Goal: Task Accomplishment & Management: Manage account settings

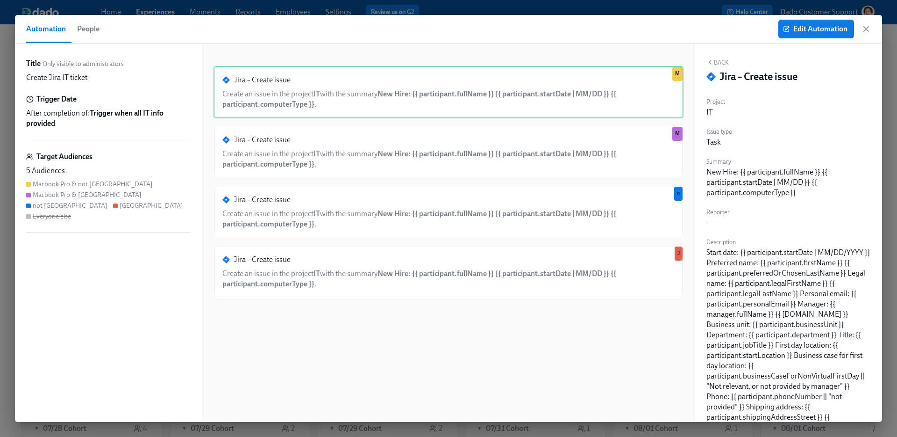
scroll to position [0, 1356]
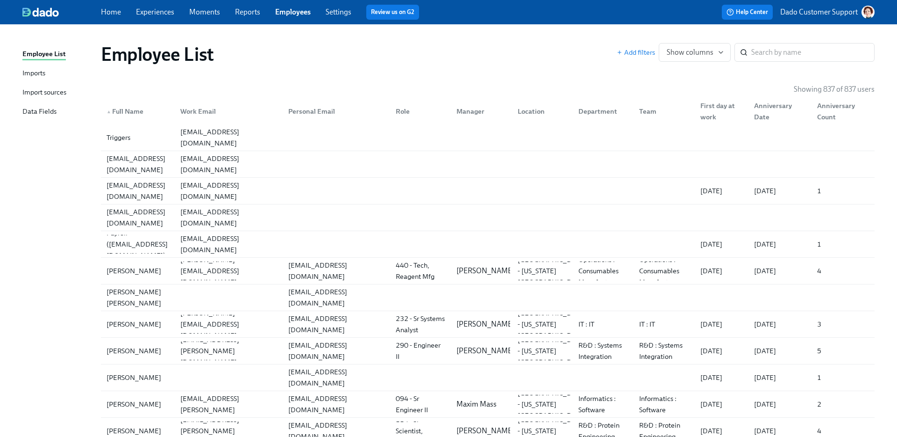
click at [856, 72] on div "Employee List Add filters Show columns ​" at bounding box center [487, 54] width 789 height 37
click at [833, 50] on input "search" at bounding box center [813, 52] width 123 height 19
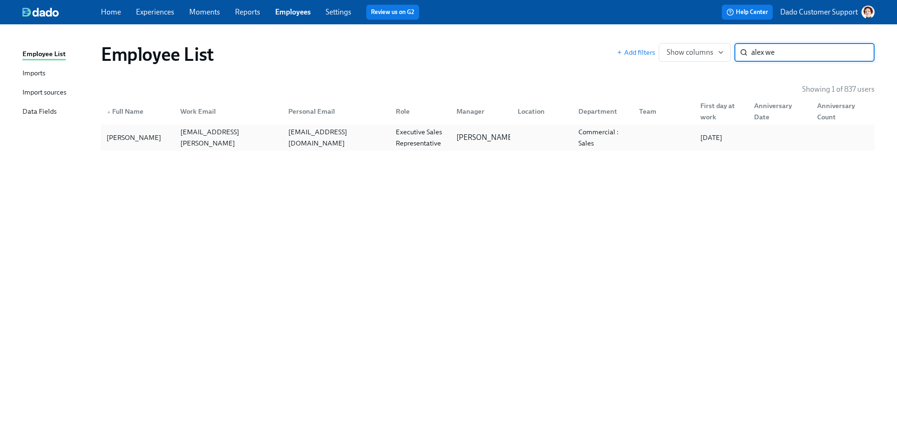
type input "alex we"
click at [129, 133] on div "Alex Westman" at bounding box center [134, 137] width 62 height 11
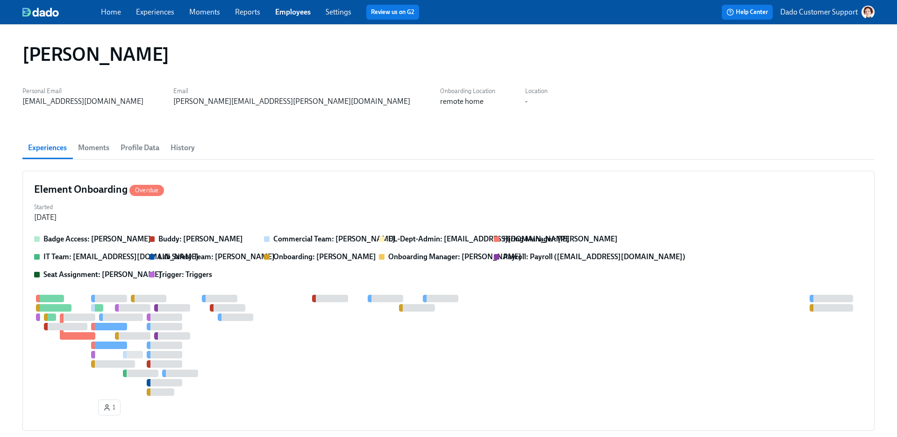
click at [157, 144] on span "Profile Data" at bounding box center [140, 147] width 39 height 13
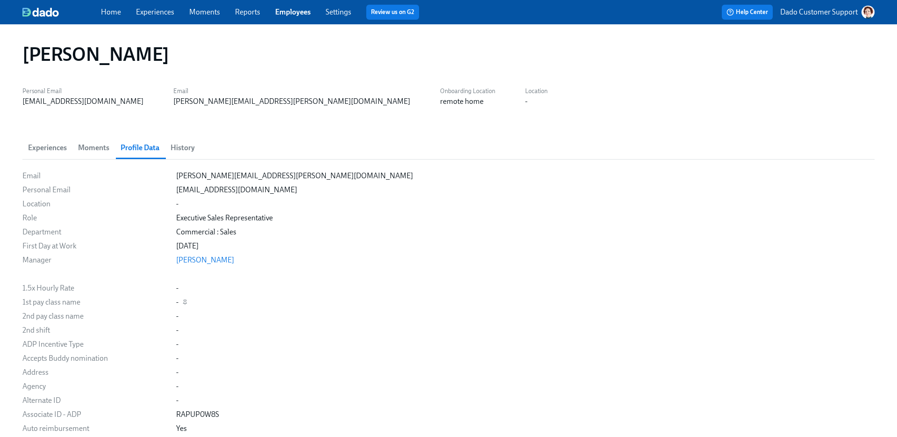
scroll to position [715, 0]
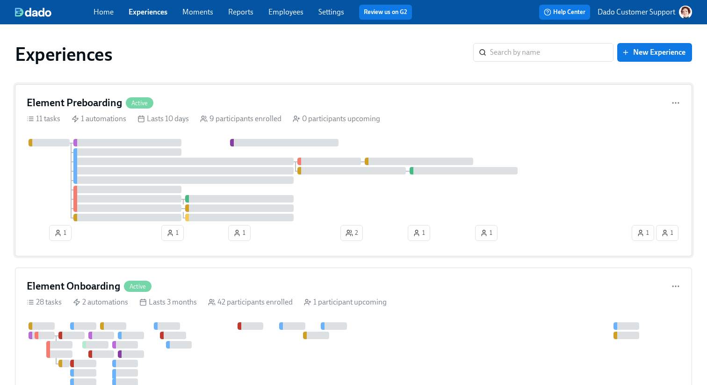
click at [215, 157] on div at bounding box center [340, 180] width 627 height 82
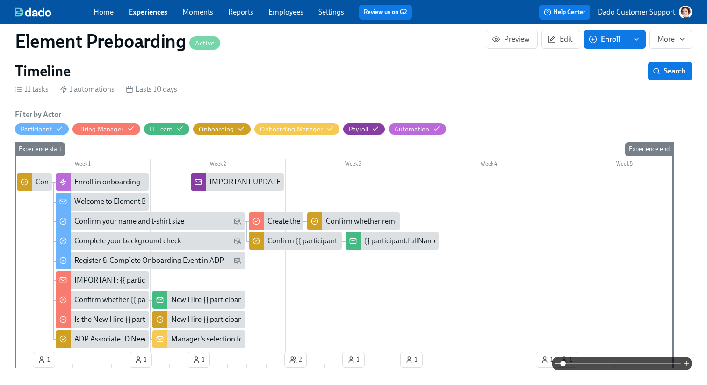
scroll to position [181, 0]
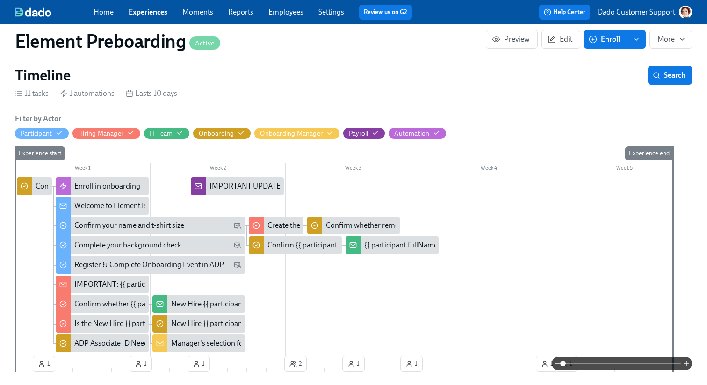
click at [151, 5] on div "Home Experiences Moments Reports Employees Settings Review us on G2" at bounding box center [256, 12] width 326 height 15
click at [148, 13] on link "Experiences" at bounding box center [148, 11] width 39 height 9
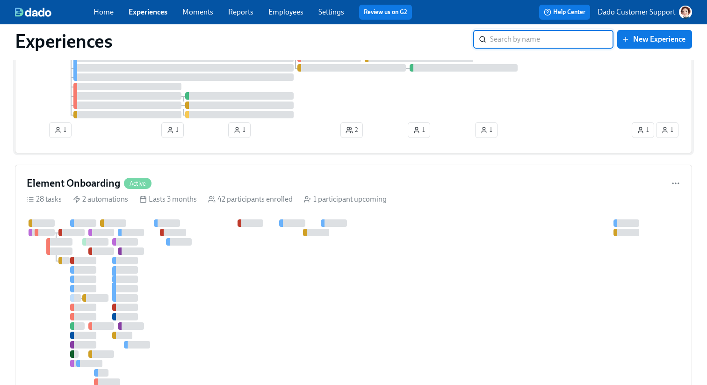
scroll to position [106, 0]
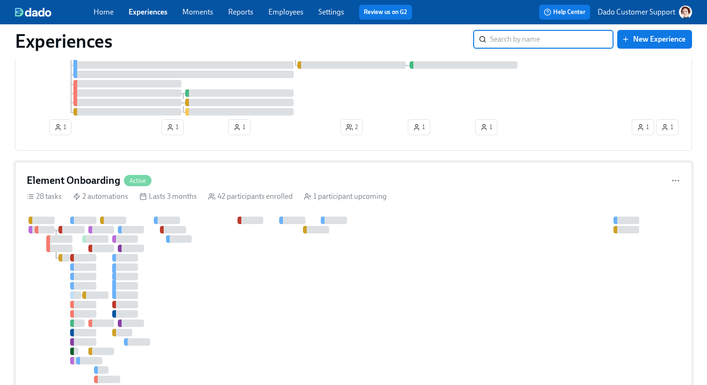
click at [185, 257] on div at bounding box center [340, 308] width 626 height 185
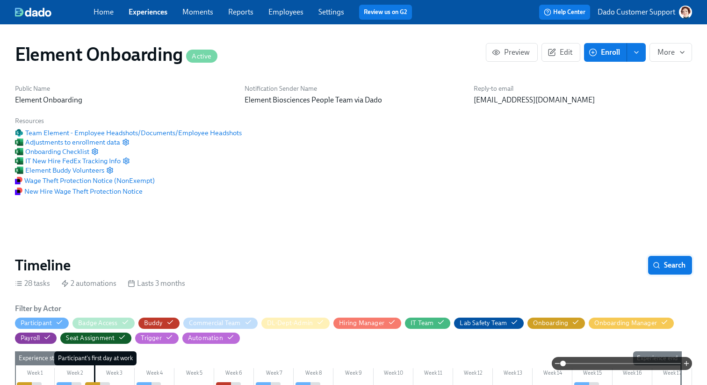
scroll to position [0, 11665]
click at [674, 268] on span "Search" at bounding box center [669, 264] width 31 height 9
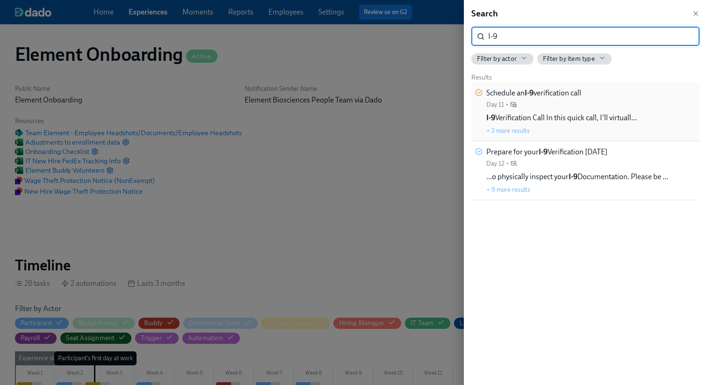
type input "I-9"
click at [531, 105] on div "Schedule an I-9 verification call Day 11 •" at bounding box center [533, 98] width 95 height 21
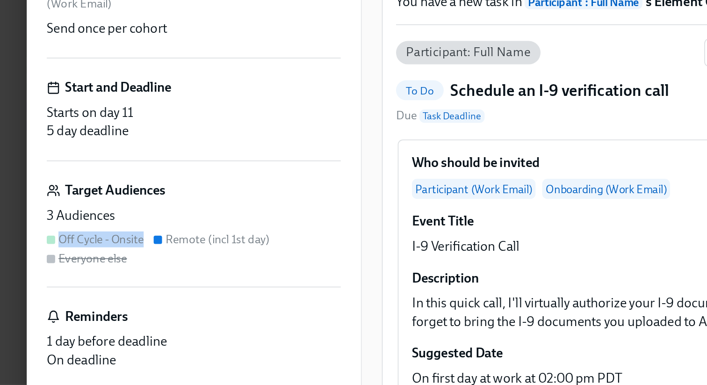
drag, startPoint x: 33, startPoint y: 256, endPoint x: 84, endPoint y: 258, distance: 51.0
click at [84, 258] on div "Off Cycle - Onsite Remote (incl 1st day) Everyone else" at bounding box center [108, 261] width 165 height 20
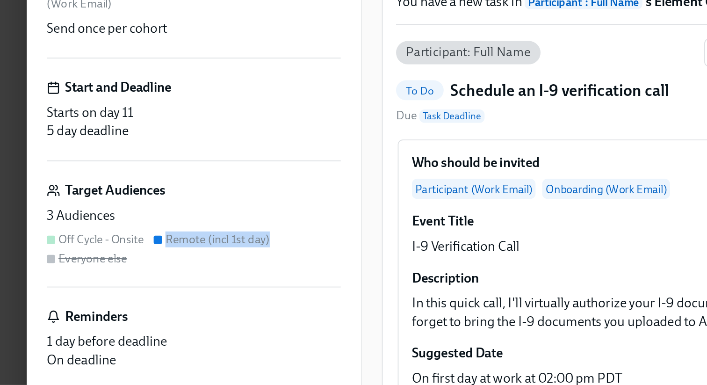
drag, startPoint x: 92, startPoint y: 254, endPoint x: 155, endPoint y: 256, distance: 63.1
click at [155, 256] on div "Off Cycle - Onsite Remote (incl 1st day) Everyone else" at bounding box center [108, 261] width 165 height 20
click at [106, 254] on div "Remote (incl 1st day)" at bounding box center [122, 255] width 58 height 9
click at [130, 259] on div "Remote (incl 1st day)" at bounding box center [122, 255] width 58 height 9
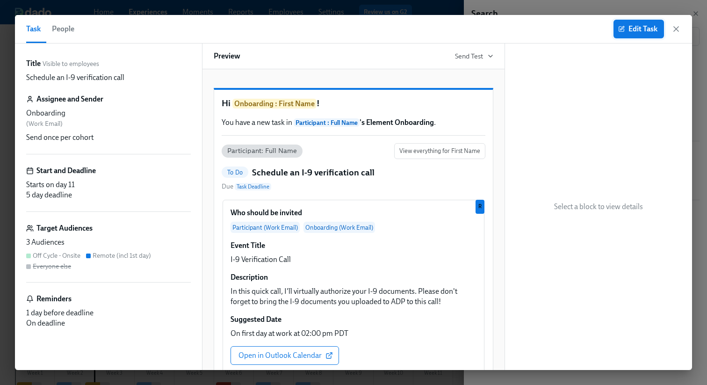
click at [627, 31] on span "Edit Task" at bounding box center [638, 28] width 37 height 9
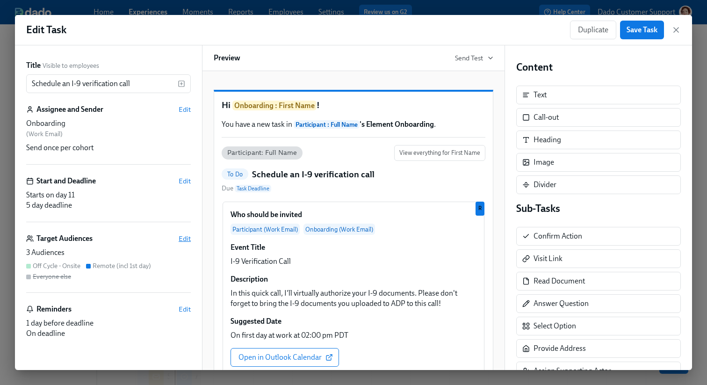
click at [183, 239] on span "Edit" at bounding box center [185, 238] width 12 height 9
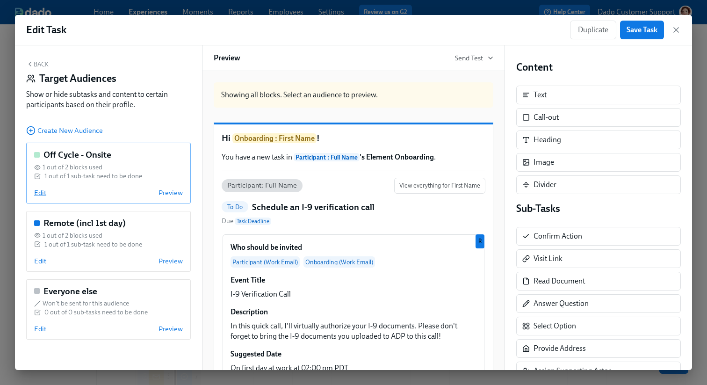
click at [41, 193] on span "Edit" at bounding box center [40, 192] width 12 height 9
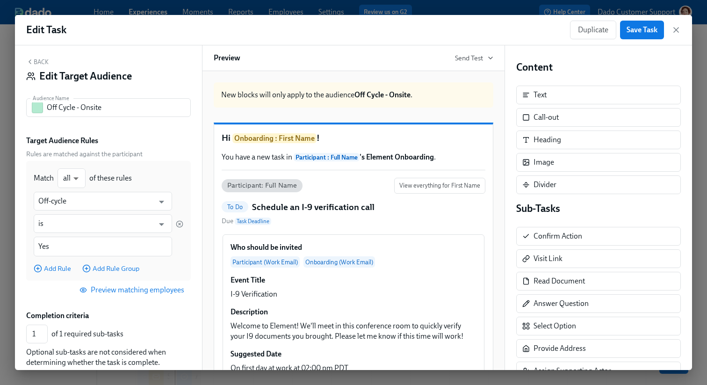
scroll to position [77, 0]
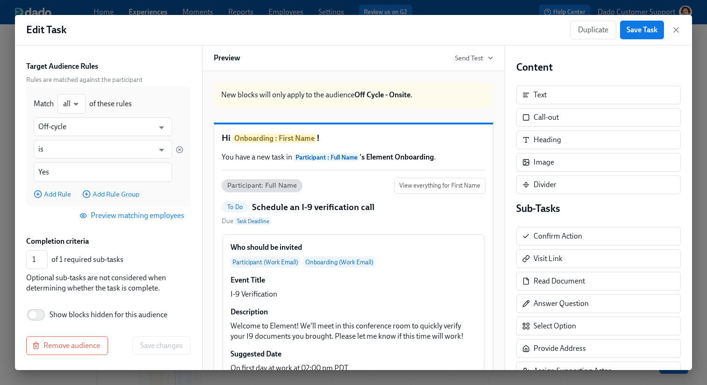
click at [163, 215] on span "Preview matching employees" at bounding box center [132, 215] width 103 height 9
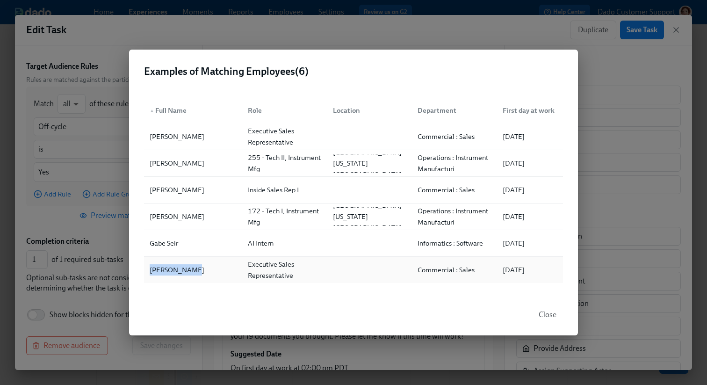
drag, startPoint x: 158, startPoint y: 263, endPoint x: 201, endPoint y: 268, distance: 43.3
click at [201, 268] on div "[PERSON_NAME]" at bounding box center [193, 269] width 94 height 19
click at [213, 285] on div "▲ Full Name Role Location Department First day at work Eric Hnath Executive Sal…" at bounding box center [353, 190] width 449 height 208
click at [104, 246] on div "Examples of Matching Employees ( 6 ) ▲ Full Name Role Location Department First…" at bounding box center [353, 192] width 707 height 385
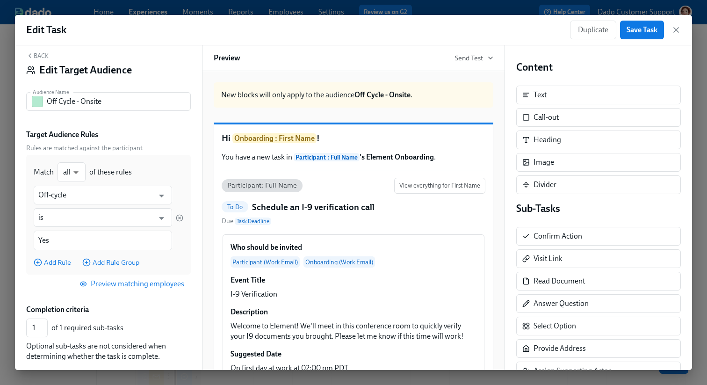
scroll to position [0, 0]
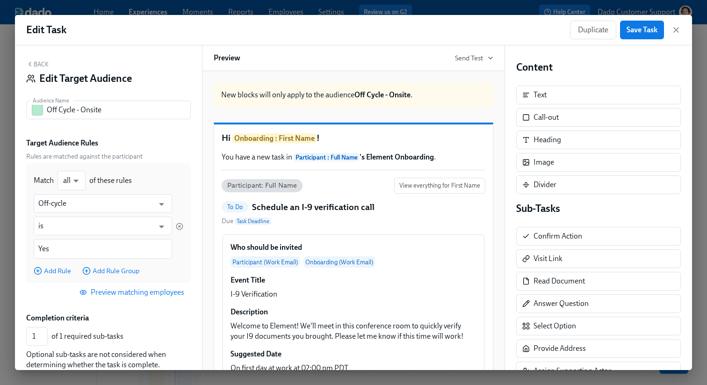
click at [38, 59] on div "Back Edit Target Audience Audience Name Off Cycle - Onsite Audience Name Target…" at bounding box center [108, 207] width 187 height 324
click at [38, 64] on button "Back" at bounding box center [37, 63] width 22 height 7
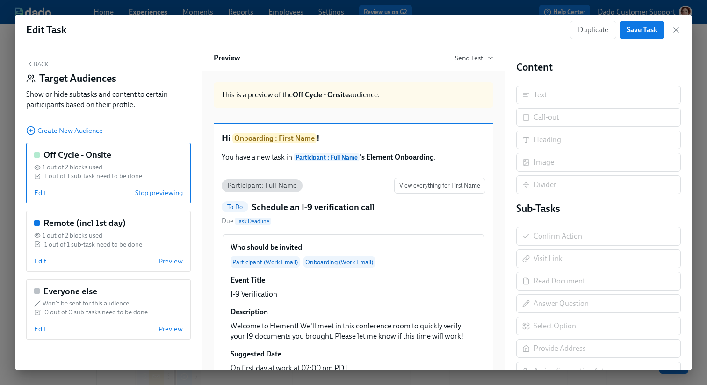
click at [38, 64] on button "Back" at bounding box center [37, 63] width 22 height 7
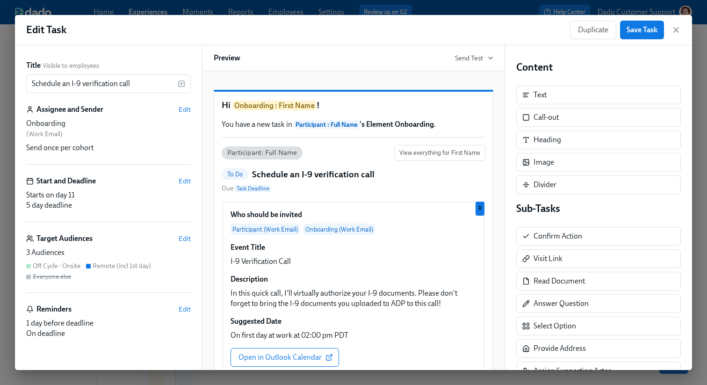
click at [178, 237] on div "Target Audiences Edit" at bounding box center [108, 238] width 165 height 10
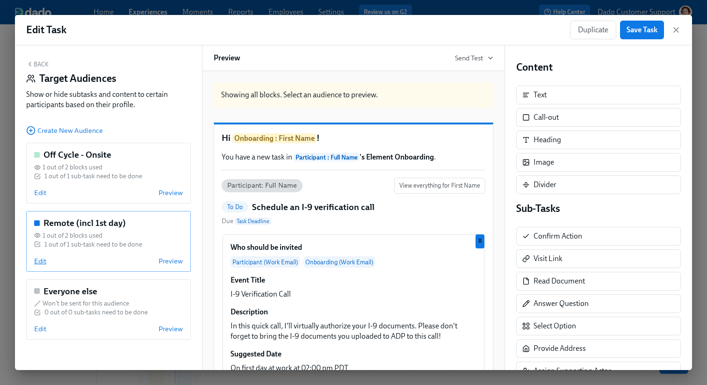
click at [40, 264] on span "Edit" at bounding box center [40, 260] width 12 height 9
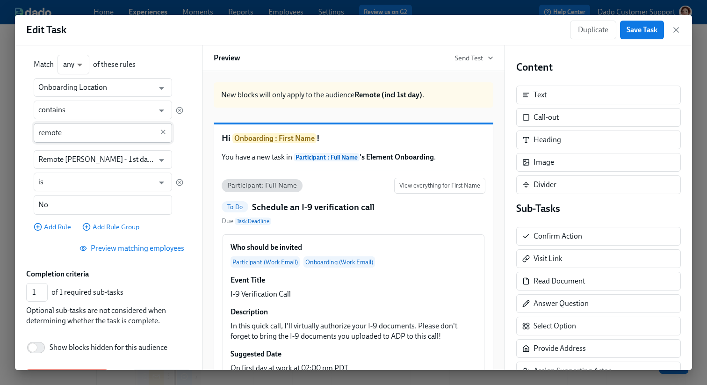
scroll to position [149, 0]
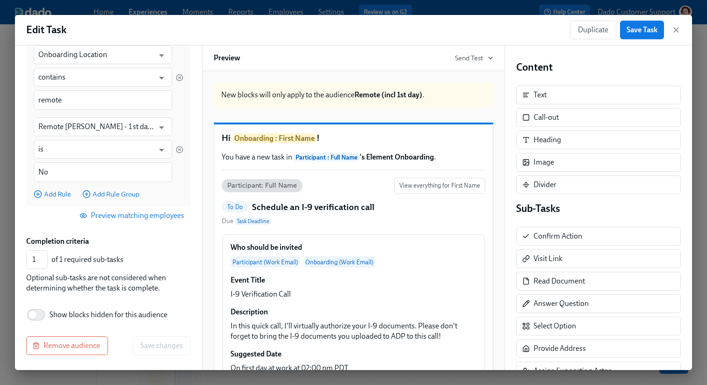
click at [124, 218] on span "Preview matching employees" at bounding box center [132, 215] width 103 height 9
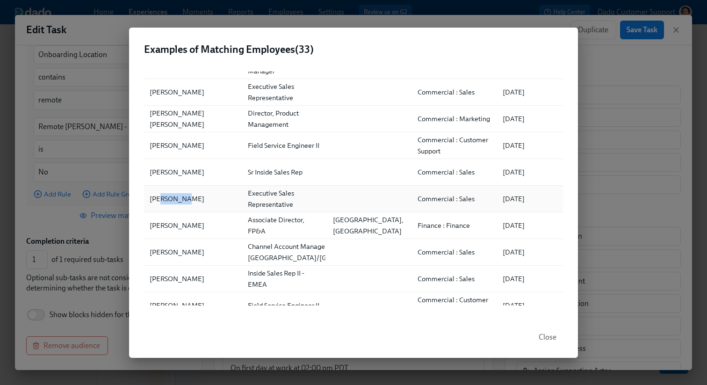
drag, startPoint x: 158, startPoint y: 200, endPoint x: 190, endPoint y: 200, distance: 31.8
click at [190, 200] on div "[PERSON_NAME]" at bounding box center [193, 198] width 94 height 19
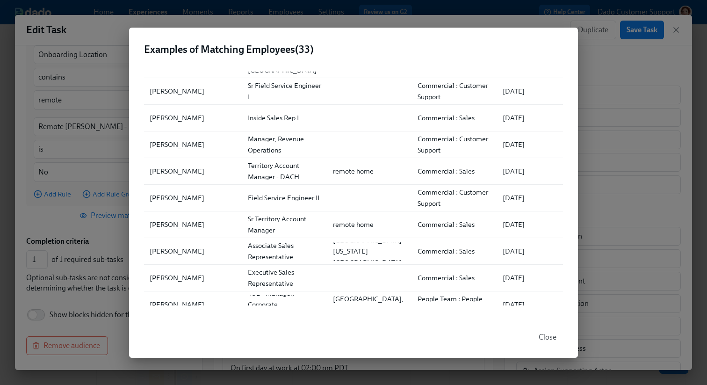
scroll to position [675, 0]
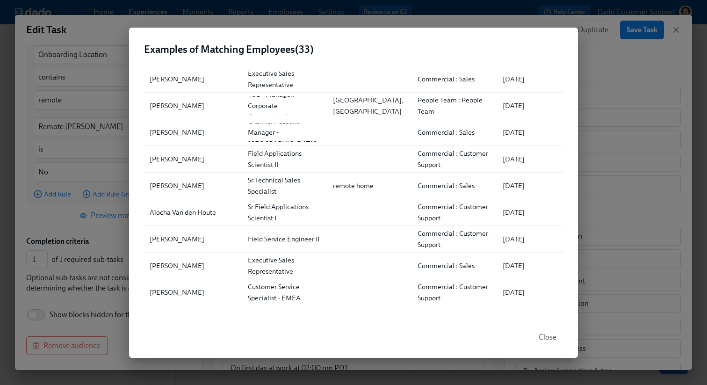
click at [652, 52] on div "Examples of Matching Employees ( 33 ) ▲ Full Name Role Location Department Firs…" at bounding box center [353, 192] width 707 height 385
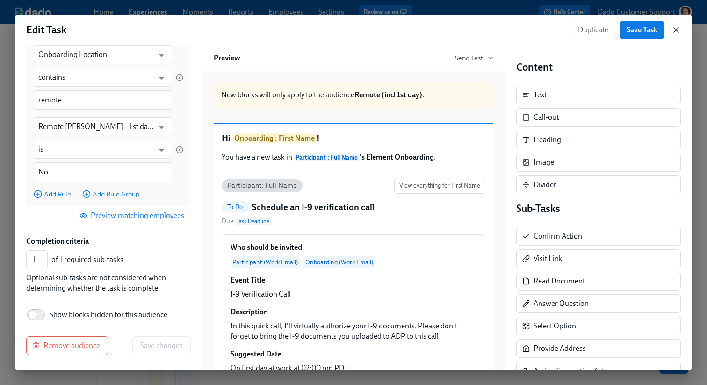
click at [676, 28] on icon "button" at bounding box center [675, 29] width 9 height 9
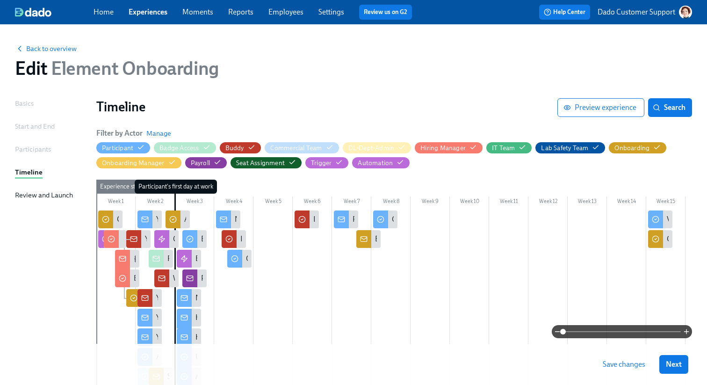
click at [680, 120] on div "Timeline Preview experience Search Filter by Actor Manage Participant Badge Acc…" at bounding box center [393, 362] width 595 height 529
click at [670, 98] on div "Back to overview Edit Element Onboarding Basics Start and End Participants Time…" at bounding box center [353, 352] width 677 height 633
click at [663, 108] on span "Search" at bounding box center [669, 107] width 31 height 9
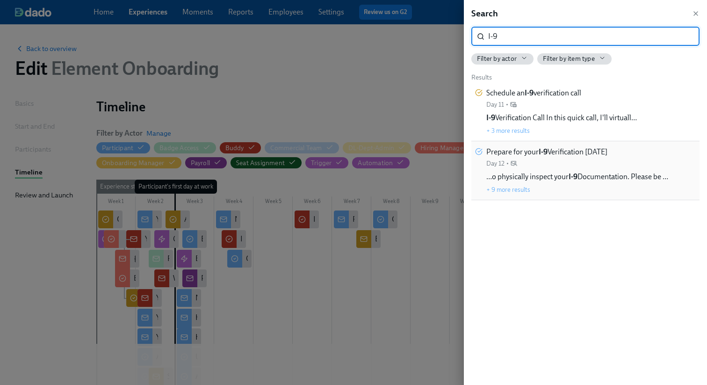
type input "I-9"
click at [519, 158] on div "Prepare for your I-9 Verification on Monday Day 12 •" at bounding box center [546, 157] width 121 height 21
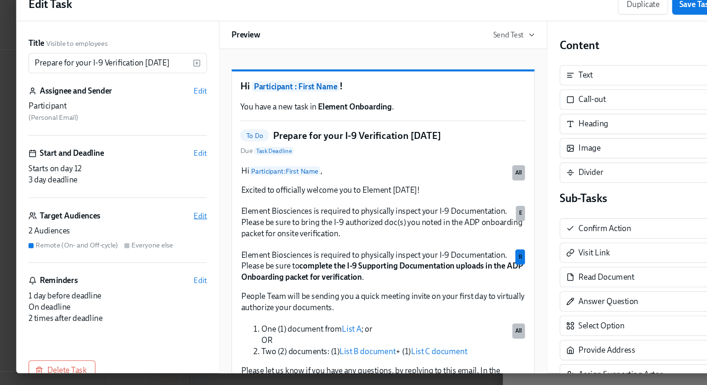
click at [187, 228] on span "Edit" at bounding box center [185, 224] width 12 height 9
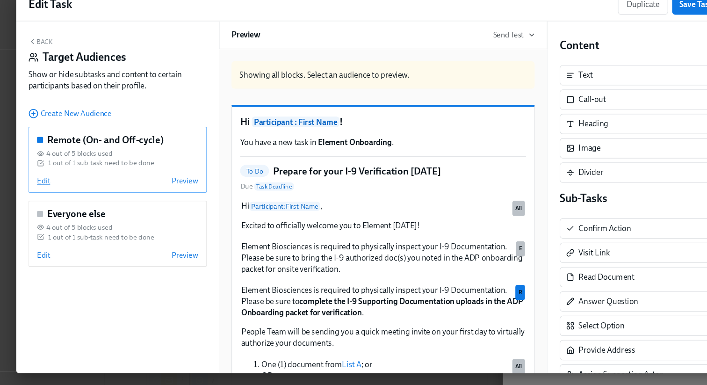
click at [37, 191] on span "Edit" at bounding box center [40, 192] width 12 height 9
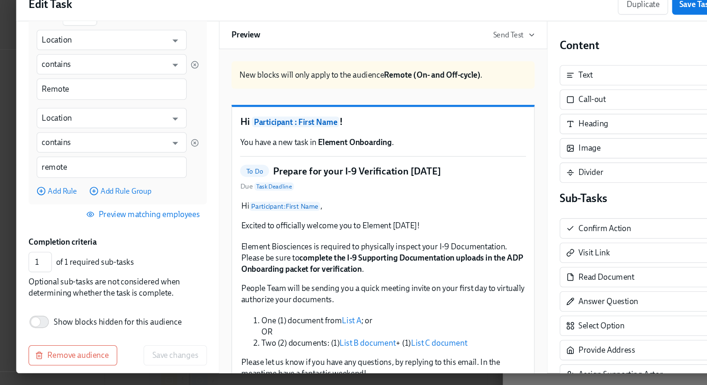
scroll to position [149, 0]
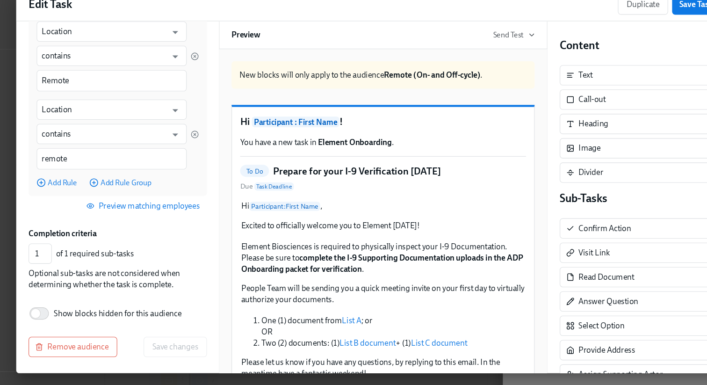
click at [119, 215] on span "Preview matching employees" at bounding box center [132, 215] width 103 height 9
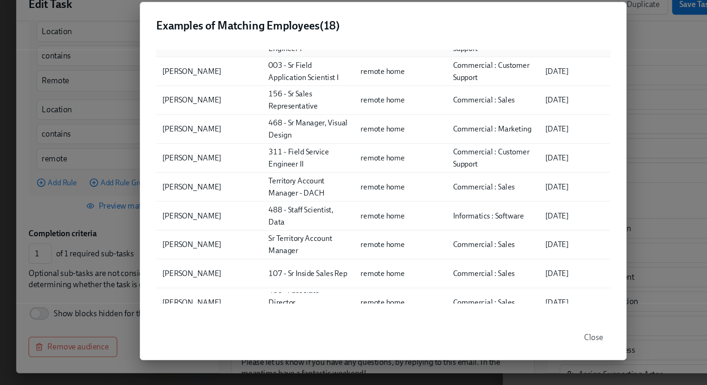
scroll to position [275, 0]
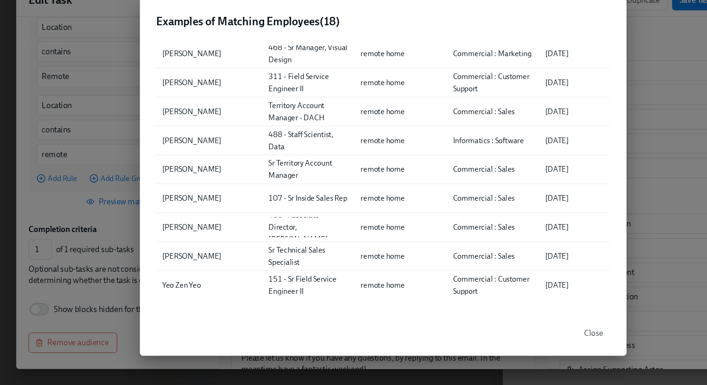
click at [56, 211] on div "Examples of Matching Employees ( 18 ) ▲ Full Name Role Location Department Firs…" at bounding box center [353, 192] width 707 height 385
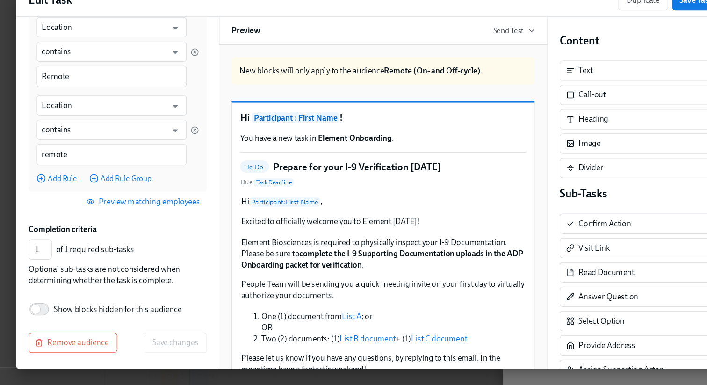
scroll to position [0, 0]
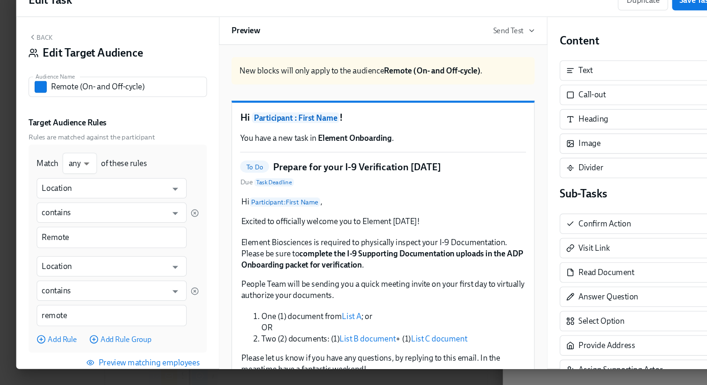
click at [40, 61] on button "Back" at bounding box center [37, 63] width 22 height 7
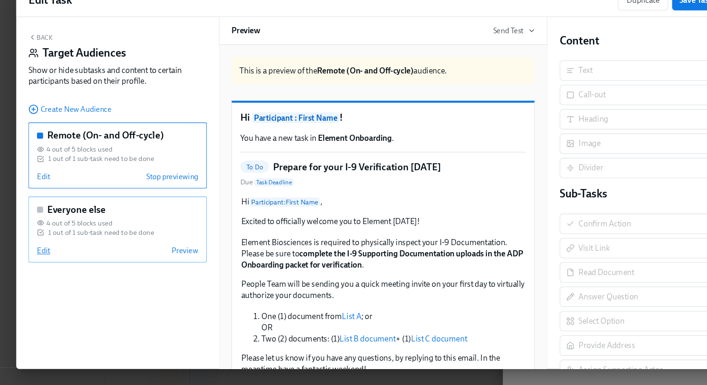
click at [41, 261] on span "Edit" at bounding box center [40, 260] width 12 height 9
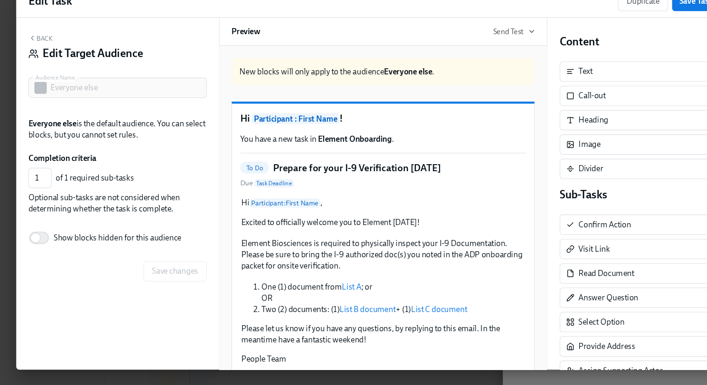
click at [49, 65] on div "Back Edit Target Audience" at bounding box center [108, 74] width 165 height 29
click at [45, 64] on button "Back" at bounding box center [37, 63] width 22 height 7
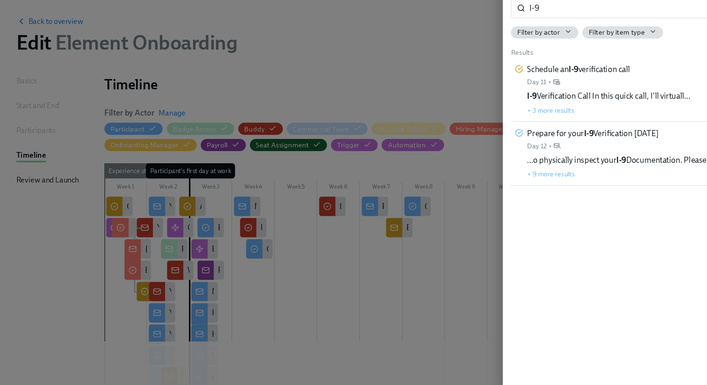
click at [254, 51] on div at bounding box center [353, 192] width 707 height 385
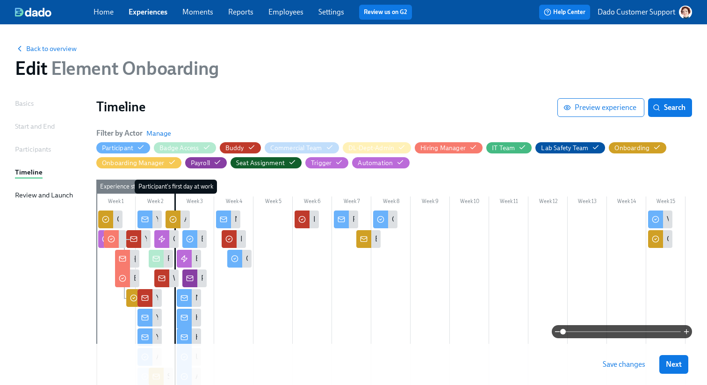
click at [286, 8] on link "Employees" at bounding box center [285, 11] width 35 height 9
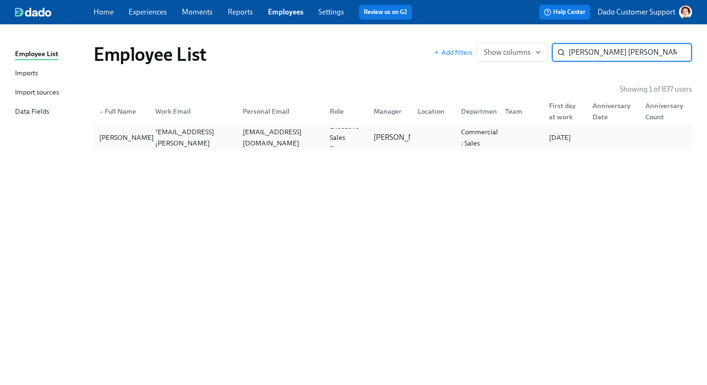
type input "Alex wes"
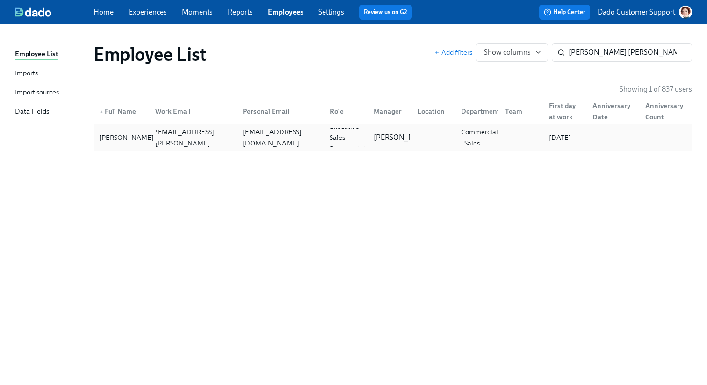
click at [108, 138] on div "[PERSON_NAME]" at bounding box center [126, 137] width 62 height 11
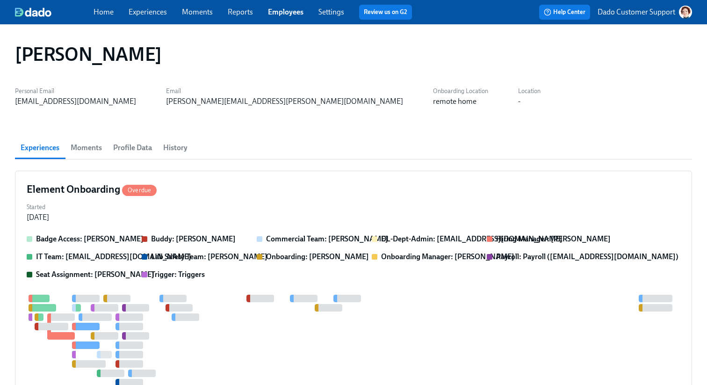
click at [132, 152] on span "Profile Data" at bounding box center [132, 147] width 39 height 13
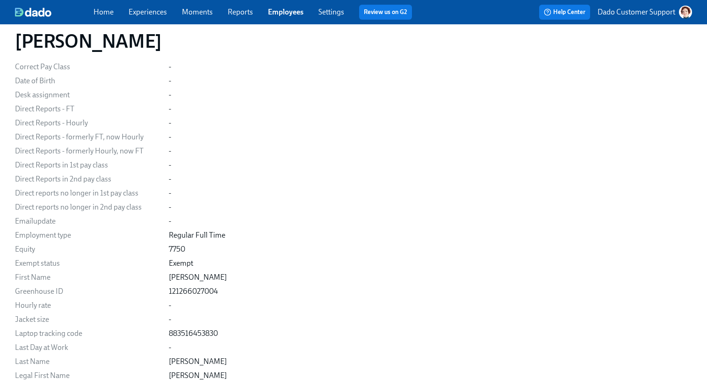
scroll to position [405, 0]
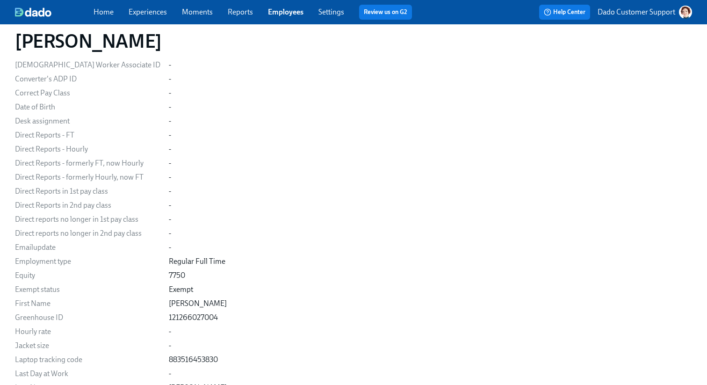
click at [283, 14] on link "Employees" at bounding box center [286, 11] width 36 height 9
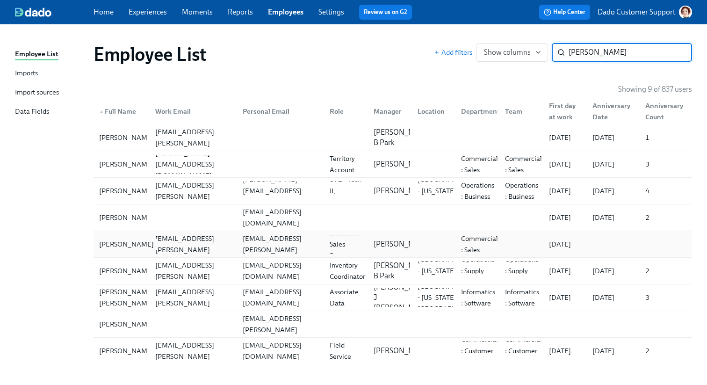
type input "eric"
click at [105, 251] on div "[PERSON_NAME]" at bounding box center [121, 244] width 52 height 19
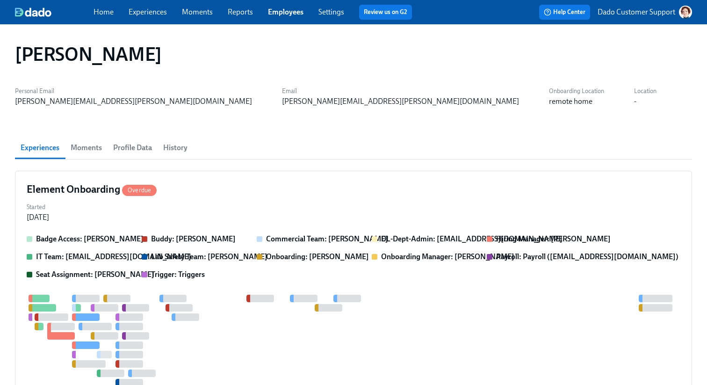
click at [138, 144] on span "Profile Data" at bounding box center [132, 147] width 39 height 13
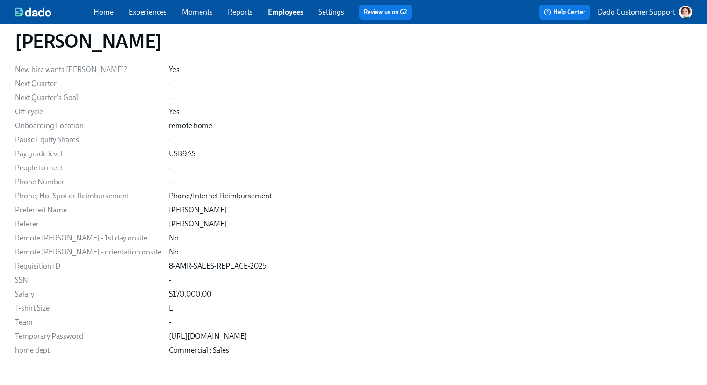
scroll to position [806, 0]
click at [152, 12] on link "Experiences" at bounding box center [148, 11] width 38 height 9
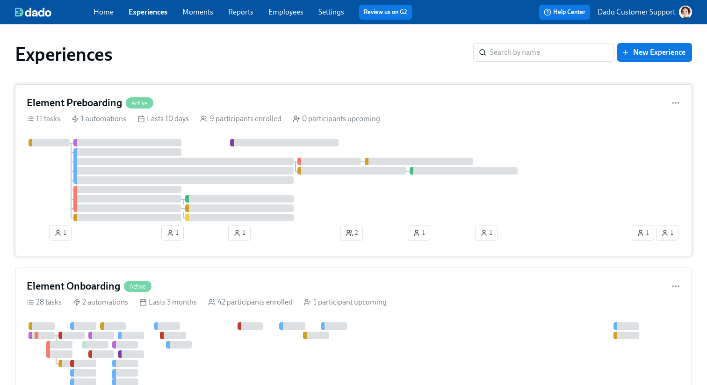
click at [318, 182] on div at bounding box center [340, 180] width 627 height 82
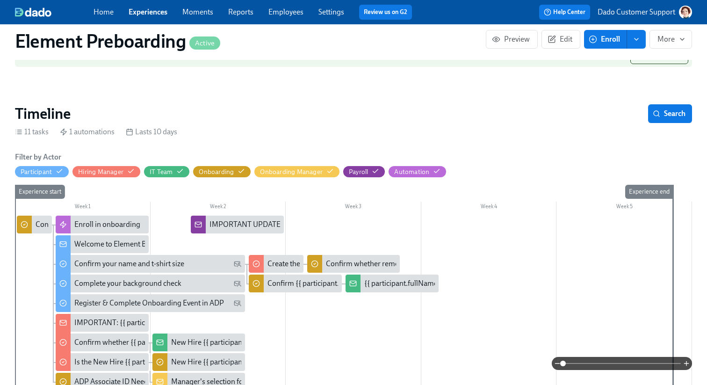
scroll to position [143, 0]
click at [670, 117] on span "Search" at bounding box center [669, 113] width 31 height 9
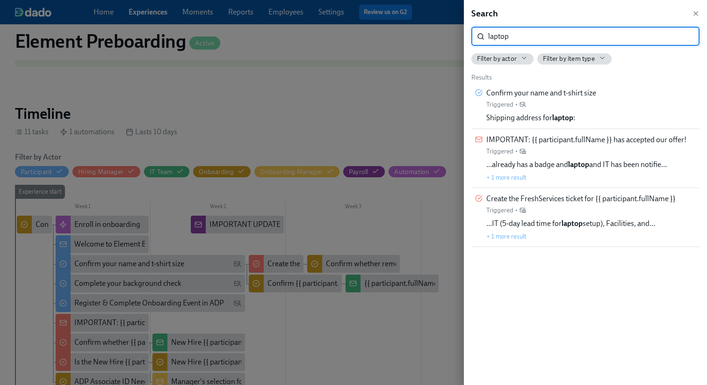
type input "laptop"
click at [144, 13] on div at bounding box center [353, 192] width 707 height 385
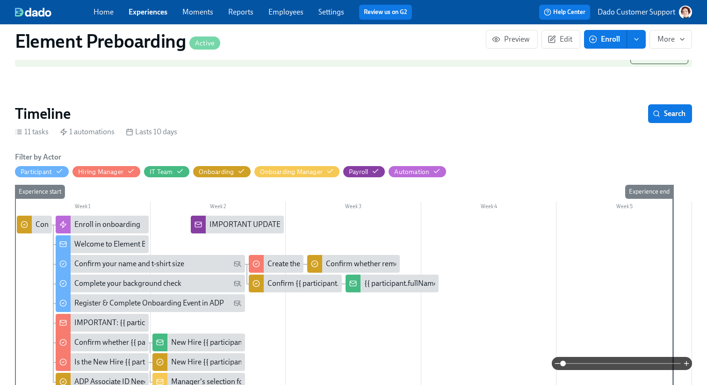
click at [137, 12] on link "Experiences" at bounding box center [148, 11] width 39 height 9
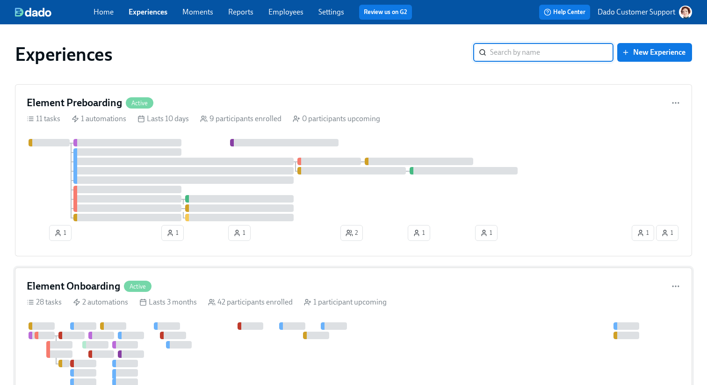
click at [113, 289] on h4 "Element Onboarding" at bounding box center [73, 286] width 93 height 14
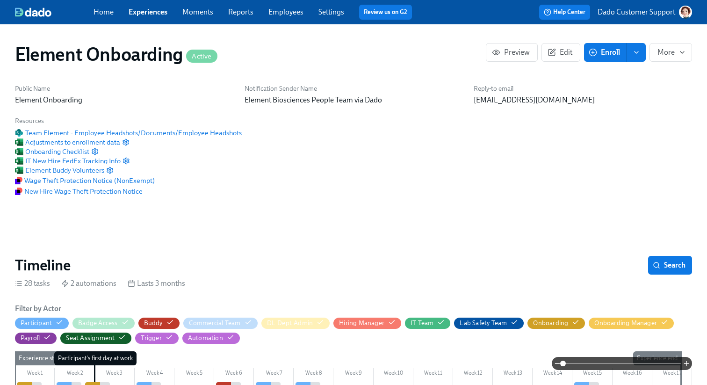
scroll to position [0, 11665]
click at [662, 262] on span "Search" at bounding box center [669, 264] width 31 height 9
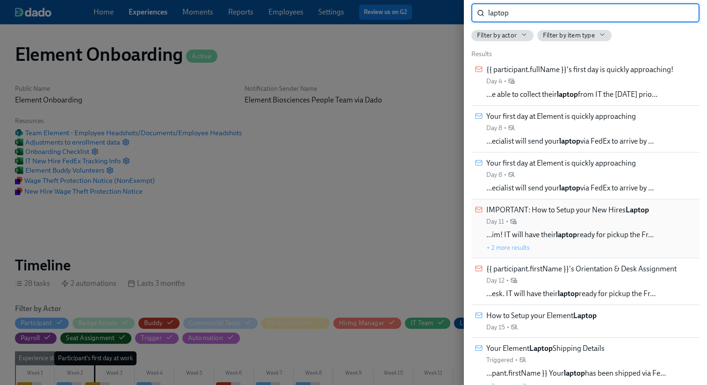
scroll to position [35, 0]
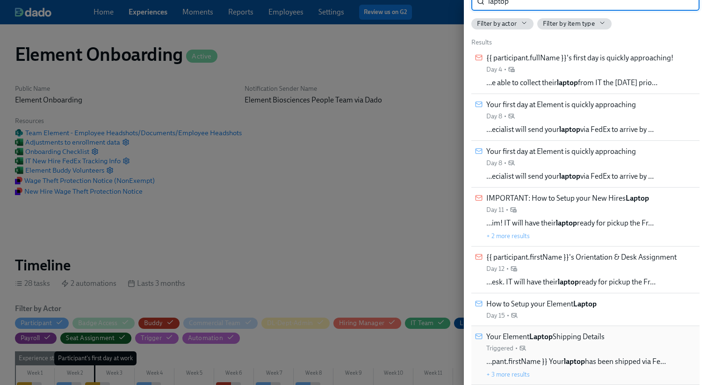
type input "laptop"
click at [536, 343] on div "Your Element Laptop Shipping Details Triggered •" at bounding box center [545, 341] width 118 height 21
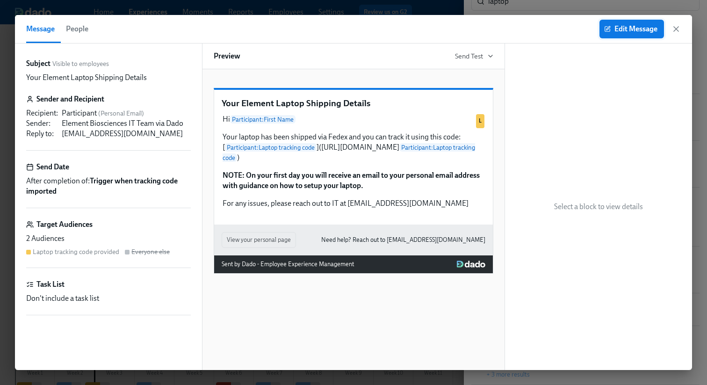
click at [640, 27] on span "Edit Message" at bounding box center [631, 28] width 51 height 9
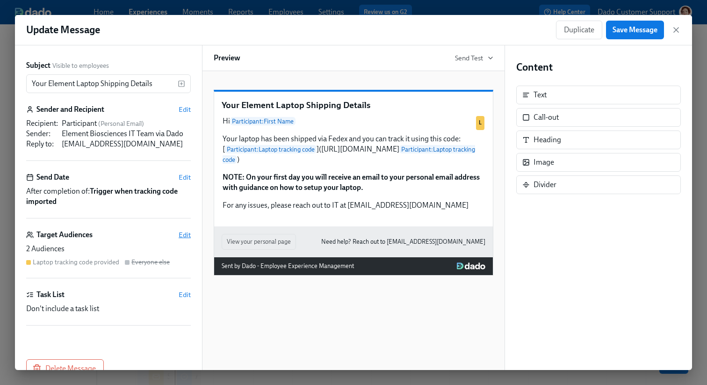
click at [186, 231] on span "Edit" at bounding box center [185, 234] width 12 height 9
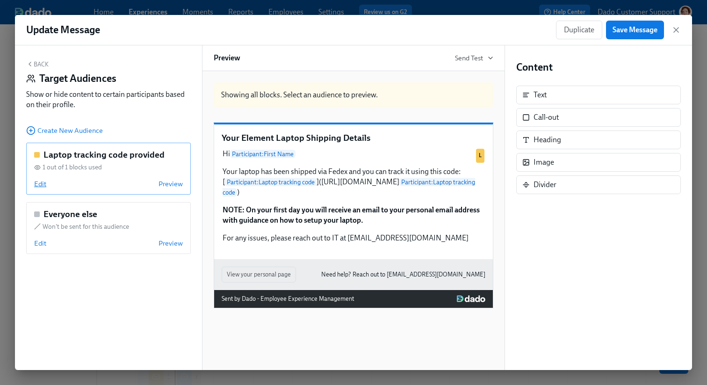
click at [42, 185] on span "Edit" at bounding box center [40, 183] width 12 height 9
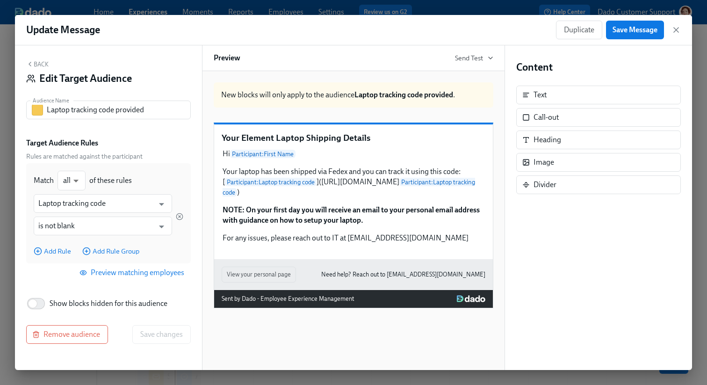
click at [46, 52] on div "Back Edit Target Audience Audience Name Laptop tracking code provided Audience …" at bounding box center [108, 207] width 187 height 324
click at [38, 62] on button "Back" at bounding box center [37, 63] width 22 height 7
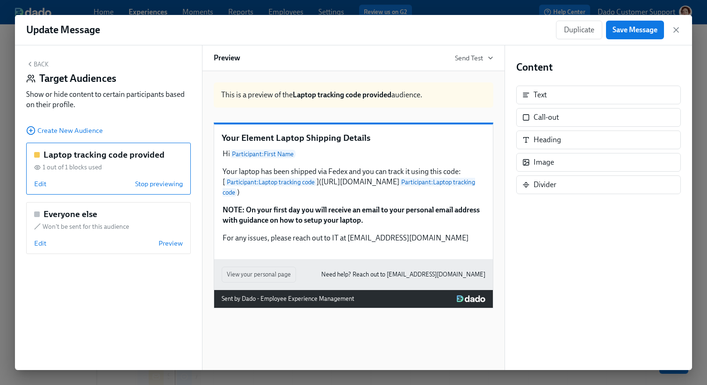
click at [36, 62] on button "Back" at bounding box center [37, 63] width 22 height 7
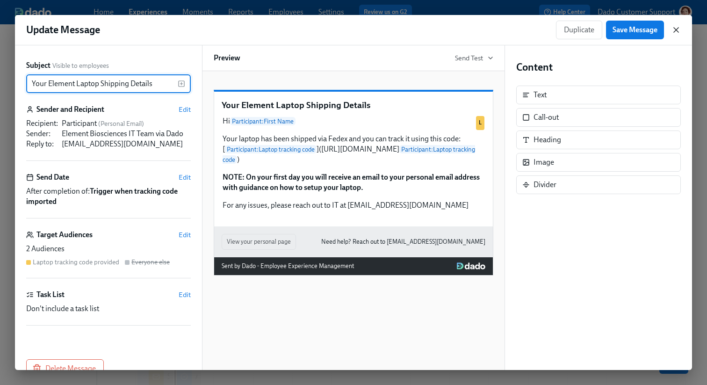
click at [675, 27] on icon "button" at bounding box center [675, 29] width 9 height 9
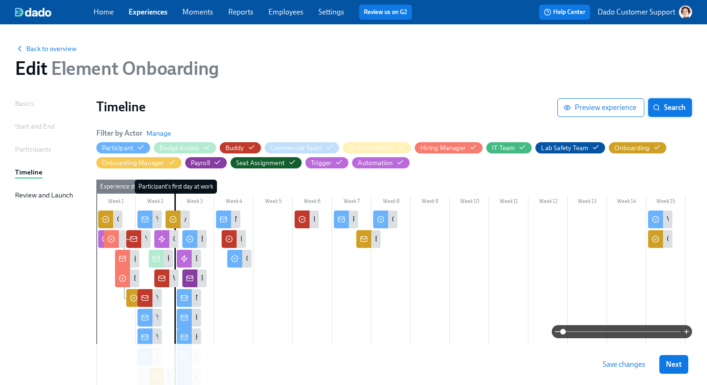
click at [674, 104] on span "Search" at bounding box center [669, 107] width 31 height 9
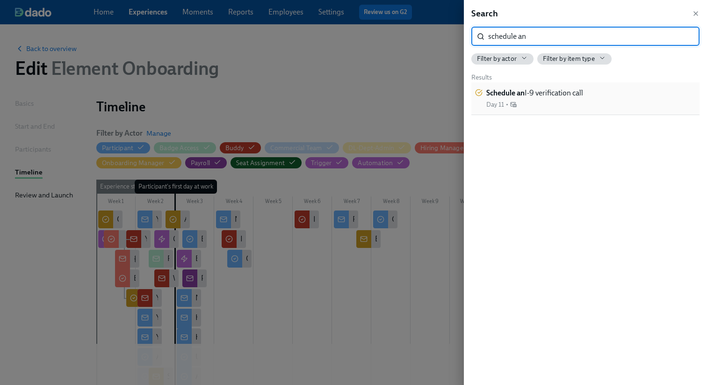
type input "schedule an"
click at [630, 96] on div "Schedule an I-9 verification call Day 11 •" at bounding box center [585, 98] width 221 height 21
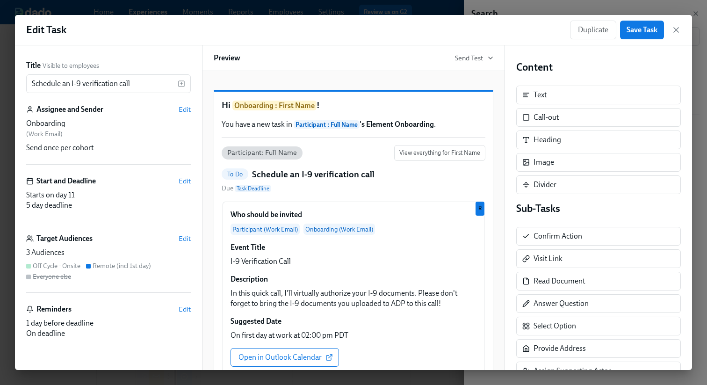
click at [183, 233] on div "Target Audiences Edit" at bounding box center [108, 238] width 165 height 10
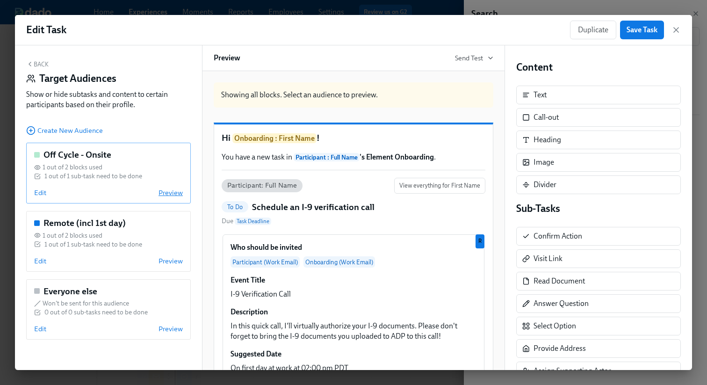
click at [178, 191] on span "Preview" at bounding box center [170, 192] width 24 height 9
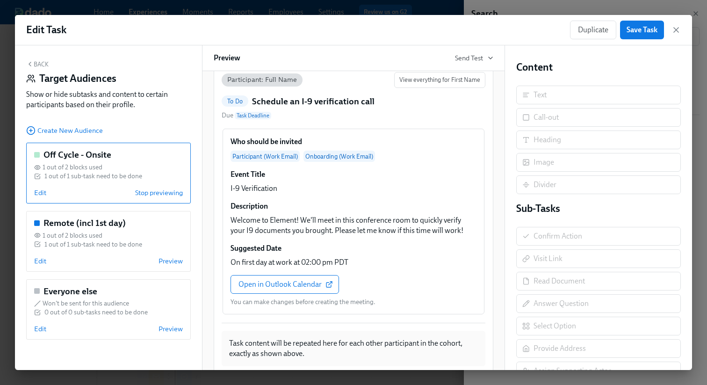
scroll to position [106, 0]
click at [176, 260] on span "Preview" at bounding box center [170, 260] width 24 height 9
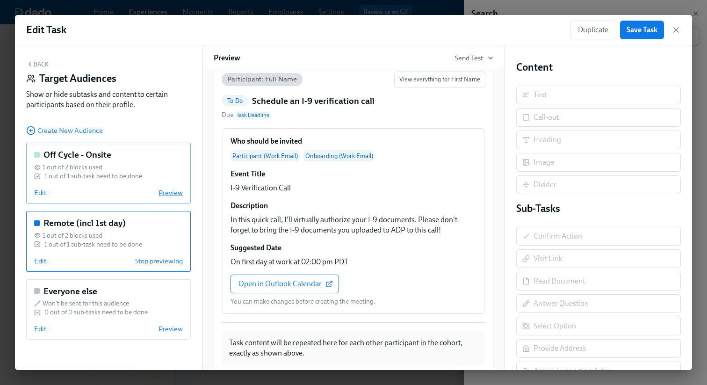
click at [163, 195] on span "Preview" at bounding box center [170, 192] width 24 height 9
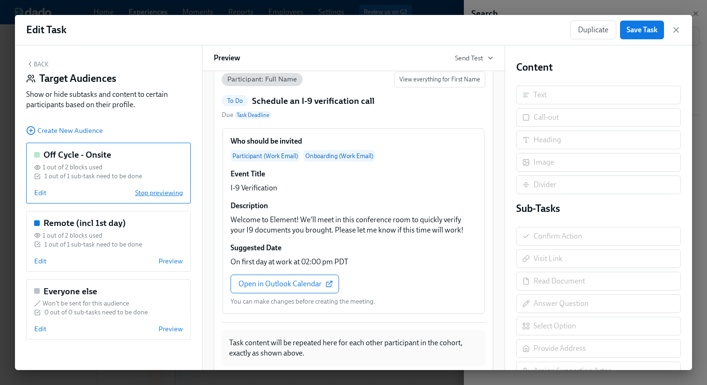
click at [163, 195] on span "Stop previewing" at bounding box center [159, 192] width 48 height 9
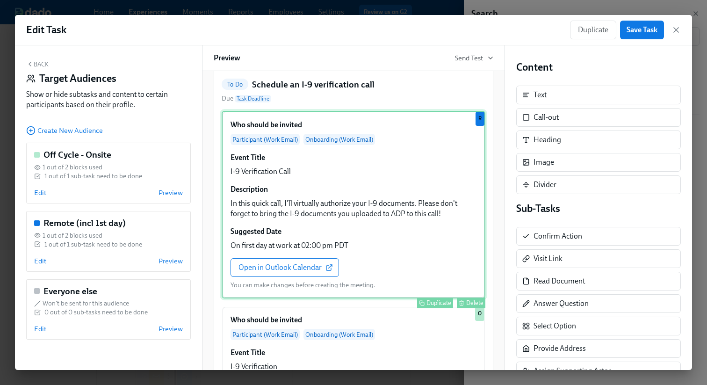
scroll to position [122, 0]
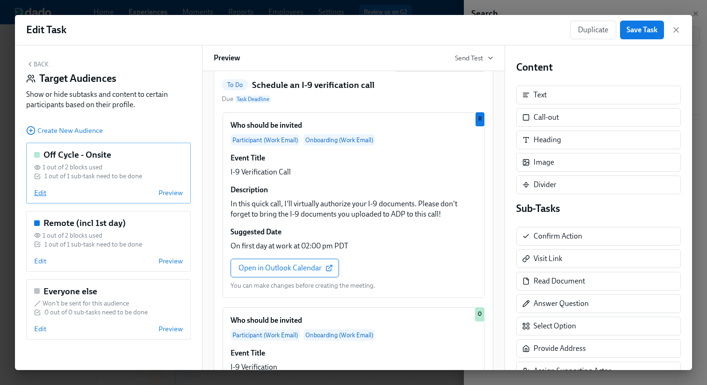
click at [42, 194] on span "Edit" at bounding box center [40, 192] width 12 height 9
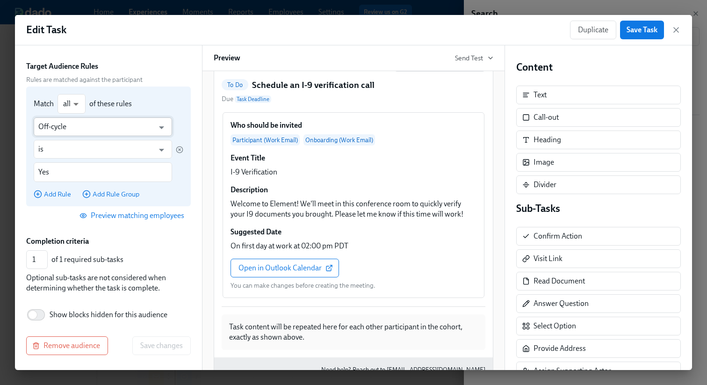
scroll to position [77, 0]
click at [64, 195] on span "Add Rule" at bounding box center [52, 193] width 37 height 9
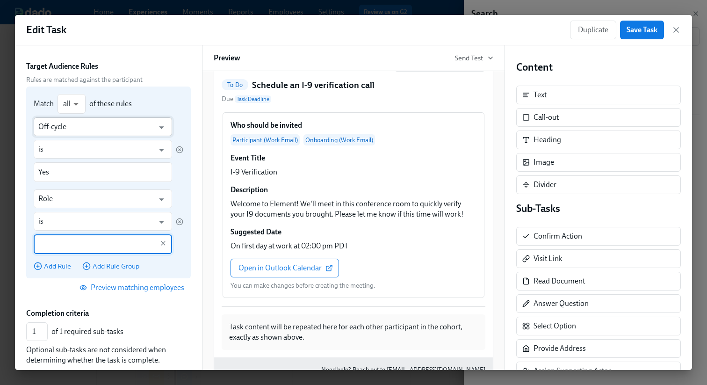
click at [79, 127] on input "Off-cycle" at bounding box center [95, 126] width 115 height 19
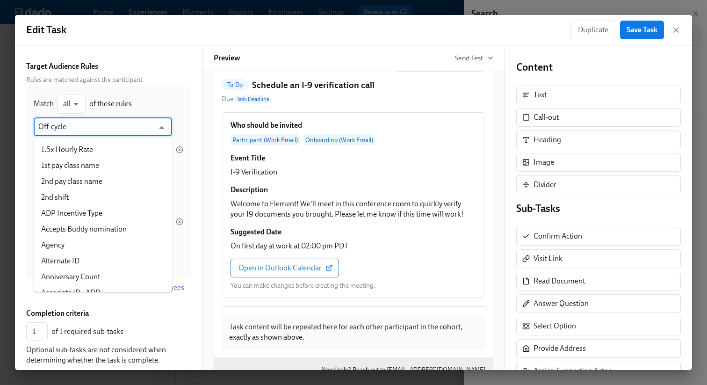
scroll to position [624, 0]
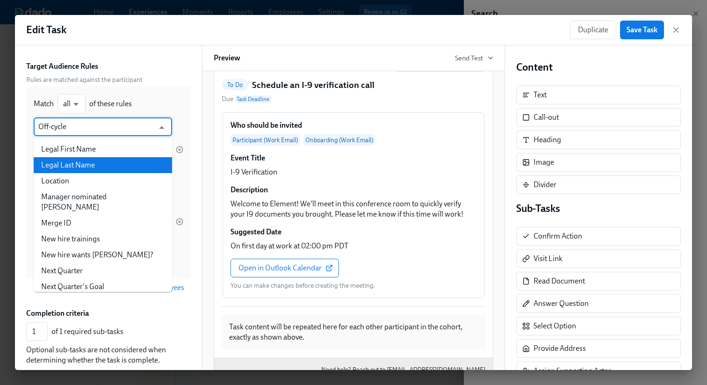
click at [188, 65] on div "Target Audience Rules" at bounding box center [108, 66] width 165 height 10
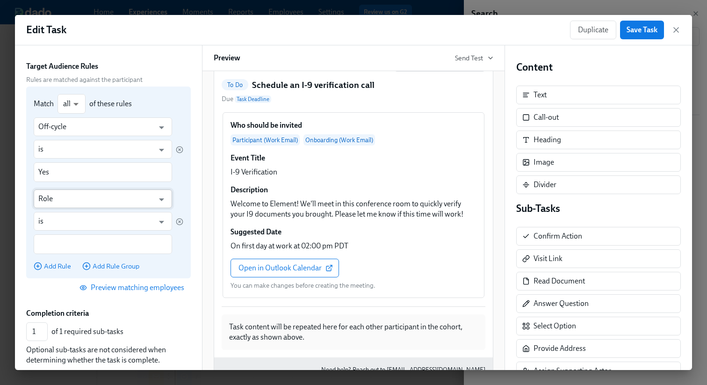
click at [99, 196] on input "Role" at bounding box center [95, 198] width 115 height 19
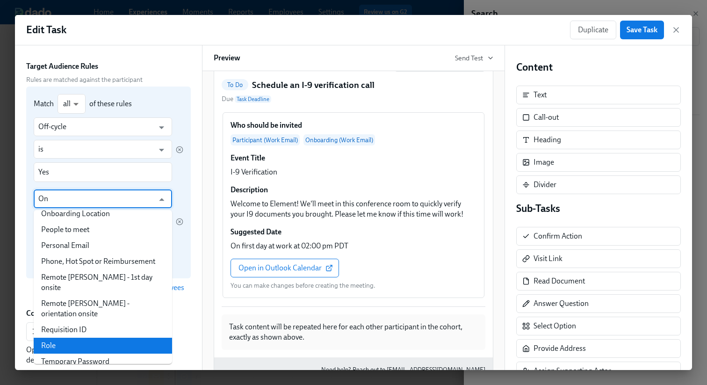
scroll to position [0, 0]
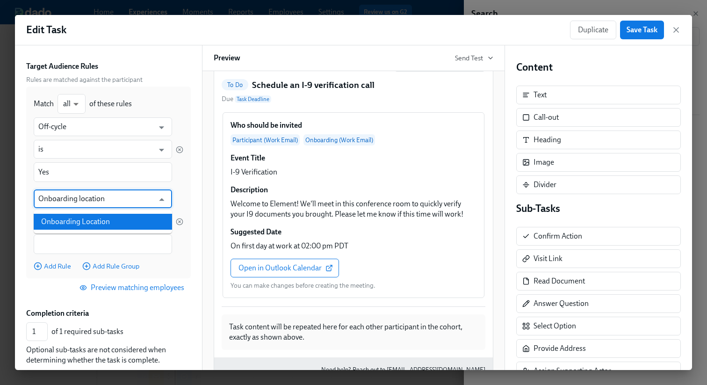
click at [82, 221] on li "Onboarding Location" at bounding box center [103, 222] width 138 height 16
type input "Onboarding Location"
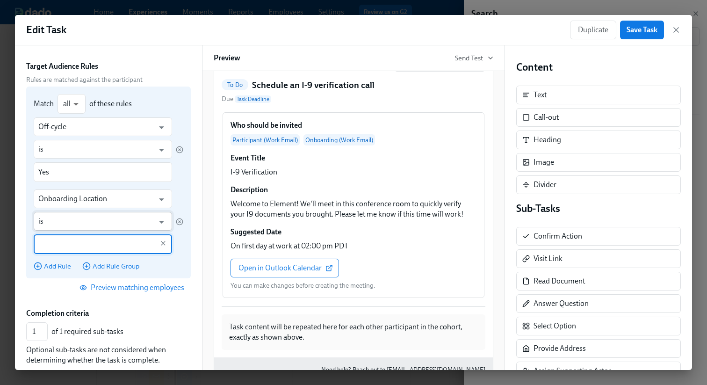
click at [69, 221] on input "is" at bounding box center [95, 221] width 115 height 19
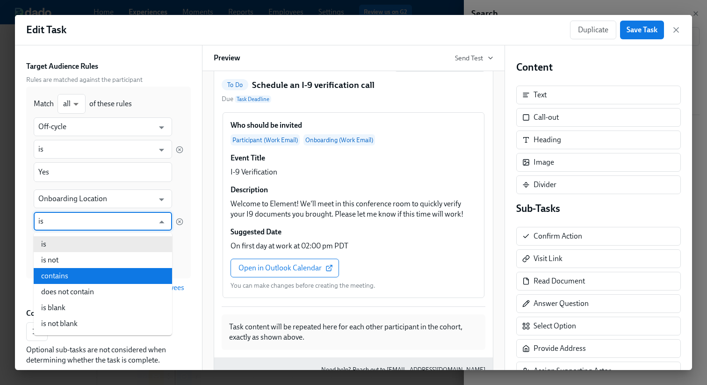
click at [62, 277] on li "contains" at bounding box center [103, 276] width 138 height 16
type input "contains"
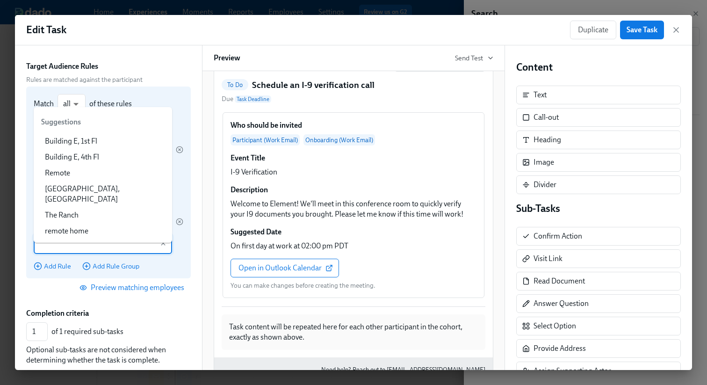
click at [70, 234] on input "text" at bounding box center [95, 244] width 115 height 20
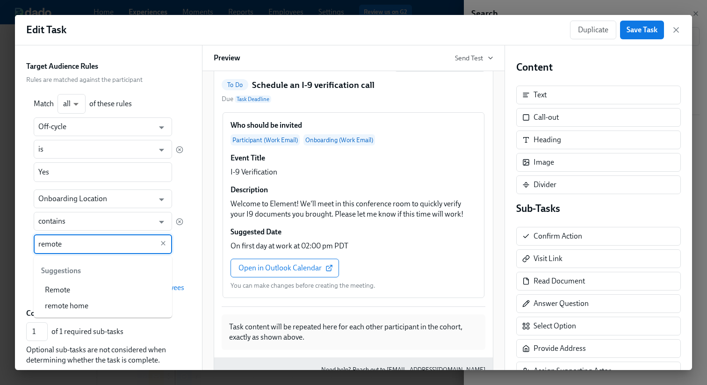
type input "remote"
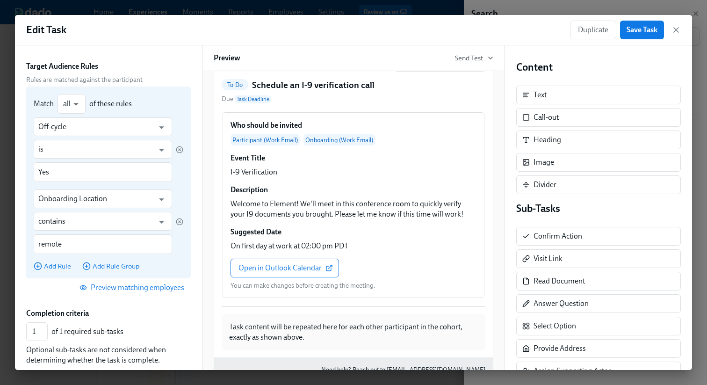
click at [189, 244] on div "Match all all ​ of these rules Off-cycle ​ is ​ Yes ​ Onboarding Location ​ con…" at bounding box center [108, 182] width 165 height 192
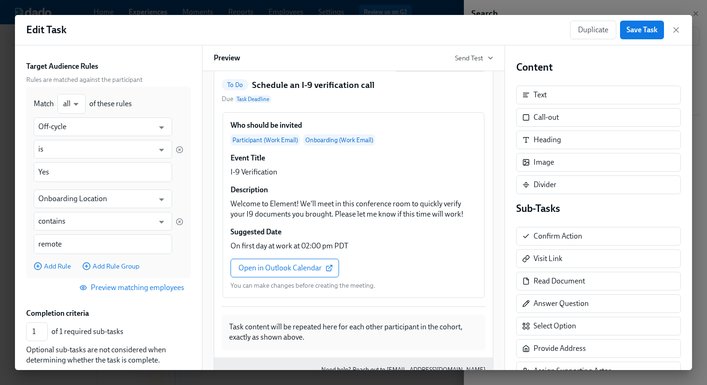
click at [129, 286] on span "Preview matching employees" at bounding box center [132, 287] width 103 height 9
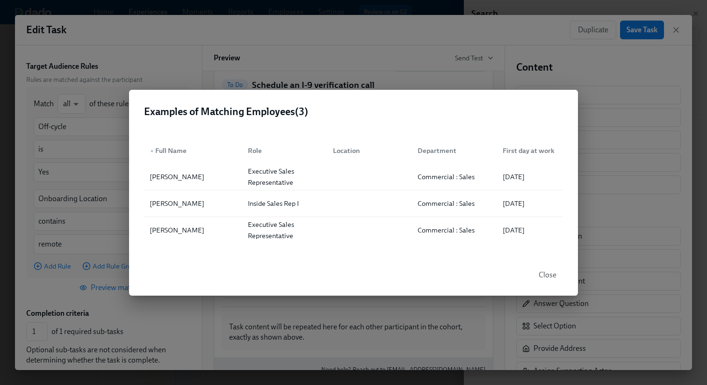
click at [99, 155] on div "Examples of Matching Employees ( 3 ) ▲ Full Name Role Location Department First…" at bounding box center [353, 192] width 707 height 385
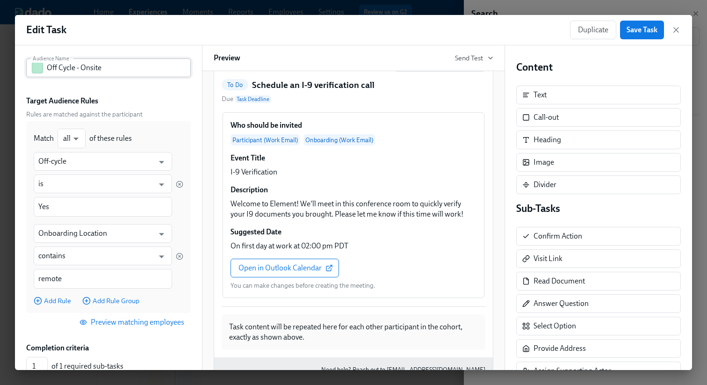
scroll to position [39, 0]
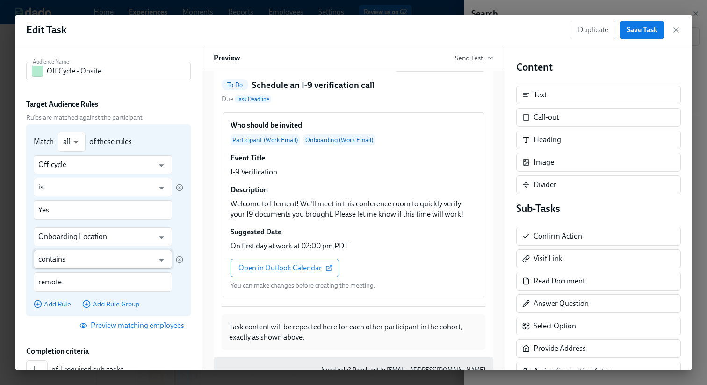
click at [61, 258] on input "contains" at bounding box center [95, 259] width 115 height 19
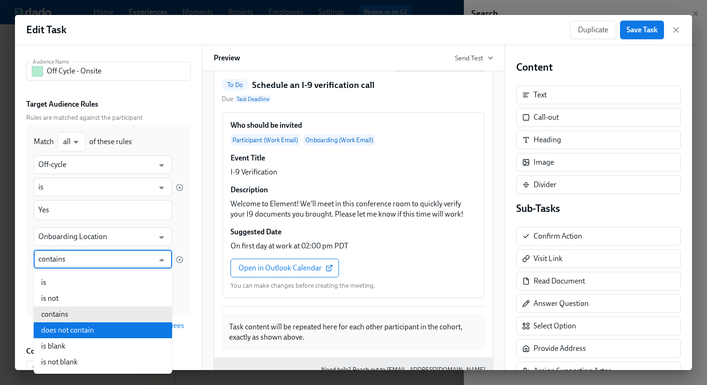
click at [60, 328] on li "does not contain" at bounding box center [103, 330] width 138 height 16
type input "does not contain"
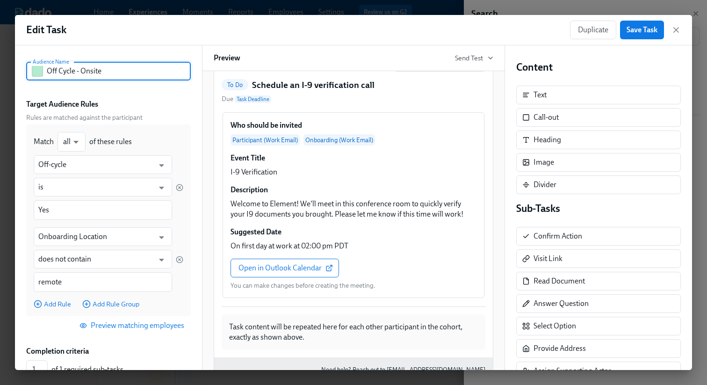
drag, startPoint x: 84, startPoint y: 69, endPoint x: 99, endPoint y: 72, distance: 15.2
click at [100, 72] on input "Off Cycle - Onsite" at bounding box center [119, 71] width 144 height 19
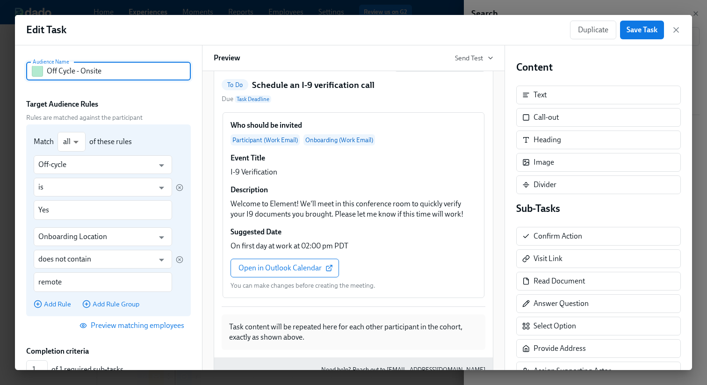
click at [171, 300] on div "Add Rule Add Rule Group" at bounding box center [109, 303] width 150 height 9
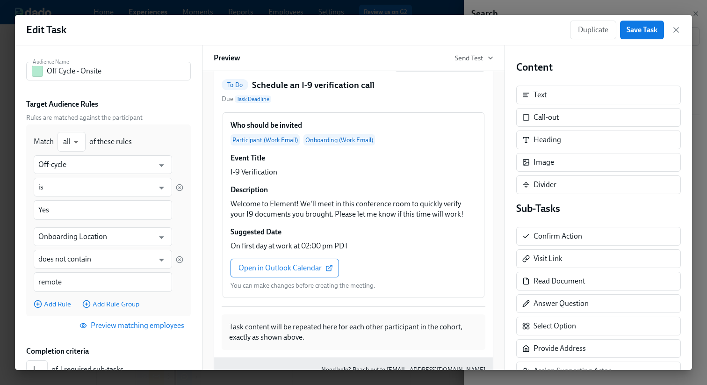
click at [108, 325] on span "Preview matching employees" at bounding box center [132, 325] width 103 height 9
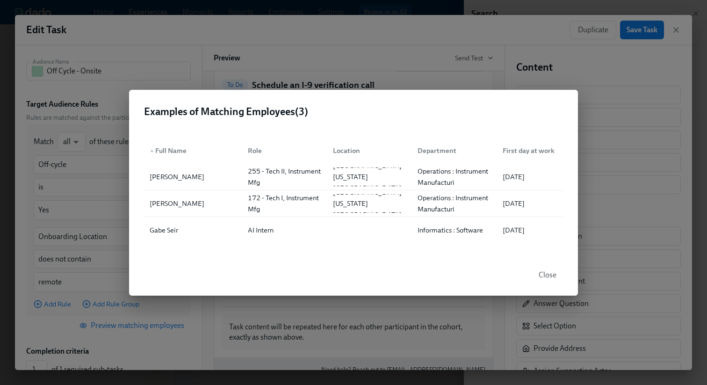
click at [540, 275] on span "Close" at bounding box center [547, 274] width 18 height 9
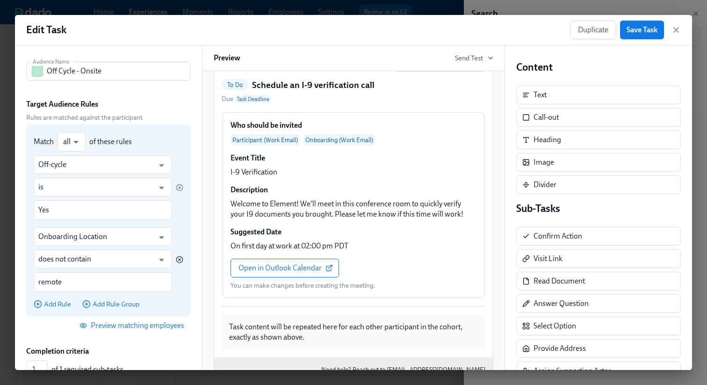
click at [179, 258] on icon "button" at bounding box center [179, 259] width 7 height 7
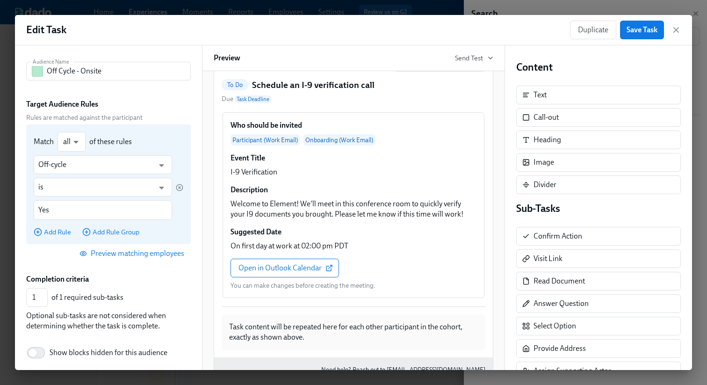
click at [128, 252] on span "Preview matching employees" at bounding box center [132, 253] width 103 height 9
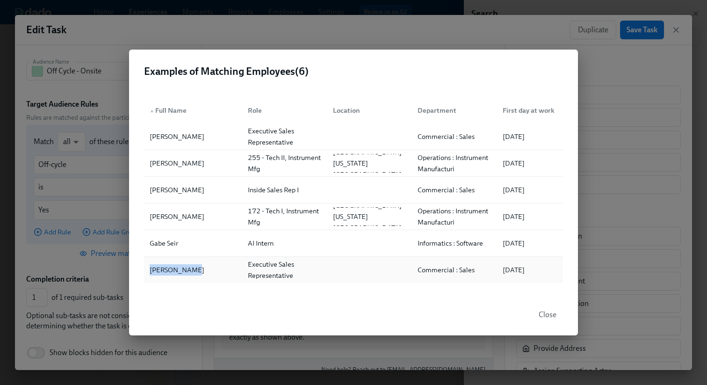
drag, startPoint x: 141, startPoint y: 267, endPoint x: 204, endPoint y: 269, distance: 62.7
click at [203, 269] on div "▲ Full Name Role Location Department First day at work Eric Hnath Executive Sal…" at bounding box center [353, 190] width 449 height 208
drag, startPoint x: 159, startPoint y: 132, endPoint x: 167, endPoint y: 132, distance: 7.9
click at [161, 132] on div "[PERSON_NAME]" at bounding box center [177, 136] width 62 height 11
click at [167, 132] on div "[PERSON_NAME]" at bounding box center [177, 136] width 62 height 11
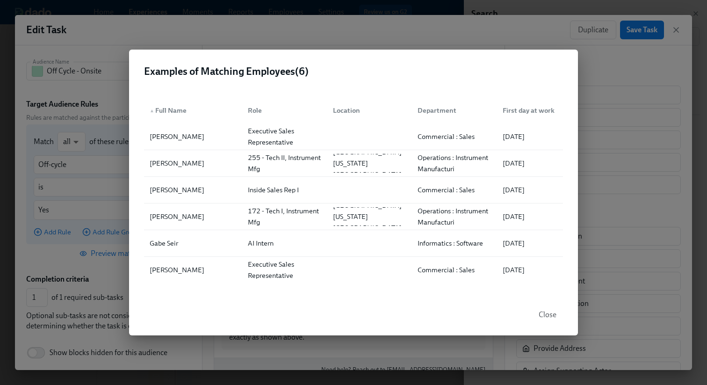
click at [88, 38] on div "Examples of Matching Employees ( 6 ) ▲ Full Name Role Location Department First…" at bounding box center [353, 192] width 707 height 385
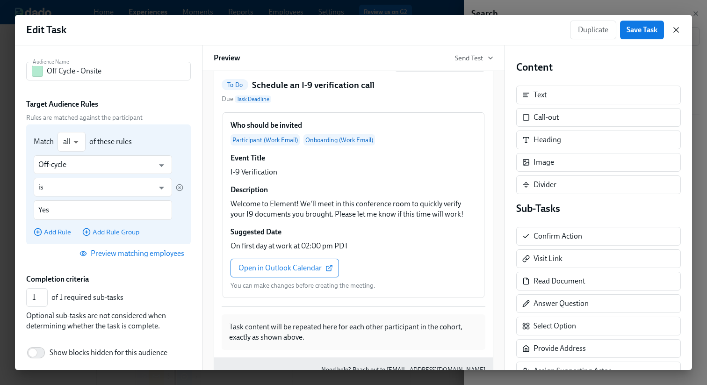
click at [674, 29] on icon "button" at bounding box center [675, 29] width 9 height 9
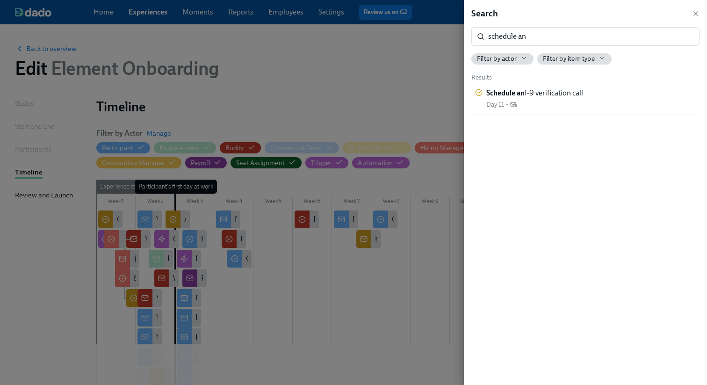
click at [306, 90] on div at bounding box center [353, 192] width 707 height 385
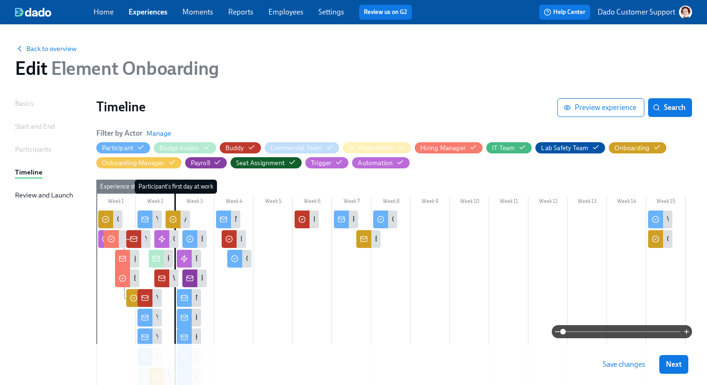
click at [57, 43] on div "Back to overview" at bounding box center [353, 48] width 677 height 10
click at [50, 48] on span "Back to overview" at bounding box center [46, 48] width 62 height 9
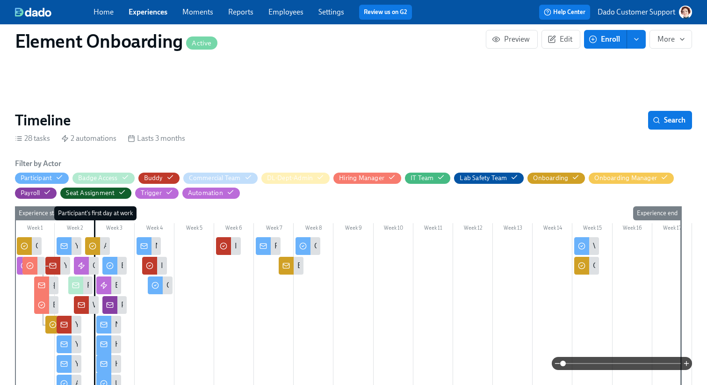
scroll to position [144, 0]
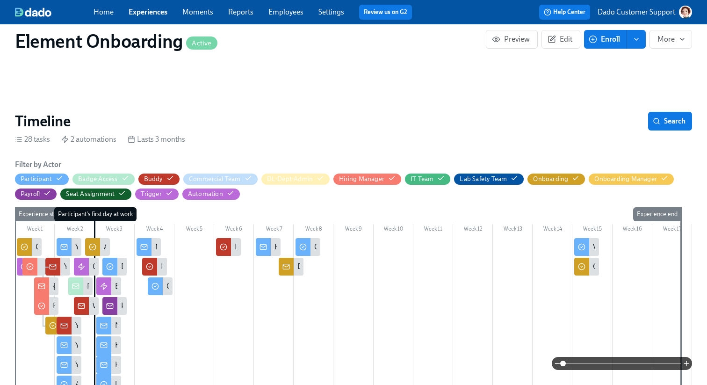
click at [265, 249] on icon at bounding box center [262, 246] width 7 height 7
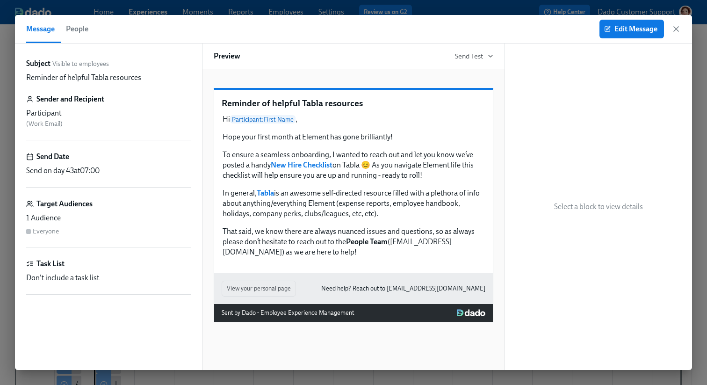
click at [72, 32] on span "People" at bounding box center [77, 28] width 22 height 13
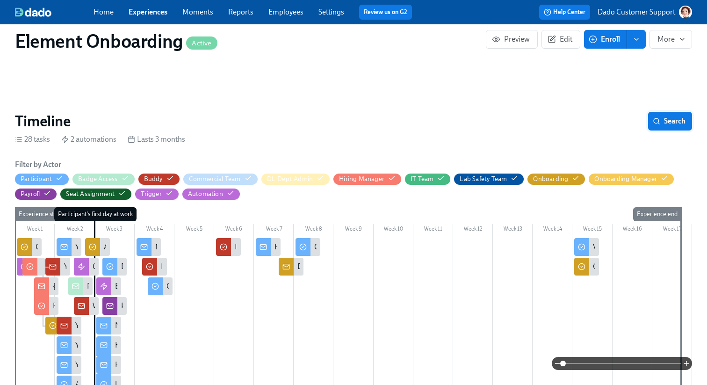
click at [675, 120] on span "Search" at bounding box center [669, 120] width 31 height 9
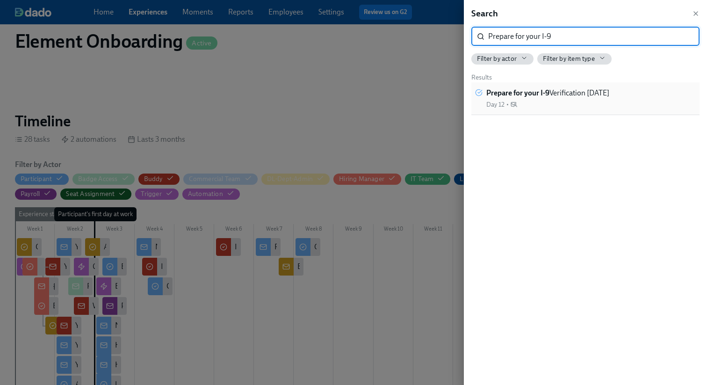
type input "Prepare for your I-9"
click at [531, 92] on strong "Prepare for your I-9" at bounding box center [517, 92] width 63 height 9
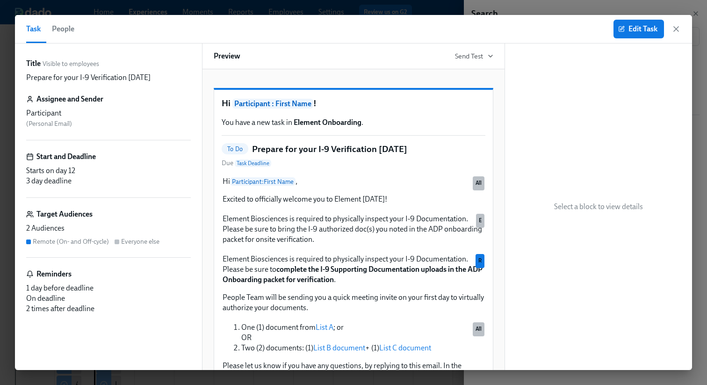
click at [66, 35] on span "People" at bounding box center [63, 28] width 22 height 13
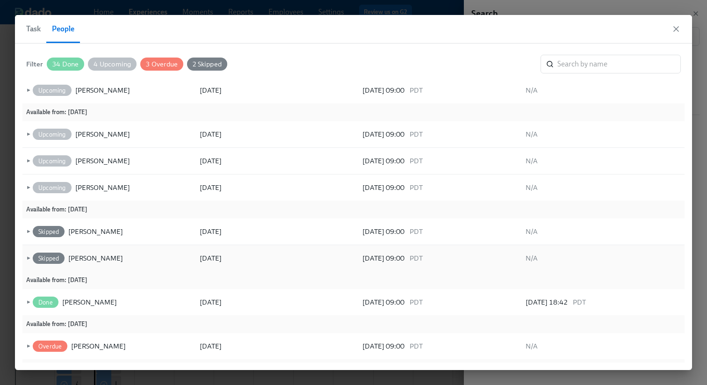
scroll to position [29, 0]
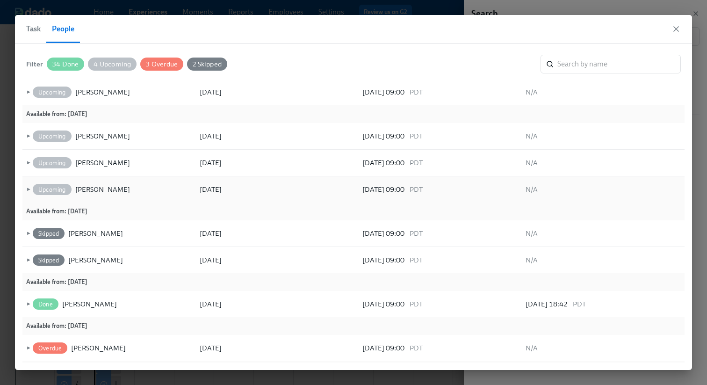
click at [33, 188] on span "Upcoming" at bounding box center [52, 189] width 39 height 7
click at [29, 188] on span "►" at bounding box center [27, 189] width 7 height 10
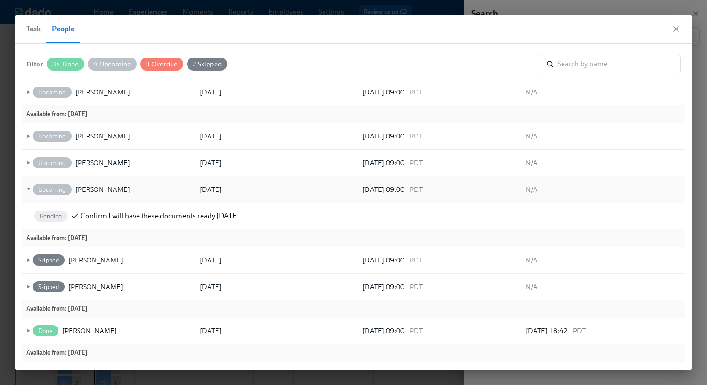
click at [103, 183] on div "Upcoming John Donaldson" at bounding box center [112, 189] width 163 height 19
click at [93, 189] on div "[PERSON_NAME]" at bounding box center [102, 189] width 55 height 11
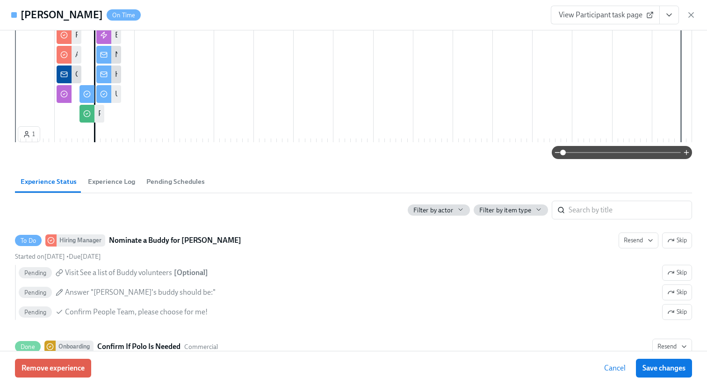
scroll to position [228, 0]
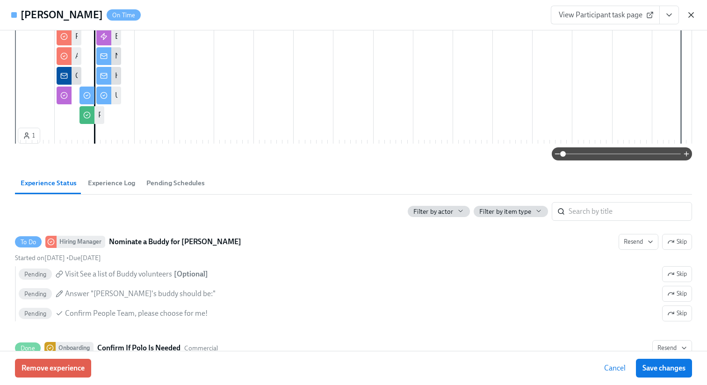
click at [691, 16] on icon "button" at bounding box center [690, 14] width 9 height 9
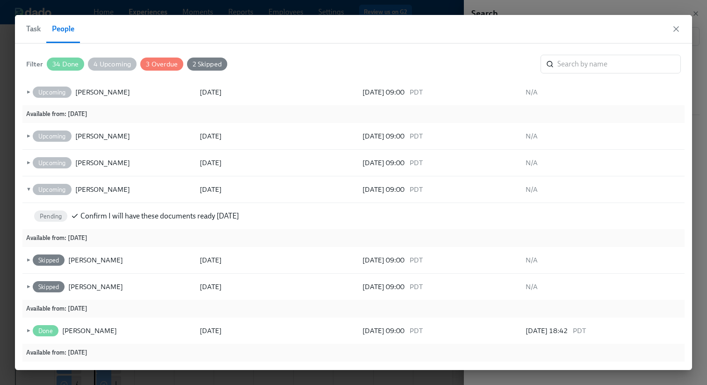
click at [34, 26] on span "Task" at bounding box center [33, 28] width 14 height 13
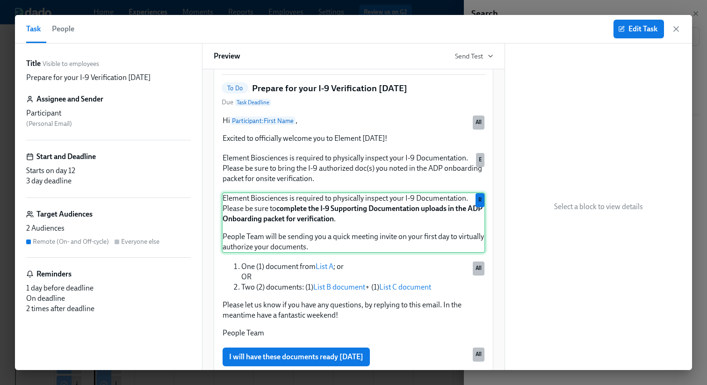
scroll to position [62, 0]
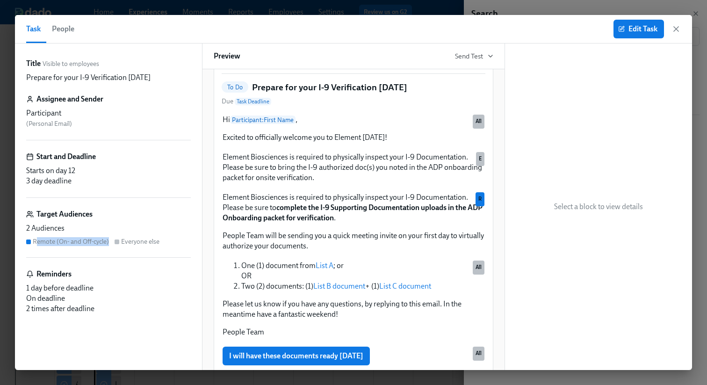
drag, startPoint x: 35, startPoint y: 243, endPoint x: 108, endPoint y: 244, distance: 72.5
click at [108, 244] on div "Remote (On- and Off-cycle)" at bounding box center [71, 241] width 76 height 9
click at [644, 30] on span "Edit Task" at bounding box center [638, 28] width 37 height 9
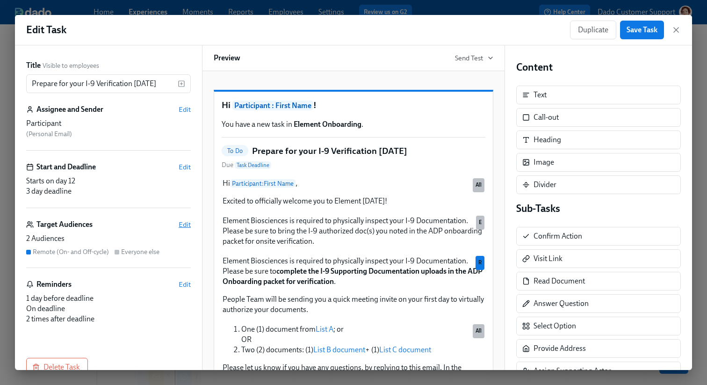
click at [184, 222] on span "Edit" at bounding box center [185, 224] width 12 height 9
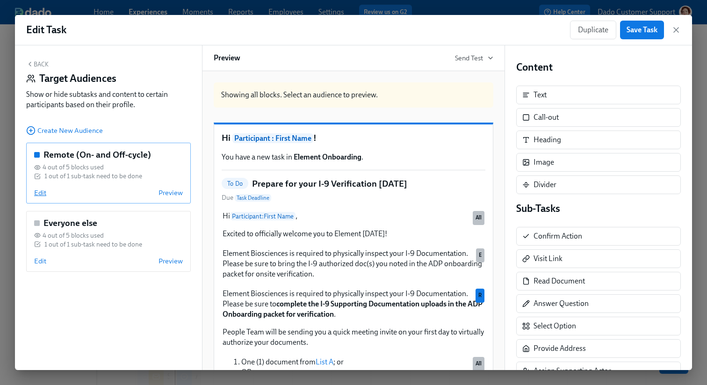
click at [38, 196] on span "Edit" at bounding box center [40, 192] width 12 height 9
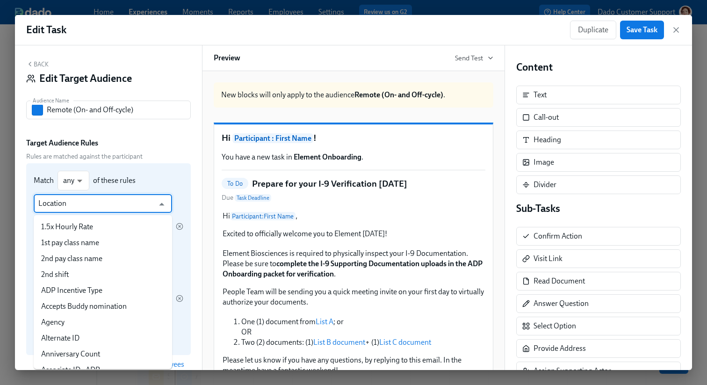
click at [39, 196] on input "Location" at bounding box center [95, 203] width 115 height 19
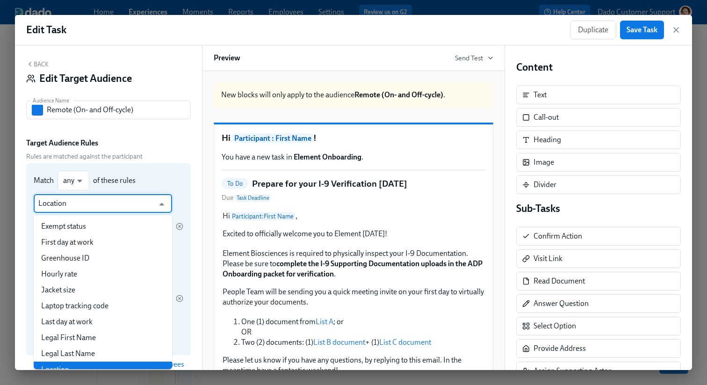
click at [39, 196] on input "Location" at bounding box center [95, 203] width 115 height 19
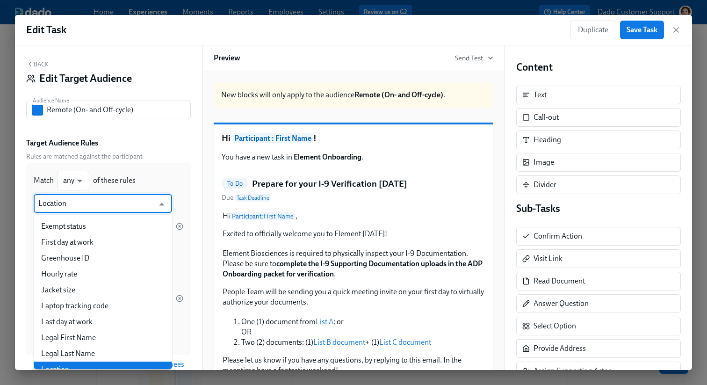
click at [151, 138] on div "Target Audience Rules" at bounding box center [108, 143] width 165 height 10
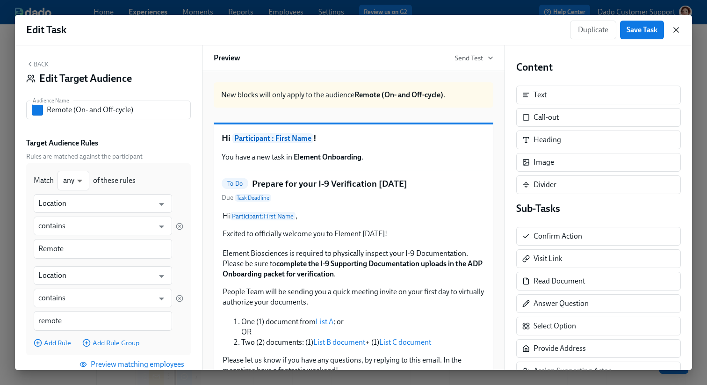
click at [675, 31] on icon "button" at bounding box center [675, 29] width 9 height 9
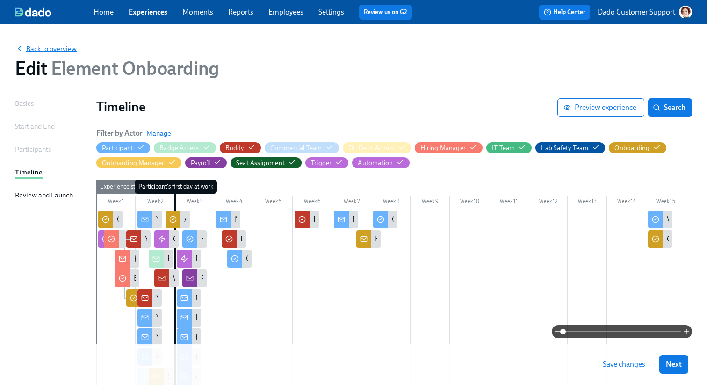
click at [55, 46] on span "Back to overview" at bounding box center [46, 48] width 62 height 9
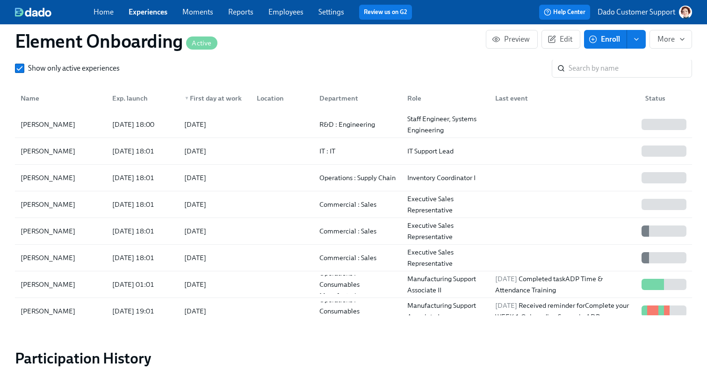
scroll to position [1155, 0]
click at [283, 12] on link "Employees" at bounding box center [285, 11] width 35 height 9
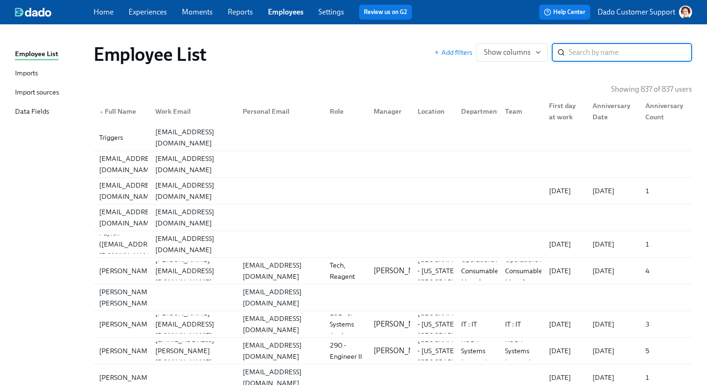
click at [564, 102] on div "First day at work" at bounding box center [565, 111] width 40 height 22
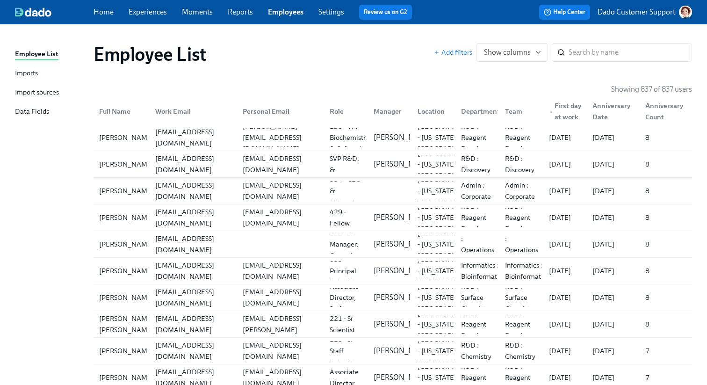
click at [564, 102] on div "▲ First day at work" at bounding box center [565, 111] width 40 height 22
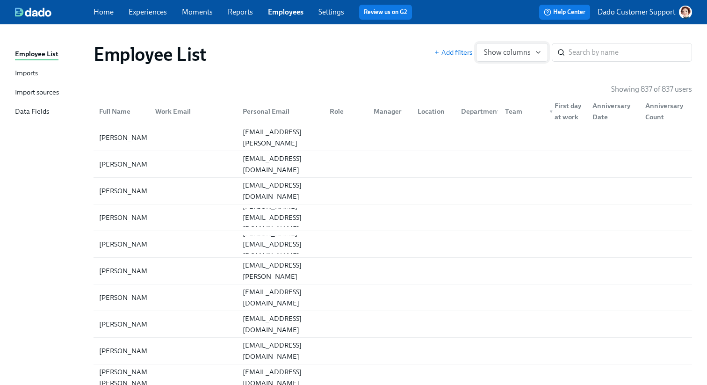
click at [527, 52] on span "Show columns" at bounding box center [512, 52] width 56 height 9
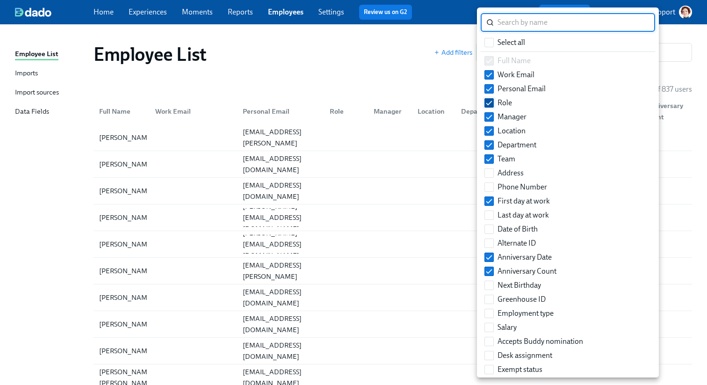
click at [492, 104] on input "Role" at bounding box center [489, 103] width 8 height 8
checkbox input "false"
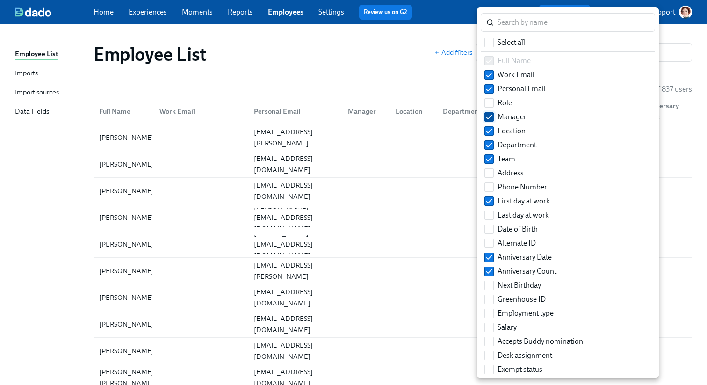
click at [488, 118] on input "Manager" at bounding box center [489, 117] width 8 height 8
checkbox input "false"
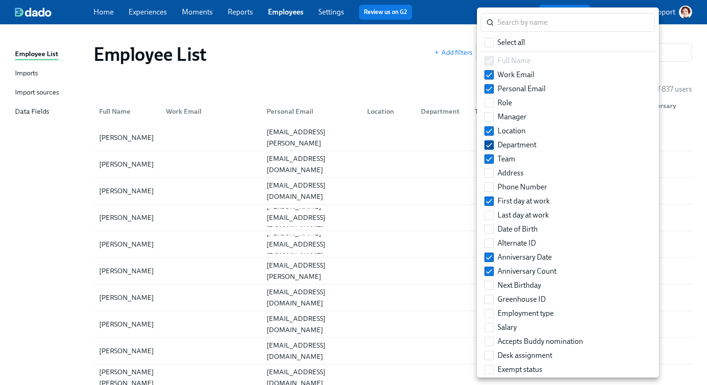
click at [488, 146] on input "Department" at bounding box center [489, 145] width 8 height 8
checkbox input "false"
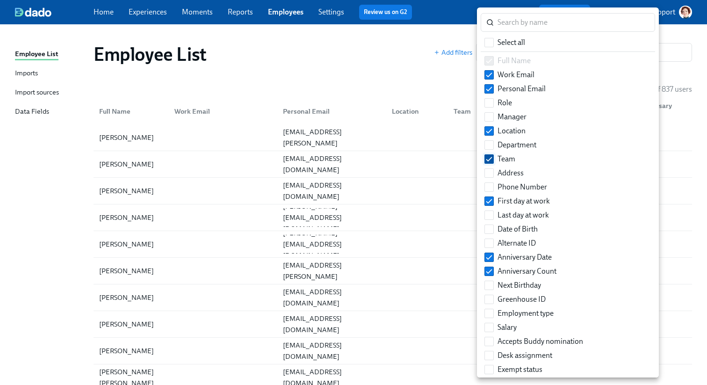
click at [488, 159] on input "Team" at bounding box center [489, 159] width 8 height 8
checkbox input "false"
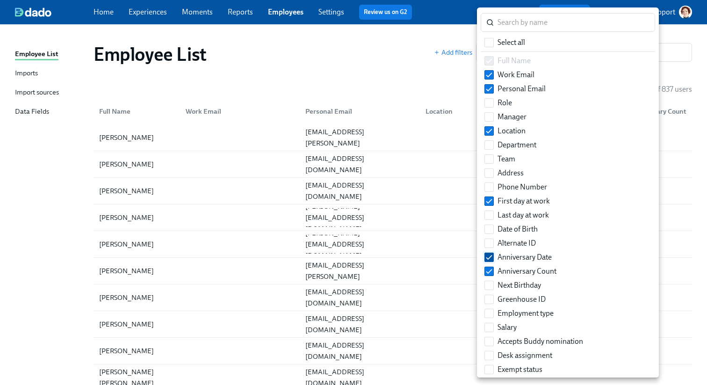
click at [490, 259] on input "Anniversary Date" at bounding box center [489, 257] width 8 height 8
checkbox input "false"
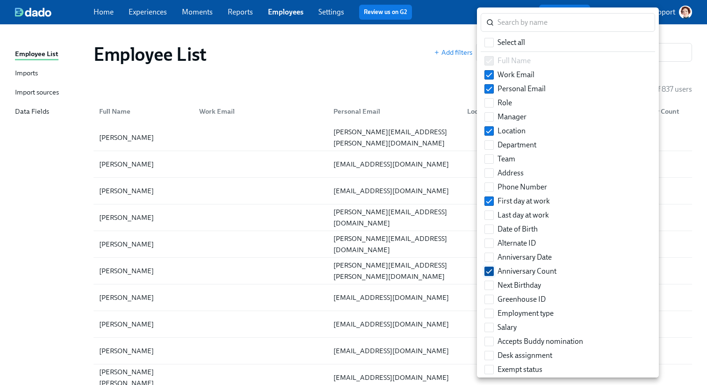
click at [489, 270] on input "Anniversary Count" at bounding box center [489, 271] width 8 height 8
checkbox input "false"
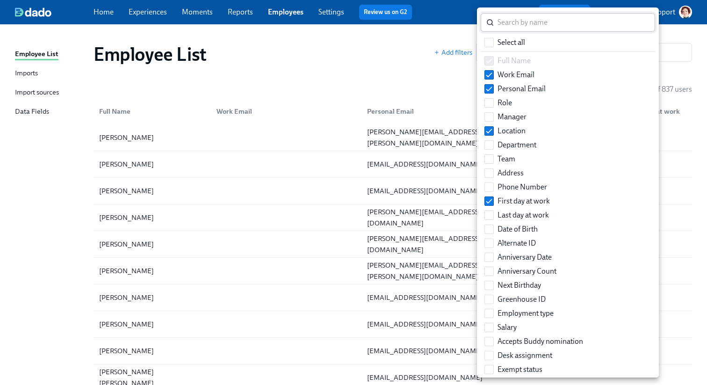
click at [520, 22] on input "search" at bounding box center [576, 22] width 158 height 19
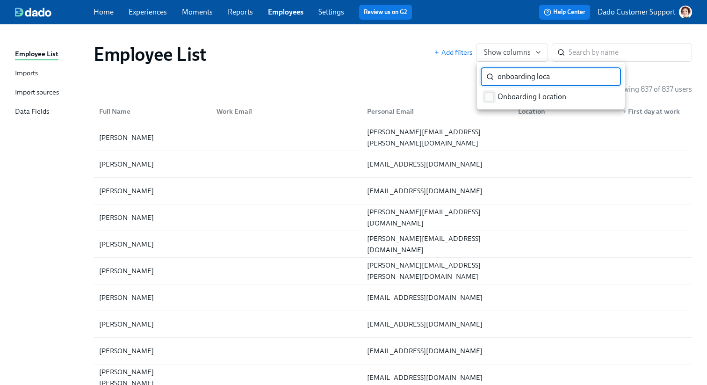
type input "onboarding loca"
click at [493, 97] on input "Onboarding Location" at bounding box center [489, 97] width 8 height 8
checkbox input "true"
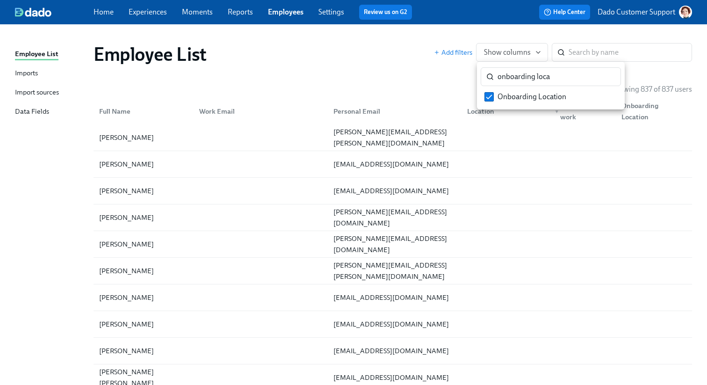
click at [430, 92] on div at bounding box center [353, 192] width 707 height 385
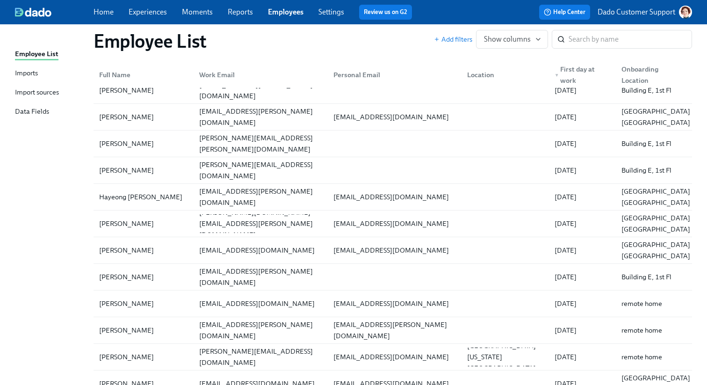
scroll to position [3407, 0]
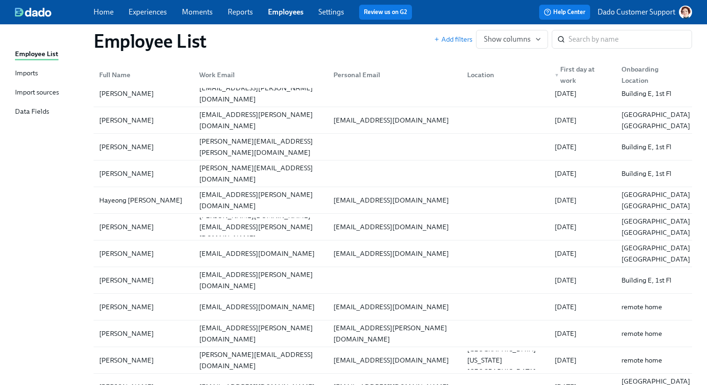
click at [158, 14] on link "Experiences" at bounding box center [148, 11] width 38 height 9
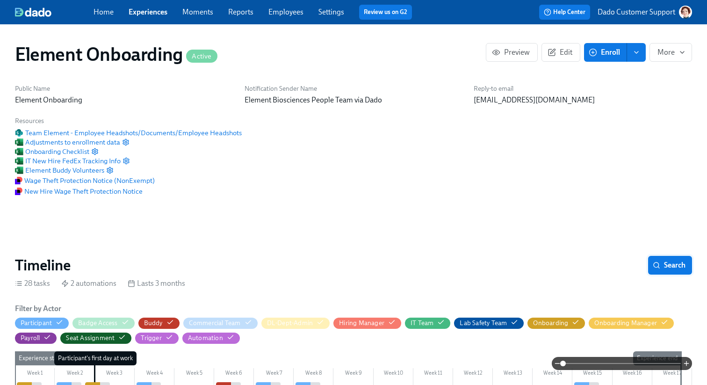
scroll to position [0, 11665]
click at [673, 267] on span "Search" at bounding box center [669, 264] width 31 height 9
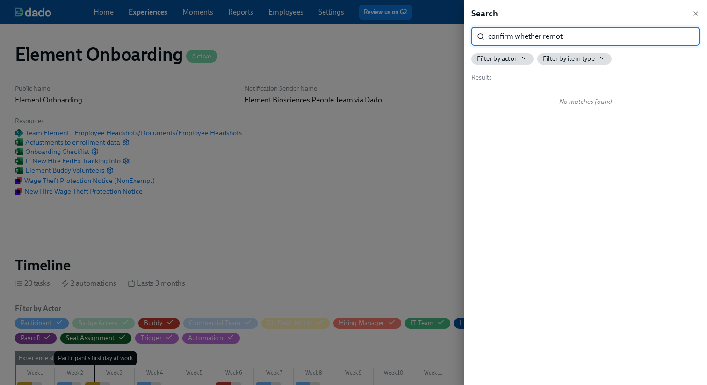
type input "confirm whether remote"
click at [143, 42] on div at bounding box center [353, 192] width 707 height 385
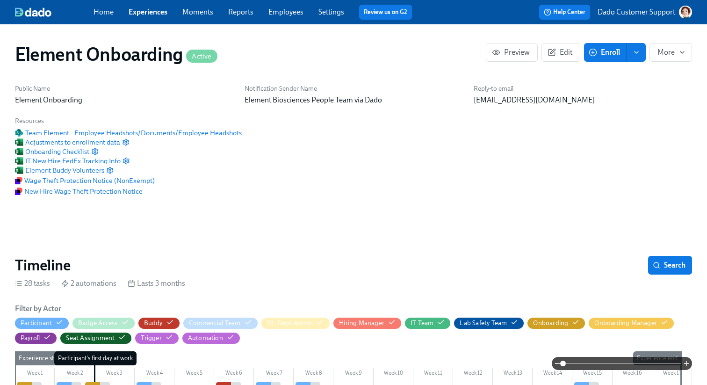
click at [138, 19] on div "Home Experiences Moments Reports Employees Settings Review us on G2" at bounding box center [256, 12] width 326 height 15
click at [138, 13] on link "Experiences" at bounding box center [148, 11] width 39 height 9
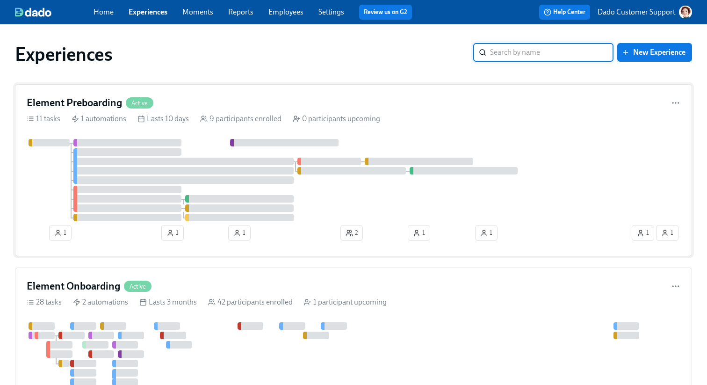
click at [172, 166] on div "1 1 1 2 1 1 1 1" at bounding box center [353, 192] width 653 height 106
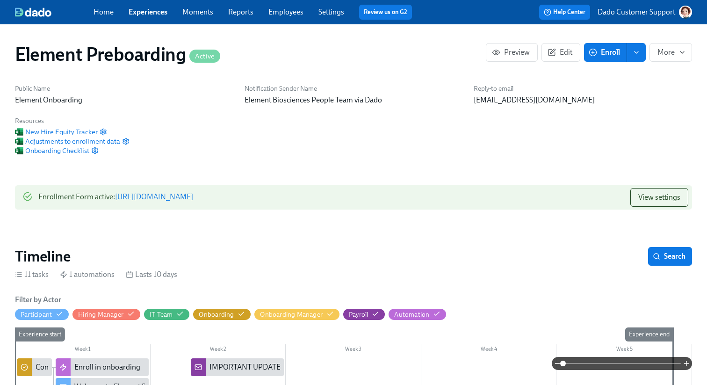
scroll to position [0, 1384]
click at [655, 254] on icon "button" at bounding box center [656, 255] width 7 height 7
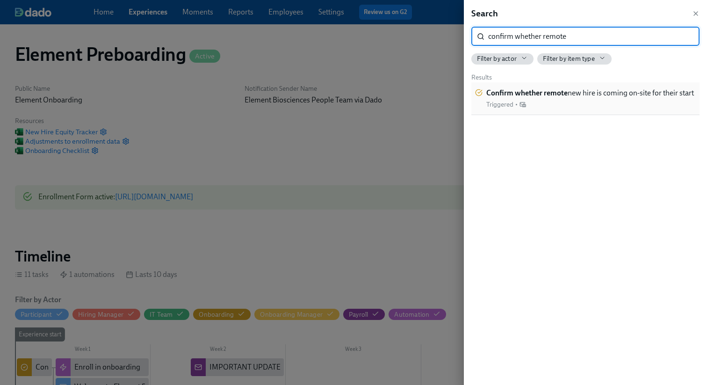
type input "confirm whether remote"
click at [577, 87] on div "Confirm whether remote new hire is coming on-site for their start Triggered •" at bounding box center [585, 98] width 228 height 33
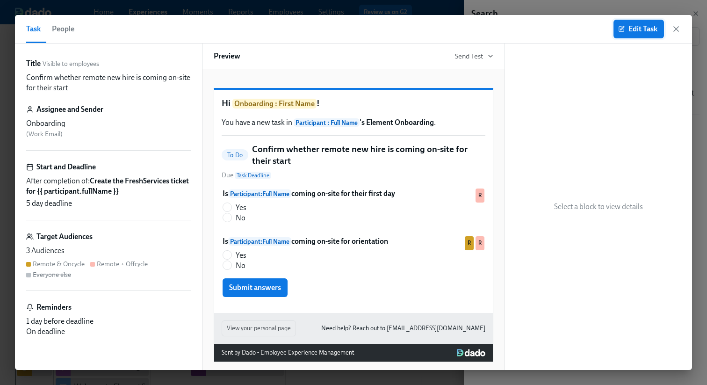
click at [655, 27] on span "Edit Task" at bounding box center [638, 28] width 37 height 9
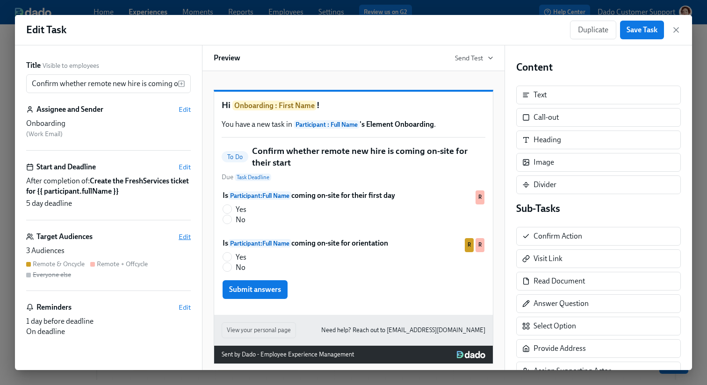
click at [188, 237] on span "Edit" at bounding box center [185, 236] width 12 height 9
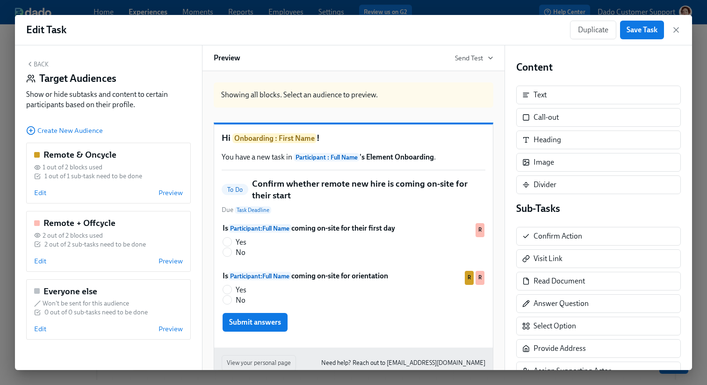
click at [35, 66] on button "Back" at bounding box center [37, 63] width 22 height 7
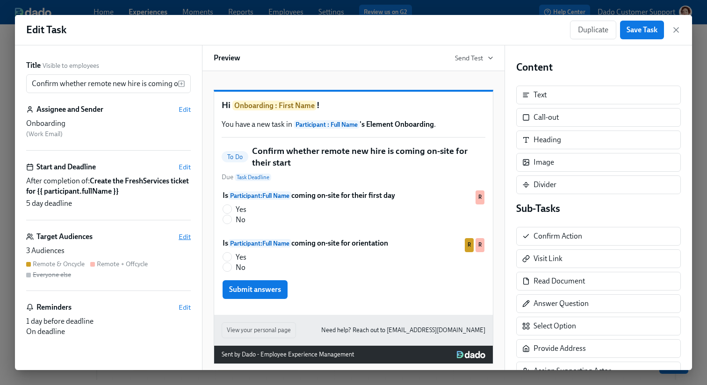
click at [185, 237] on span "Edit" at bounding box center [185, 236] width 12 height 9
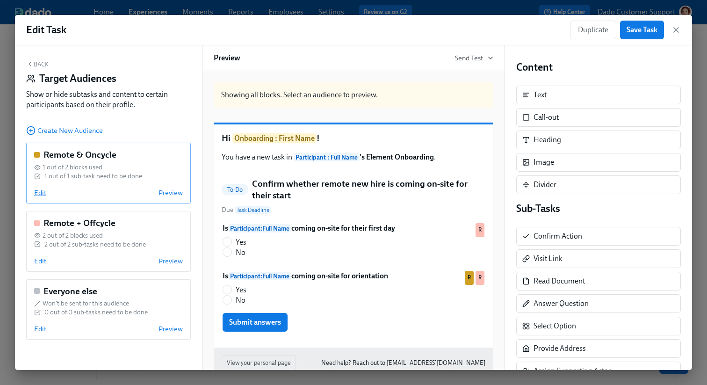
click at [36, 191] on span "Edit" at bounding box center [40, 192] width 12 height 9
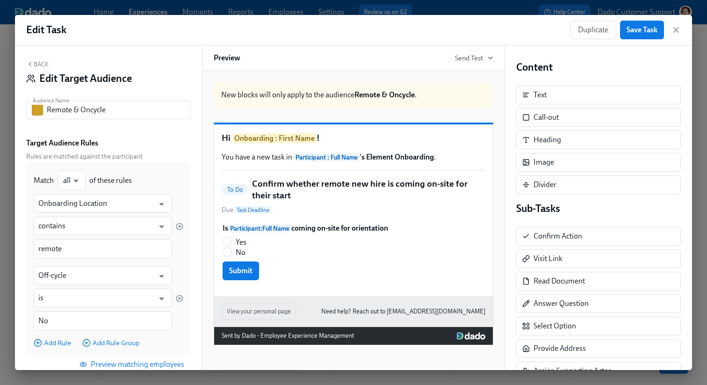
click at [41, 65] on button "Back" at bounding box center [37, 63] width 22 height 7
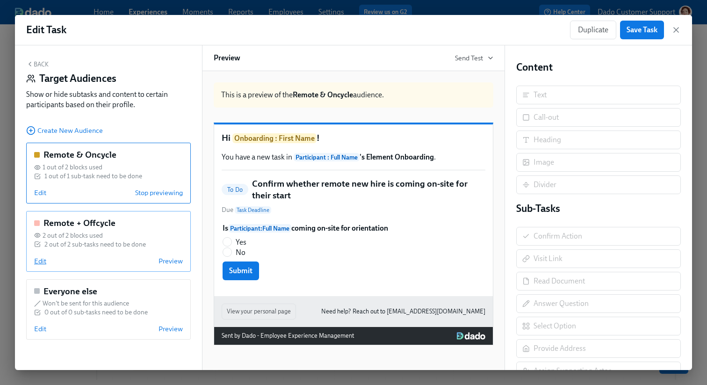
click at [42, 258] on span "Edit" at bounding box center [40, 260] width 12 height 9
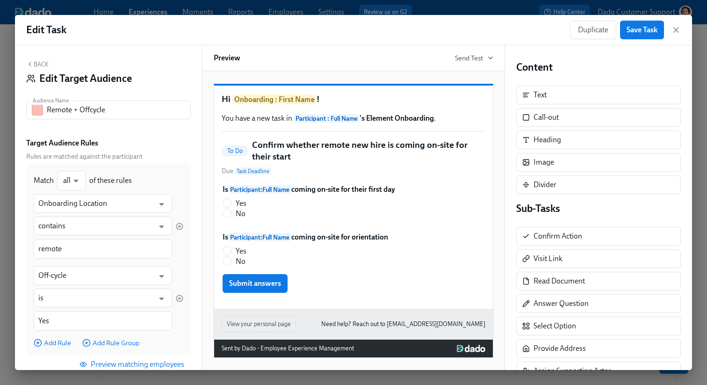
scroll to position [54, 0]
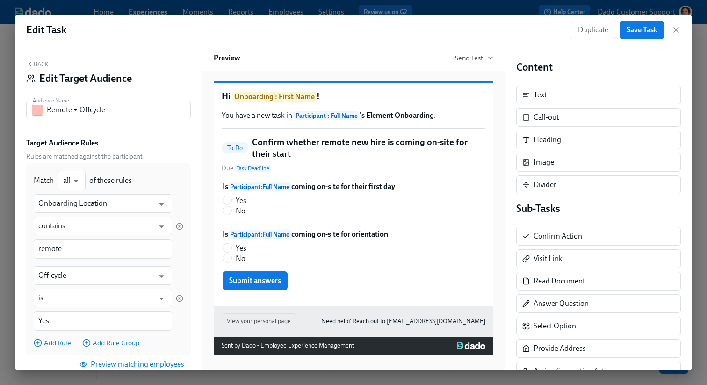
click at [40, 64] on button "Back" at bounding box center [37, 63] width 22 height 7
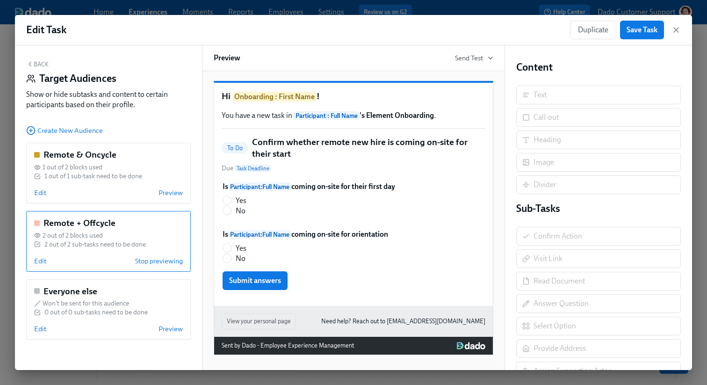
click at [292, 180] on div "Is Participant : Full Name coming on-site for their first day Yes No Duplicate" at bounding box center [354, 200] width 264 height 40
click at [170, 257] on span "Stop previewing" at bounding box center [159, 260] width 48 height 9
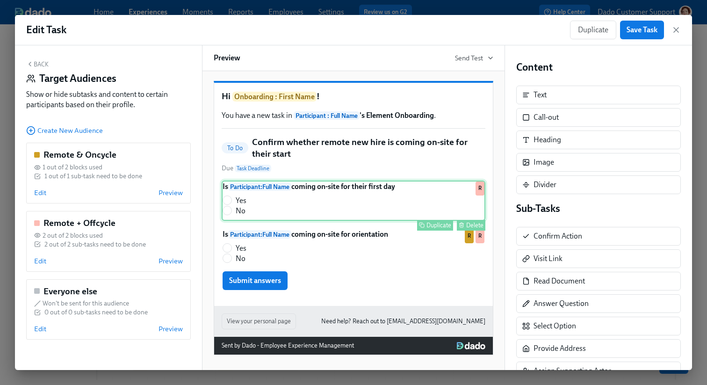
click at [294, 198] on div "Is Participant : Full Name coming on-site for their first day Yes No Duplicate …" at bounding box center [354, 200] width 264 height 40
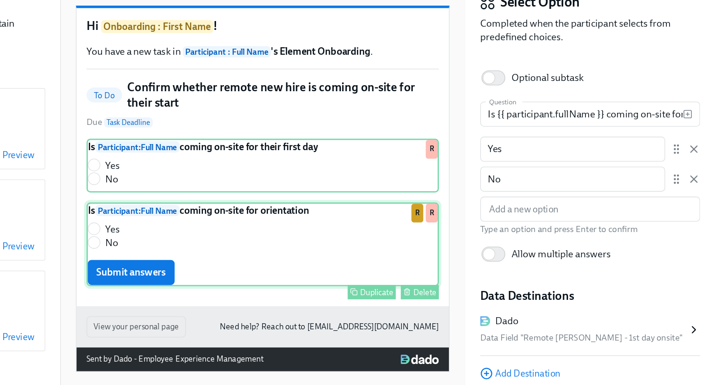
click at [356, 248] on div "Is Participant : Full Name coming on-site for orientation Yes No Submit answers…" at bounding box center [354, 259] width 264 height 63
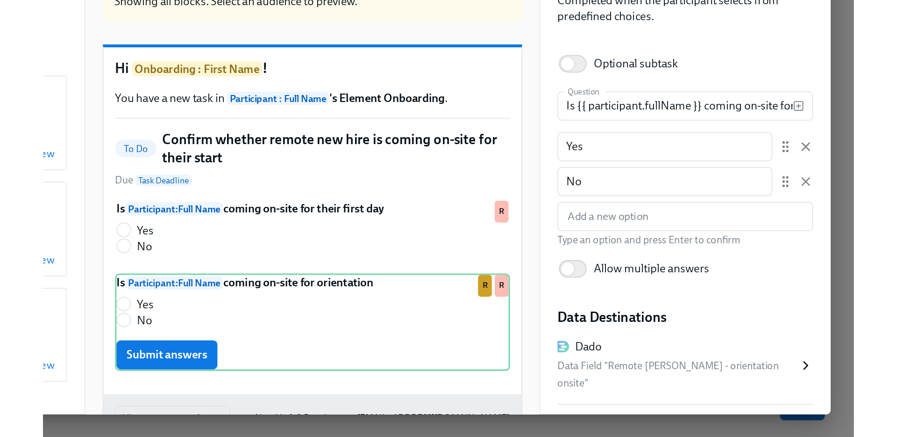
scroll to position [23, 0]
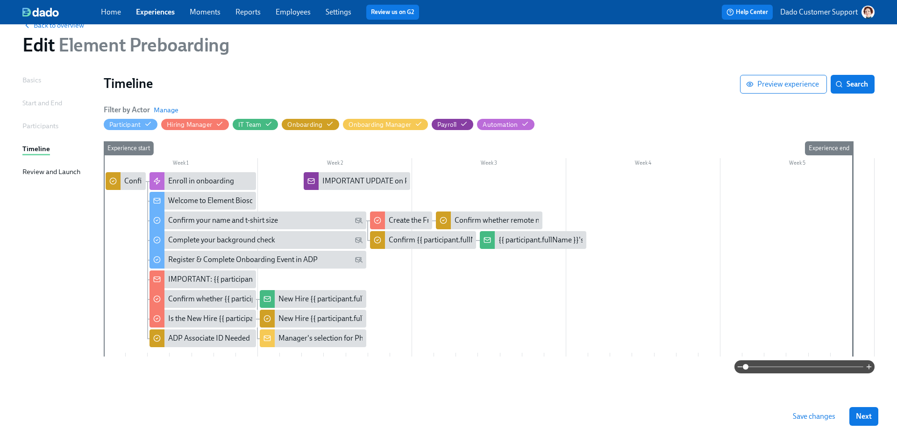
click at [163, 8] on link "Experiences" at bounding box center [155, 11] width 39 height 9
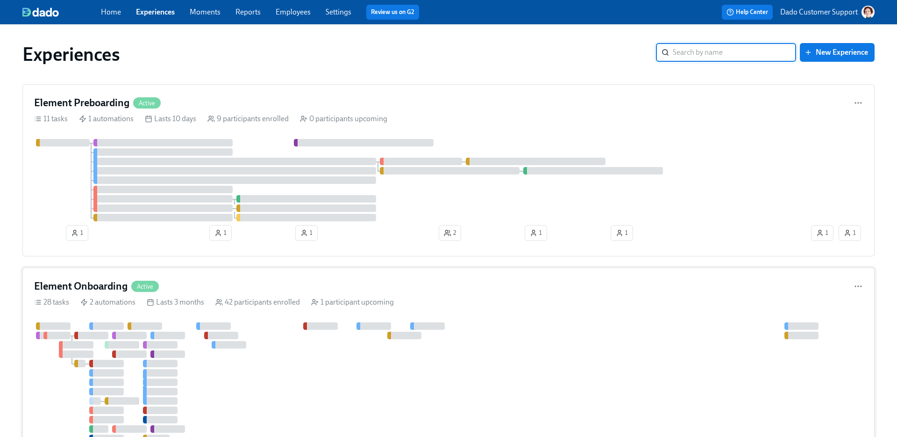
click at [159, 310] on div "Element Onboarding Active 28 tasks 2 automations Lasts 3 months 42 participants…" at bounding box center [448, 404] width 853 height 275
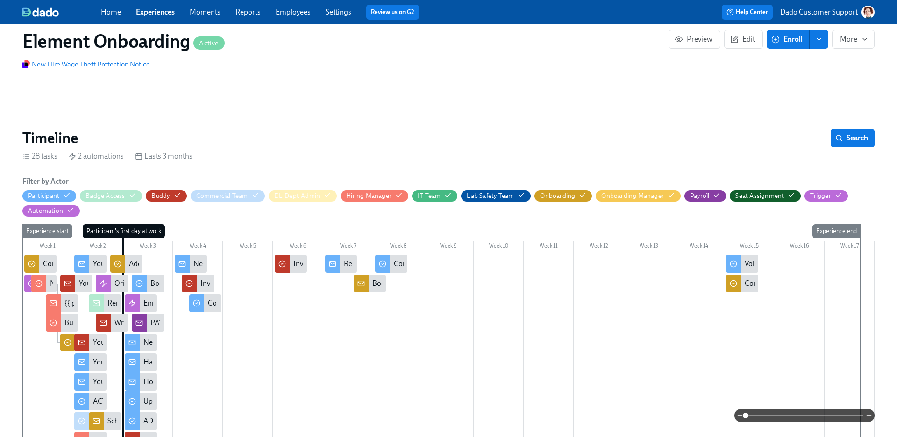
scroll to position [128, 0]
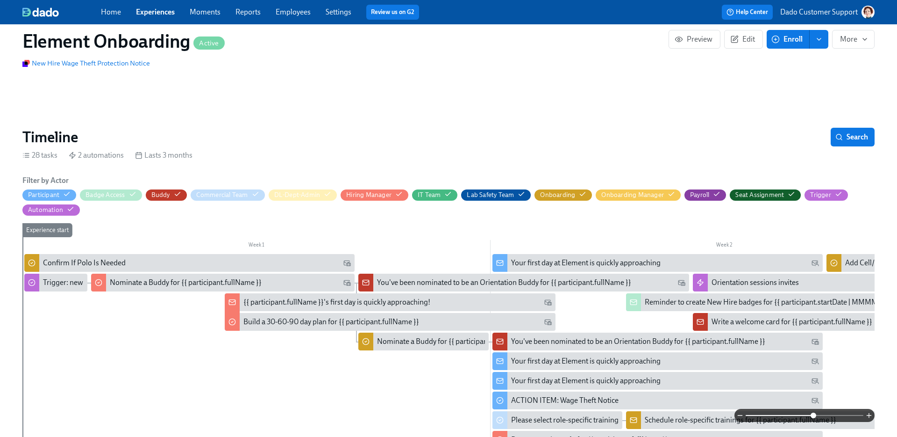
click at [706, 384] on span at bounding box center [805, 415] width 118 height 13
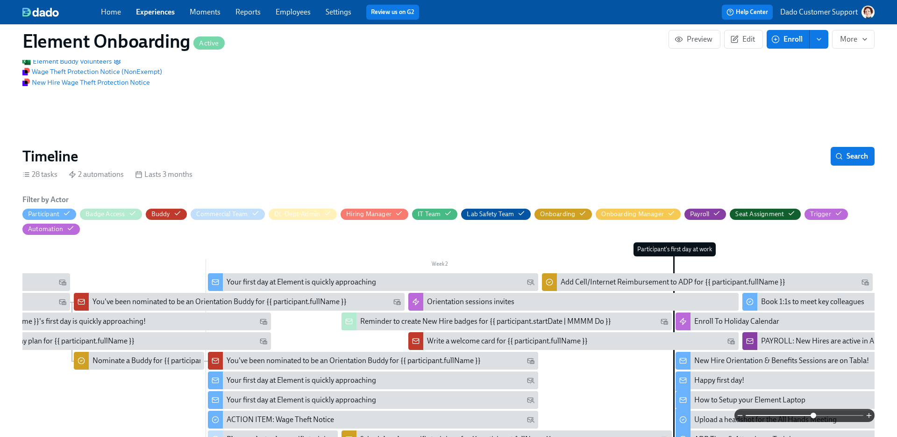
scroll to position [111, 0]
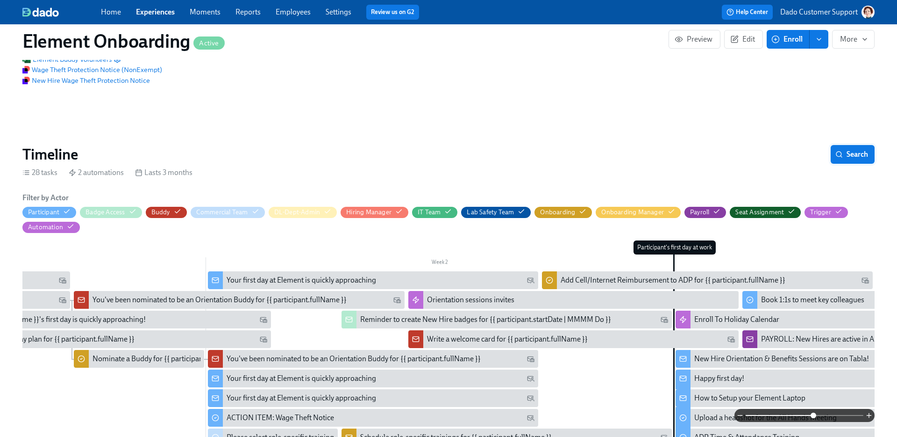
click at [706, 152] on span "Search" at bounding box center [853, 154] width 31 height 9
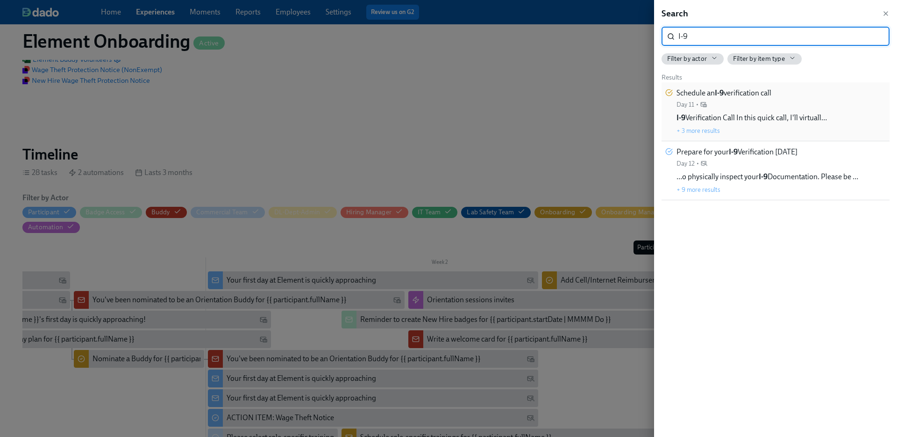
type input "I-9"
click at [706, 102] on div "Schedule an I-9 verification call Day 11 • I-9 Verification Call In this quick …" at bounding box center [752, 111] width 151 height 47
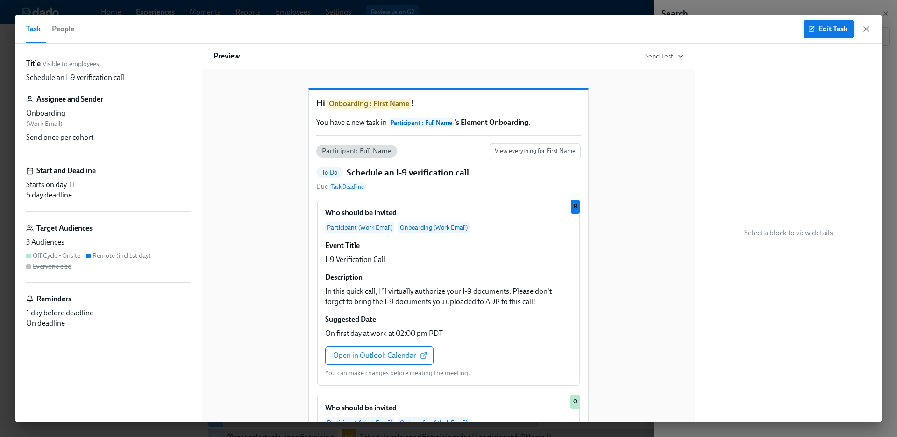
click at [706, 29] on span "Edit Task" at bounding box center [828, 28] width 37 height 9
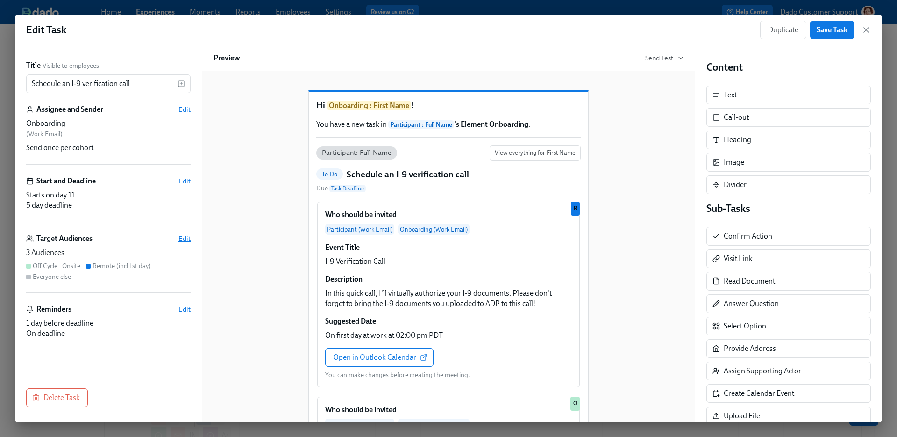
click at [184, 235] on span "Edit" at bounding box center [185, 238] width 12 height 9
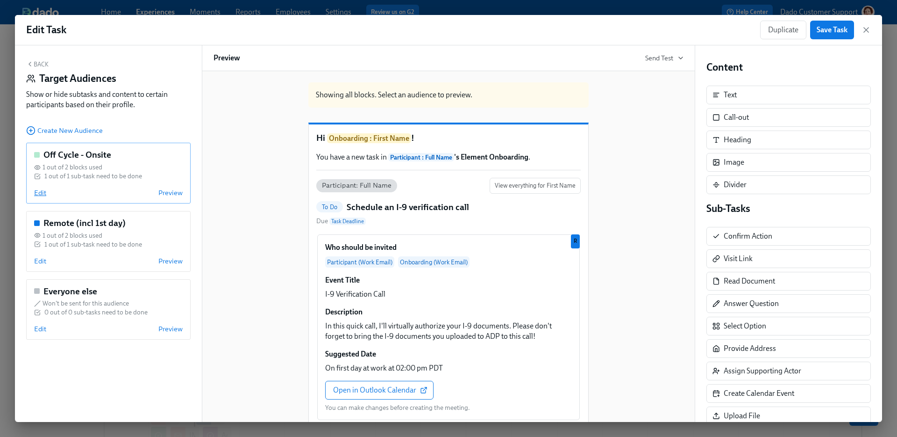
click at [39, 194] on span "Edit" at bounding box center [40, 192] width 12 height 9
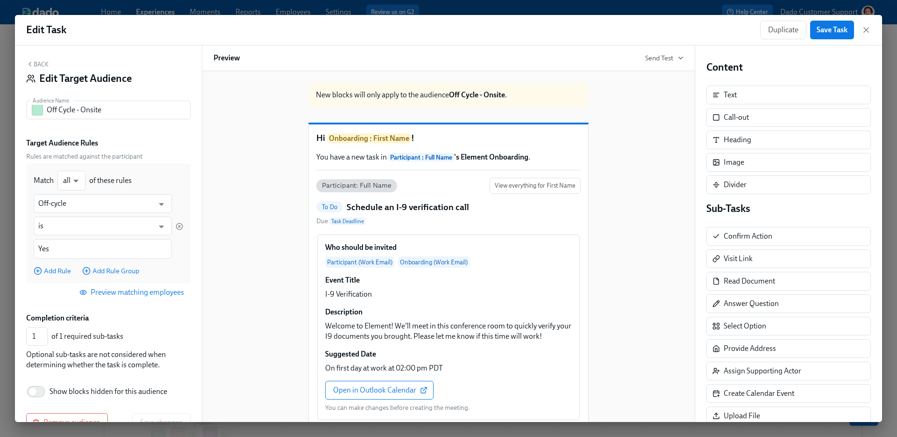
click at [39, 62] on button "Back" at bounding box center [37, 63] width 22 height 7
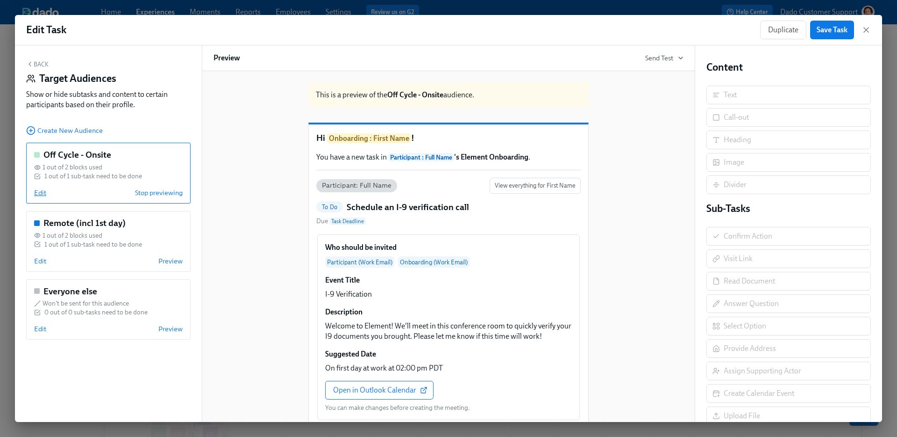
click at [40, 191] on span "Edit" at bounding box center [40, 192] width 12 height 9
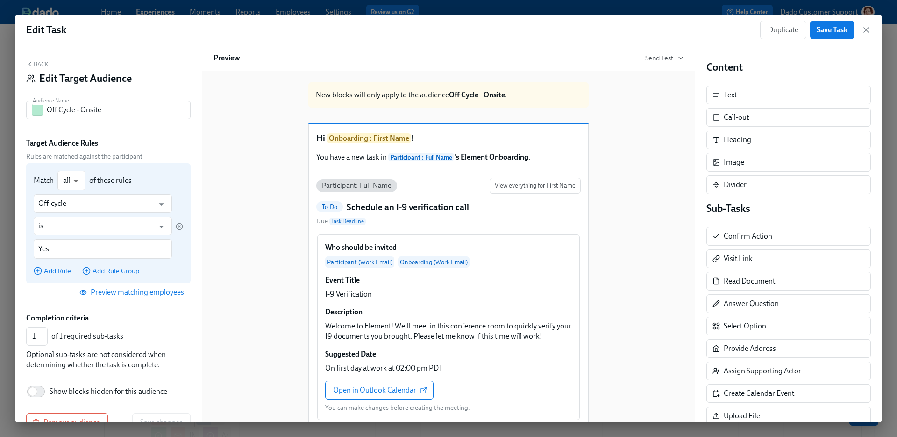
click at [53, 267] on span "Add Rule" at bounding box center [52, 270] width 37 height 9
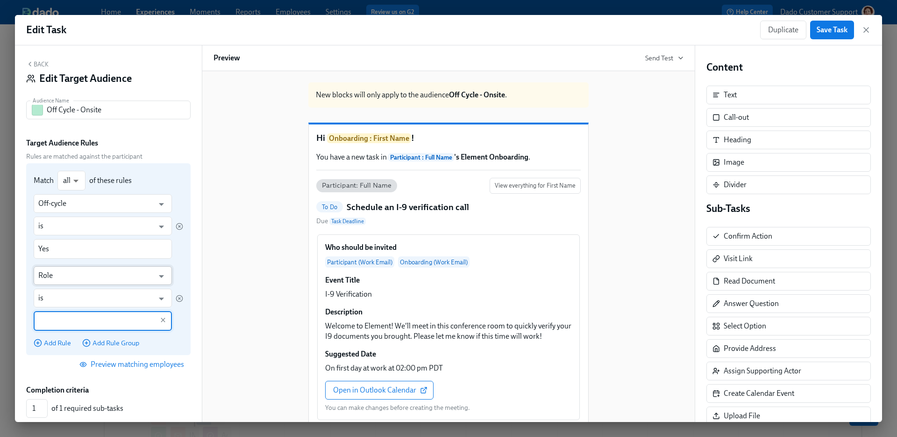
click at [55, 274] on input "Role" at bounding box center [95, 275] width 115 height 19
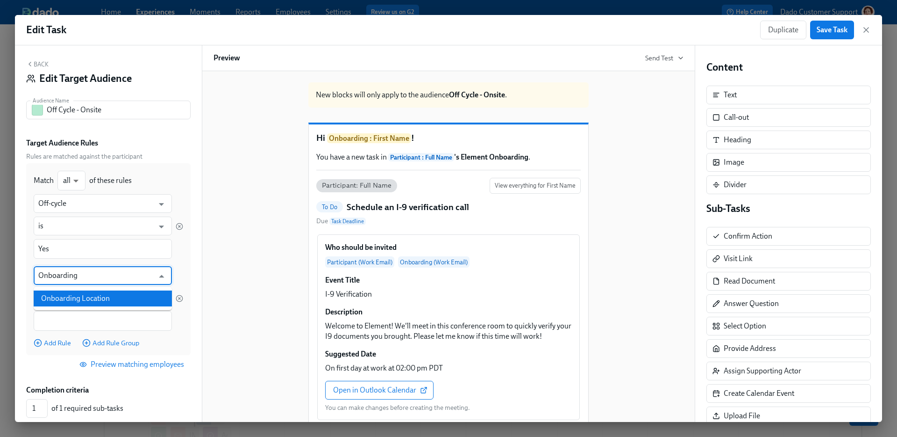
click at [87, 299] on li "Onboarding Location" at bounding box center [103, 298] width 138 height 16
type input "Onboarding Location"
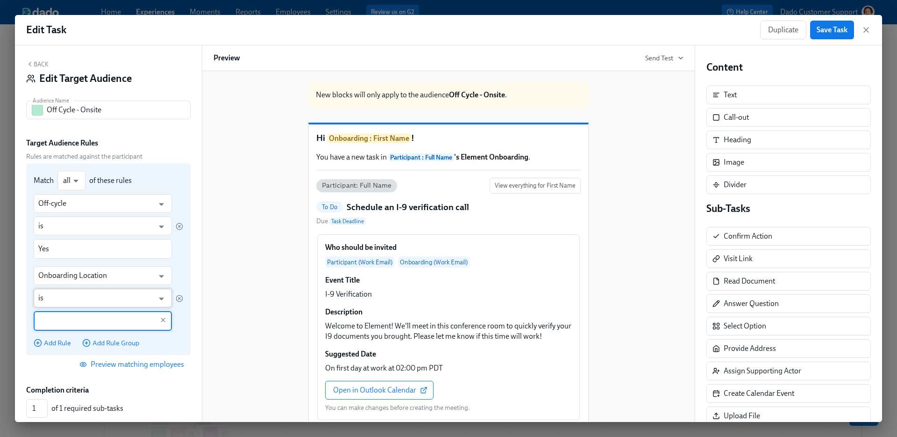
click at [69, 298] on input "is" at bounding box center [95, 297] width 115 height 19
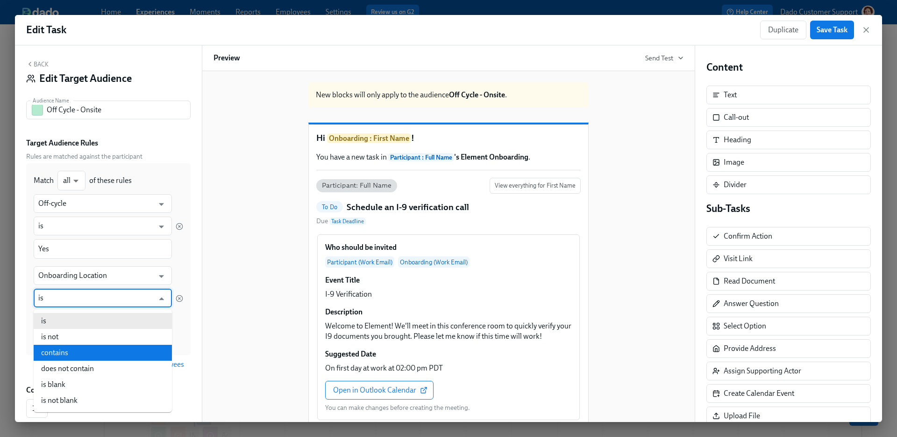
click at [61, 355] on li "contains" at bounding box center [103, 352] width 138 height 16
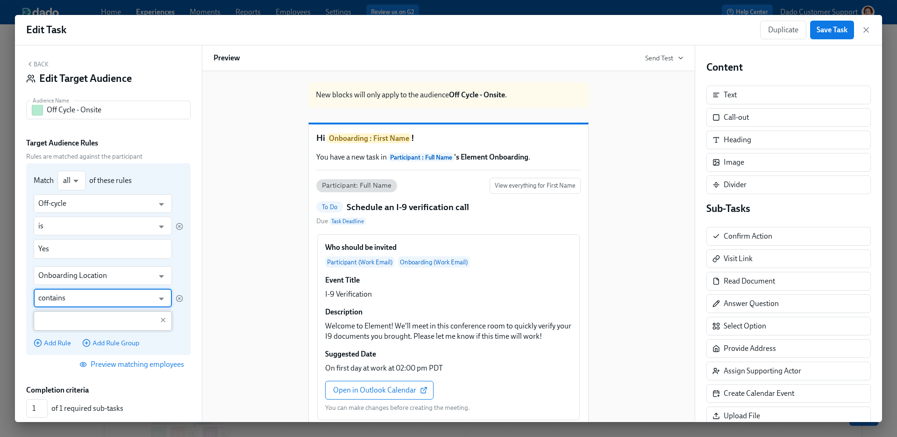
click at [65, 321] on input "text" at bounding box center [95, 321] width 115 height 20
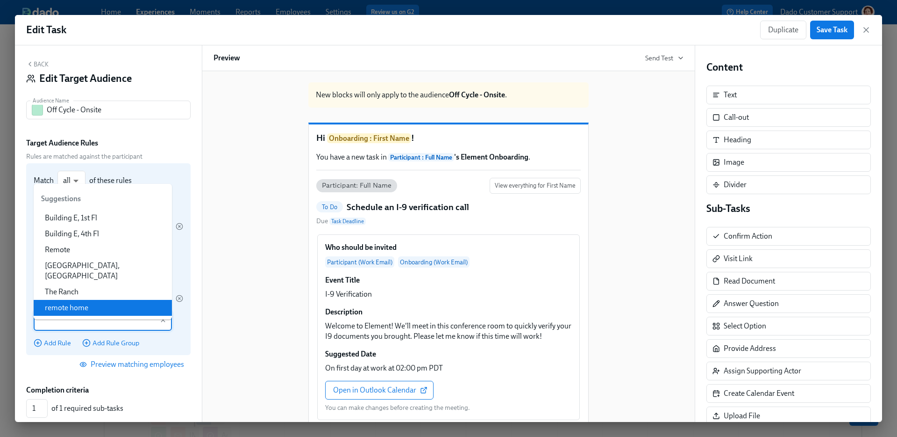
click at [47, 327] on input "text" at bounding box center [95, 321] width 115 height 20
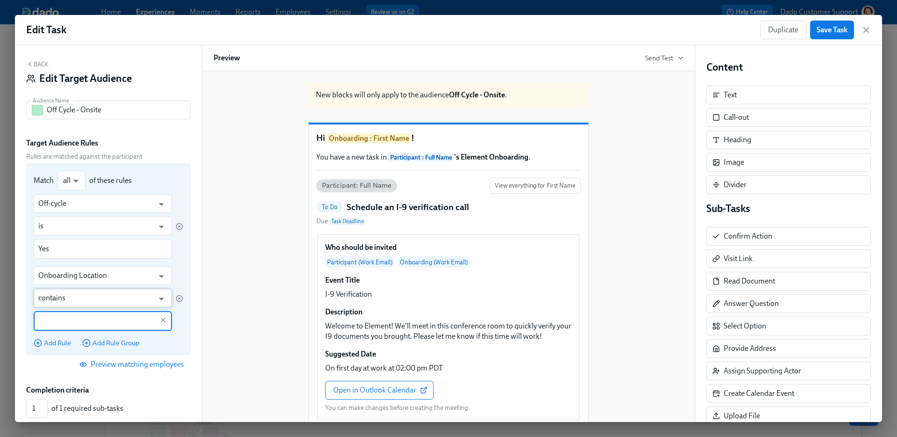
click at [51, 295] on input "contains" at bounding box center [95, 297] width 115 height 19
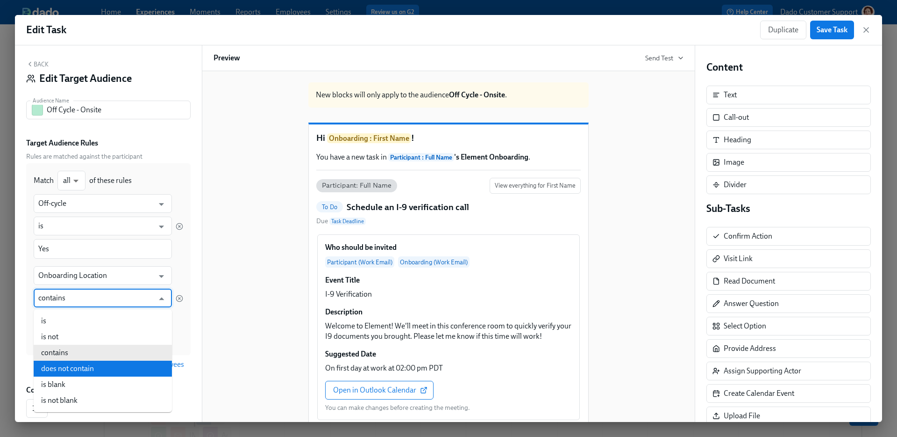
click at [73, 367] on li "does not contain" at bounding box center [103, 368] width 138 height 16
type input "does not contain"
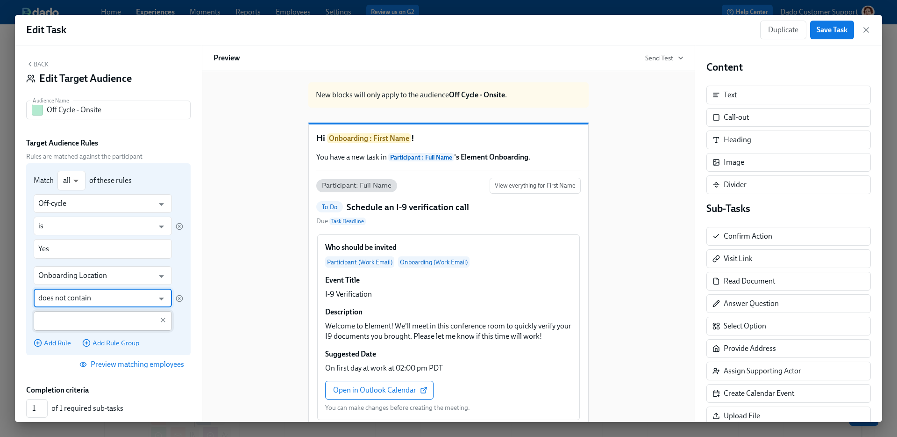
click at [57, 313] on input "text" at bounding box center [95, 321] width 115 height 20
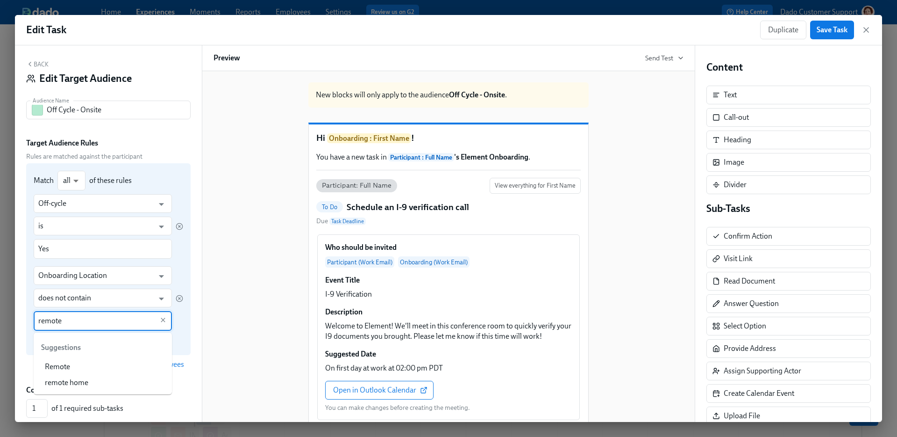
type input "remote"
click at [180, 323] on div "Onboarding Location ​ does not contain ​ remote ​" at bounding box center [109, 298] width 150 height 65
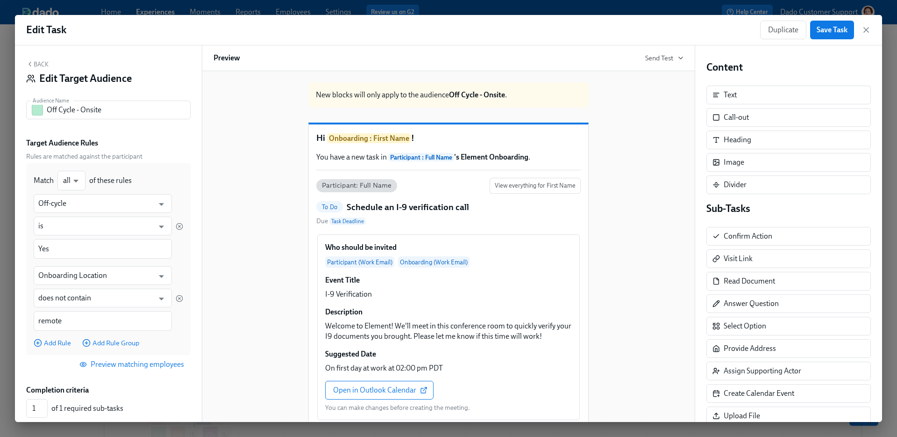
click at [142, 365] on span "Preview matching employees" at bounding box center [132, 363] width 103 height 9
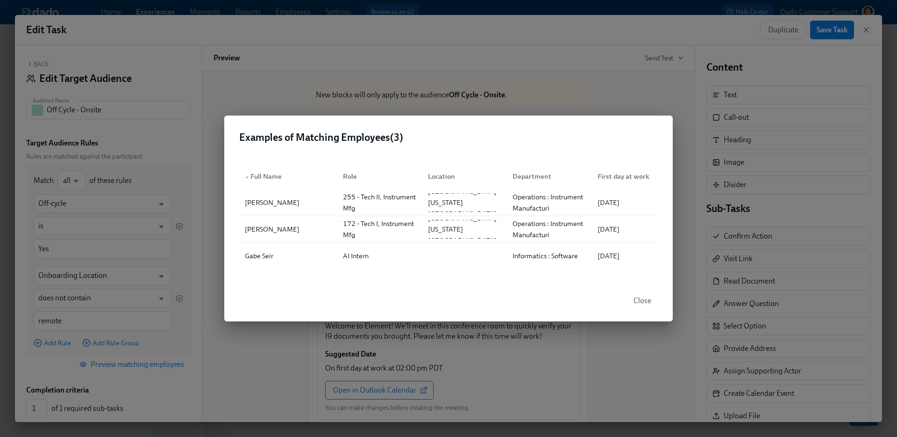
click at [142, 366] on div "Examples of Matching Employees ( 3 ) ▲ Full Name Role Location Department First…" at bounding box center [448, 218] width 897 height 437
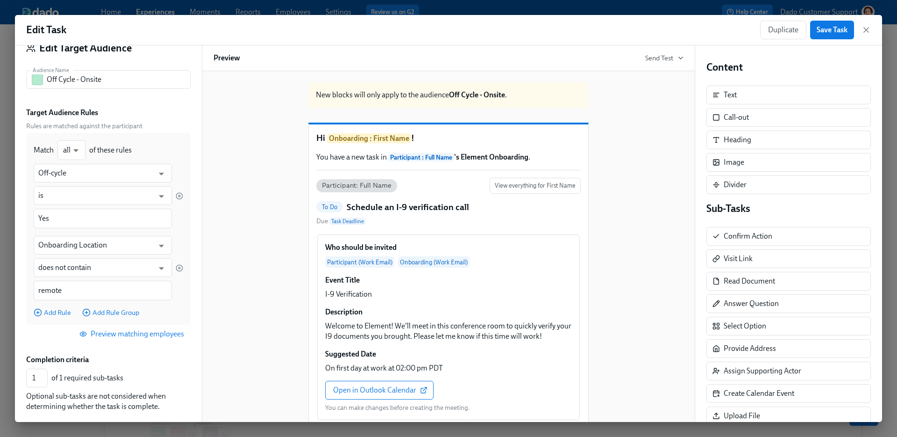
scroll to position [97, 0]
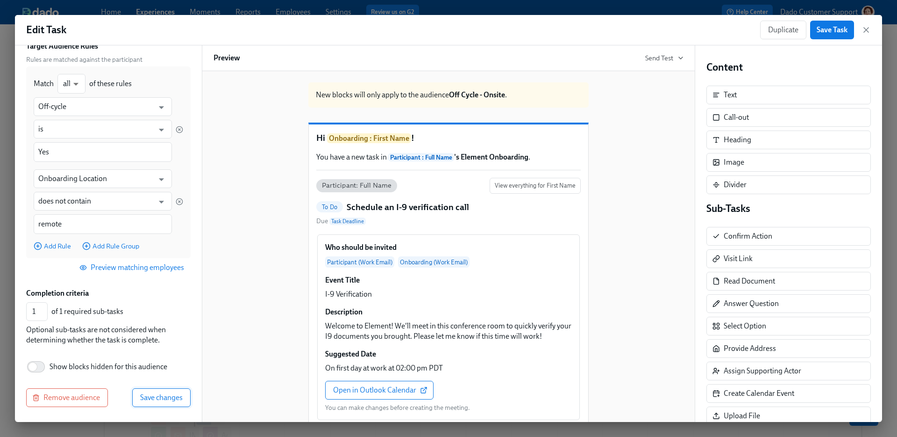
click at [163, 384] on span "Save changes" at bounding box center [161, 397] width 43 height 9
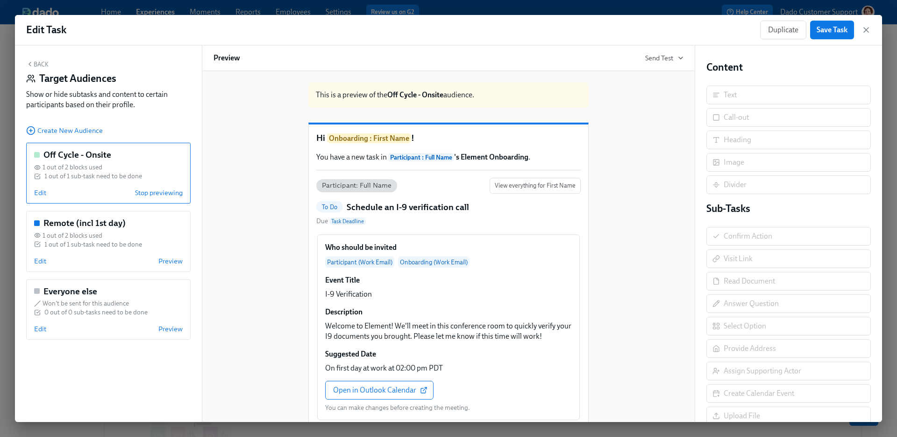
click at [151, 200] on div "Off Cycle - Onsite 1 out of 2 blocks used 1 out of 1 sub-task need to be done E…" at bounding box center [108, 173] width 165 height 61
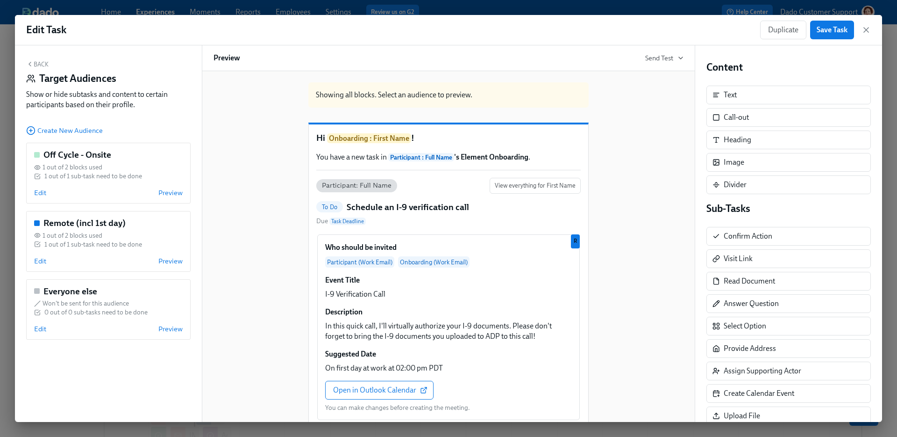
click at [706, 31] on div "Duplicate Save Task" at bounding box center [815, 30] width 111 height 19
click at [706, 31] on span "Save Task" at bounding box center [832, 29] width 31 height 9
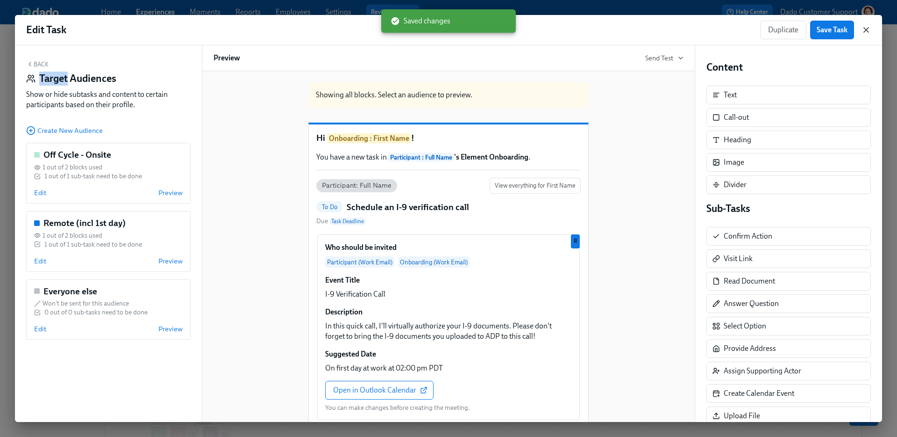
click at [706, 26] on icon "button" at bounding box center [866, 29] width 9 height 9
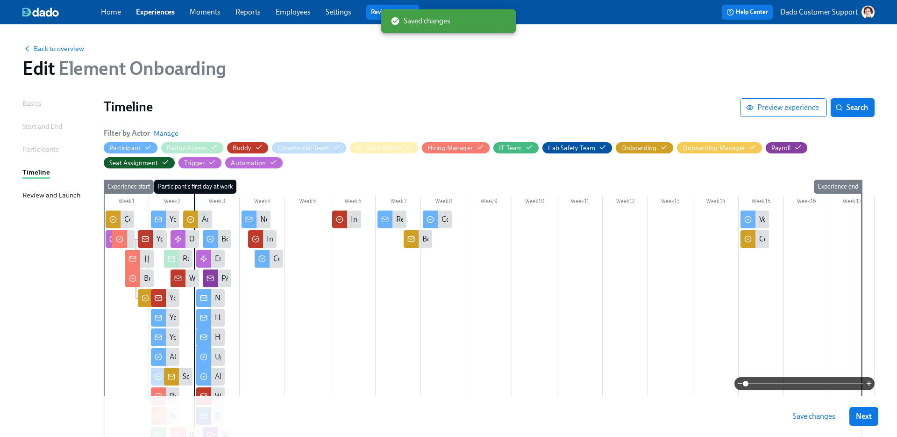
click at [706, 112] on button "Search" at bounding box center [853, 107] width 44 height 19
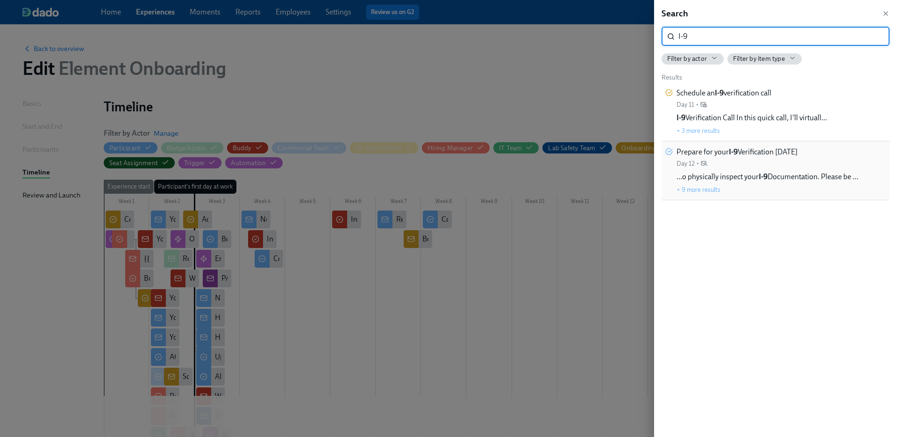
type input "I-9"
click at [706, 181] on span "…o physically inspect your I-9 Documentation. Please be …" at bounding box center [768, 177] width 182 height 10
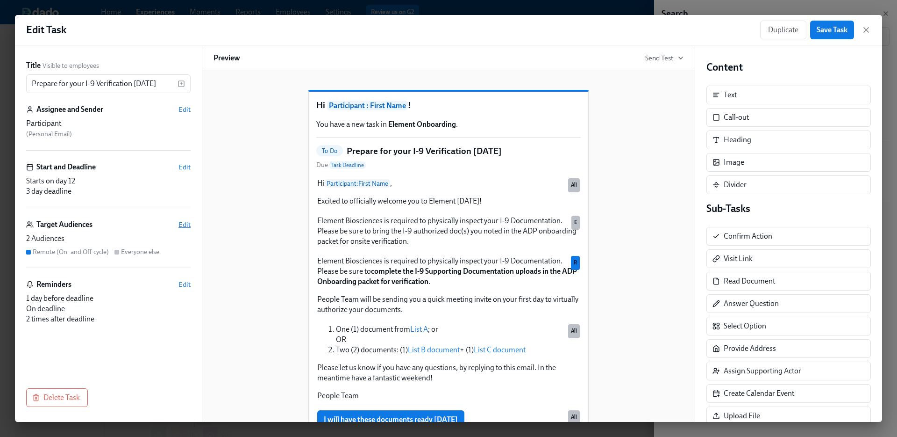
click at [187, 222] on span "Edit" at bounding box center [185, 224] width 12 height 9
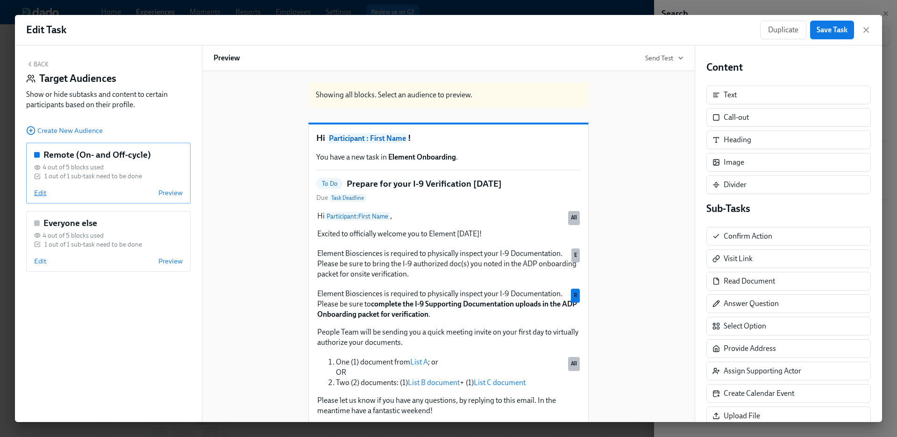
click at [36, 190] on span "Edit" at bounding box center [40, 192] width 12 height 9
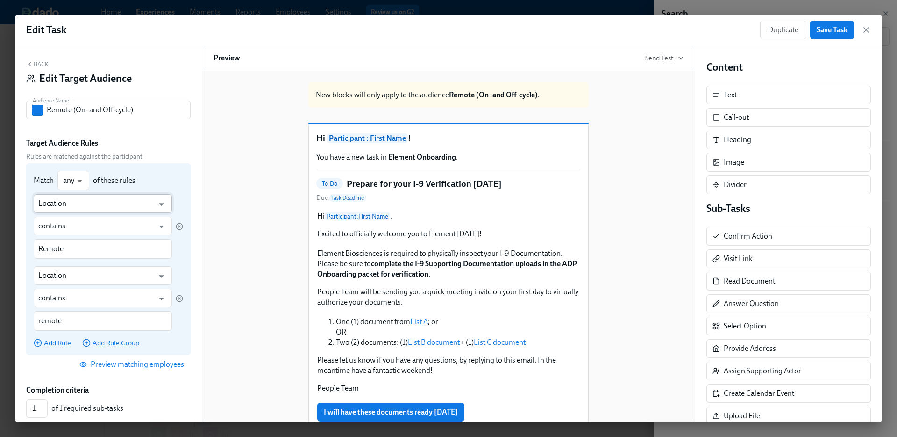
click at [74, 202] on input "Location" at bounding box center [95, 203] width 115 height 19
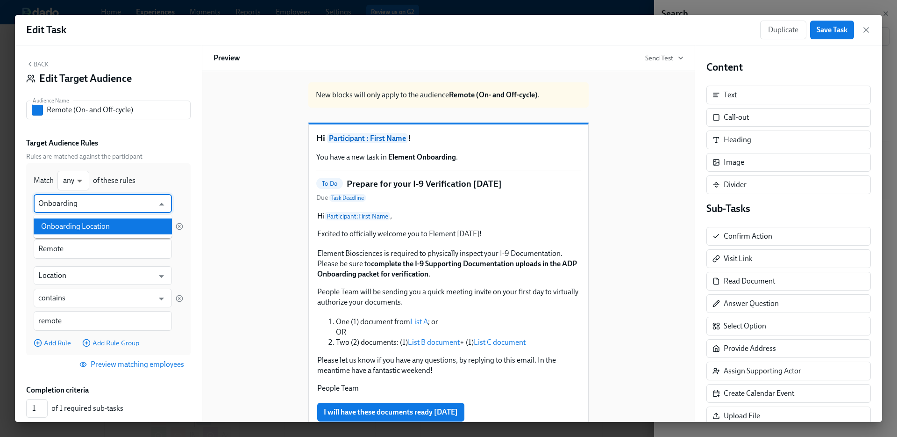
click at [105, 223] on li "Onboarding Location" at bounding box center [103, 226] width 138 height 16
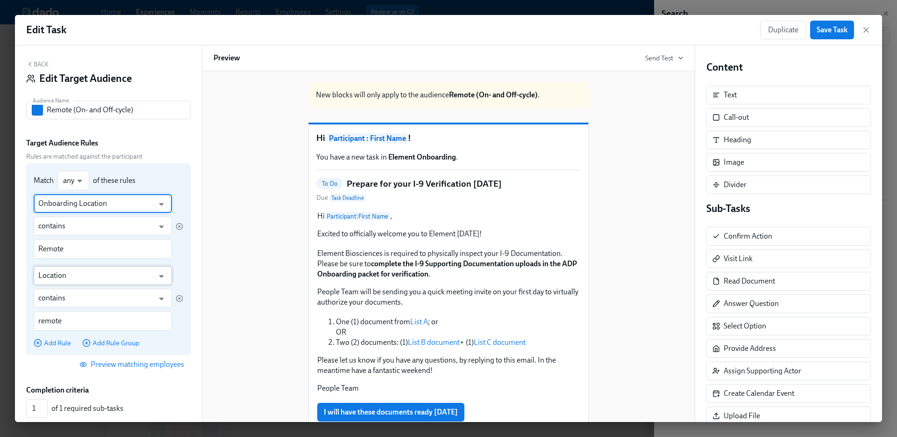
type input "Onboarding Location"
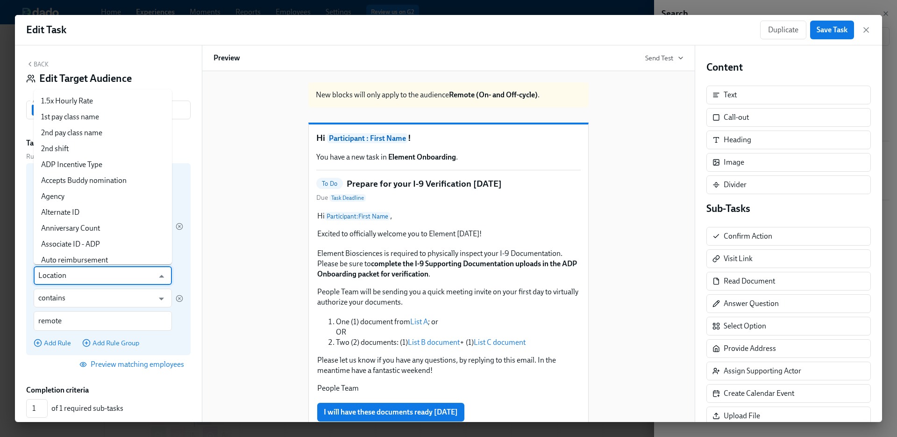
click at [72, 279] on input "Location" at bounding box center [95, 275] width 115 height 19
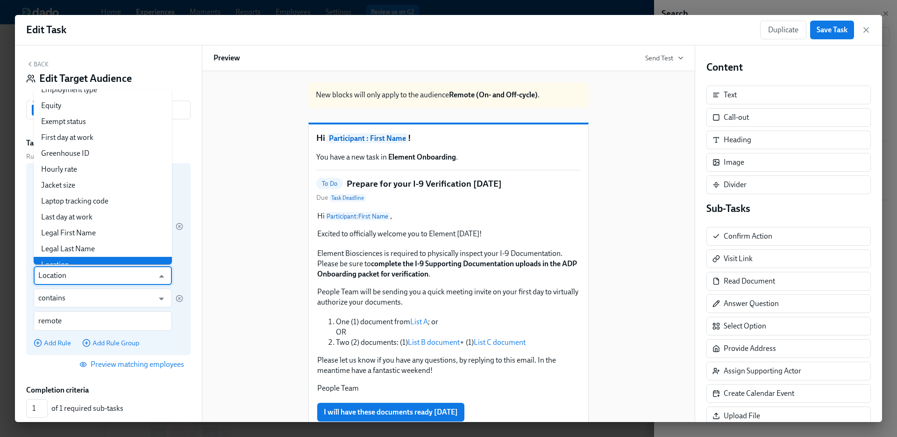
paste input "Onboarding"
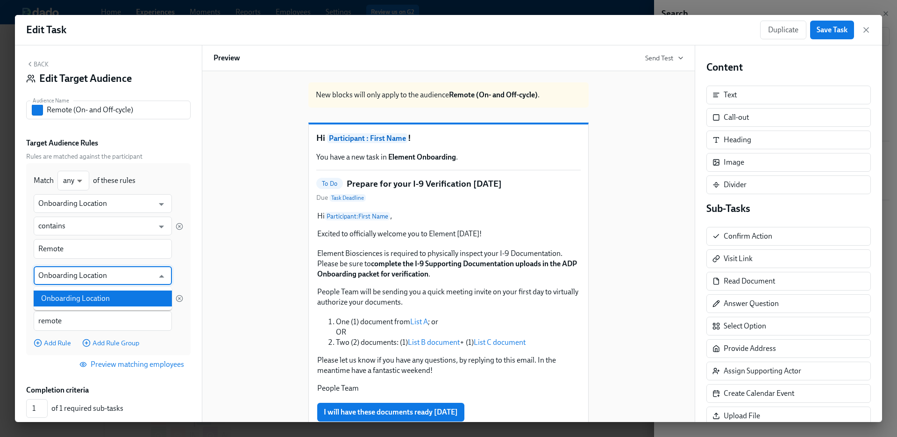
click at [67, 298] on li "Onboarding Location" at bounding box center [103, 298] width 138 height 16
type input "Onboarding Location"
click at [133, 369] on button "Preview matching employees" at bounding box center [133, 364] width 116 height 19
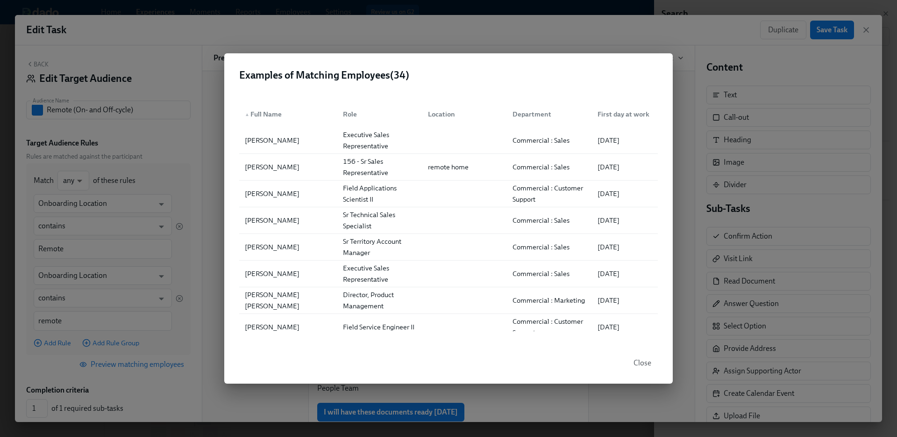
click at [130, 369] on div "Examples of Matching Employees ( 34 ) ▲ Full Name Role Location Department Firs…" at bounding box center [448, 218] width 897 height 437
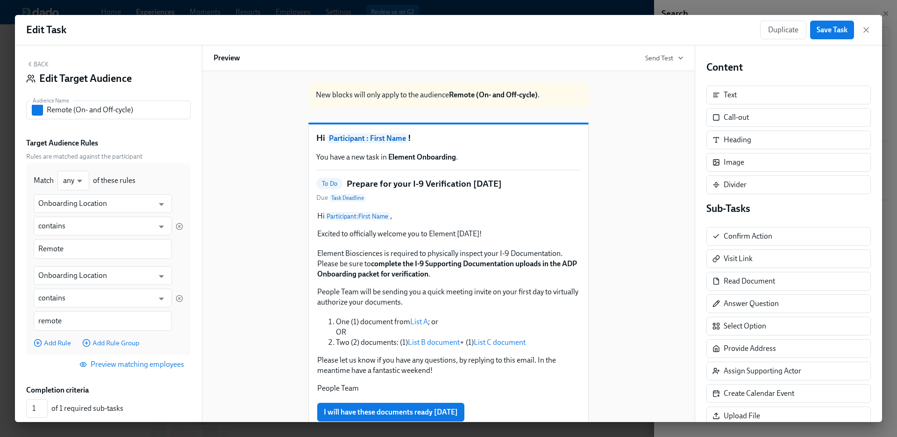
click at [130, 360] on span "Preview matching employees" at bounding box center [132, 363] width 103 height 9
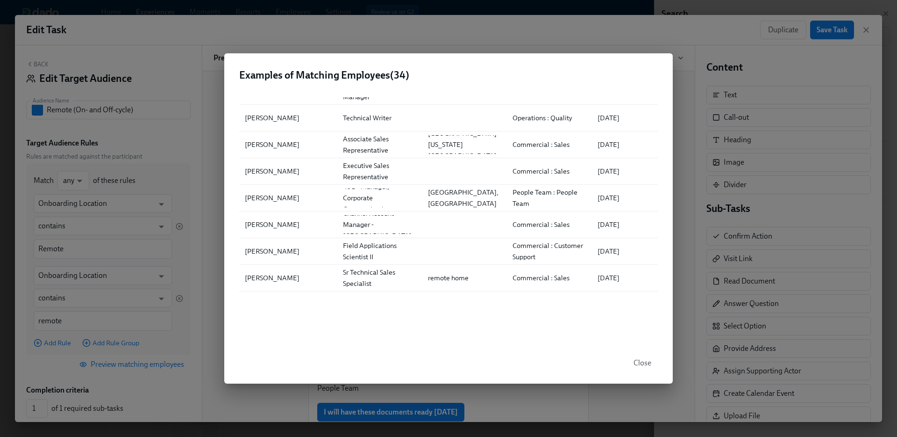
scroll to position [702, 0]
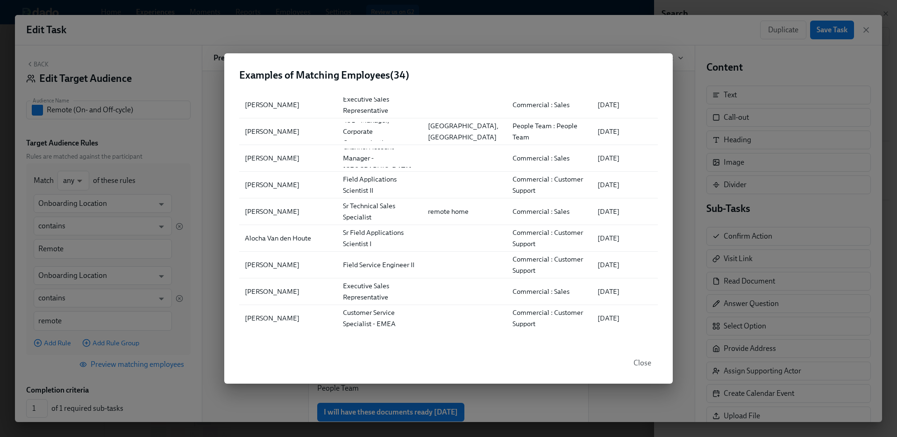
click at [143, 108] on div "Examples of Matching Employees ( 34 ) ▲ Full Name Role Location Department Firs…" at bounding box center [448, 218] width 897 height 437
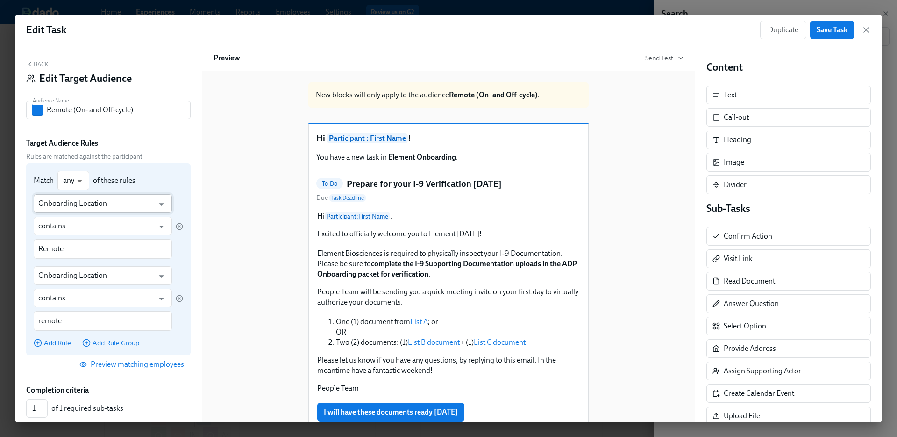
scroll to position [97, 0]
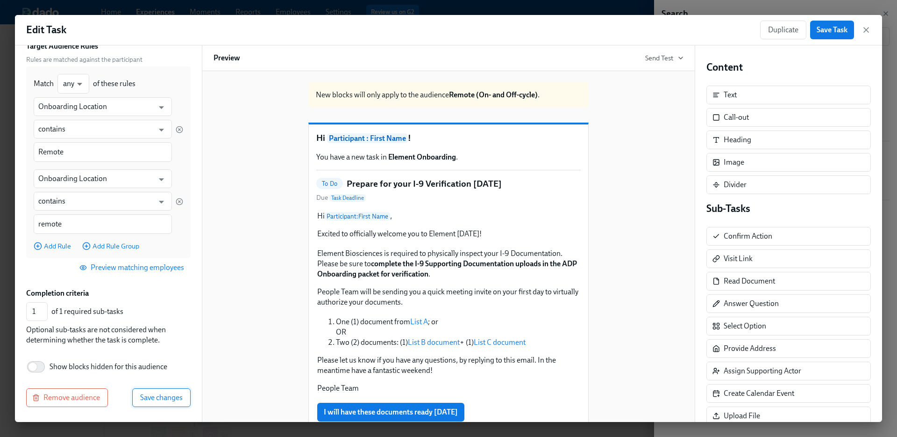
click at [159, 384] on span "Save changes" at bounding box center [161, 397] width 43 height 9
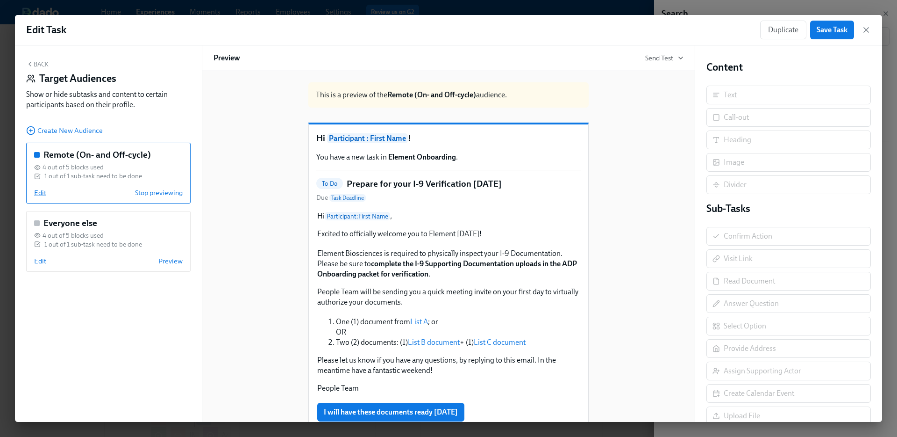
click at [37, 194] on span "Edit" at bounding box center [40, 192] width 12 height 9
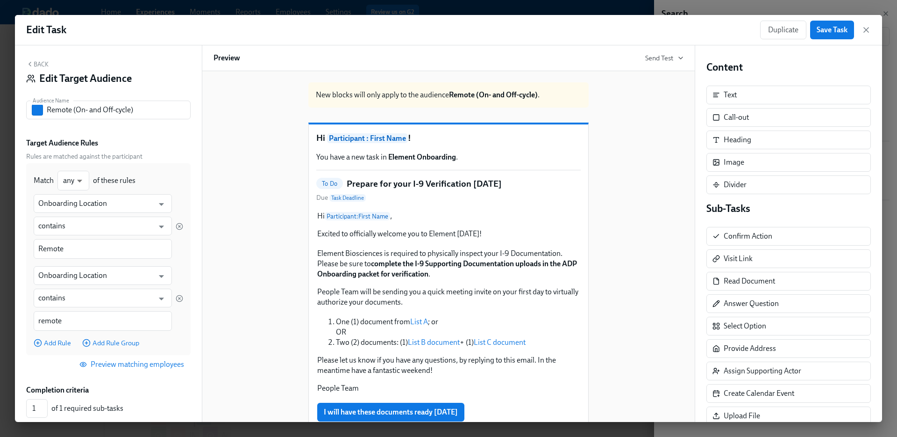
click at [204, 21] on div "Edit Task Duplicate Save Task" at bounding box center [449, 30] width 868 height 30
click at [706, 33] on span "Save Task" at bounding box center [832, 29] width 31 height 9
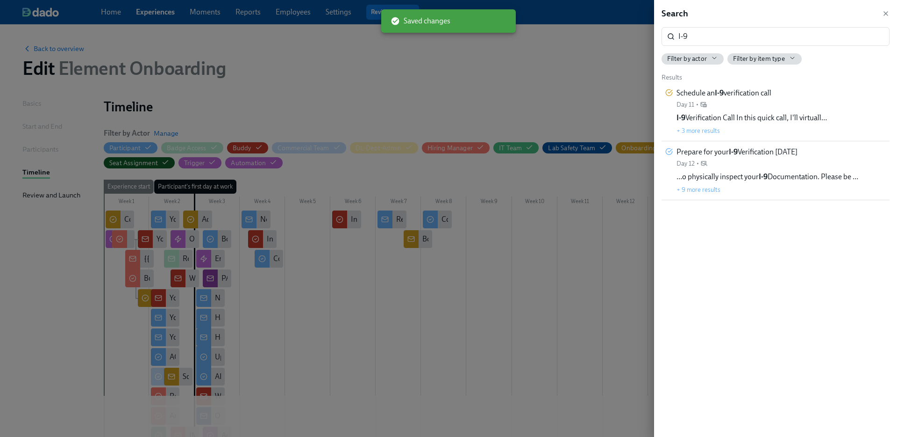
click at [638, 356] on div at bounding box center [448, 218] width 897 height 437
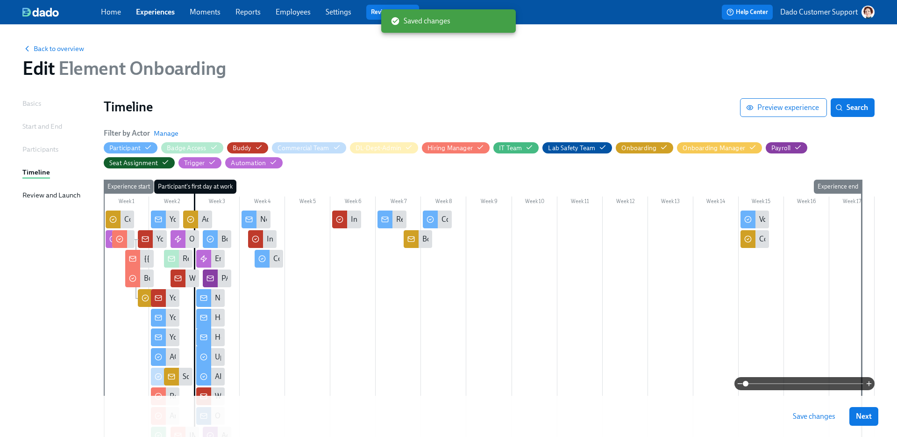
click at [706, 384] on span "Save changes" at bounding box center [814, 415] width 43 height 9
click at [50, 52] on span "Back to overview" at bounding box center [53, 48] width 62 height 9
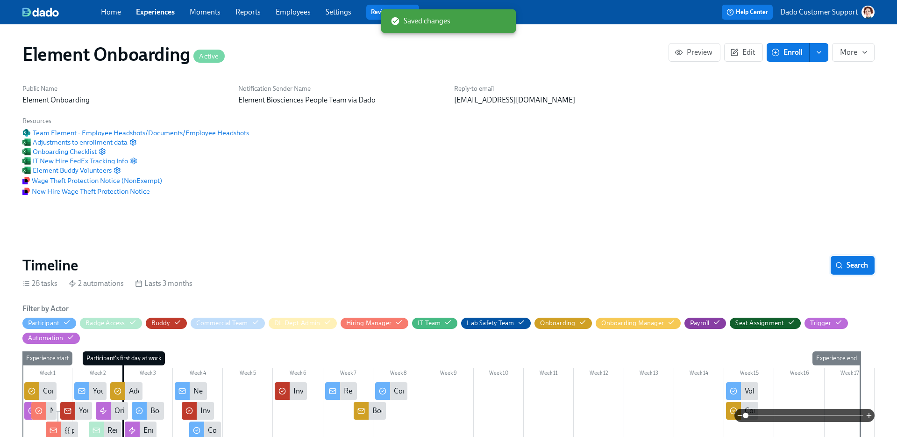
scroll to position [0, 11665]
click at [706, 256] on button "Search" at bounding box center [853, 265] width 44 height 19
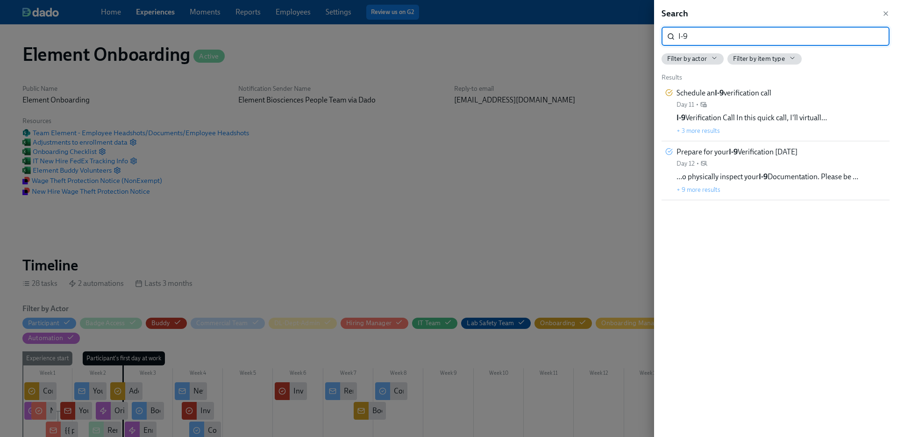
type input "I-9"
click at [706, 66] on div "Search I-9 ​ Filter by actor Filter by item type Results Schedule an I-9 verifi…" at bounding box center [775, 218] width 243 height 437
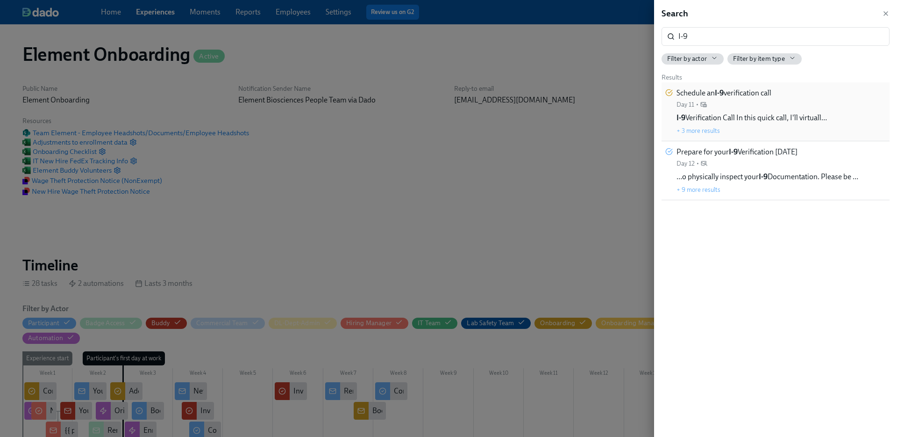
click at [706, 84] on div "Schedule an I-9 verification call Day 11 • I-9 Verification Call In this quick …" at bounding box center [776, 111] width 228 height 59
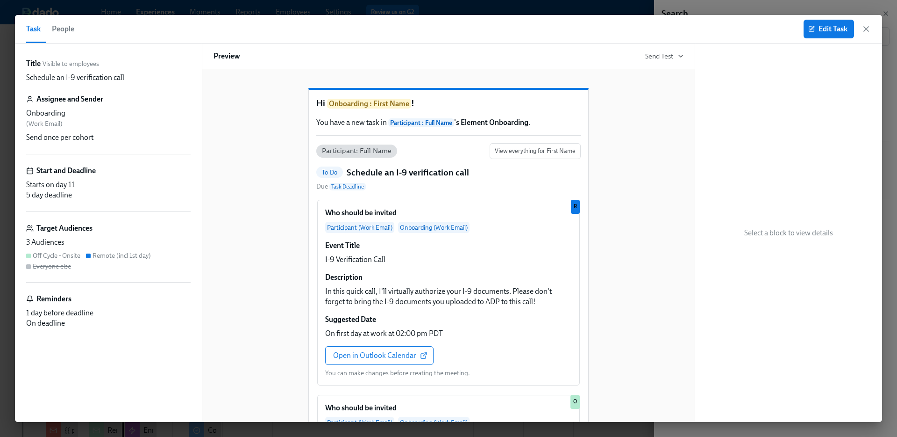
click at [77, 33] on button "People" at bounding box center [63, 29] width 34 height 28
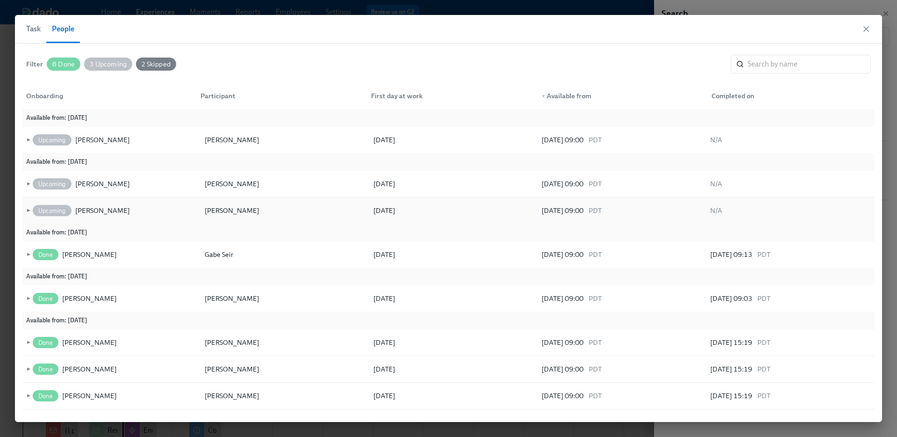
click at [26, 209] on span "►" at bounding box center [27, 210] width 7 height 10
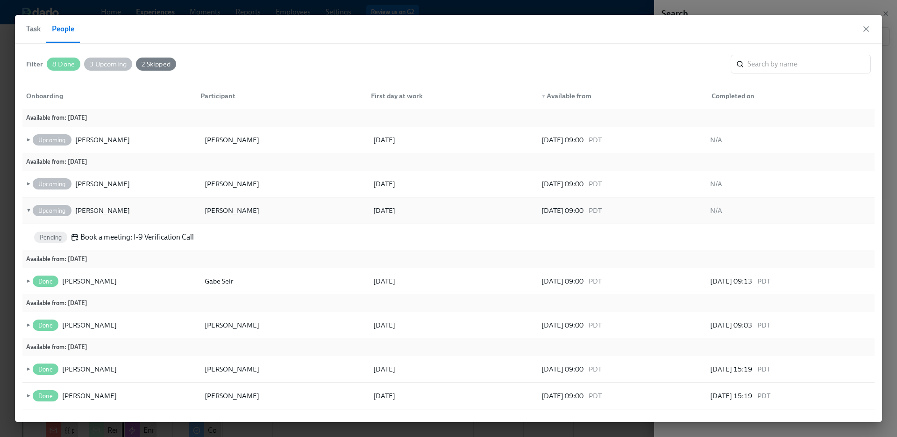
click at [27, 208] on span "▼" at bounding box center [27, 210] width 7 height 10
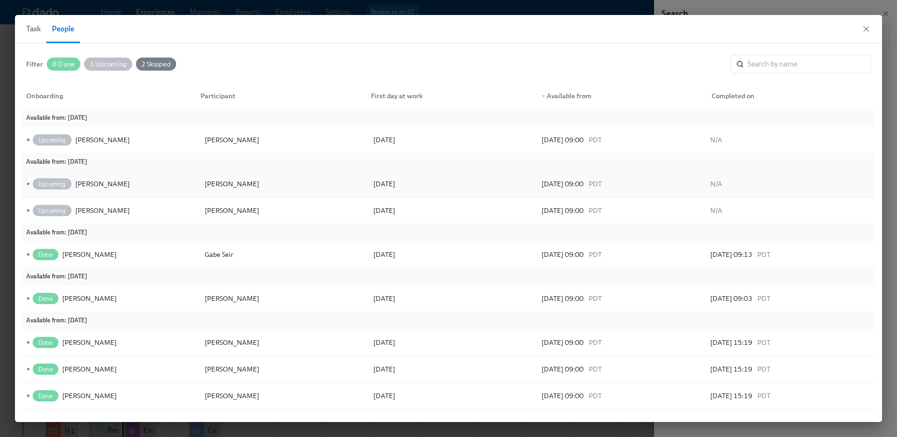
click at [28, 177] on div "► Upcoming Lauren Budde Alex Westman 08/18/2025 08/14/2025 09:00 PDT N/A" at bounding box center [448, 184] width 853 height 27
click at [28, 179] on span "►" at bounding box center [27, 184] width 7 height 10
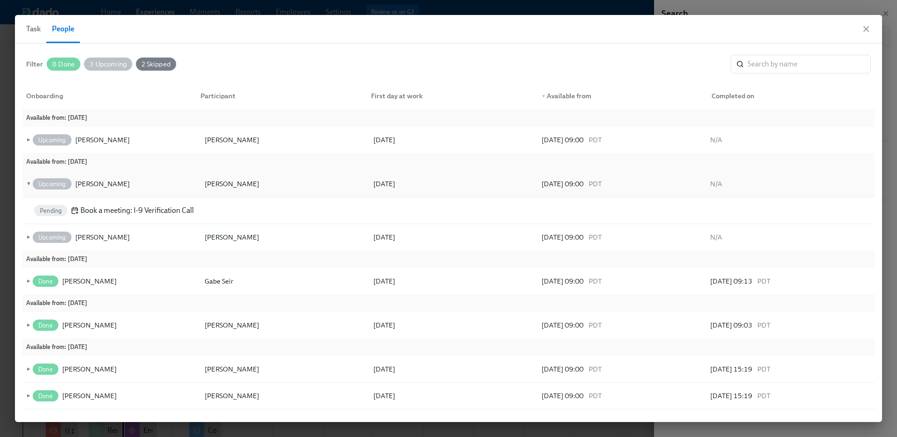
click at [28, 179] on span "▼" at bounding box center [27, 184] width 7 height 10
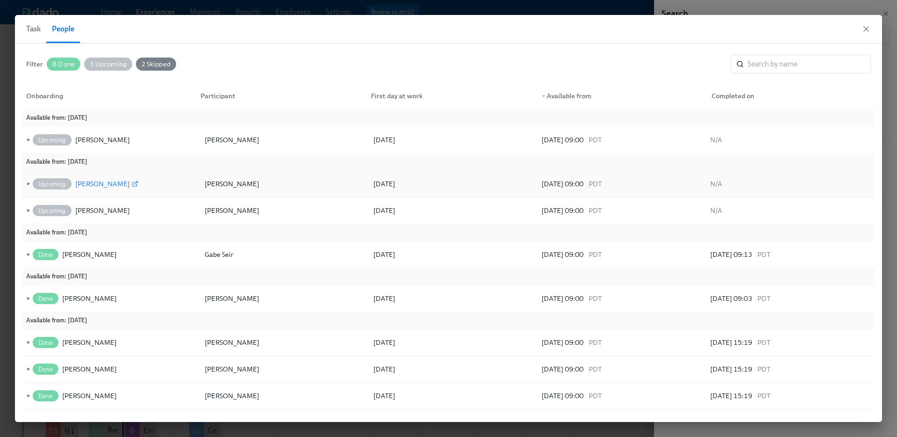
click at [94, 182] on div "Lauren Budde" at bounding box center [102, 183] width 55 height 11
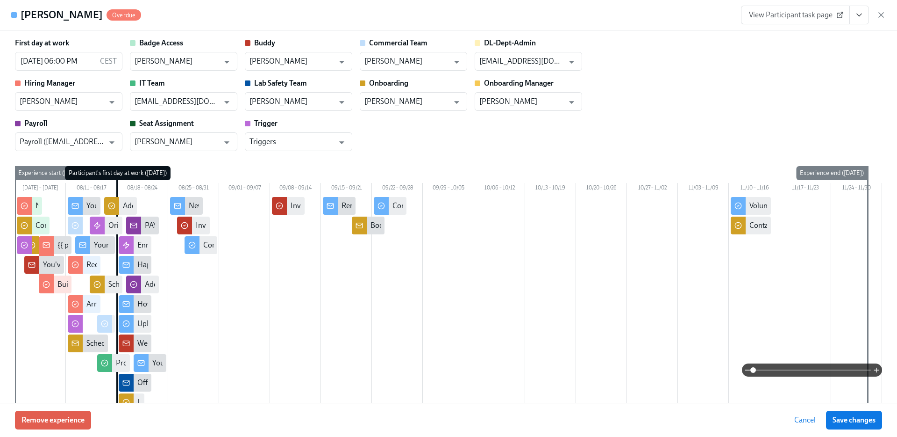
click at [706, 370] on span at bounding box center [812, 369] width 118 height 13
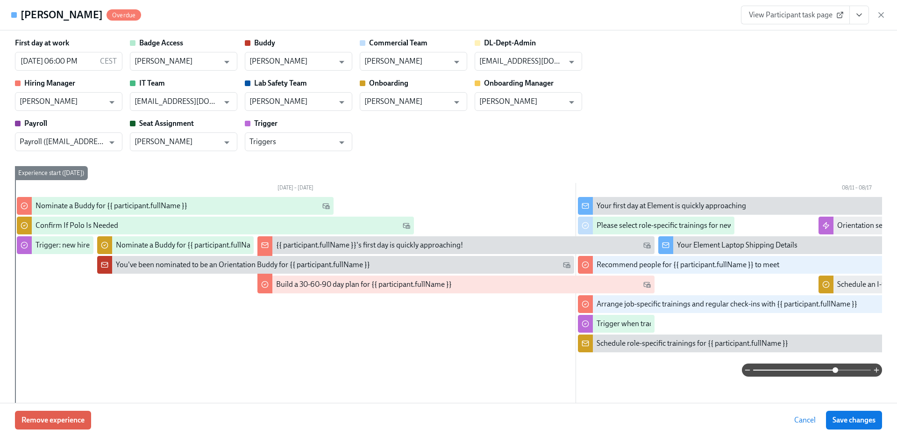
scroll to position [216, 0]
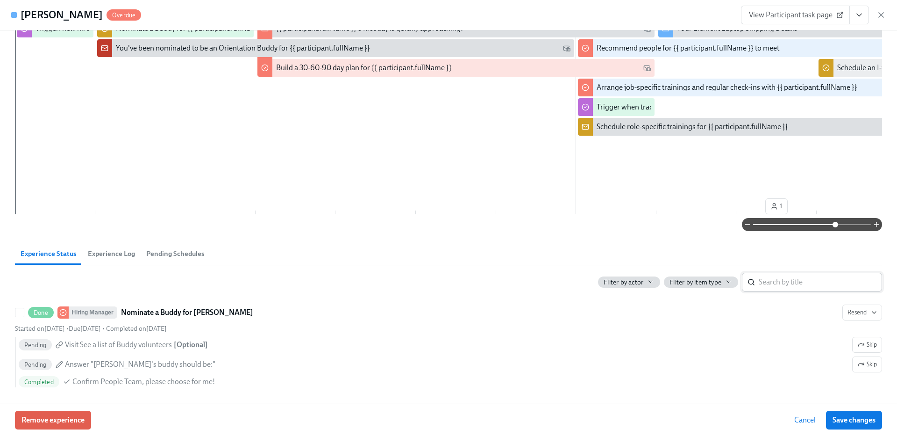
click at [706, 287] on input "search" at bounding box center [820, 282] width 123 height 19
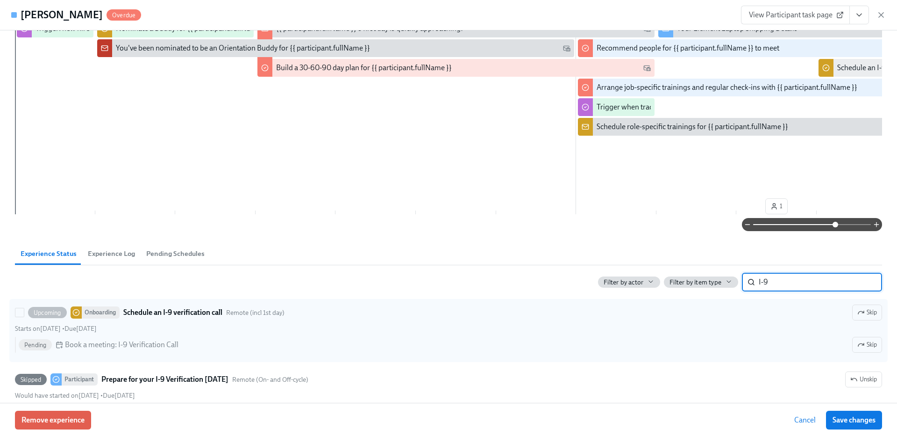
scroll to position [258, 0]
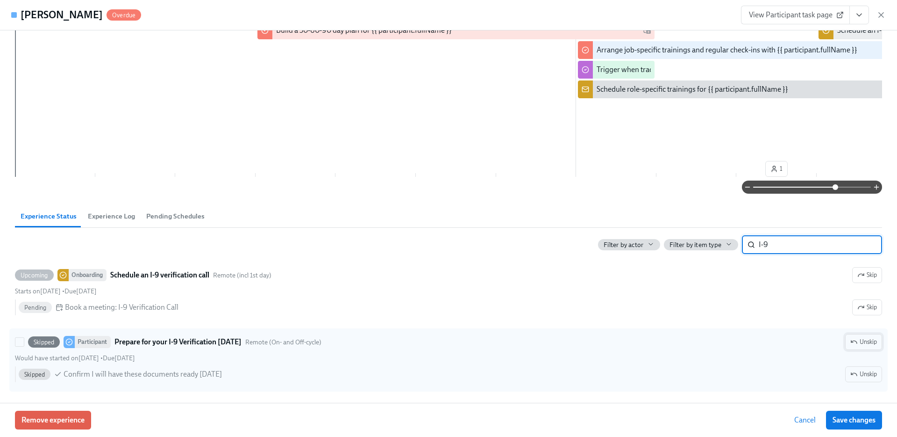
type input "I-9"
click at [706, 341] on span "Unskip" at bounding box center [864, 341] width 27 height 9
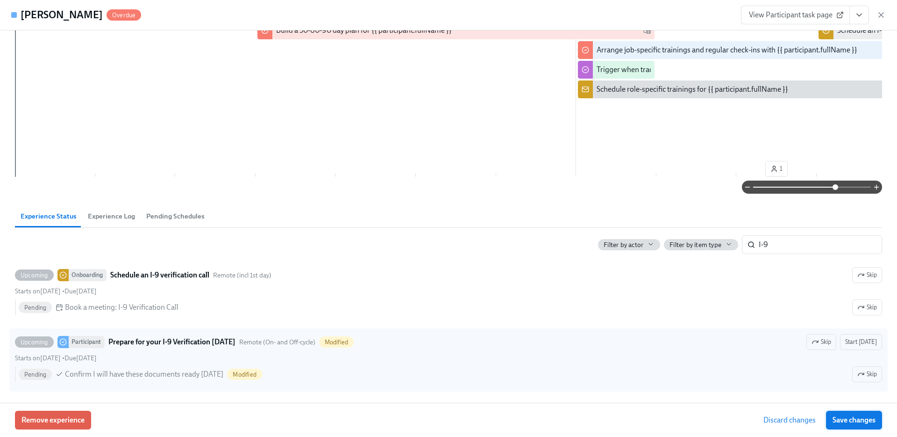
click at [706, 384] on span "Save changes" at bounding box center [854, 419] width 43 height 9
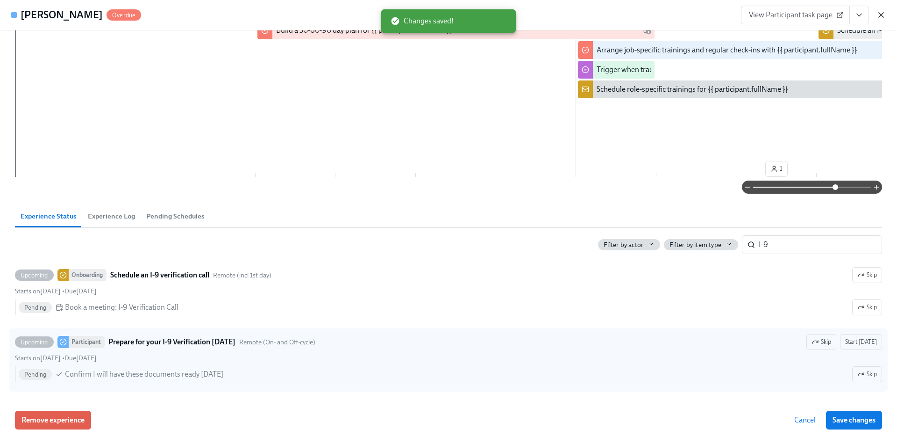
click at [706, 17] on icon "button" at bounding box center [881, 14] width 9 height 9
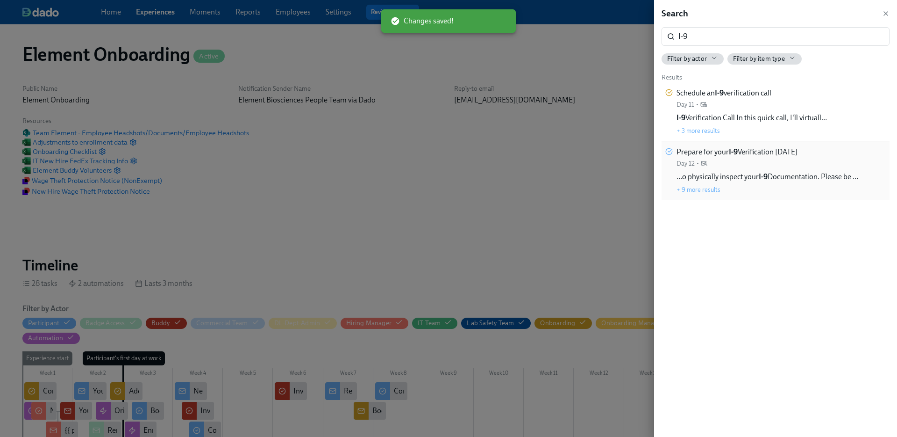
click at [706, 186] on div "…o physically inspect your I-9 Documentation. Please be … + 9 more results" at bounding box center [768, 183] width 182 height 22
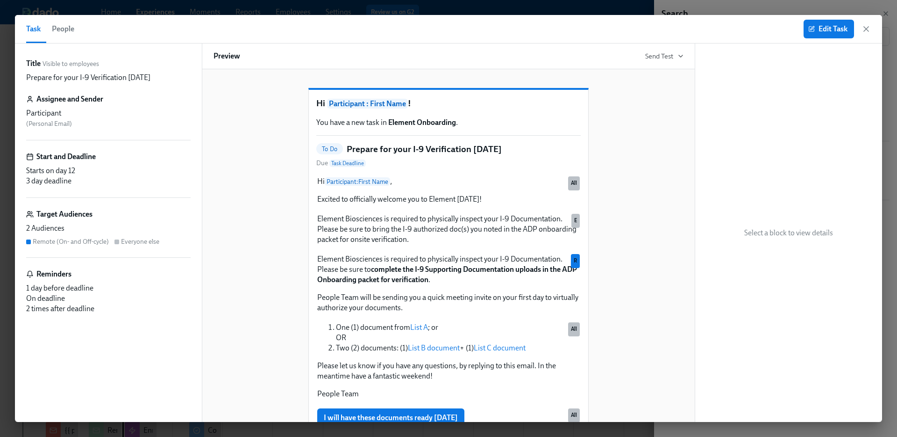
click at [42, 31] on button "Task" at bounding box center [36, 29] width 20 height 28
click at [73, 29] on span "People" at bounding box center [63, 28] width 22 height 13
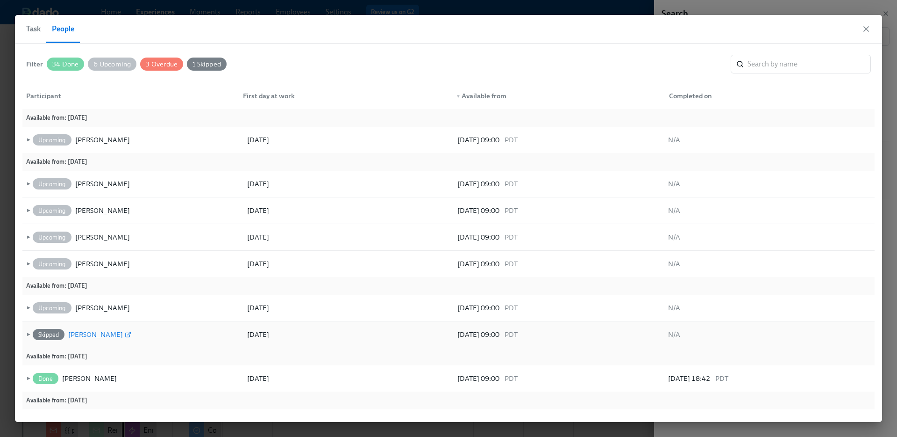
click at [77, 332] on div "[PERSON_NAME]" at bounding box center [95, 334] width 55 height 11
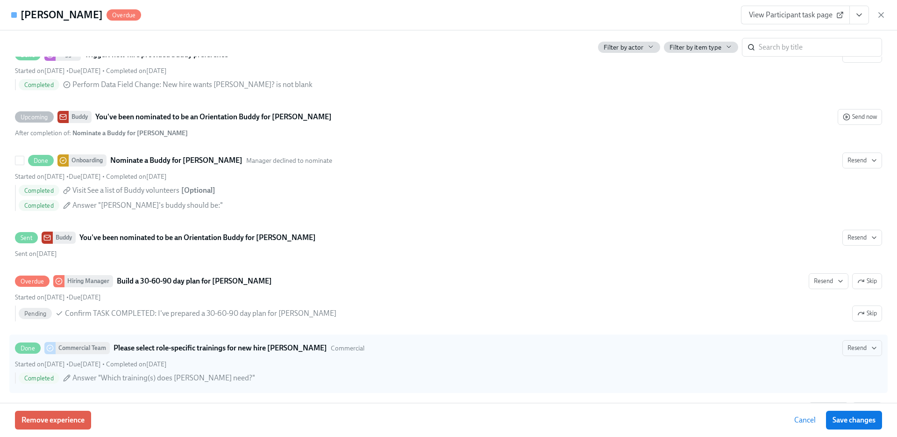
scroll to position [638, 0]
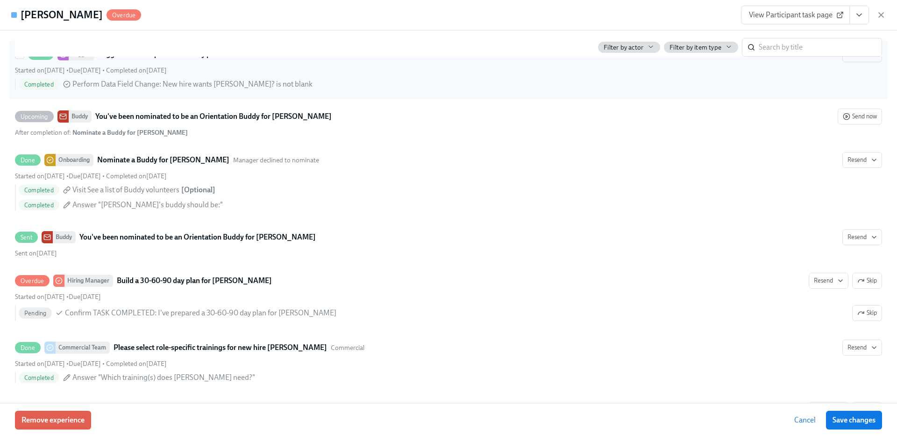
click at [706, 62] on div "Done Trigger Trigger: new hire provided buddy preference Resend" at bounding box center [449, 54] width 868 height 16
click at [24, 58] on input "Done Trigger Trigger: new hire provided buddy preference Resend Started on Augu…" at bounding box center [19, 54] width 8 height 8
checkbox input "true"
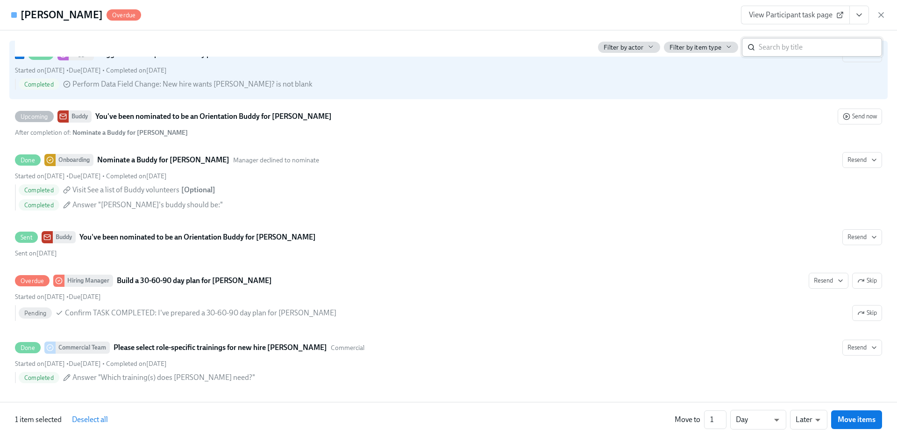
click at [706, 44] on input "search" at bounding box center [820, 47] width 123 height 19
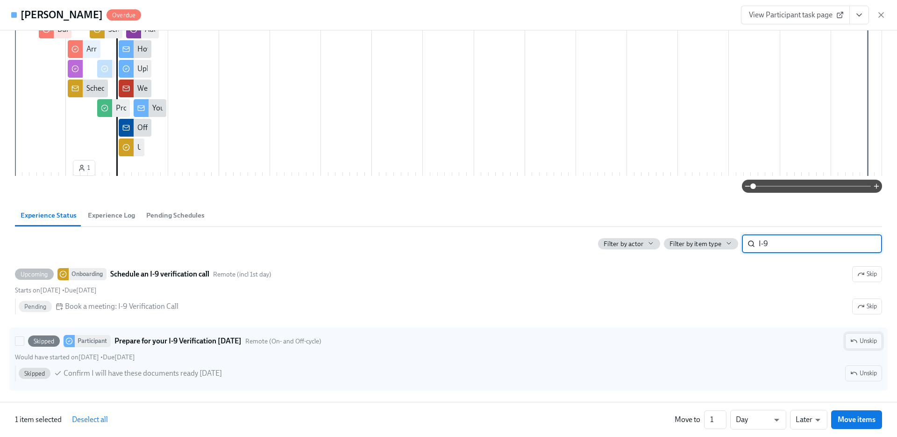
type input "I-9"
click at [706, 337] on span "Unskip" at bounding box center [864, 340] width 27 height 9
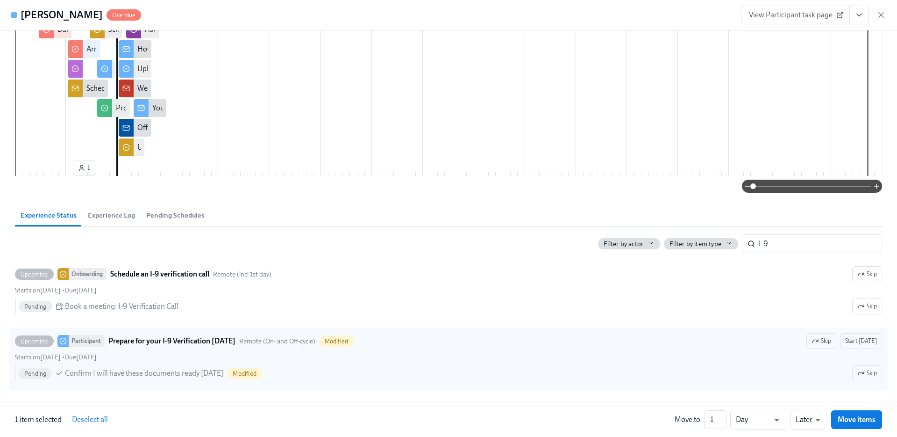
click at [90, 384] on span "Deselect all" at bounding box center [90, 419] width 36 height 9
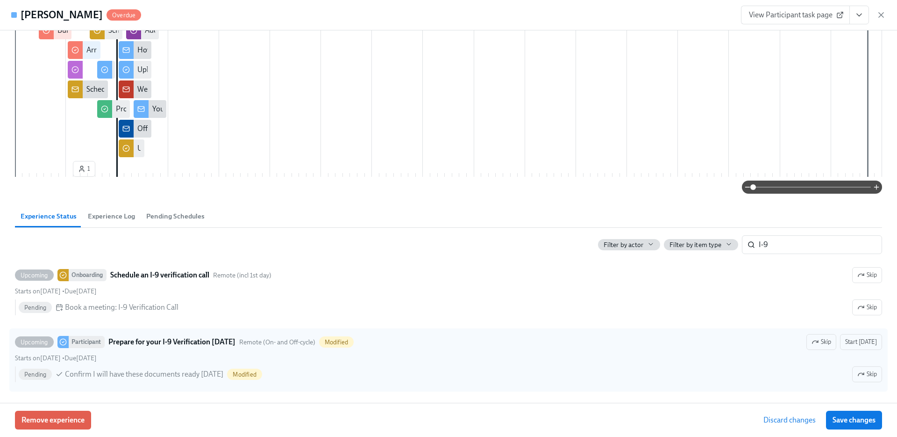
scroll to position [264, 0]
click at [706, 384] on button "Save changes" at bounding box center [854, 419] width 56 height 19
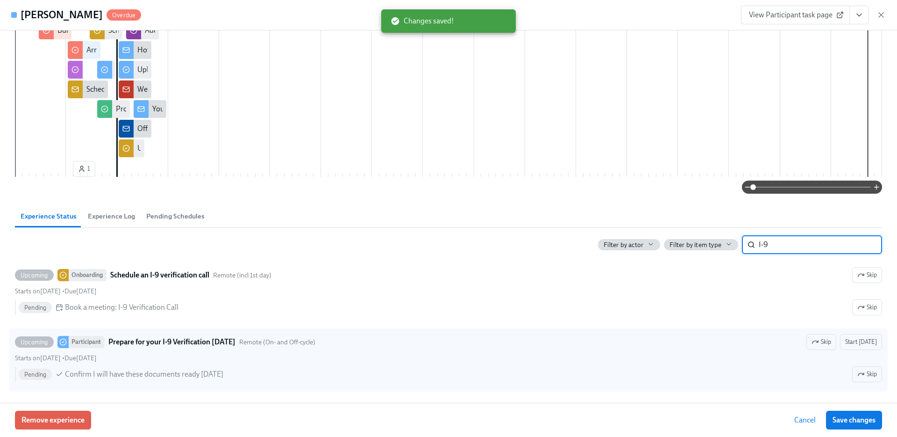
click at [706, 246] on input "I-9" at bounding box center [820, 244] width 123 height 19
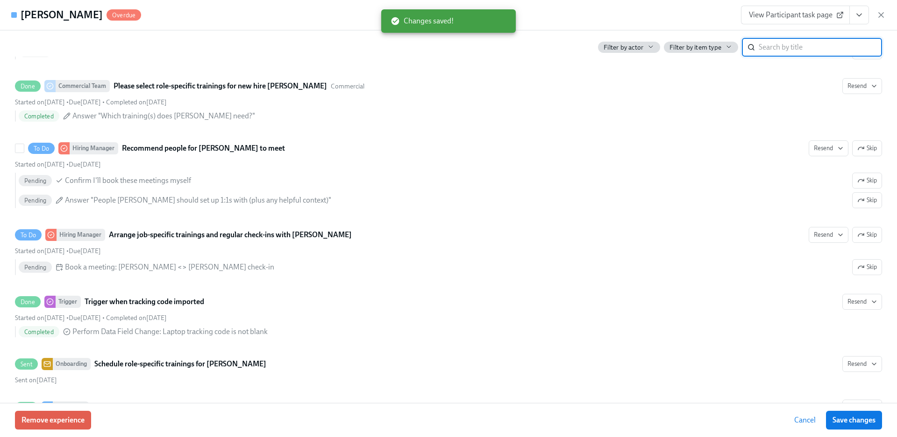
scroll to position [984, 0]
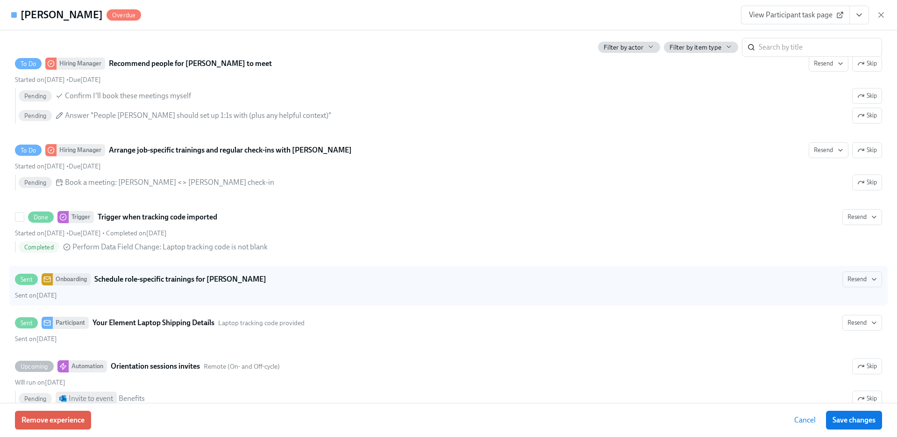
drag, startPoint x: 881, startPoint y: 14, endPoint x: 381, endPoint y: 289, distance: 571.1
click at [382, 288] on div "Eric Hnath Overdue View Participant task page First day at work 08/18/2025 06:0…" at bounding box center [448, 218] width 897 height 437
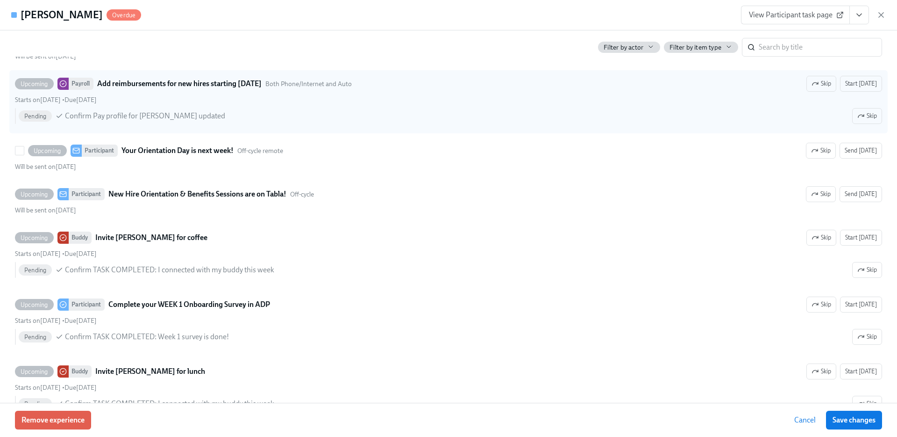
scroll to position [2097, 0]
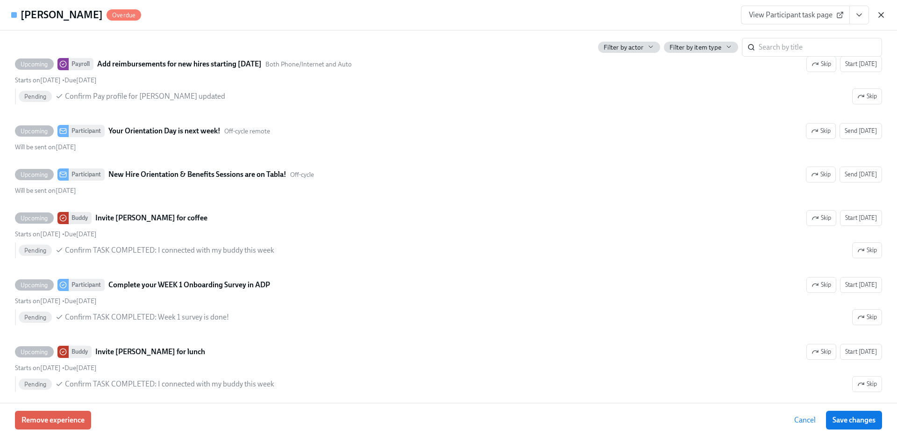
click at [706, 14] on icon "button" at bounding box center [881, 14] width 9 height 9
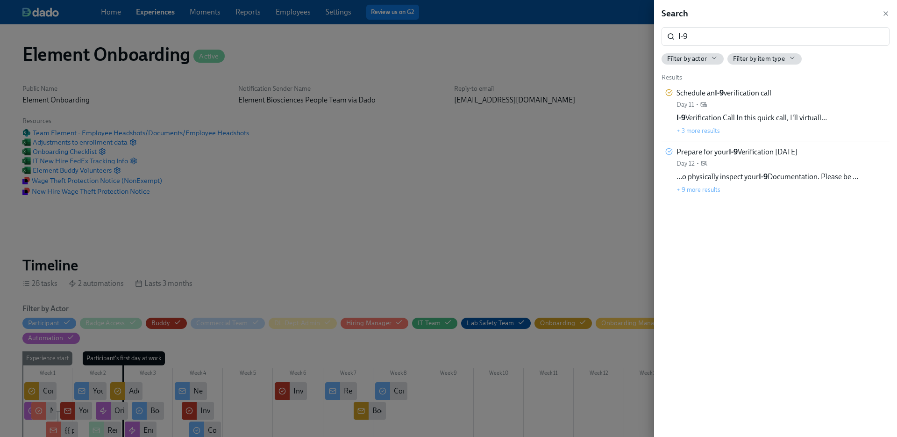
click at [706, 14] on div "Search I-9 ​ Filter by actor Filter by item type Results Schedule an I-9 verifi…" at bounding box center [775, 218] width 243 height 437
click at [706, 14] on icon "button" at bounding box center [885, 13] width 7 height 7
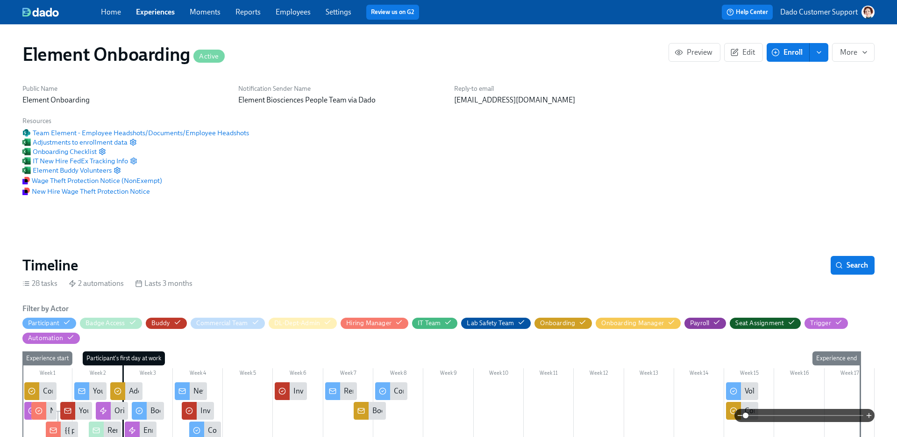
click at [593, 173] on div "Public Name Element Onboarding Notification Sender Name Element Biosciences Peo…" at bounding box center [449, 140] width 864 height 123
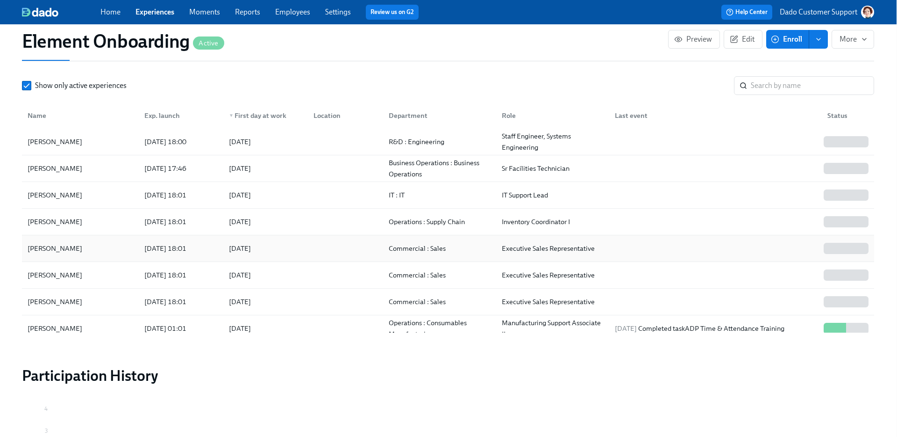
scroll to position [1154, 0]
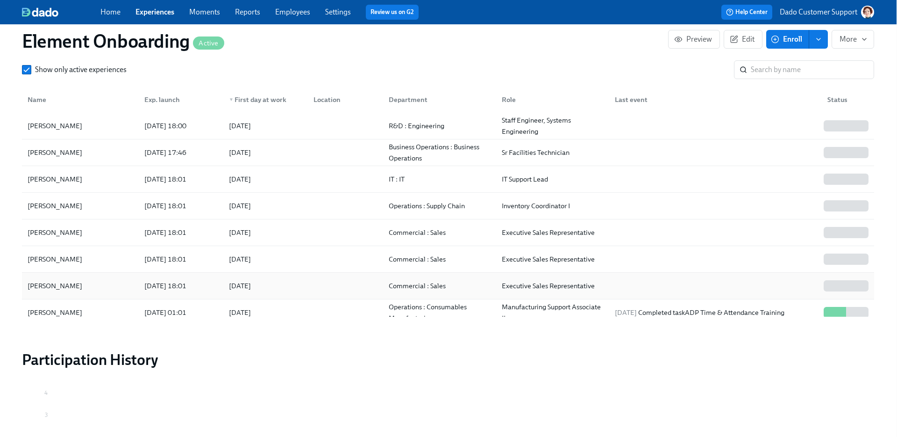
click at [57, 291] on div "[PERSON_NAME]" at bounding box center [80, 285] width 113 height 19
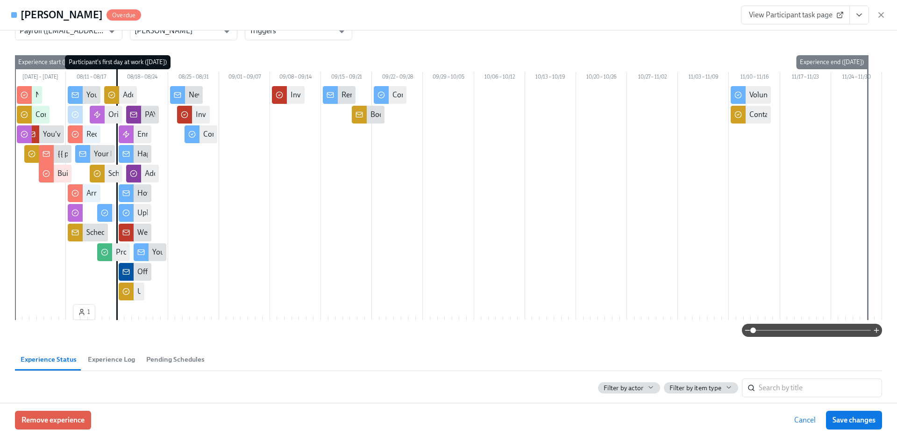
scroll to position [1, 0]
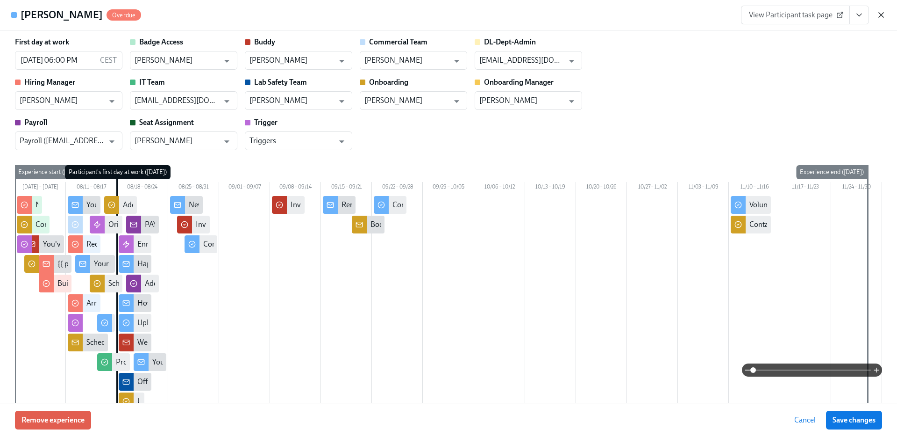
click at [706, 14] on icon "button" at bounding box center [881, 14] width 9 height 9
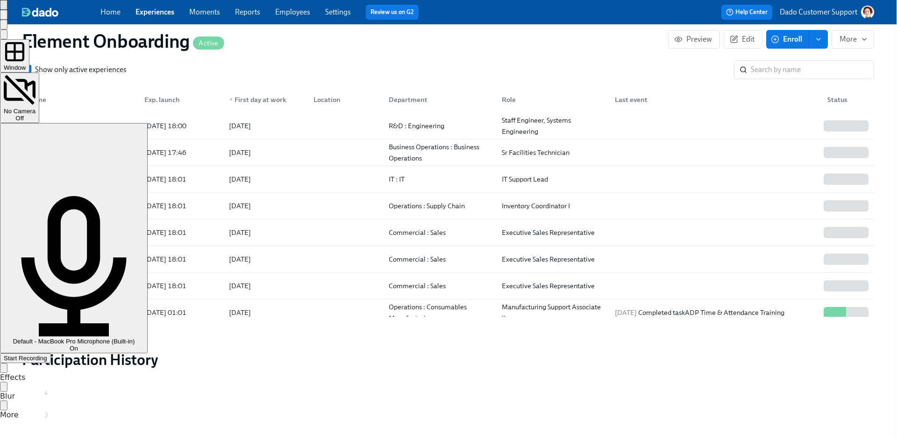
click at [26, 64] on span "Window" at bounding box center [15, 67] width 22 height 7
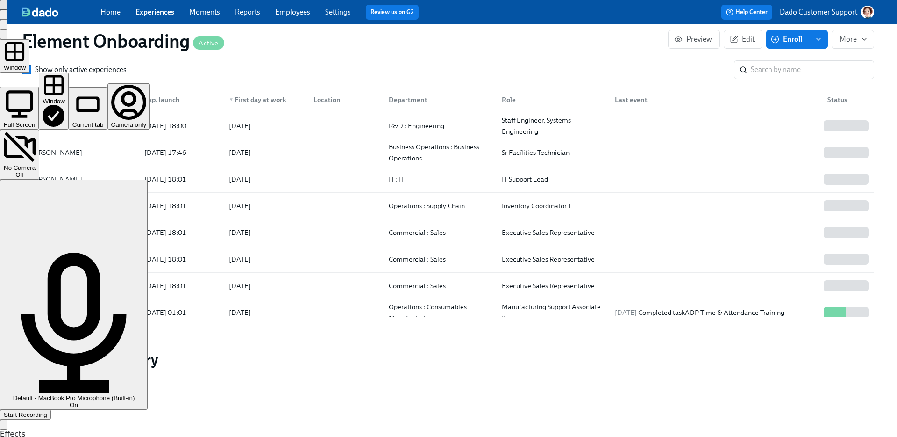
click at [104, 121] on div "Current tab" at bounding box center [87, 124] width 31 height 7
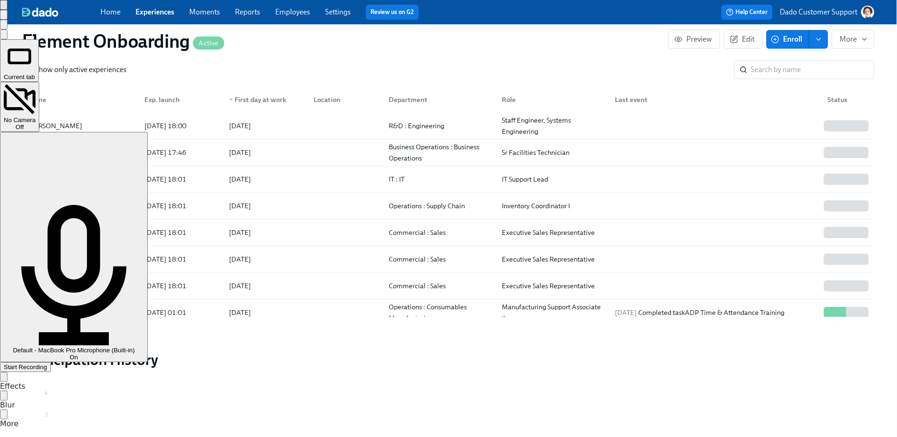
click at [47, 363] on span "Start Recording" at bounding box center [25, 366] width 43 height 7
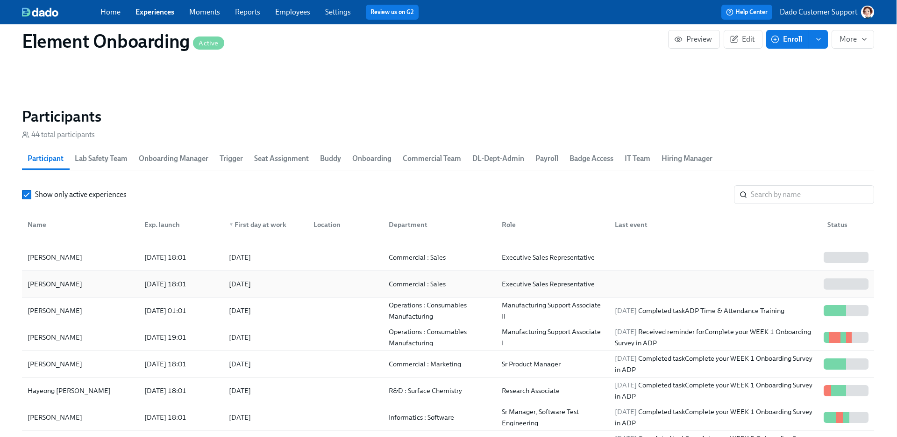
scroll to position [126, 0]
click at [42, 284] on div "[PERSON_NAME]" at bounding box center [55, 284] width 62 height 11
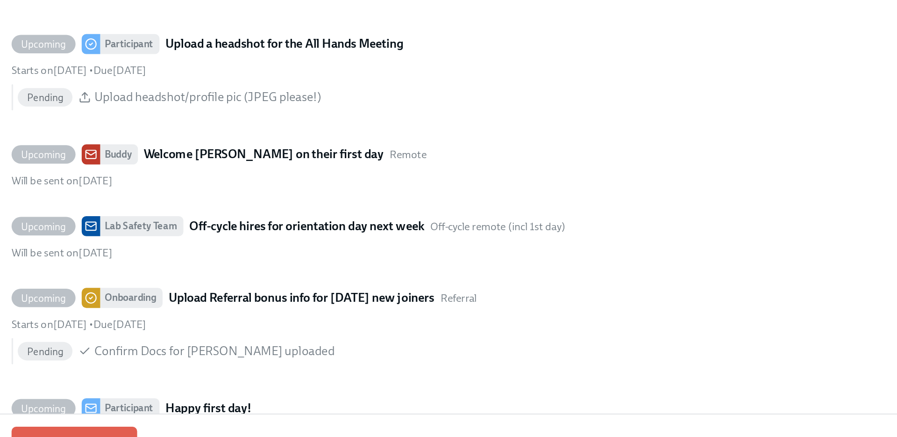
scroll to position [1632, 0]
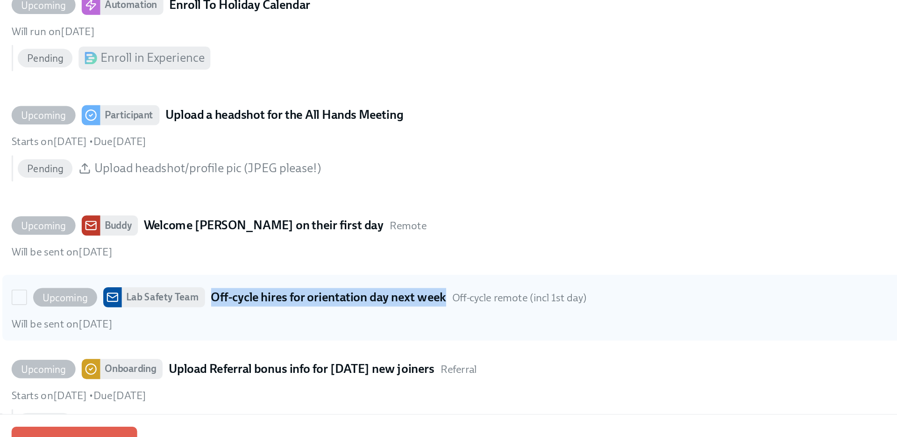
drag, startPoint x: 136, startPoint y: 343, endPoint x: 278, endPoint y: 343, distance: 141.2
click at [278, 337] on strong "Off-cycle hires for orientation day next week" at bounding box center [207, 331] width 143 height 11
copy strong "Off-cycle hires for orientation day next week"
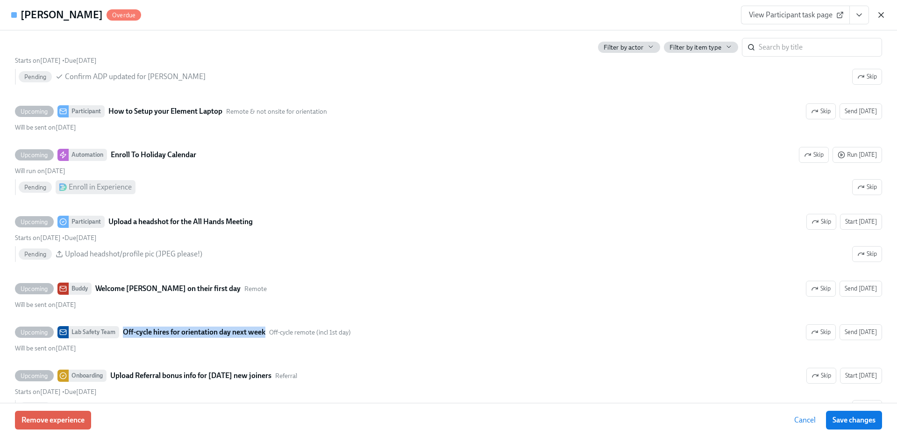
click at [706, 13] on icon "button" at bounding box center [881, 14] width 9 height 9
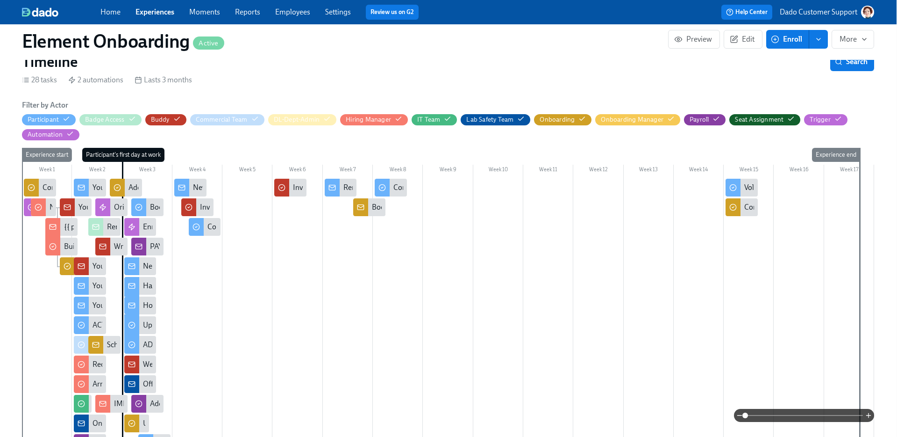
scroll to position [202, 0]
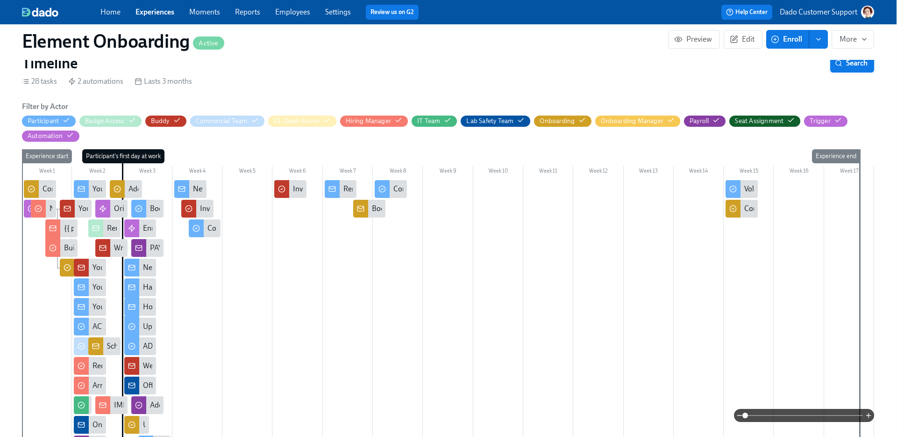
click at [706, 65] on span "Search" at bounding box center [852, 62] width 31 height 9
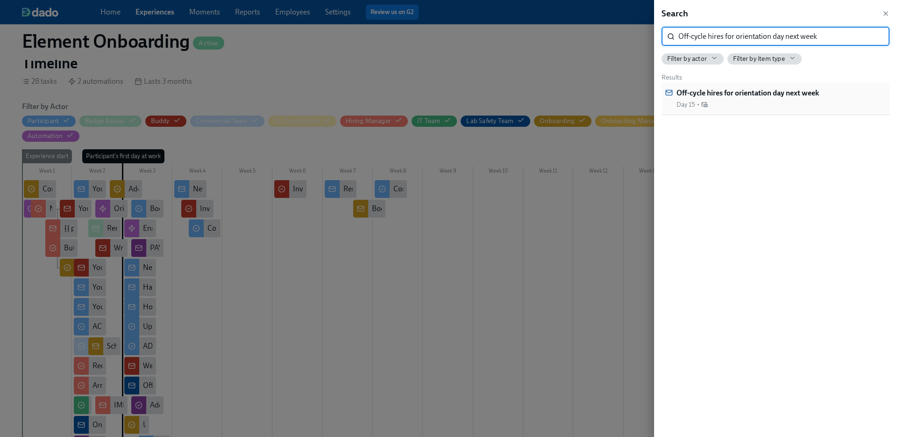
type input "Off-cycle hires for orientation day next week"
click at [706, 93] on strong "Off-cycle hires for orientation day next week" at bounding box center [748, 92] width 143 height 9
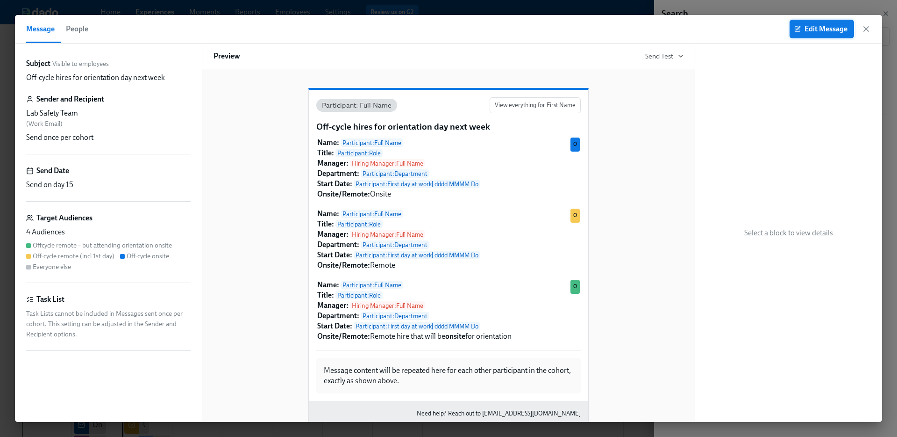
click at [706, 26] on span "Edit Message" at bounding box center [821, 28] width 51 height 9
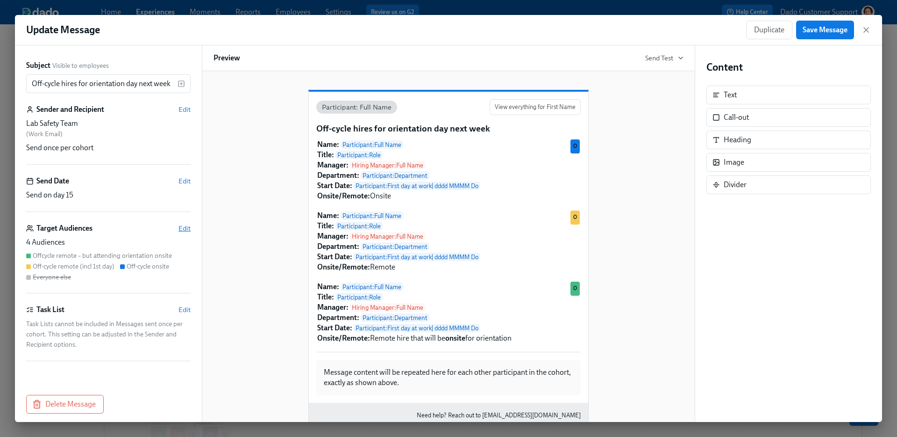
click at [188, 227] on span "Edit" at bounding box center [185, 227] width 12 height 9
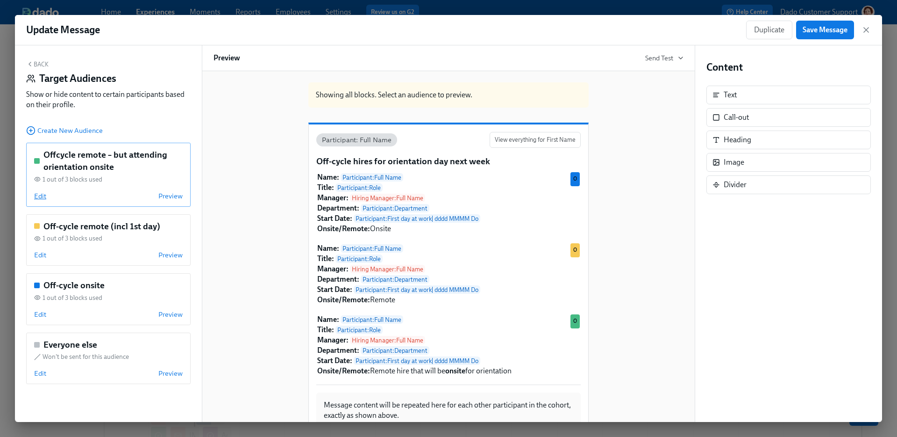
click at [41, 198] on span "Edit" at bounding box center [40, 195] width 12 height 9
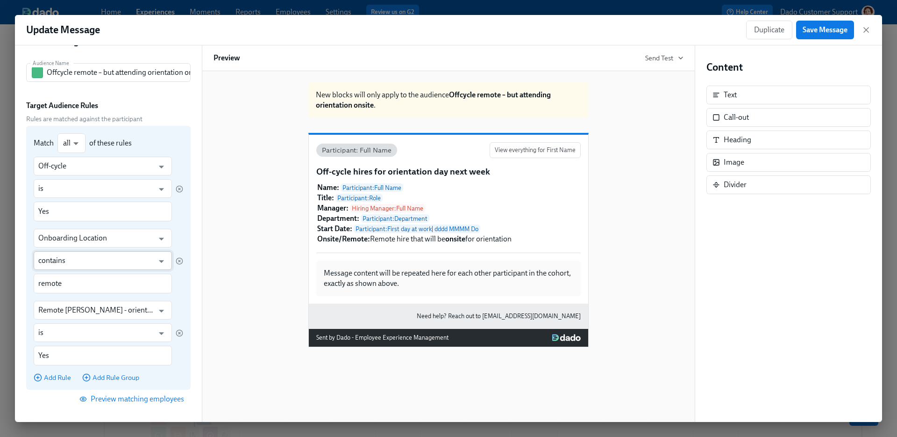
scroll to position [42, 0]
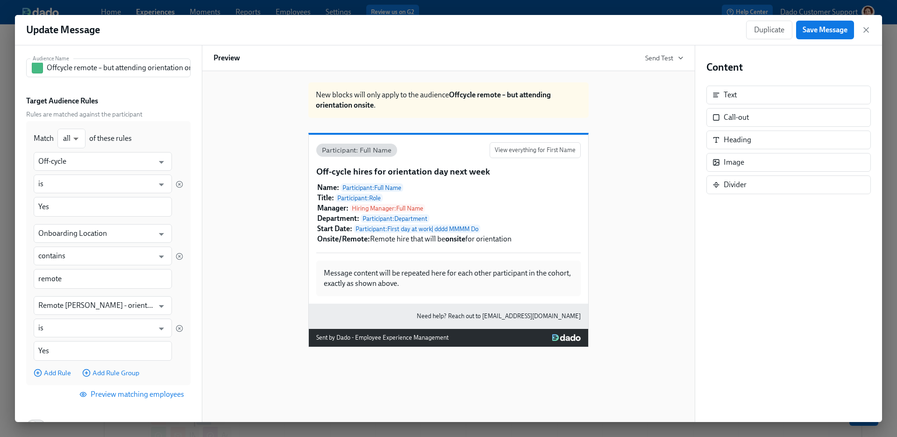
click at [109, 384] on span "Preview matching employees" at bounding box center [132, 393] width 103 height 9
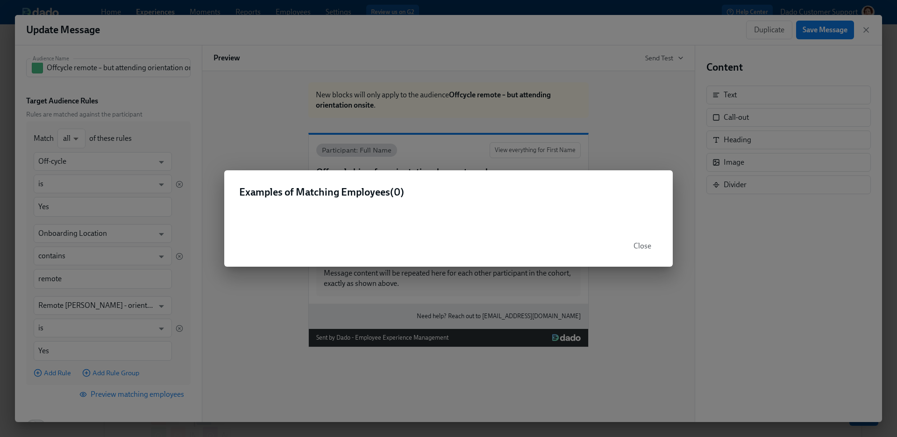
click at [644, 248] on span "Close" at bounding box center [643, 245] width 18 height 9
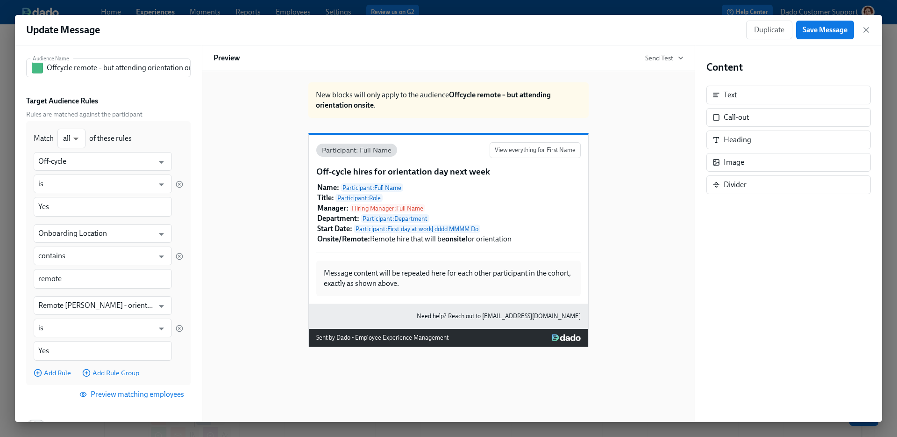
scroll to position [0, 0]
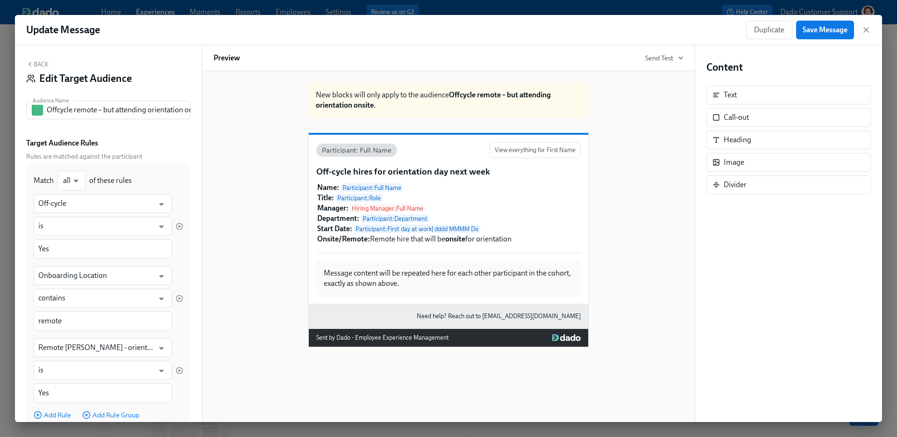
click at [42, 65] on button "Back" at bounding box center [37, 63] width 22 height 7
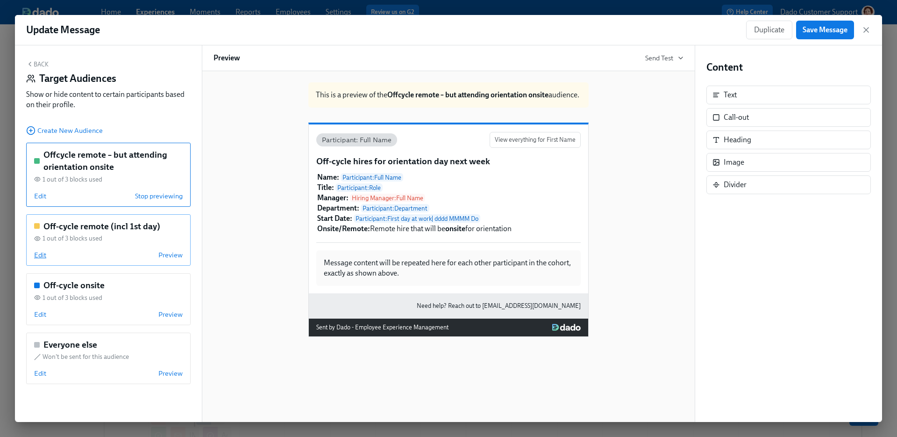
click at [37, 255] on span "Edit" at bounding box center [40, 254] width 12 height 9
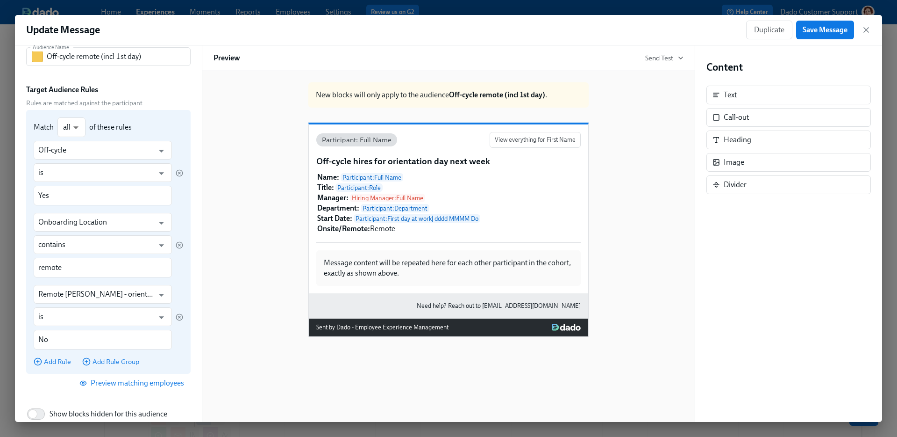
scroll to position [56, 0]
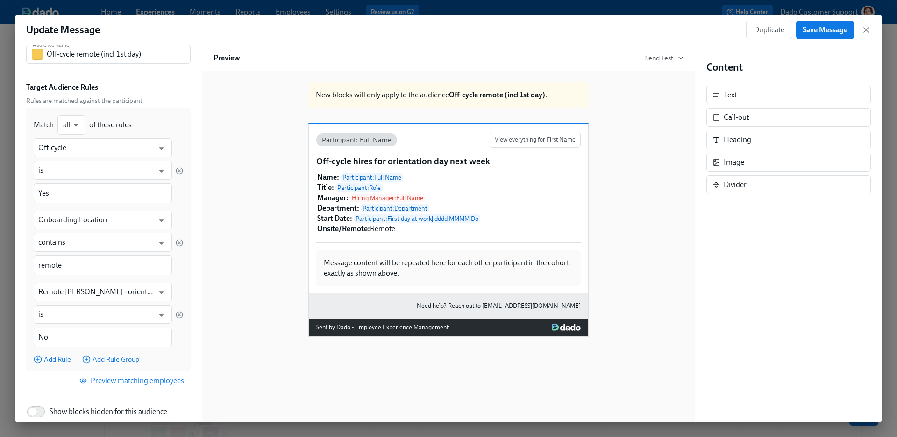
click at [136, 380] on span "Preview matching employees" at bounding box center [132, 380] width 103 height 9
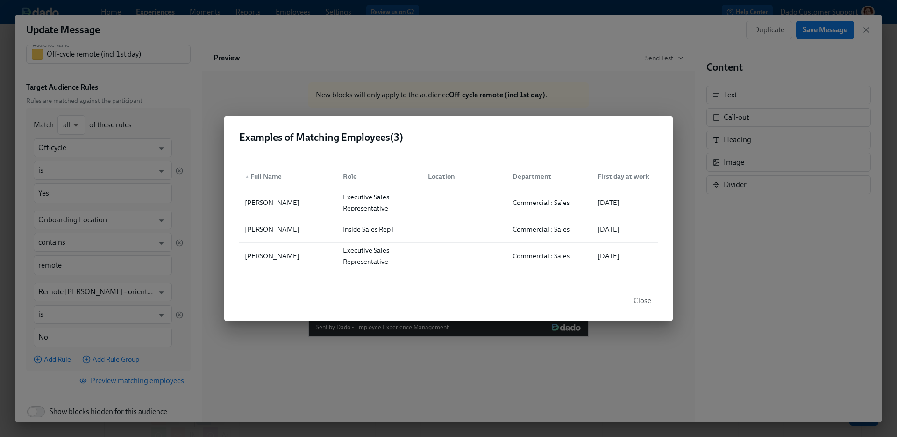
click at [178, 114] on div "Examples of Matching Employees ( 3 ) ▲ Full Name Role Location Department First…" at bounding box center [448, 218] width 897 height 437
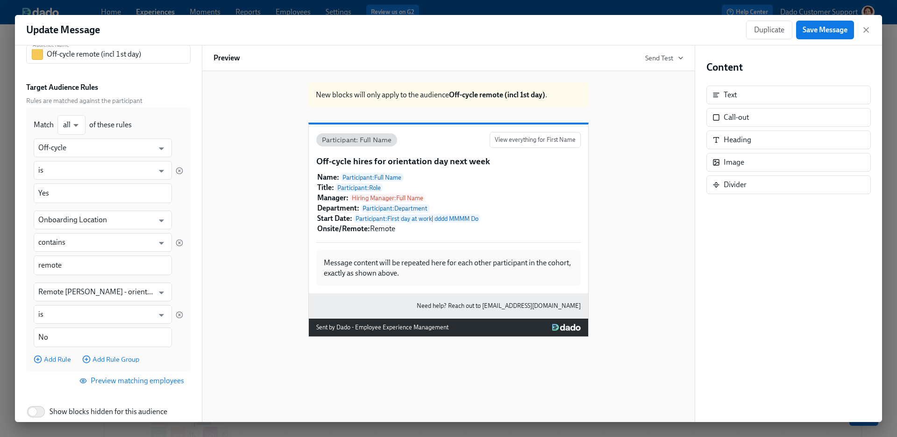
scroll to position [0, 0]
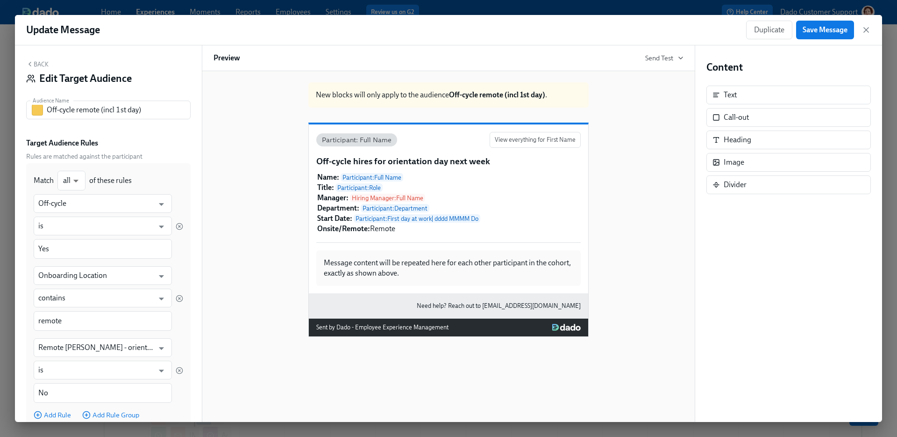
click at [33, 61] on icon "button" at bounding box center [29, 63] width 7 height 7
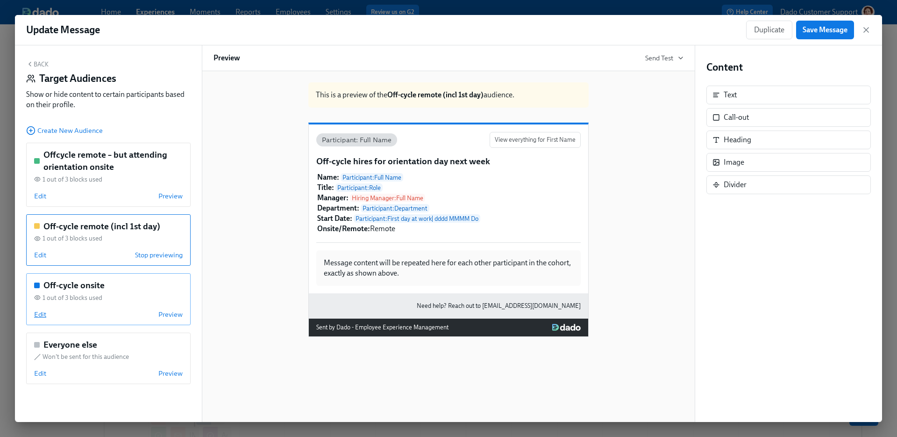
click at [40, 310] on span "Edit" at bounding box center [40, 313] width 12 height 9
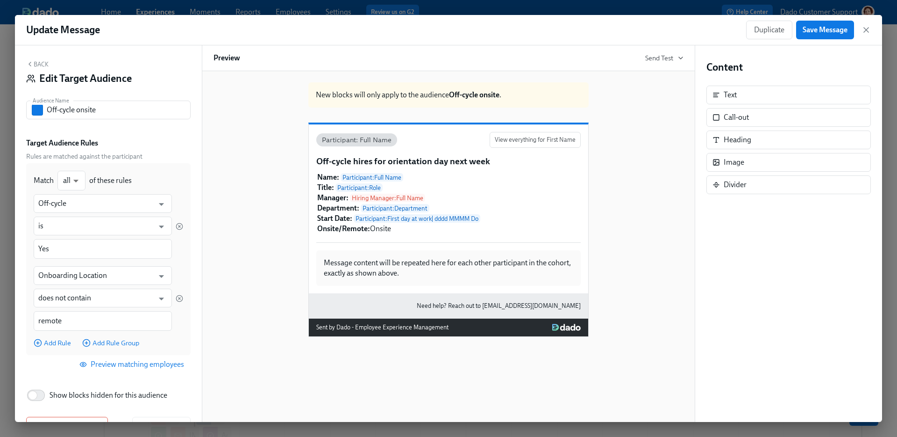
click at [32, 68] on div "Back Edit Target Audience" at bounding box center [108, 74] width 165 height 29
click at [35, 65] on button "Back" at bounding box center [37, 63] width 22 height 7
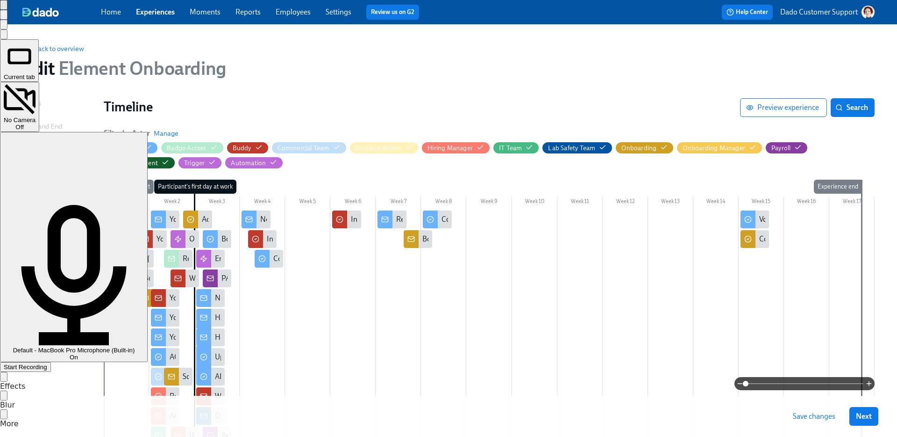
click at [47, 363] on span "Start Recording" at bounding box center [25, 366] width 43 height 7
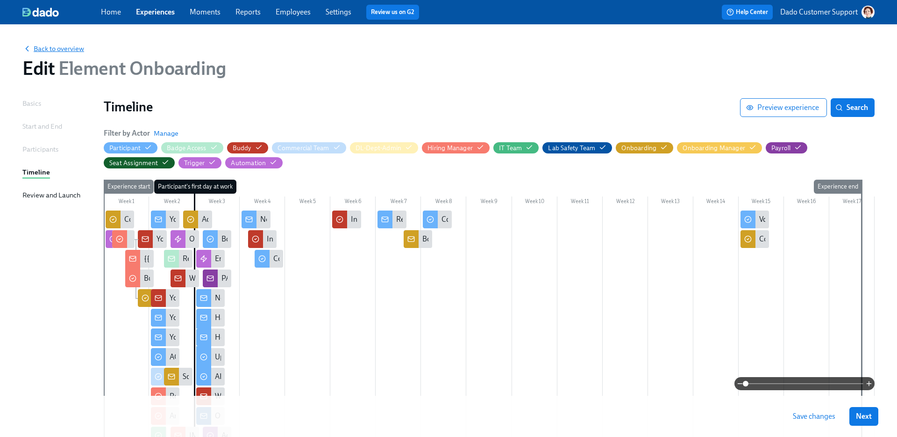
click at [67, 44] on span "Back to overview" at bounding box center [53, 48] width 62 height 9
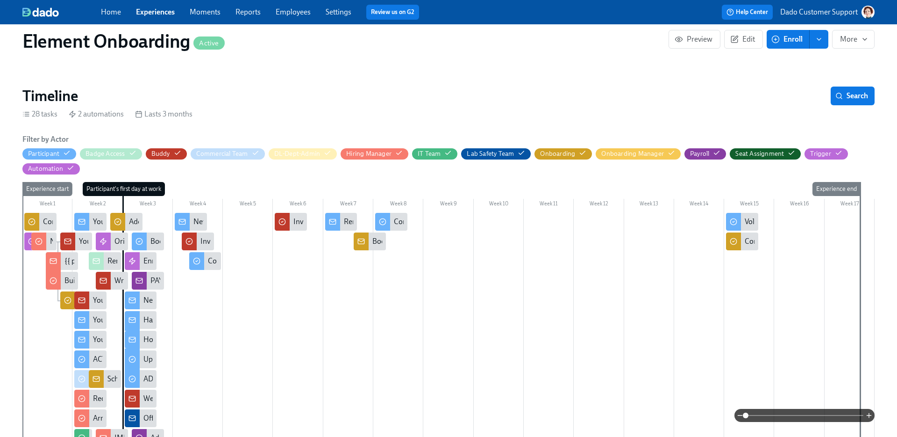
scroll to position [169, 1]
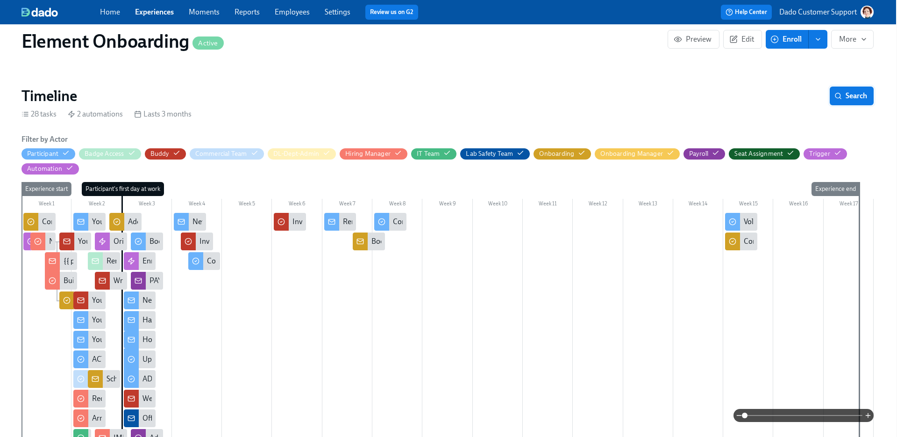
click at [706, 89] on button "Search" at bounding box center [852, 95] width 44 height 19
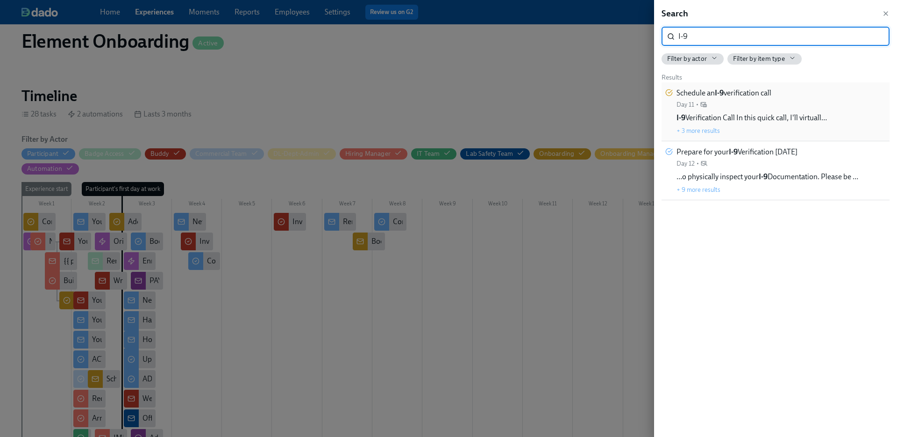
type input "I-9"
click at [706, 99] on div "Schedule an I-9 verification call Day 11 •" at bounding box center [724, 98] width 95 height 21
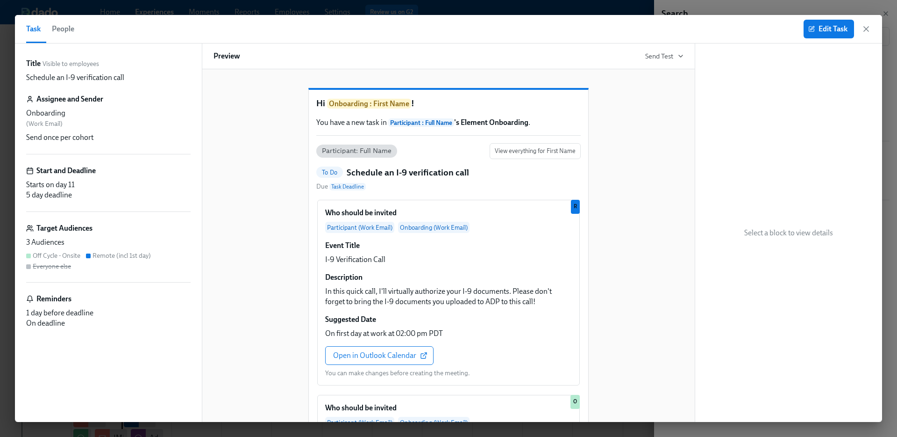
click at [28, 76] on p "Schedule an I-9 verification call" at bounding box center [75, 77] width 98 height 10
drag, startPoint x: 26, startPoint y: 77, endPoint x: 163, endPoint y: 77, distance: 136.5
click at [163, 77] on div "Title Visible to employees Schedule an I-9 verification call Assignee and Sende…" at bounding box center [108, 232] width 187 height 378
copy p "Schedule an I-9 verification call"
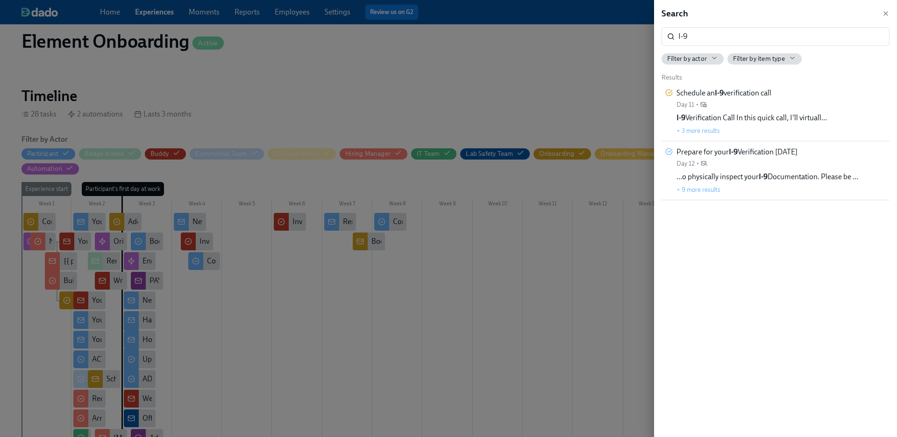
click at [141, 21] on div at bounding box center [448, 218] width 897 height 437
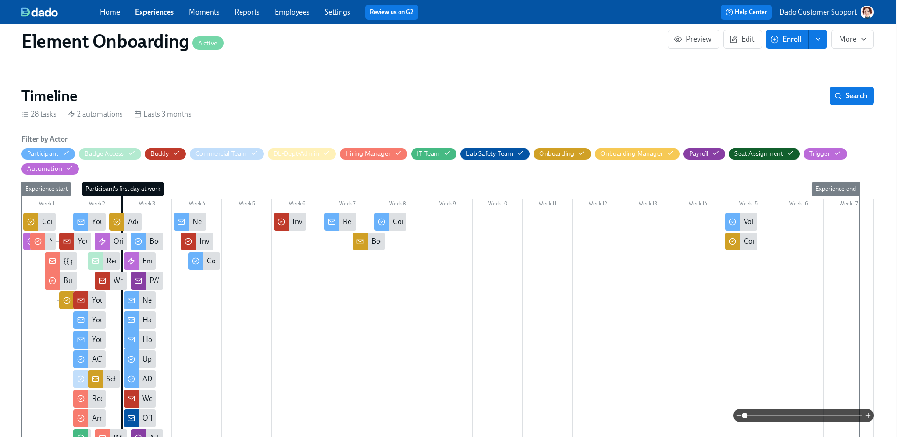
click at [153, 12] on link "Experiences" at bounding box center [154, 11] width 39 height 9
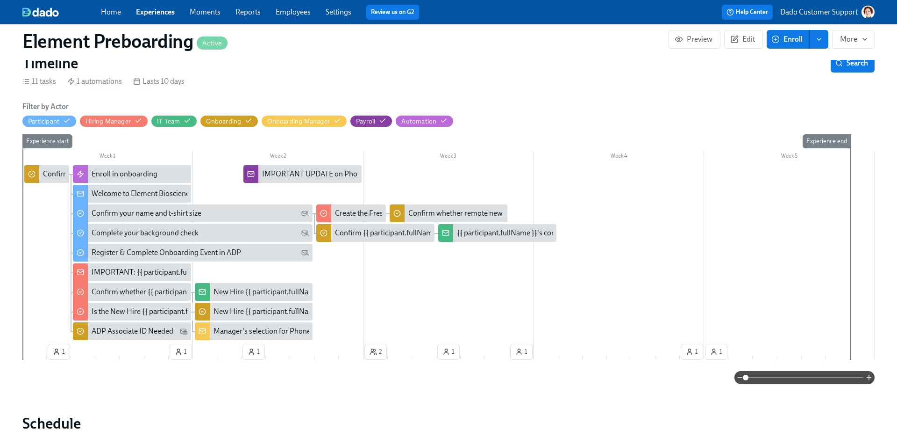
scroll to position [161, 0]
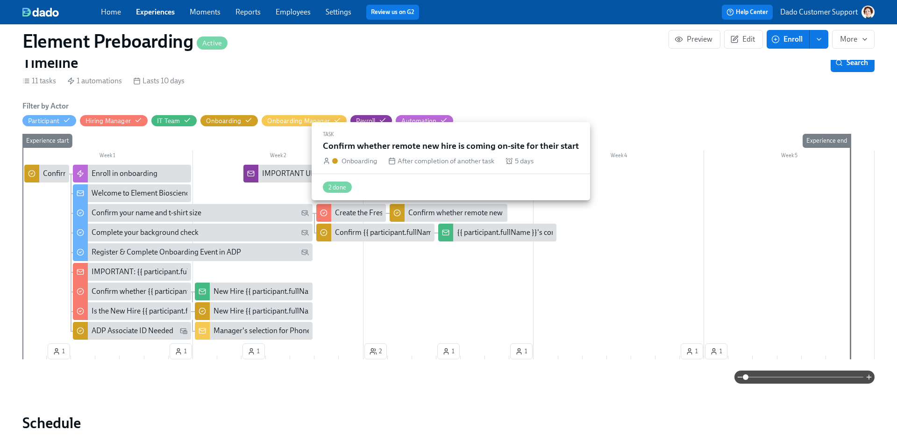
click at [445, 213] on div "Confirm whether remote new hire is coming on-site for their start" at bounding box center [512, 213] width 207 height 10
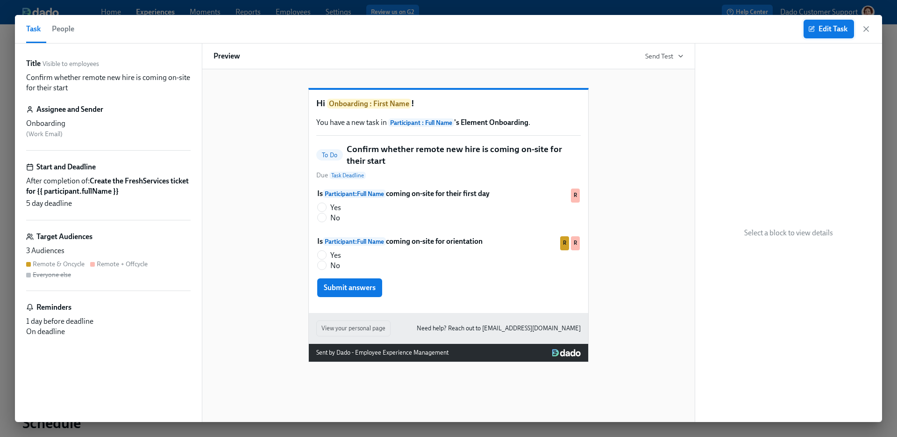
click at [706, 23] on button "Edit Task" at bounding box center [829, 29] width 50 height 19
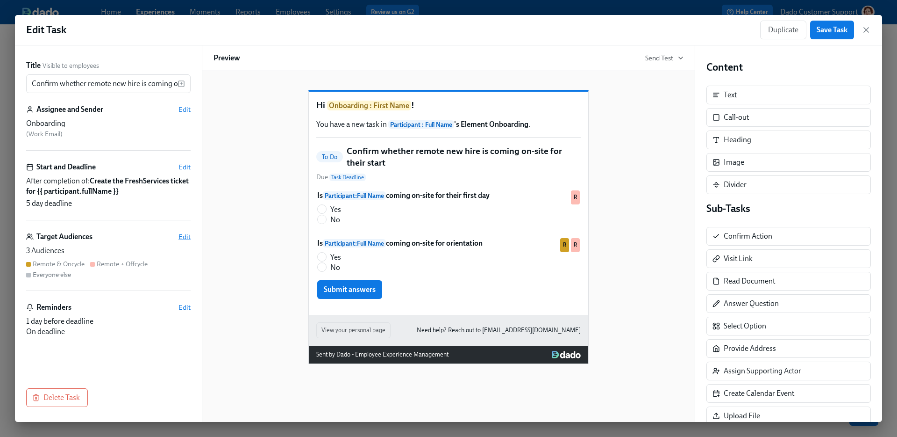
click at [187, 239] on span "Edit" at bounding box center [185, 236] width 12 height 9
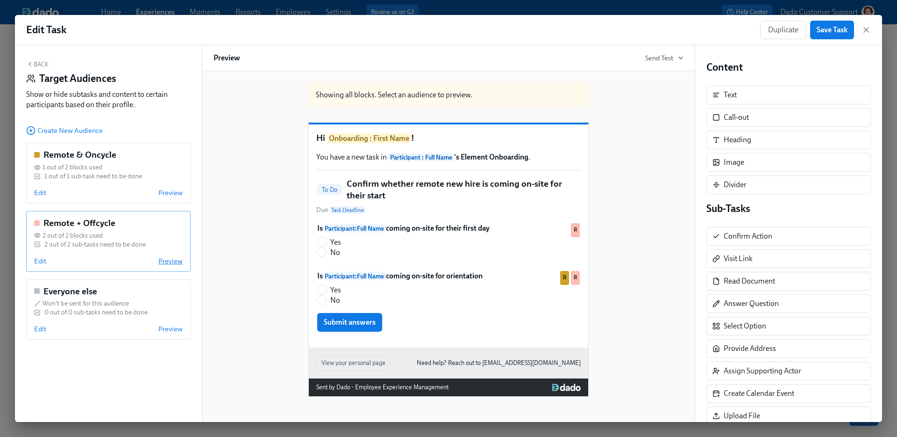
click at [171, 259] on span "Preview" at bounding box center [170, 260] width 24 height 9
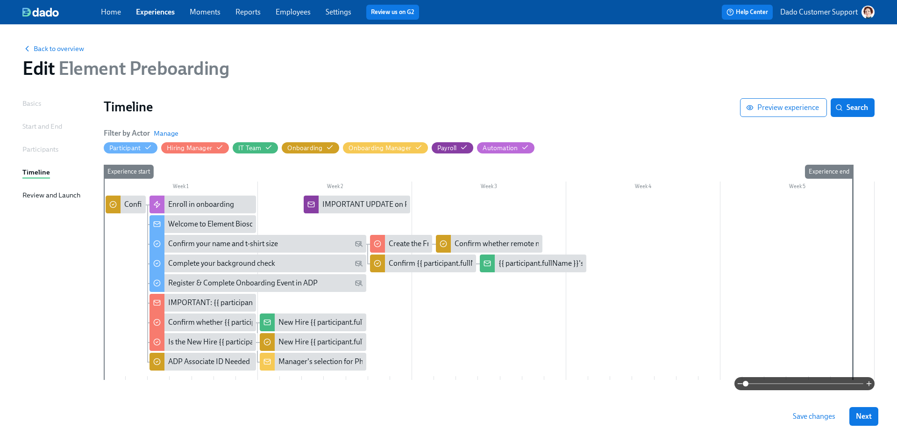
click at [161, 10] on link "Experiences" at bounding box center [155, 11] width 39 height 9
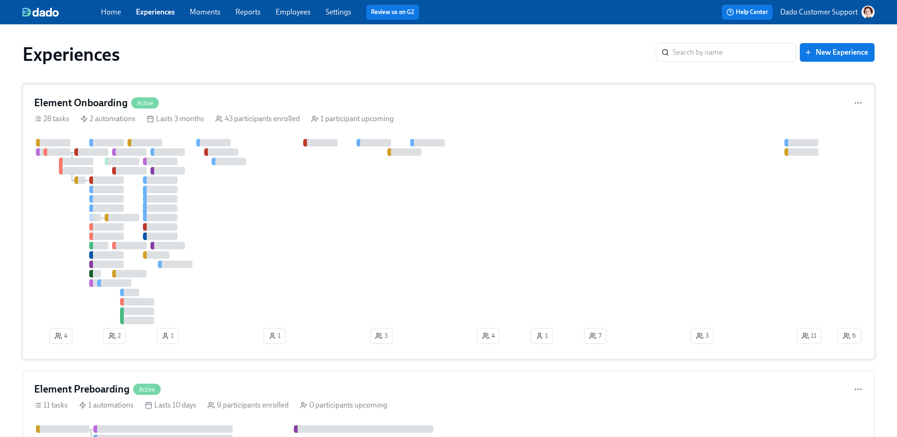
click at [208, 181] on div at bounding box center [435, 231] width 802 height 185
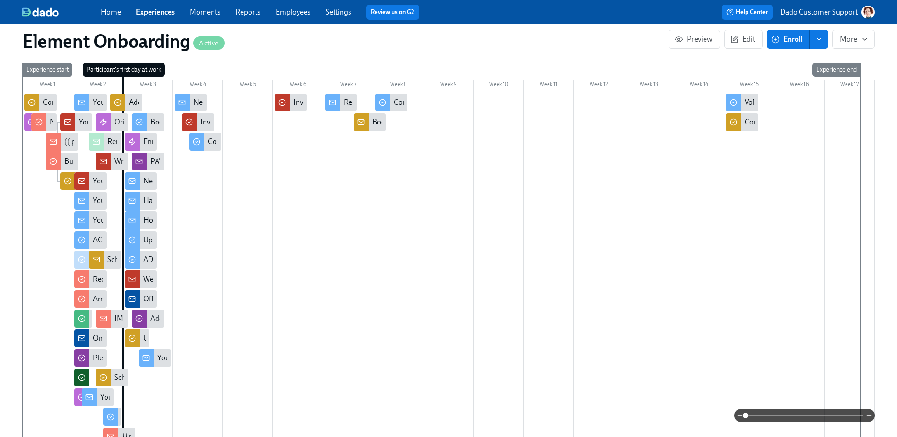
scroll to position [0, 11665]
click at [706, 384] on span at bounding box center [805, 415] width 118 height 13
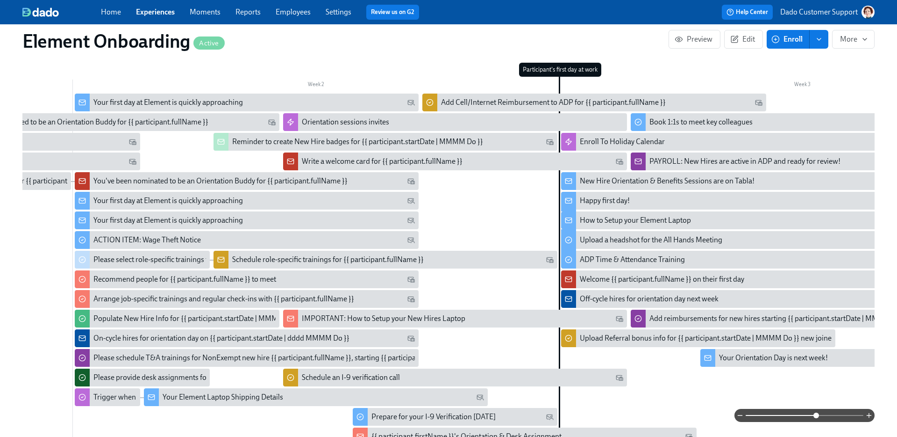
scroll to position [0, 438]
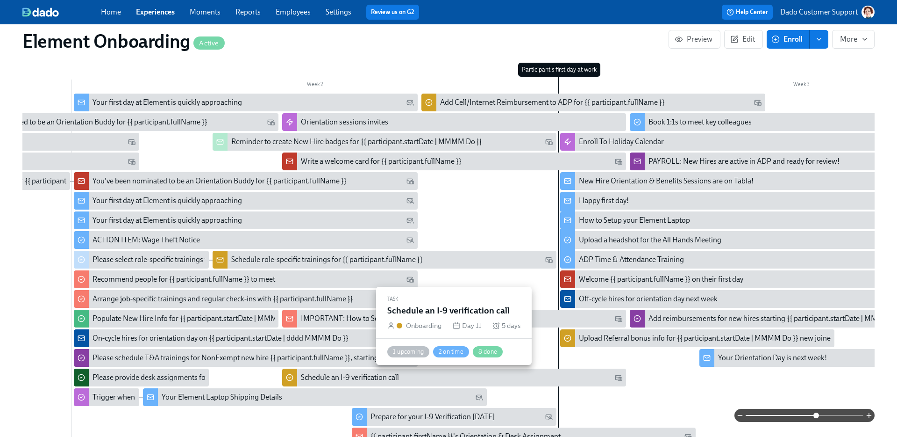
click at [339, 380] on div "Schedule an I-9 verification call" at bounding box center [350, 377] width 98 height 10
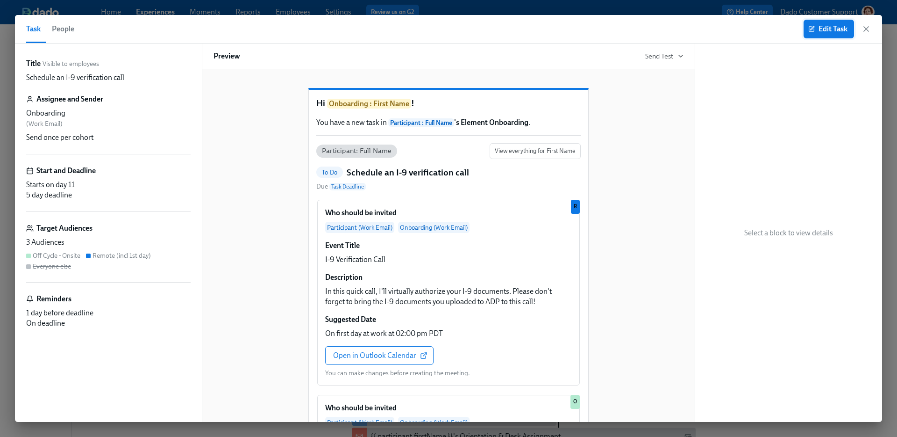
click at [706, 27] on span "Edit Task" at bounding box center [828, 28] width 37 height 9
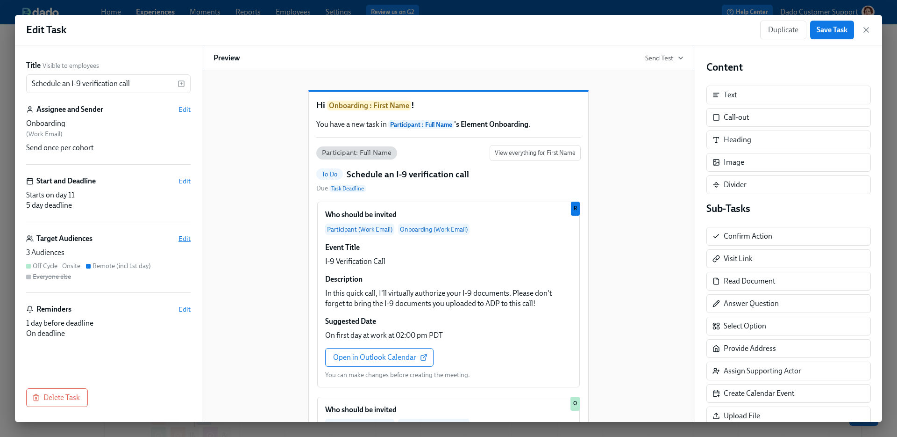
click at [183, 239] on span "Edit" at bounding box center [185, 238] width 12 height 9
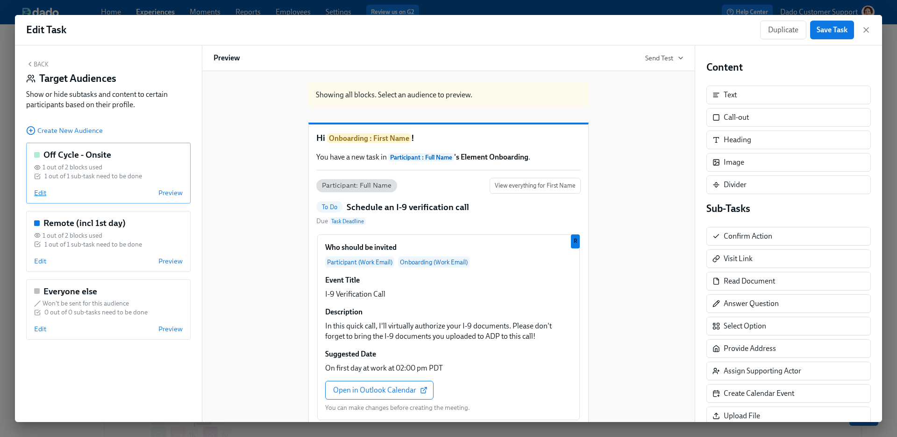
click at [36, 197] on span "Edit" at bounding box center [40, 192] width 12 height 9
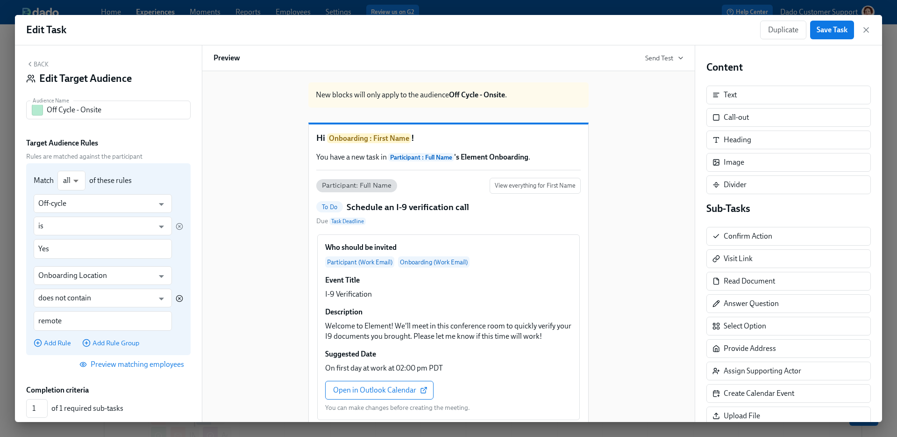
click at [178, 294] on icon "button" at bounding box center [179, 297] width 7 height 7
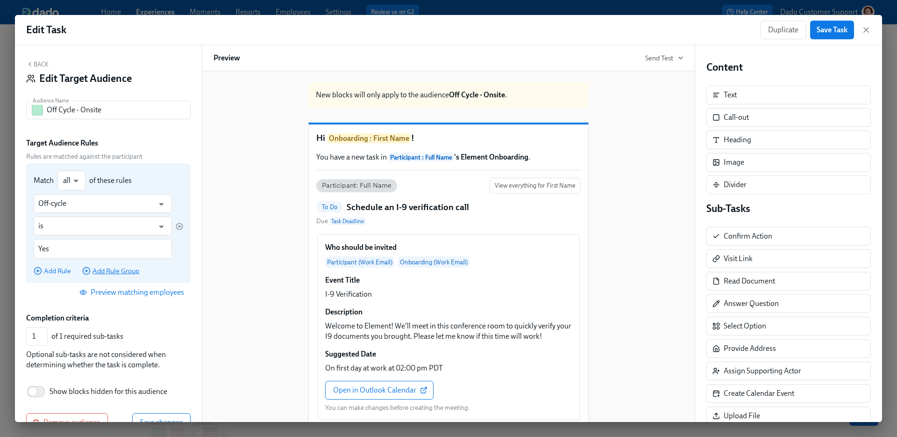
click at [103, 269] on span "Add Rule Group" at bounding box center [110, 270] width 57 height 9
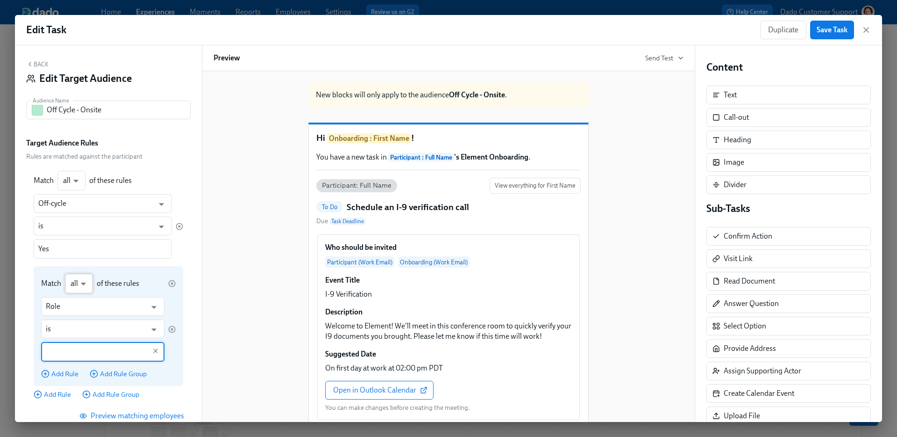
click at [71, 284] on body "Home Experiences Moments Reports Employees Settings Review us on G2 Help Center…" at bounding box center [448, 345] width 897 height 691
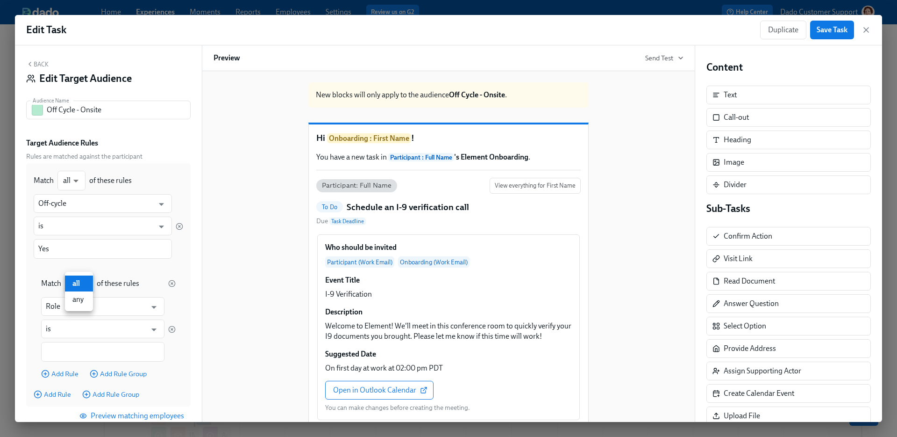
click at [76, 300] on li "any" at bounding box center [79, 299] width 28 height 16
type input "any"
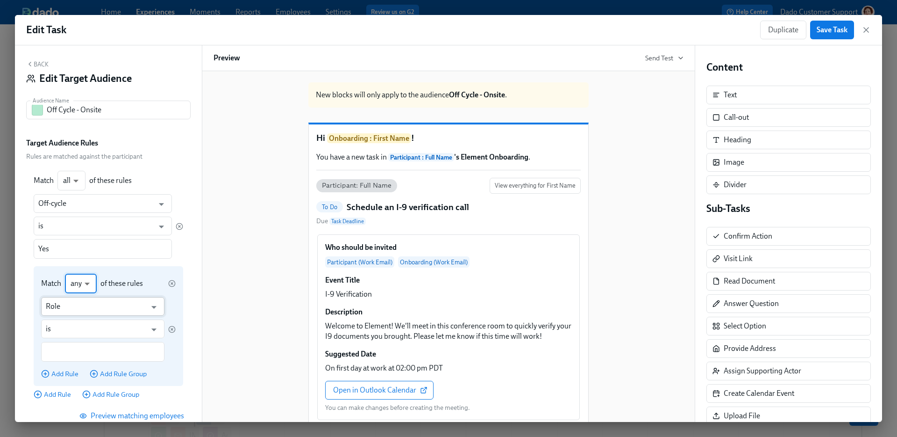
click at [56, 308] on input "Role" at bounding box center [96, 306] width 100 height 19
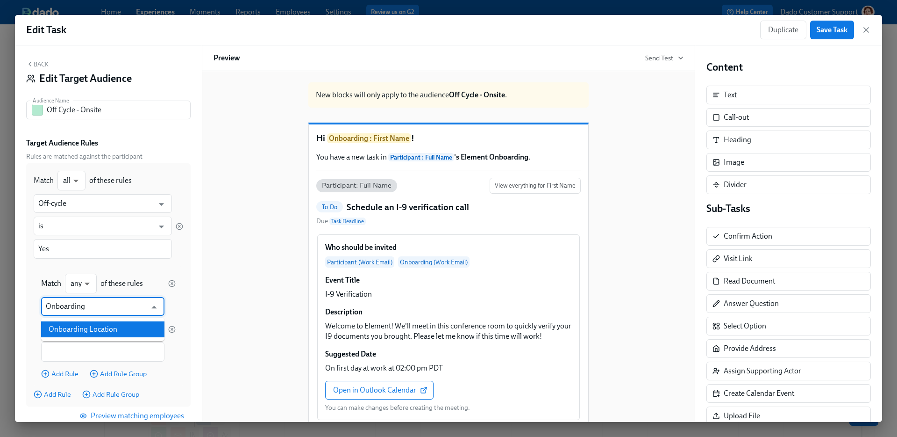
click at [73, 336] on li "Onboarding Location" at bounding box center [102, 329] width 123 height 16
type input "Onboarding Location"
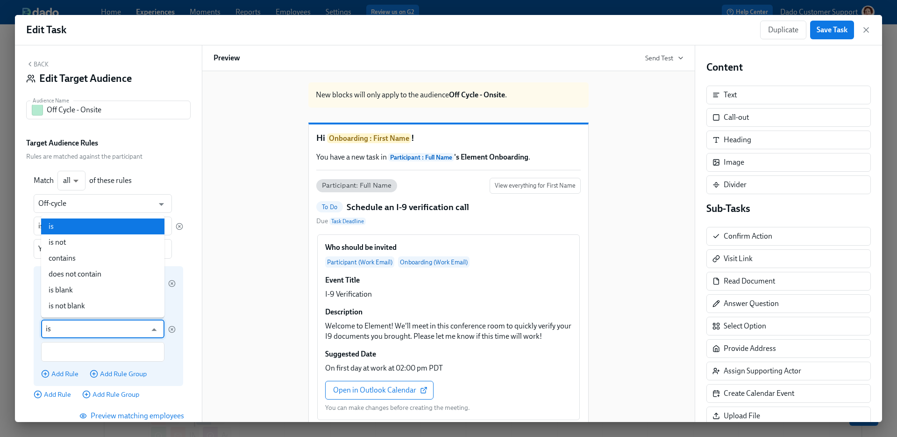
click at [72, 333] on input "is" at bounding box center [96, 328] width 100 height 19
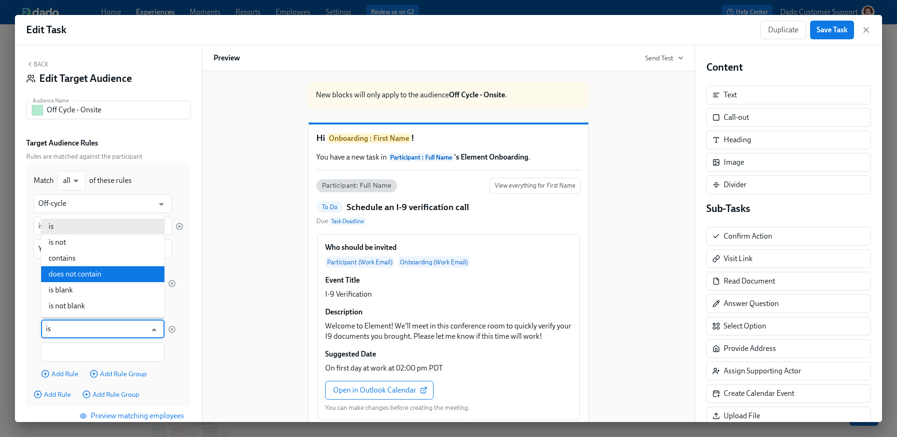
click at [65, 276] on li "does not contain" at bounding box center [102, 274] width 123 height 16
type input "does not contain"
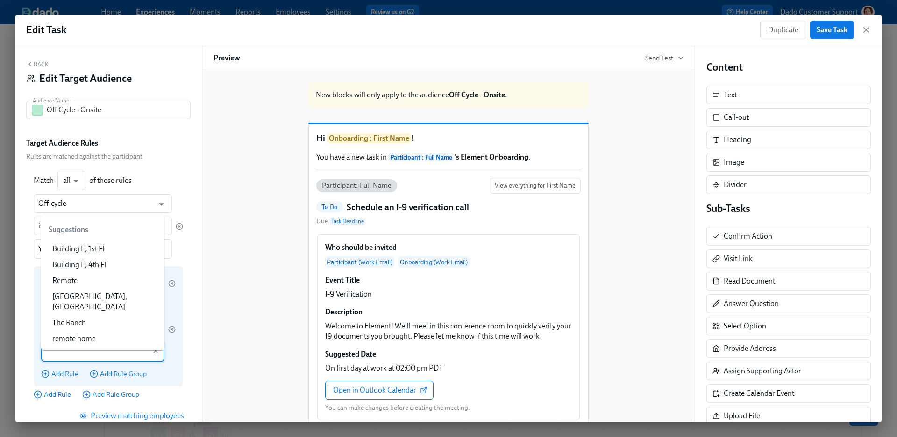
click at [67, 348] on input "text" at bounding box center [96, 352] width 100 height 20
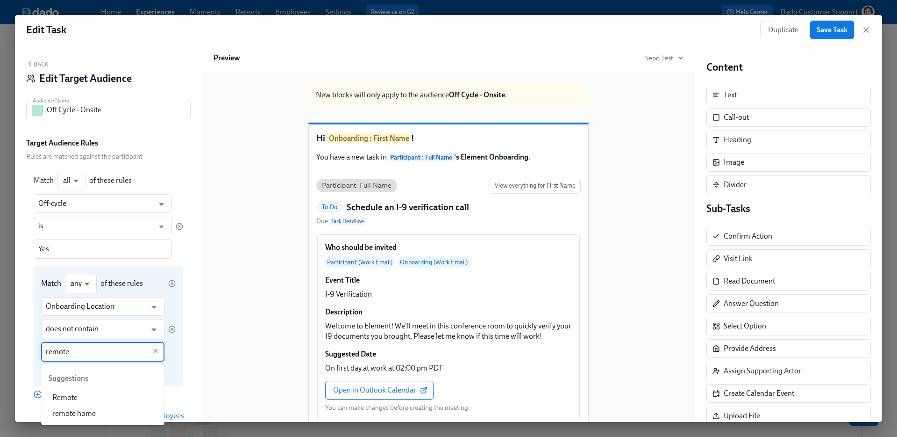
type input "remote"
click at [181, 351] on div "Match any any ​ of these rules Onboarding Location ​ does not contain ​ remote …" at bounding box center [109, 326] width 150 height 120
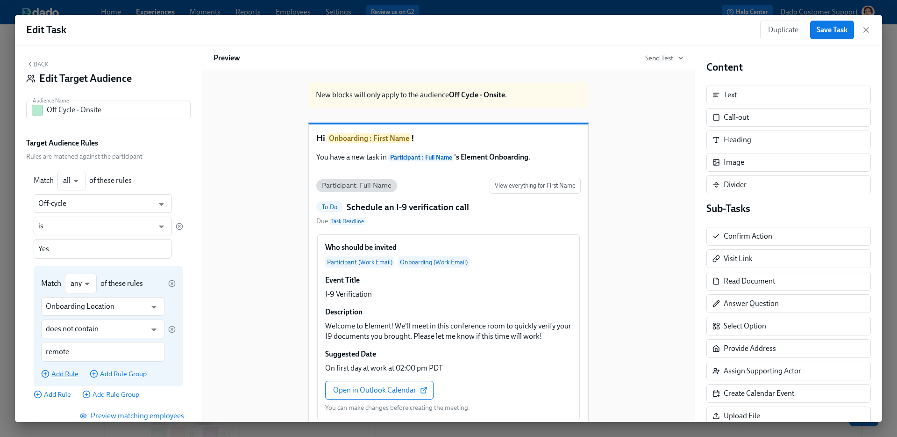
click at [51, 375] on span "Add Rule" at bounding box center [59, 373] width 37 height 9
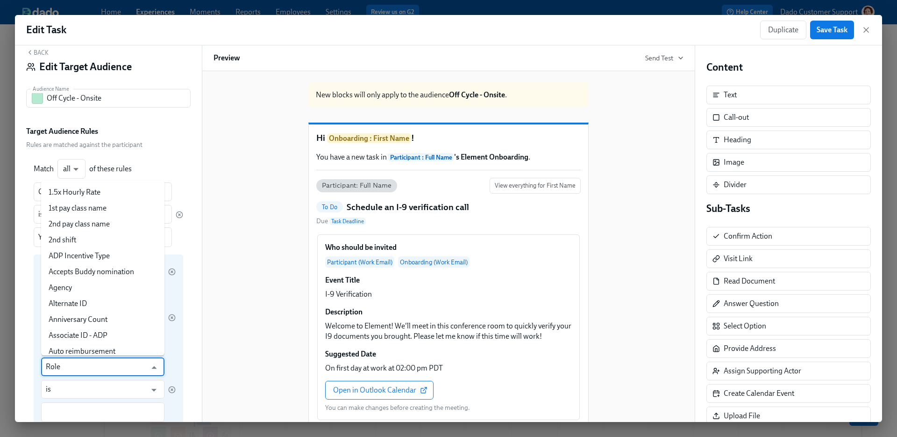
click at [65, 369] on input "Role" at bounding box center [96, 366] width 100 height 19
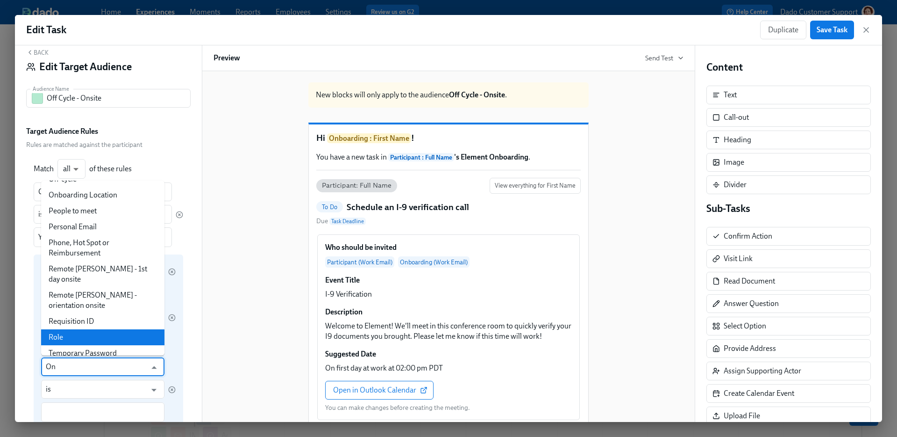
scroll to position [0, 0]
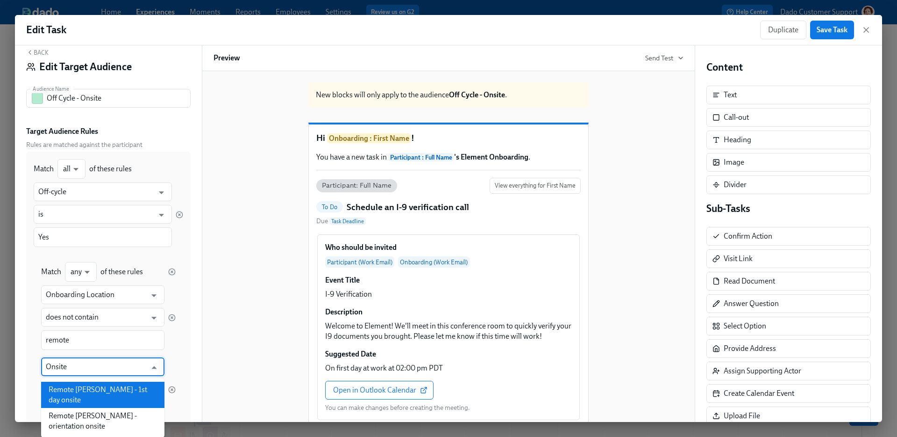
click at [84, 384] on li "Remote [PERSON_NAME] - 1st day onsite" at bounding box center [102, 394] width 123 height 26
type input "Remote [PERSON_NAME] - 1st day onsite"
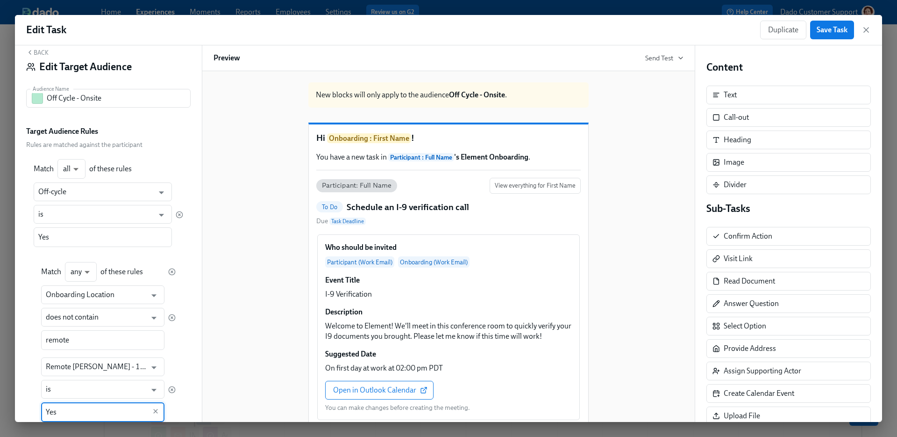
type input "Yes"
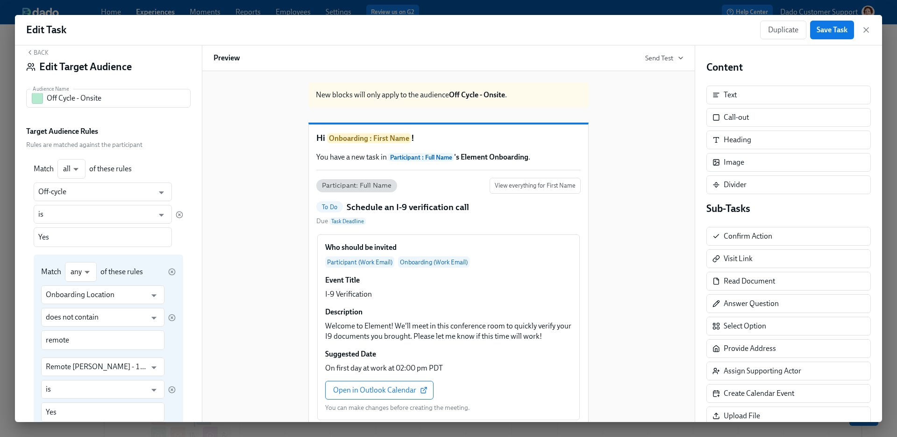
click at [170, 355] on div "Onboarding Location ​ does not contain ​ remote ​ Remote joiner - 1st day onsit…" at bounding box center [108, 361] width 135 height 153
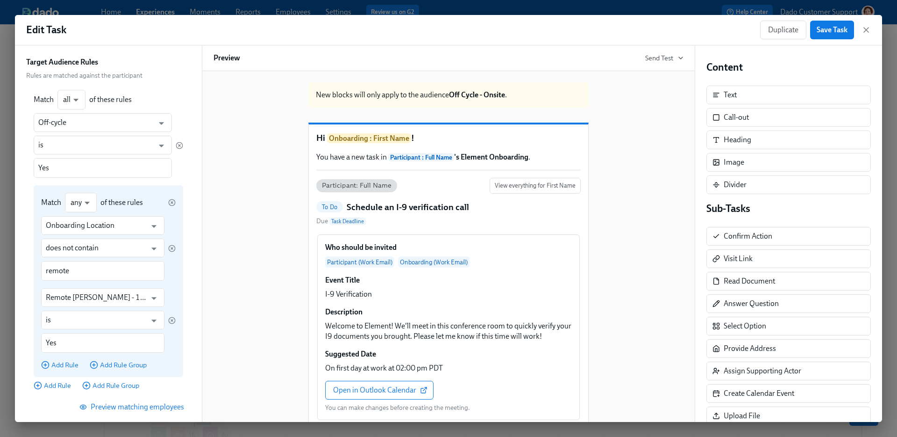
scroll to position [84, 0]
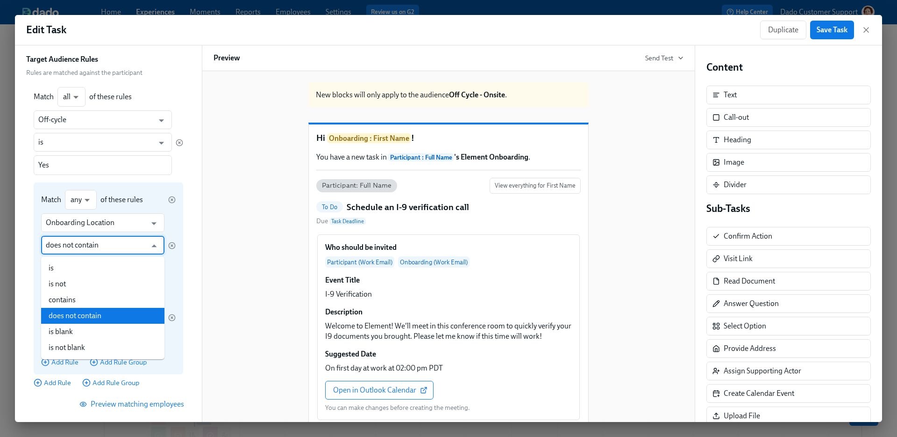
click at [117, 249] on input "does not contain" at bounding box center [96, 245] width 100 height 19
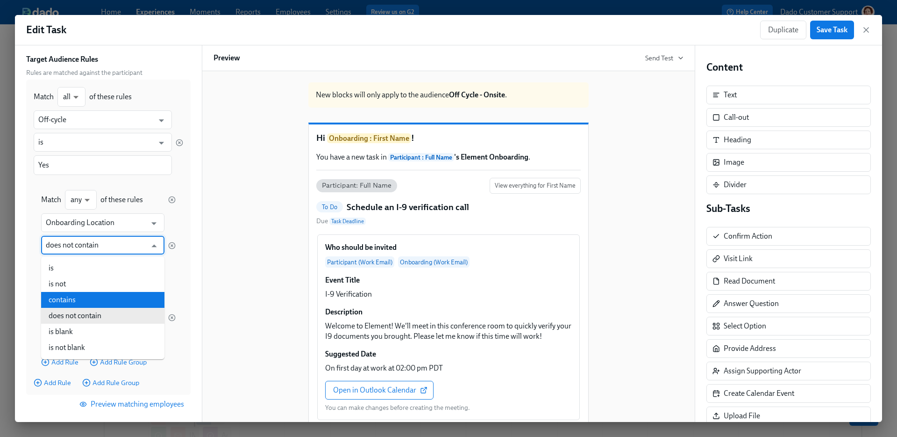
click at [105, 293] on li "contains" at bounding box center [102, 300] width 123 height 16
type input "contains"
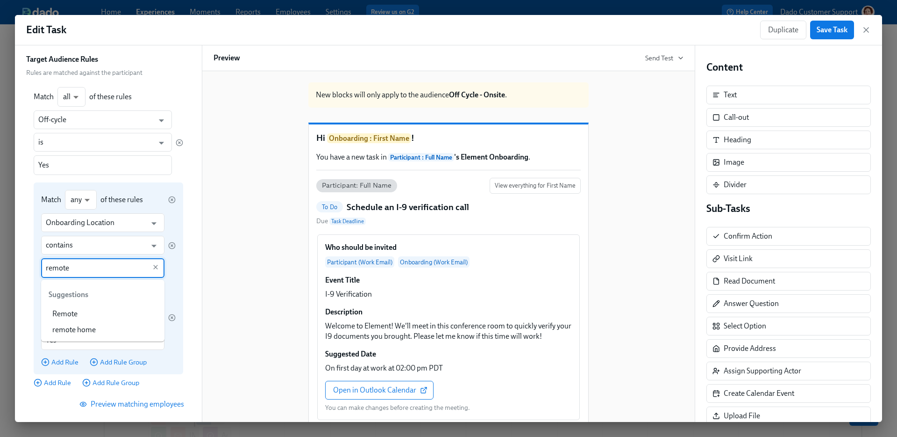
click at [95, 269] on input "remote" at bounding box center [96, 268] width 100 height 20
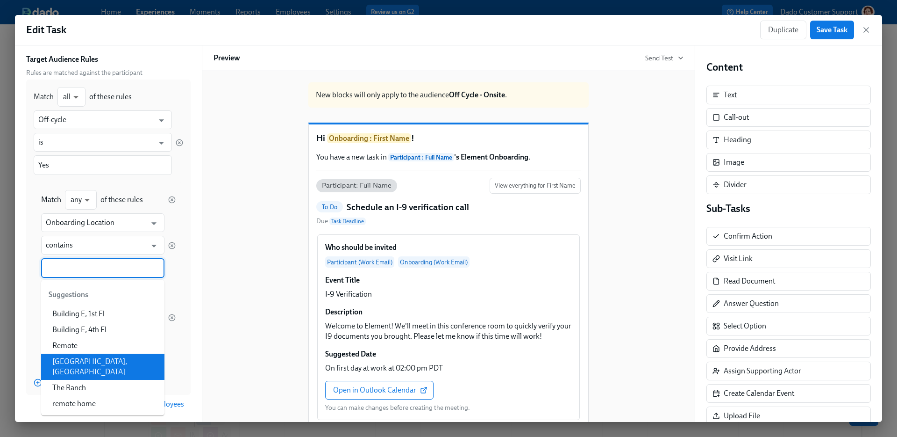
click at [76, 362] on li "San Diego, CA" at bounding box center [102, 366] width 123 height 26
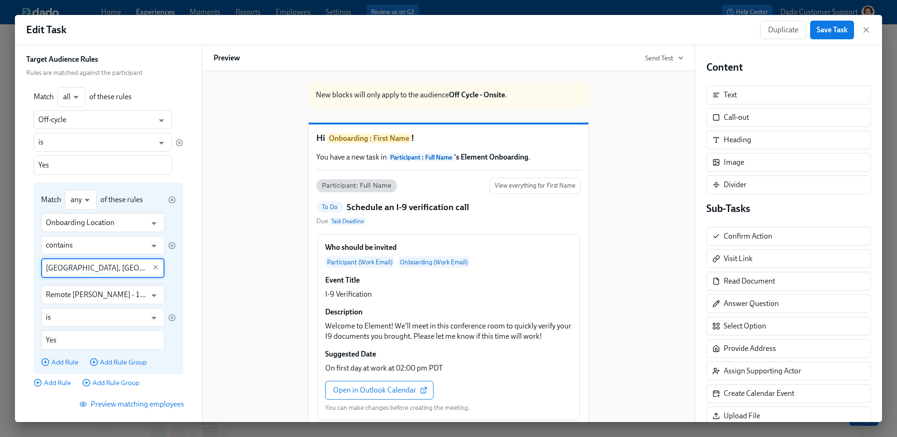
click at [77, 266] on input "San Diego, CA" at bounding box center [96, 268] width 100 height 20
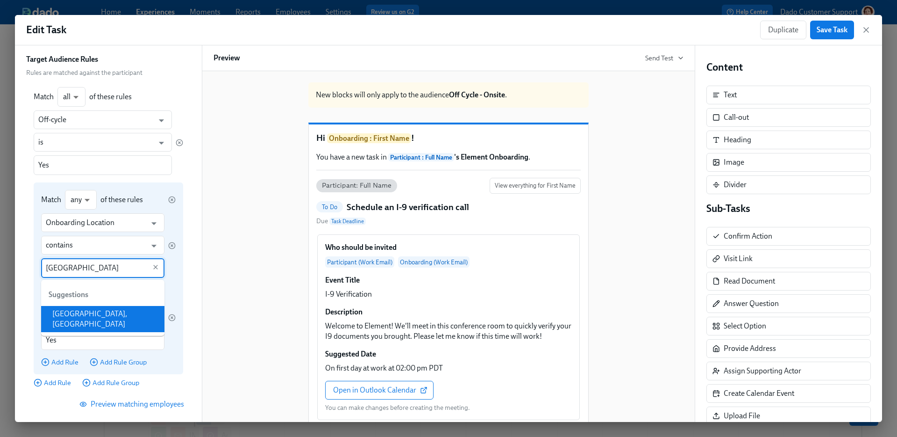
type input "San Diego"
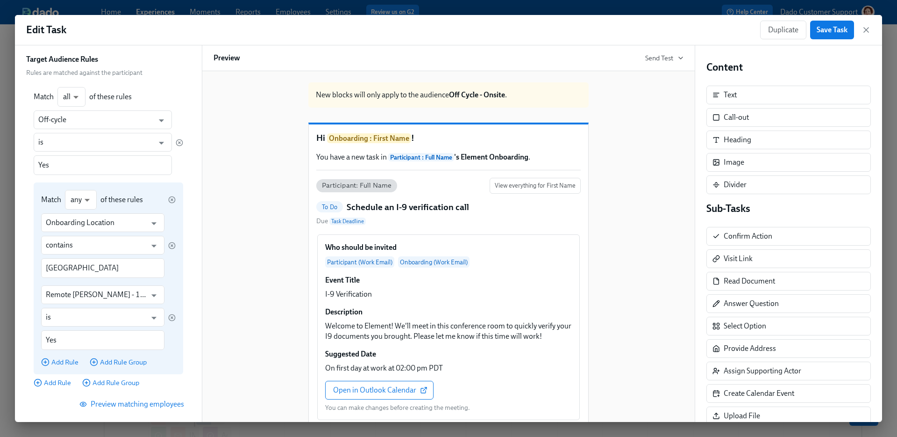
click at [174, 267] on div "Onboarding Location ​ contains ​ San Diego ​" at bounding box center [108, 245] width 135 height 65
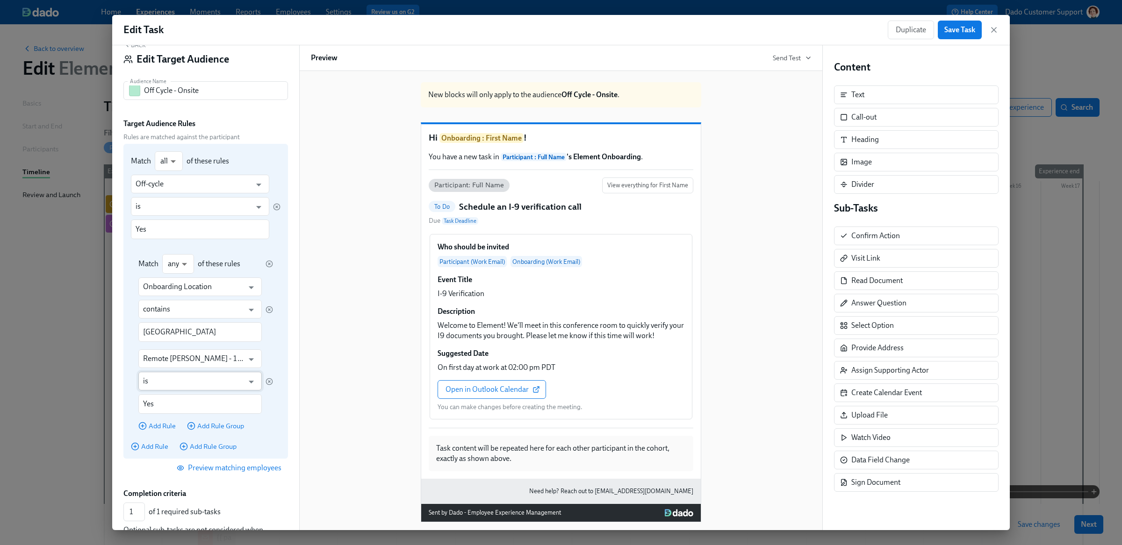
scroll to position [17, 0]
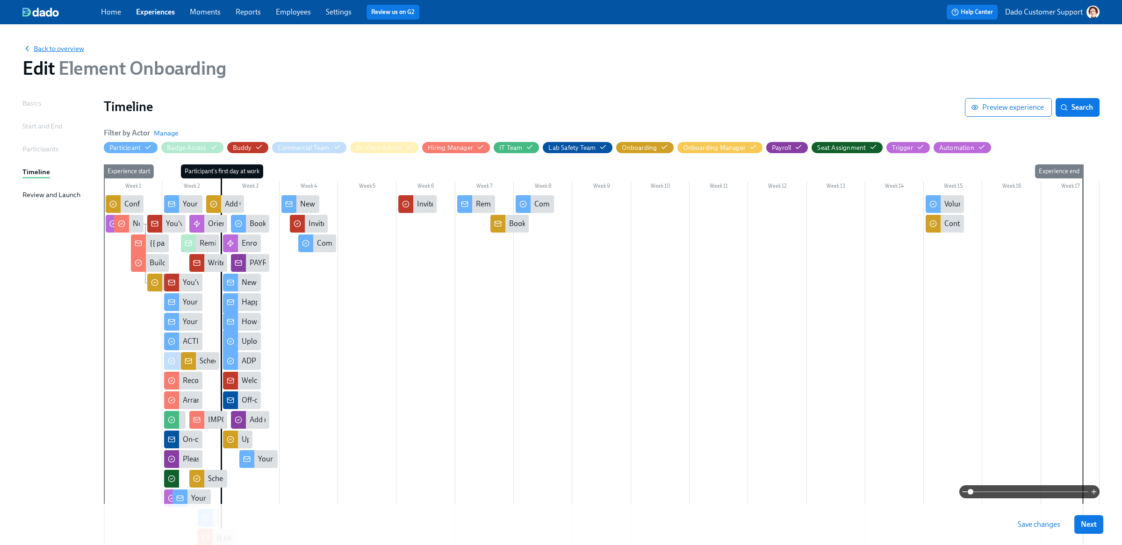
click at [58, 47] on span "Back to overview" at bounding box center [53, 48] width 62 height 9
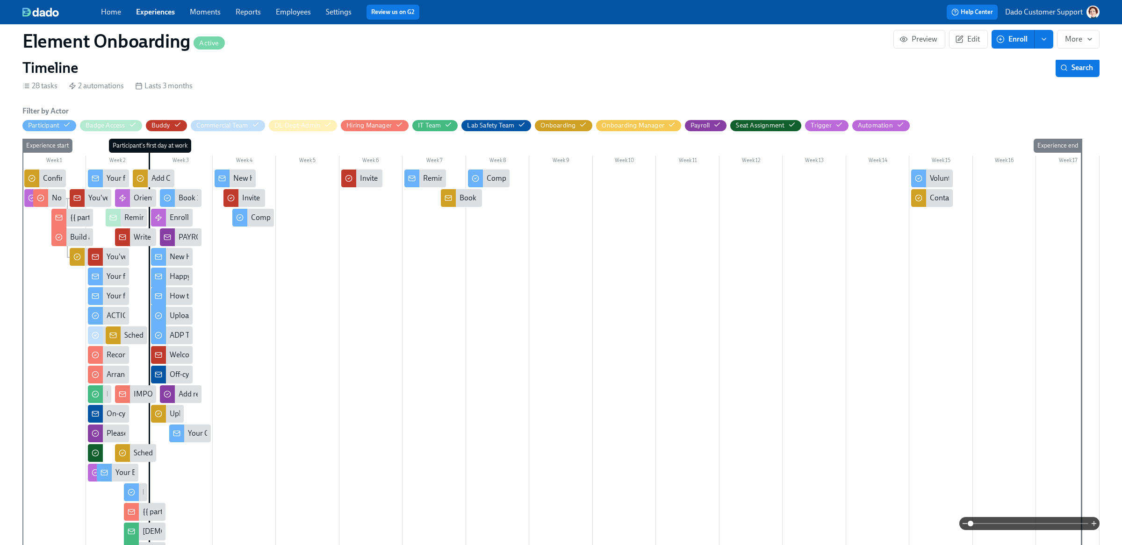
scroll to position [171, 0]
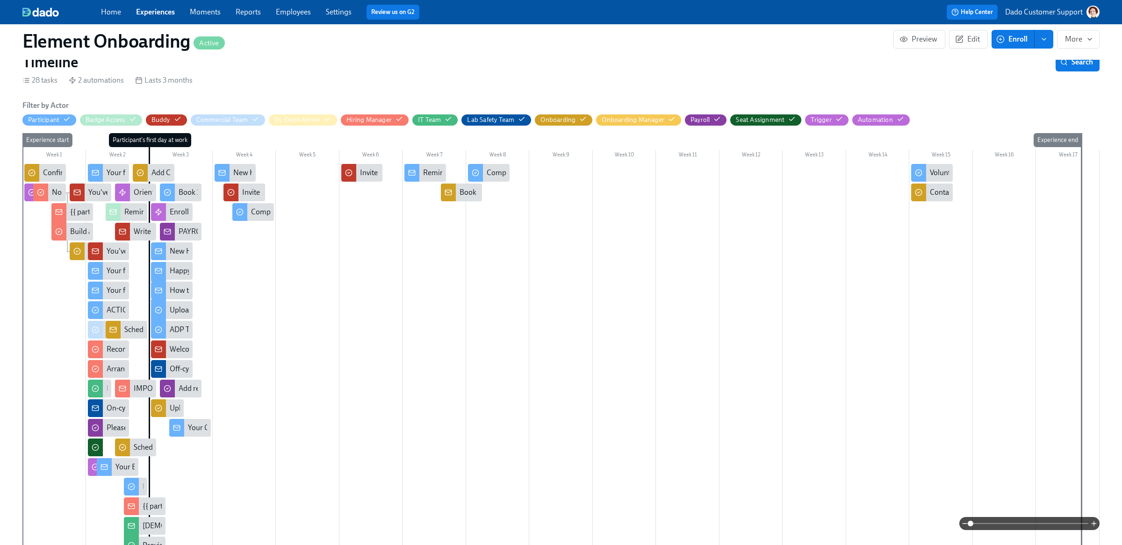
click at [136, 331] on div "Schedule role-specific trainings for {{ participant.fullName }}" at bounding box center [220, 330] width 192 height 10
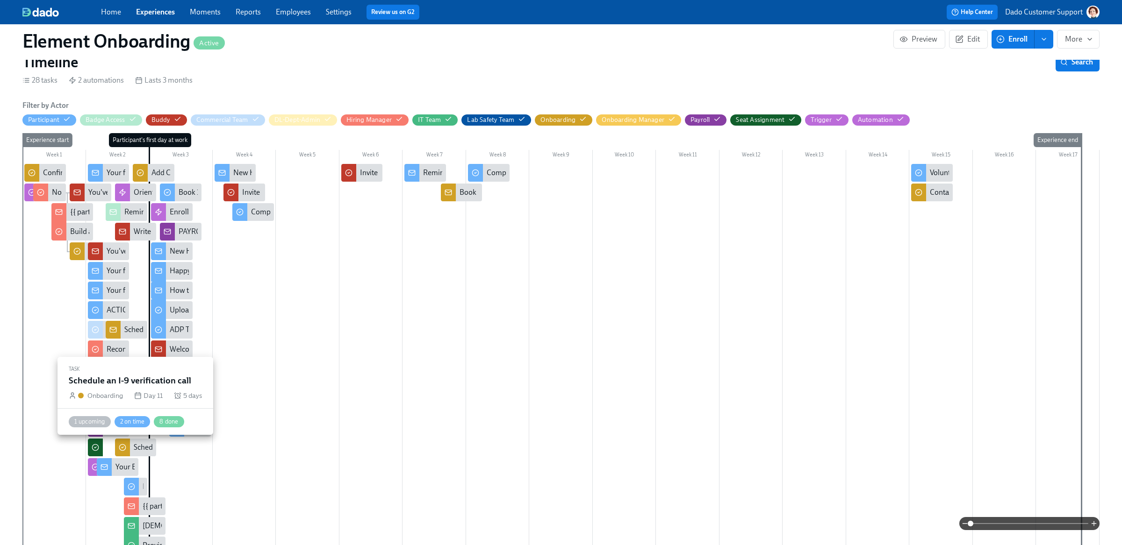
click at [138, 384] on div "Schedule an I-9 verification call" at bounding box center [183, 448] width 98 height 10
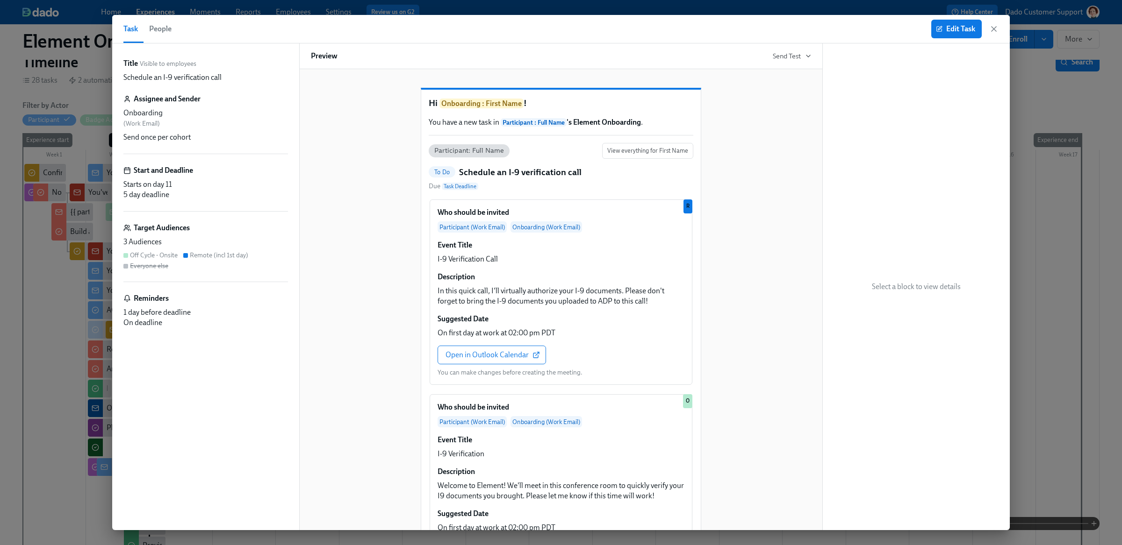
click at [235, 155] on div "Title Visible to employees Schedule an I-9 verification call Assignee and Sende…" at bounding box center [205, 286] width 165 height 457
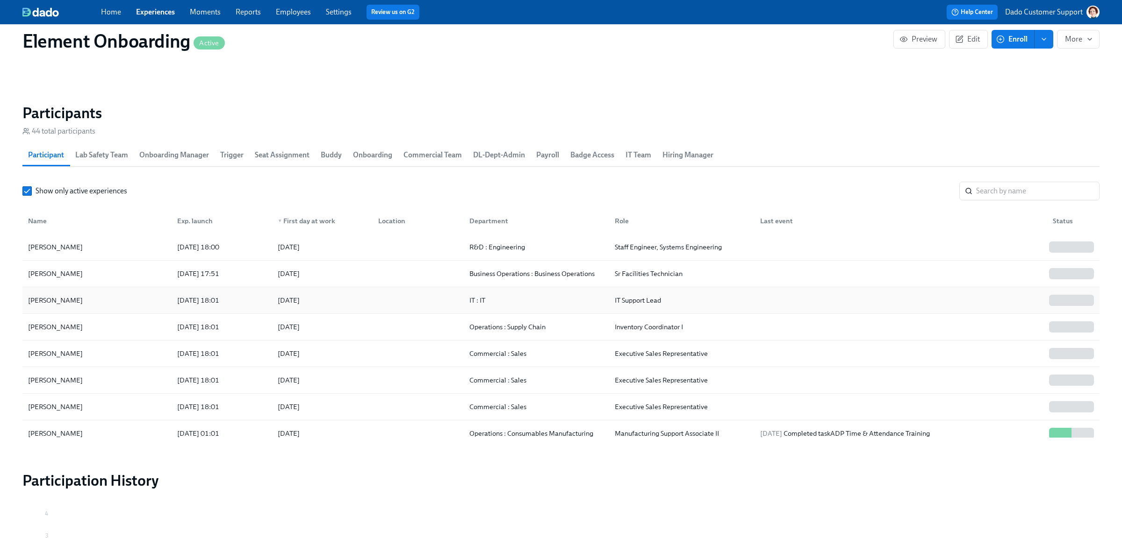
scroll to position [966, 0]
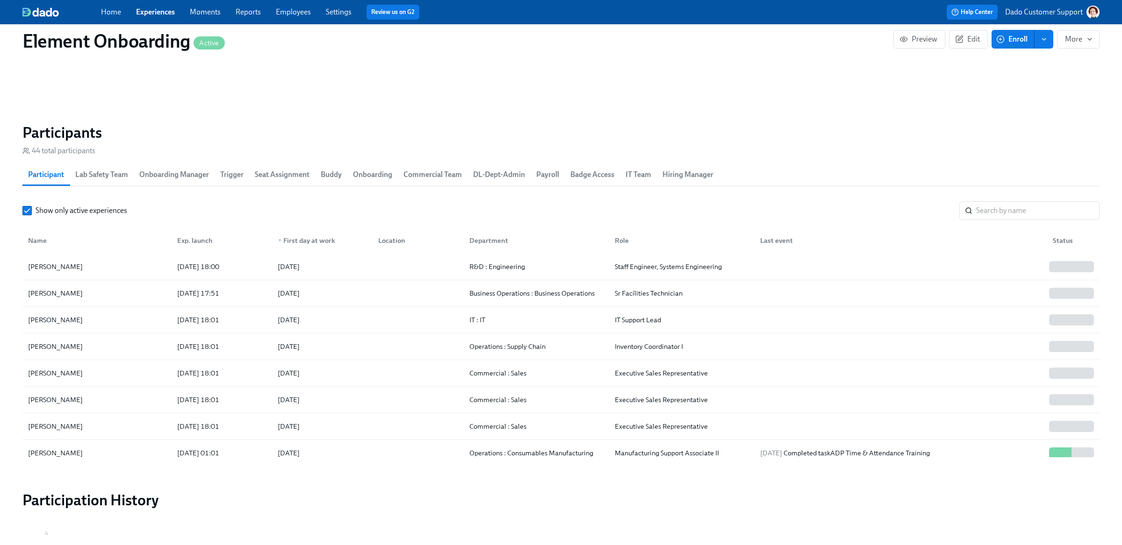
click at [294, 7] on span "Employees" at bounding box center [293, 12] width 35 height 10
click at [289, 9] on link "Employees" at bounding box center [293, 11] width 35 height 9
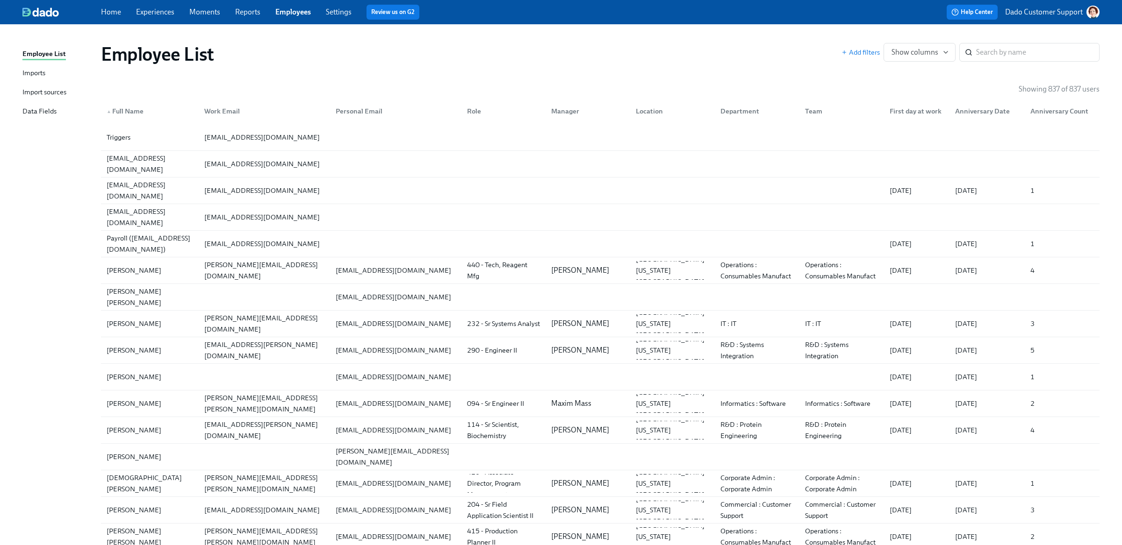
click at [706, 65] on div "Employee List Add filters Show columns ​" at bounding box center [600, 54] width 998 height 22
click at [706, 51] on span "Show columns" at bounding box center [919, 52] width 56 height 9
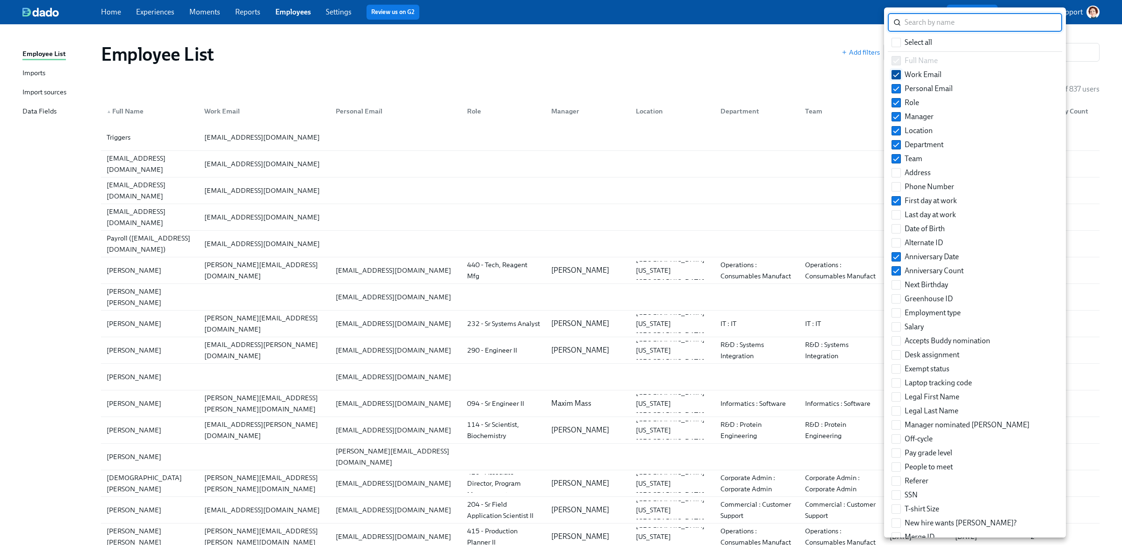
click at [706, 74] on input "Work Email" at bounding box center [896, 75] width 8 height 8
checkbox input "false"
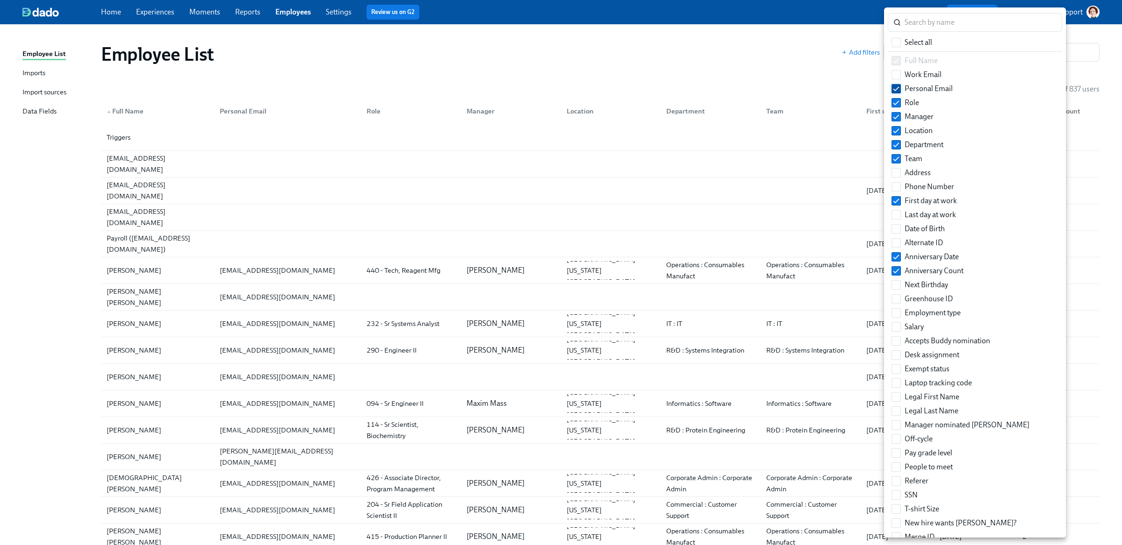
click at [706, 85] on input "Personal Email" at bounding box center [896, 89] width 8 height 8
checkbox input "false"
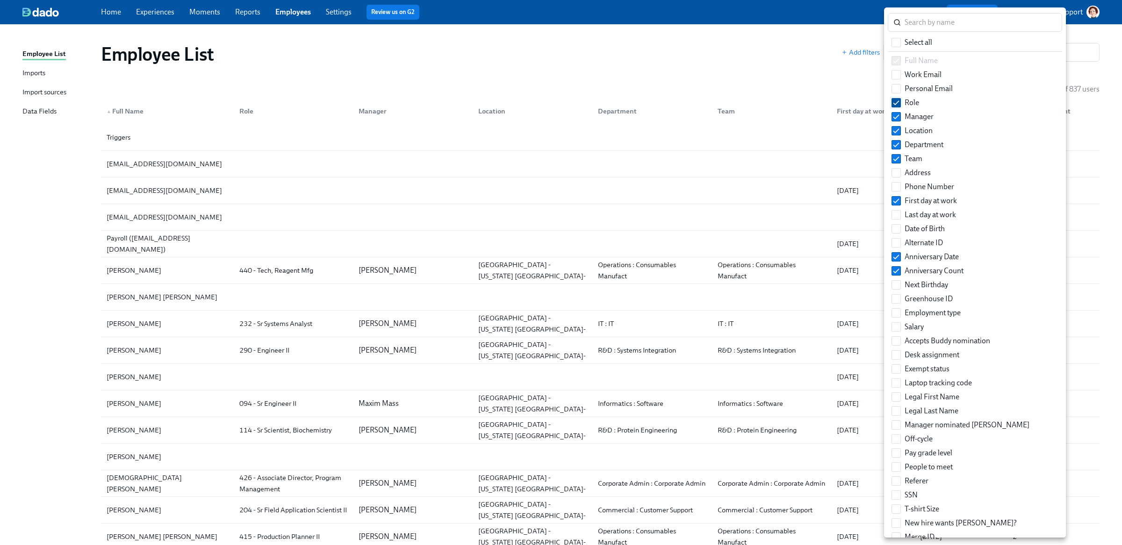
click at [706, 105] on input "Role" at bounding box center [896, 103] width 8 height 8
checkbox input "false"
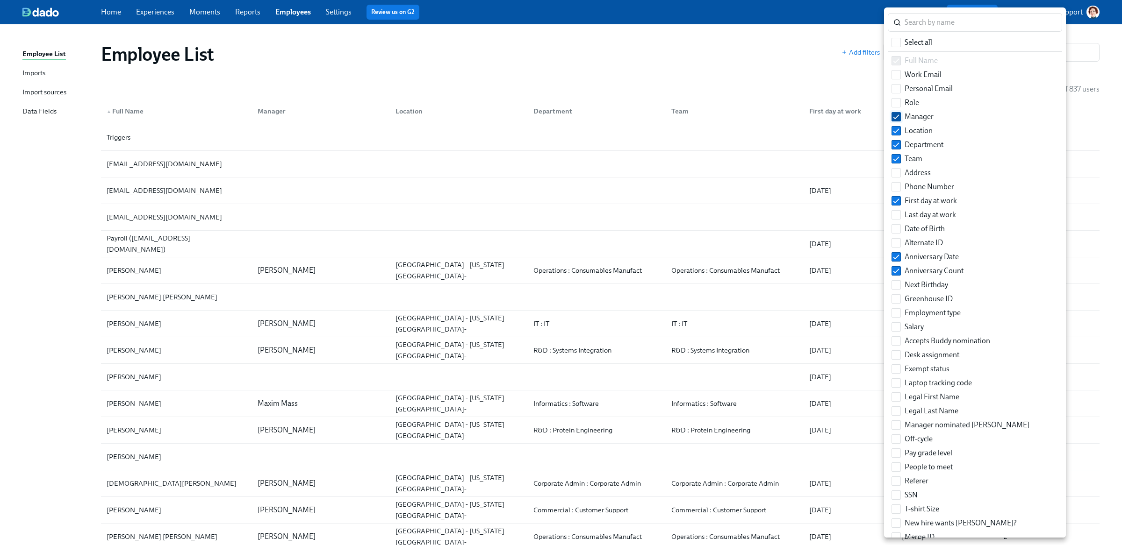
click at [706, 113] on input "Manager" at bounding box center [896, 117] width 8 height 8
checkbox input "false"
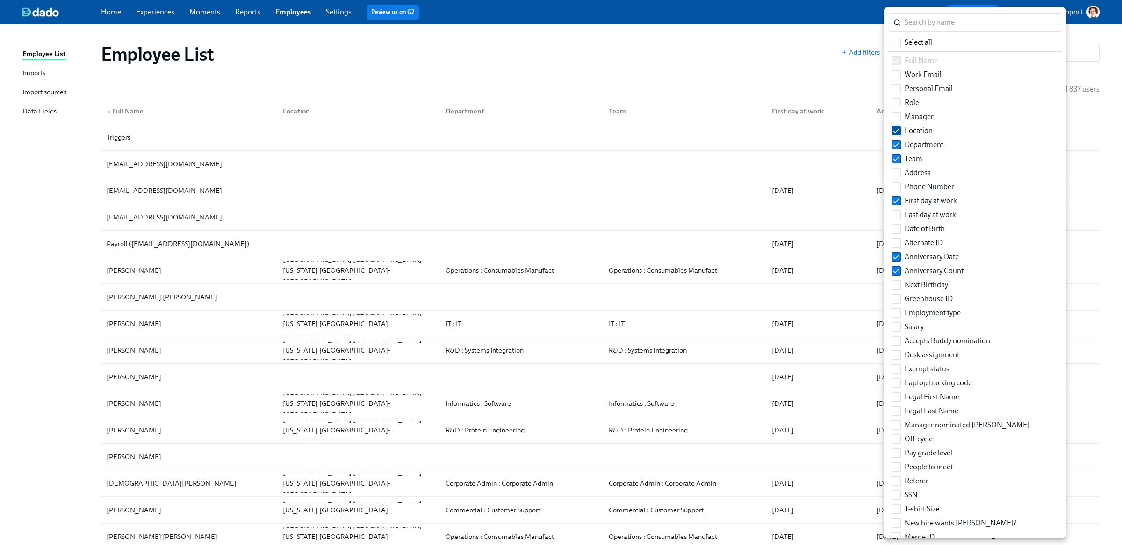
click at [706, 126] on span at bounding box center [895, 130] width 9 height 9
click at [706, 127] on input "Location" at bounding box center [896, 131] width 8 height 8
checkbox input "false"
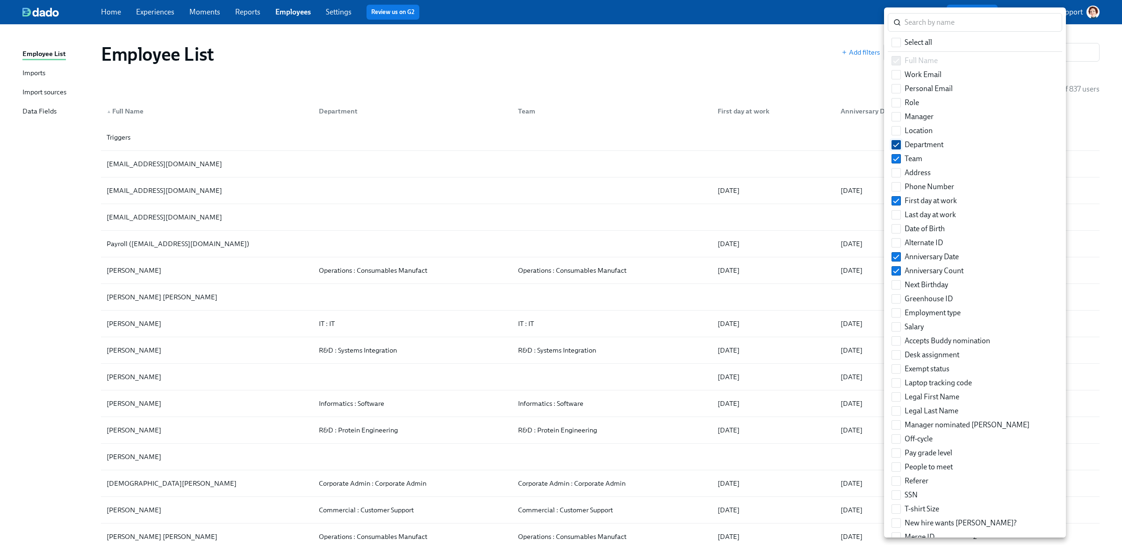
click at [706, 141] on input "Department" at bounding box center [896, 145] width 8 height 8
checkbox input "false"
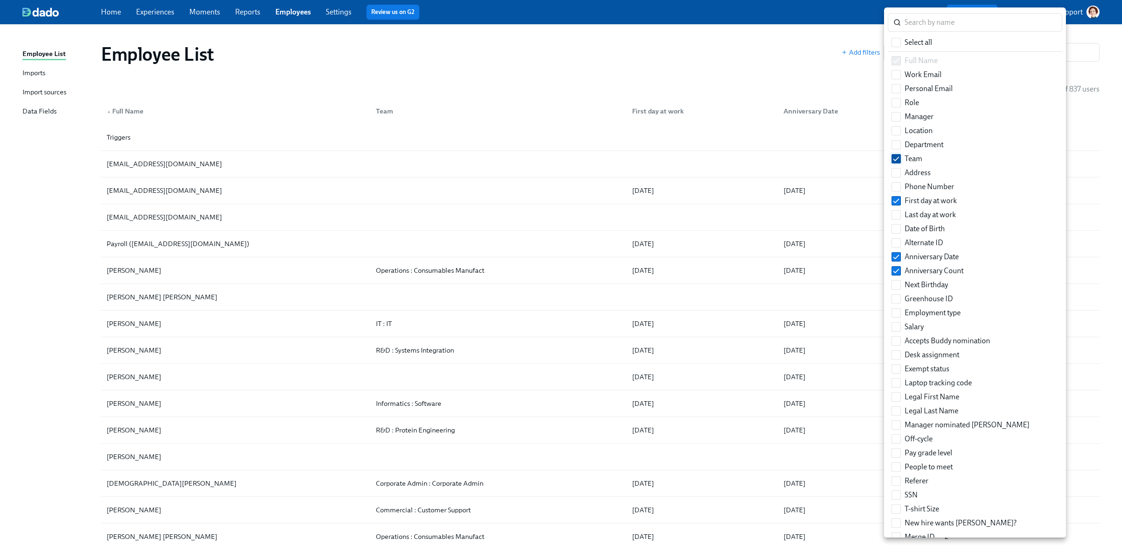
click at [706, 157] on input "Team" at bounding box center [896, 159] width 8 height 8
checkbox input "false"
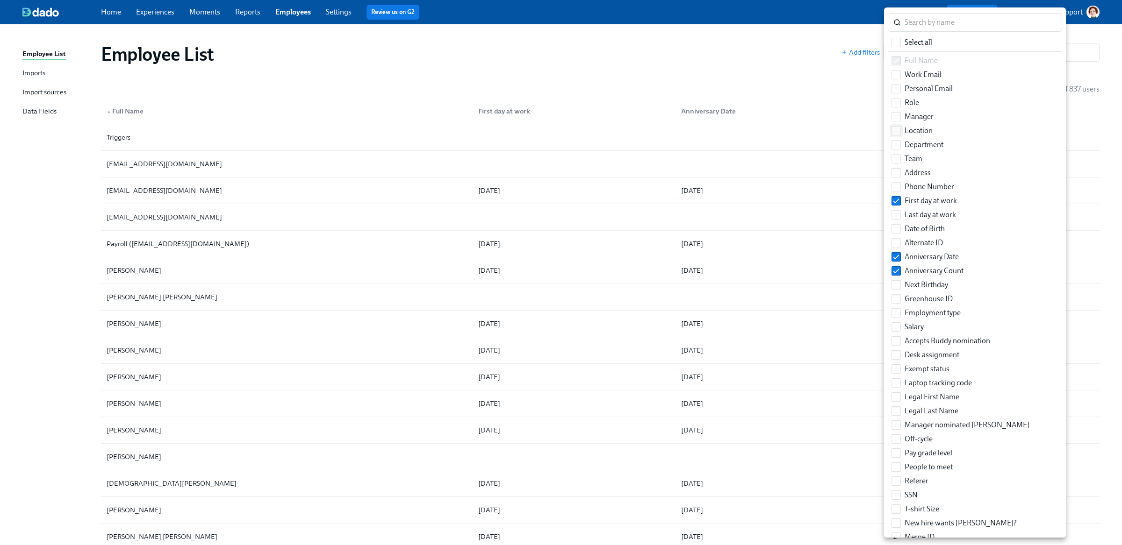
click at [706, 127] on input "Location" at bounding box center [896, 131] width 8 height 8
checkbox input "true"
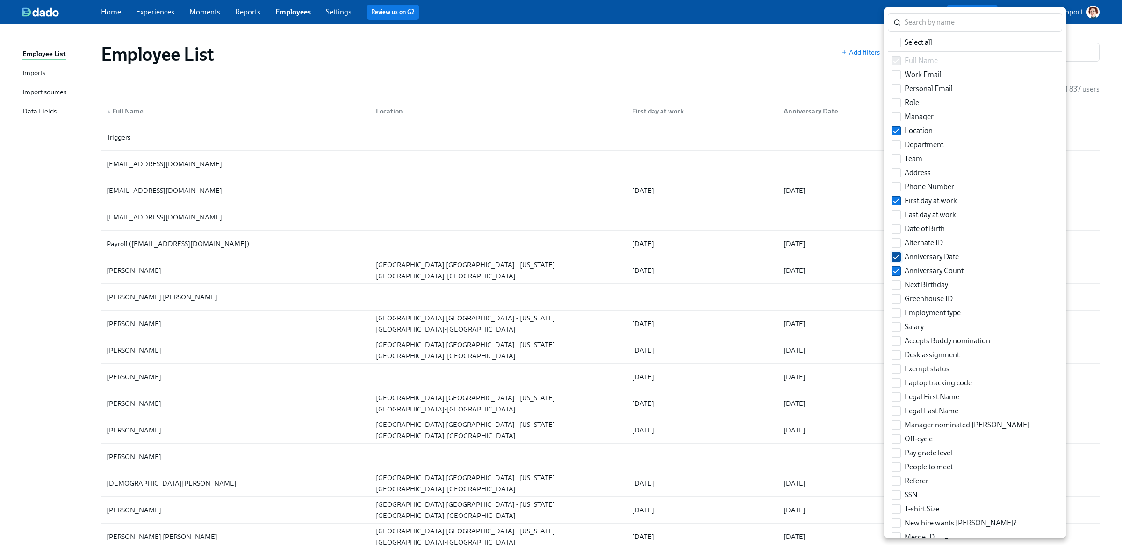
click at [706, 259] on input "Anniversary Date" at bounding box center [896, 257] width 8 height 8
checkbox input "false"
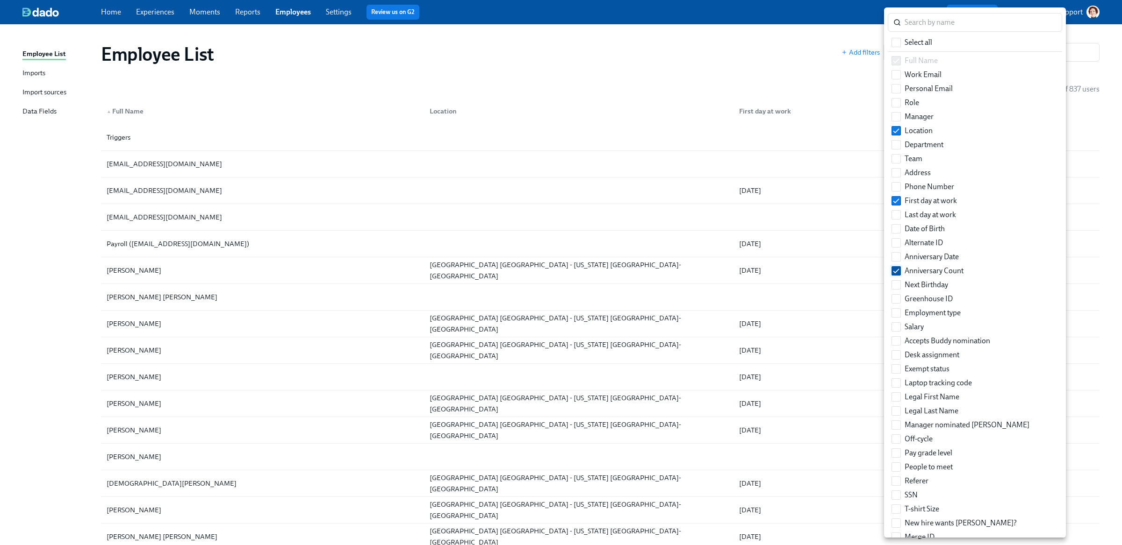
click at [706, 274] on input "Anniversary Count" at bounding box center [896, 271] width 8 height 8
checkbox input "false"
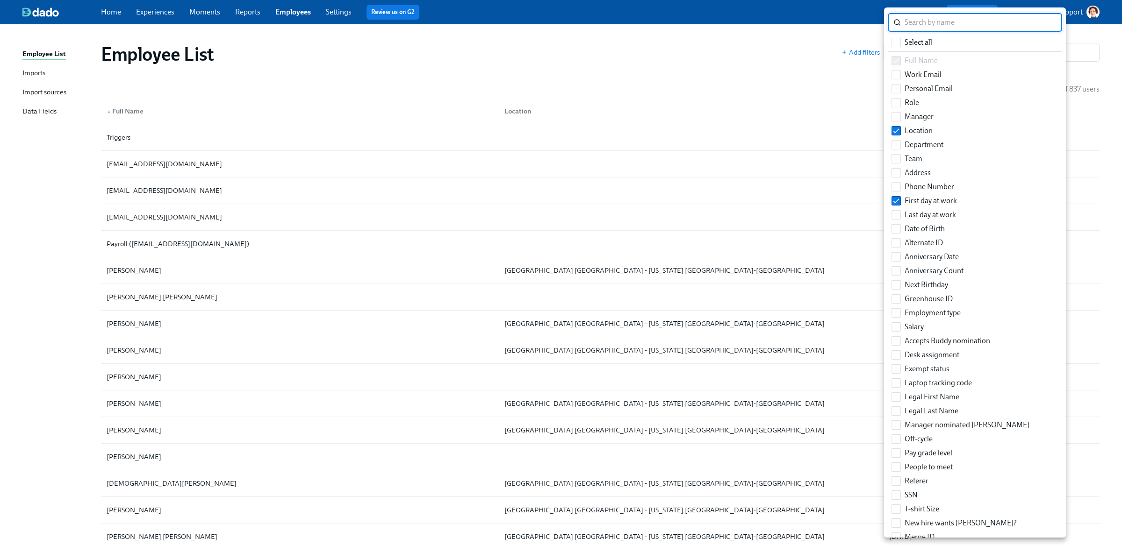
click at [706, 25] on input "search" at bounding box center [983, 22] width 158 height 19
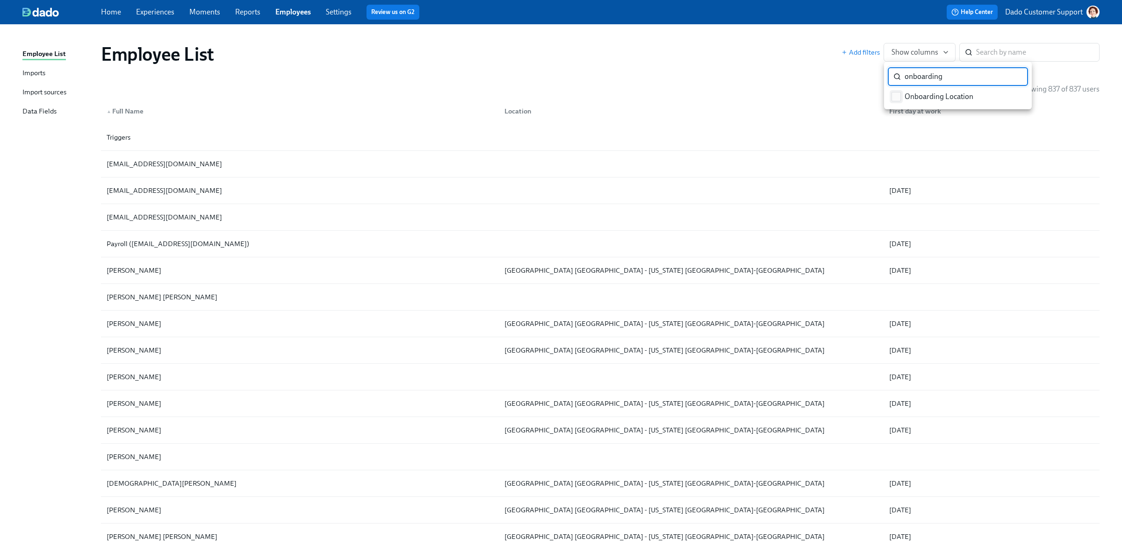
type input "onboarding"
click at [706, 98] on input "Onboarding Location" at bounding box center [896, 97] width 8 height 8
checkbox input "true"
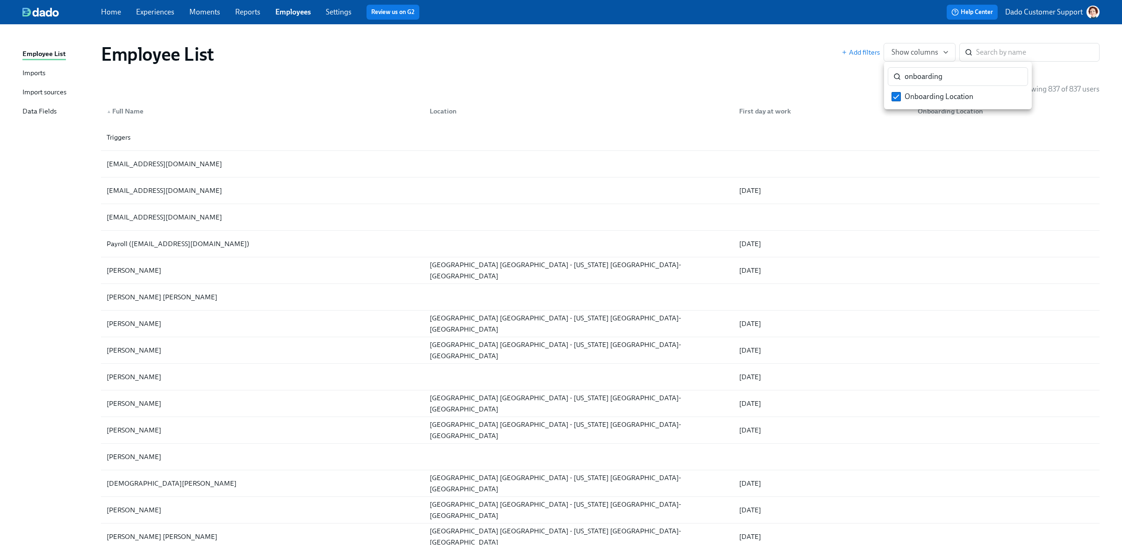
click at [706, 70] on div at bounding box center [561, 272] width 1122 height 545
click at [706, 52] on icon "button" at bounding box center [844, 52] width 3 height 0
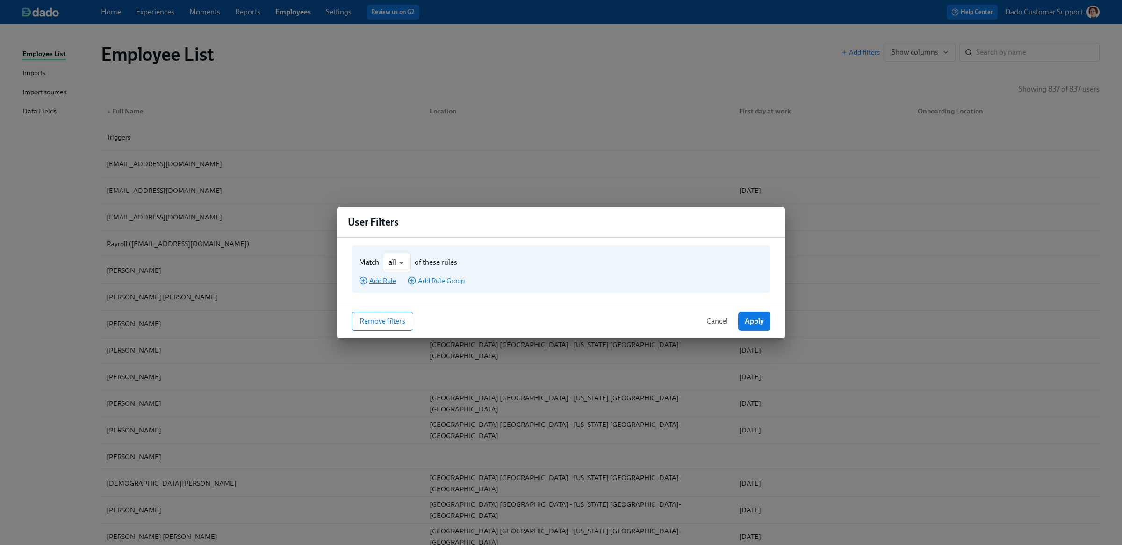
click at [377, 284] on span "Add Rule" at bounding box center [377, 280] width 37 height 9
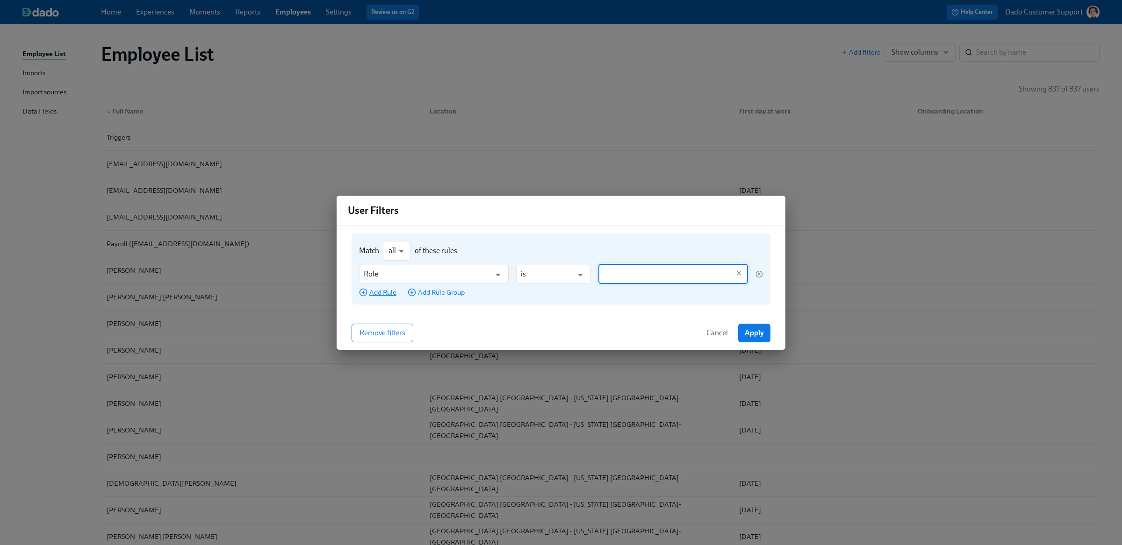
click at [377, 284] on div "Role ​ is ​ ​" at bounding box center [561, 275] width 404 height 20
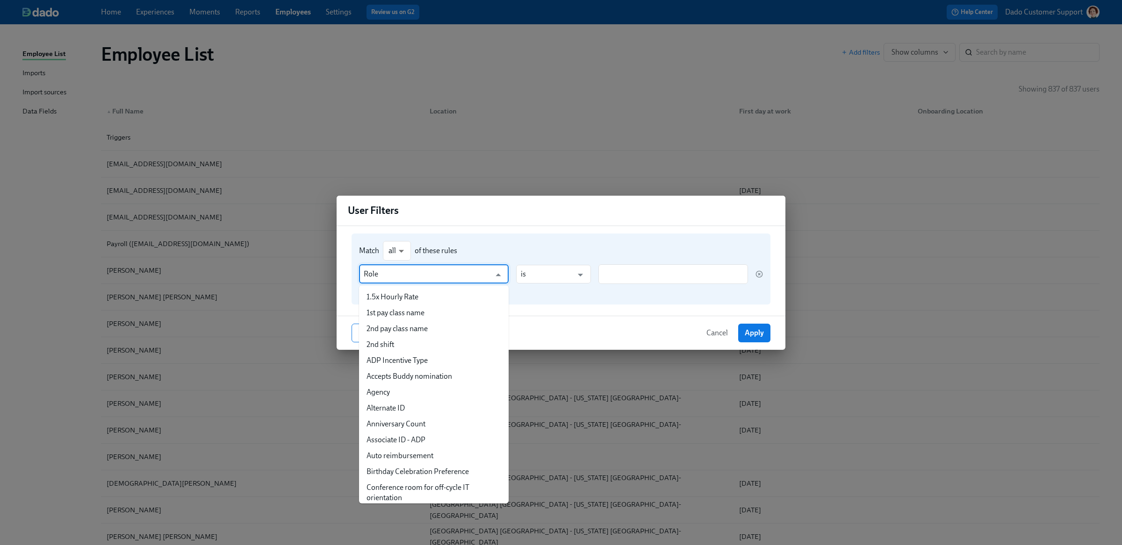
click at [375, 277] on input "Role" at bounding box center [427, 274] width 127 height 19
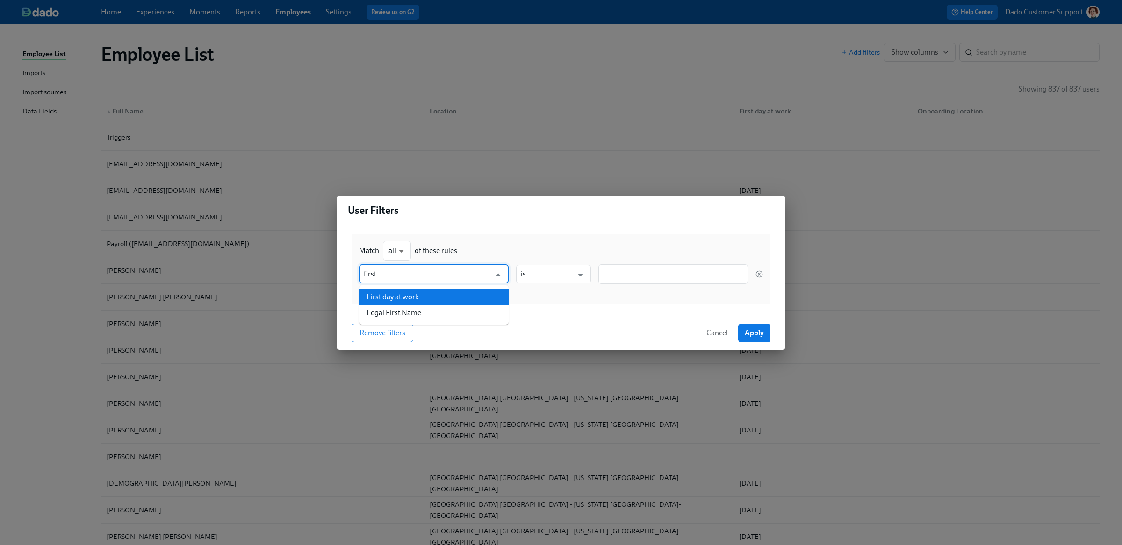
click at [452, 289] on li "First day at work" at bounding box center [434, 297] width 150 height 16
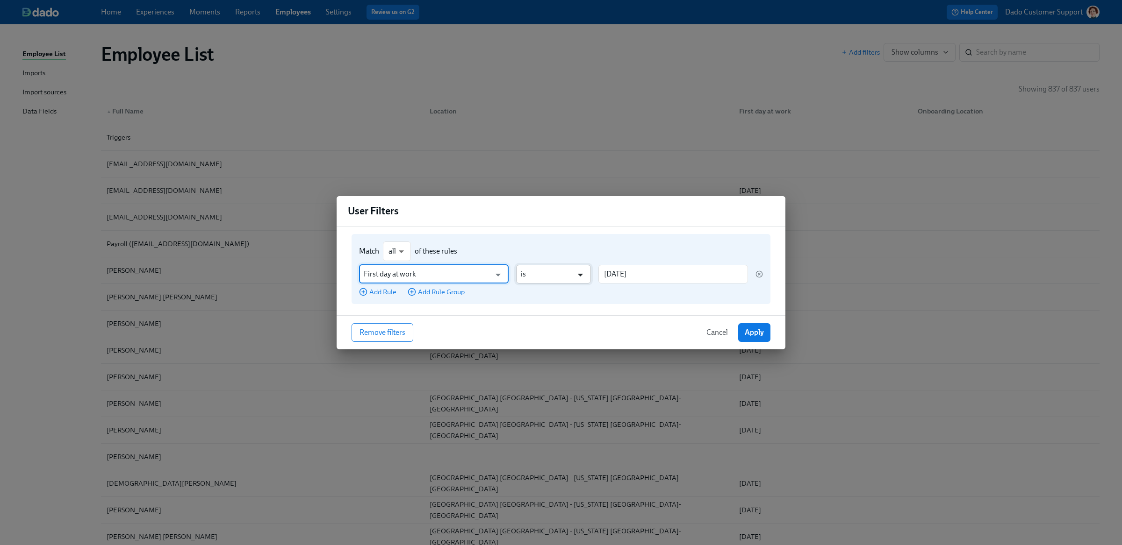
click at [582, 273] on icon "Open" at bounding box center [580, 275] width 13 height 13
type input "First day at work"
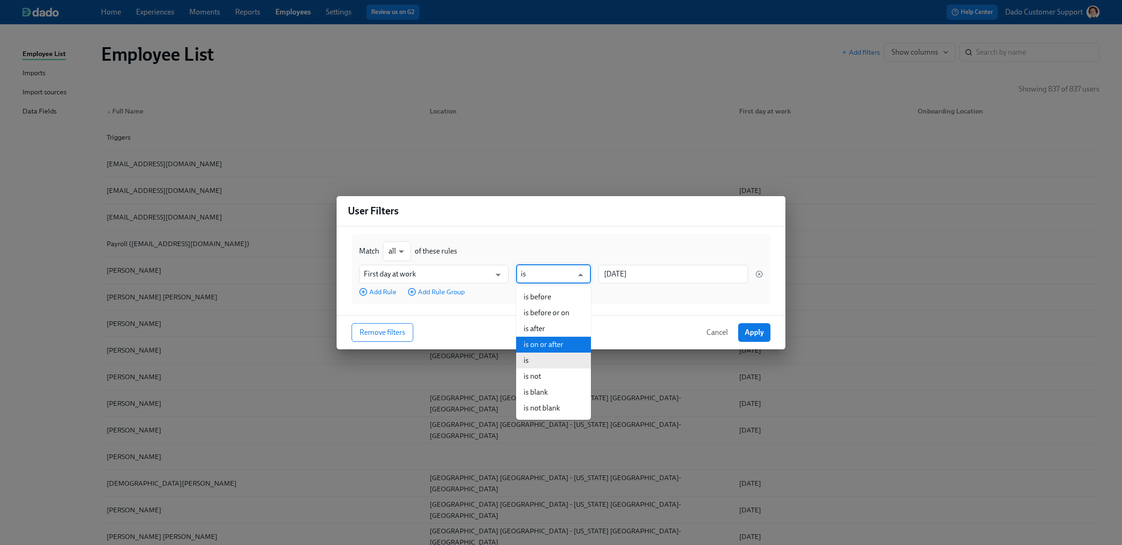
click at [556, 347] on li "is on or after" at bounding box center [553, 345] width 75 height 16
type input "is on or after"
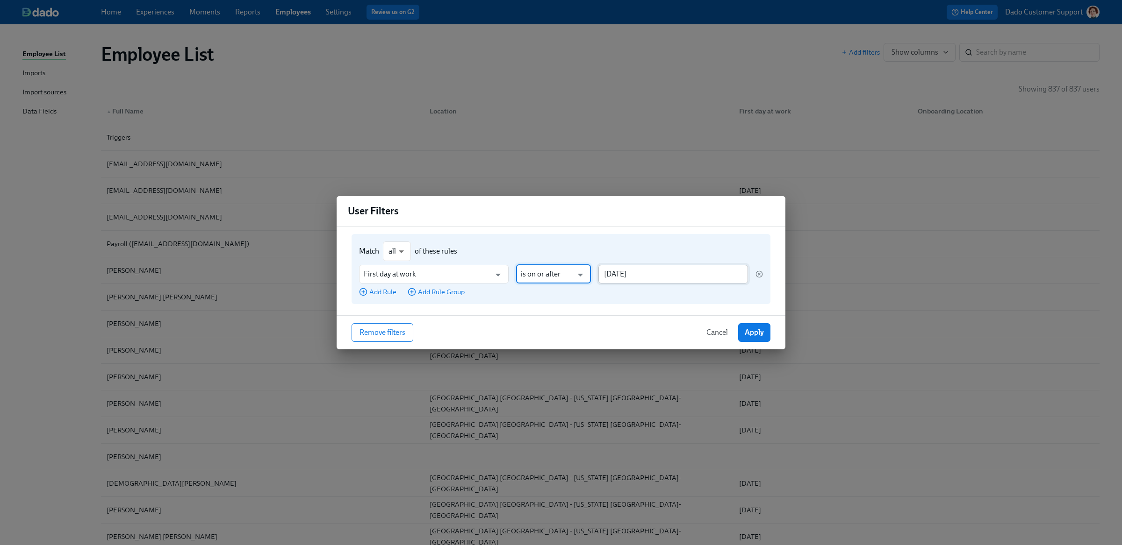
click at [625, 277] on input "2025/08/14" at bounding box center [673, 274] width 150 height 19
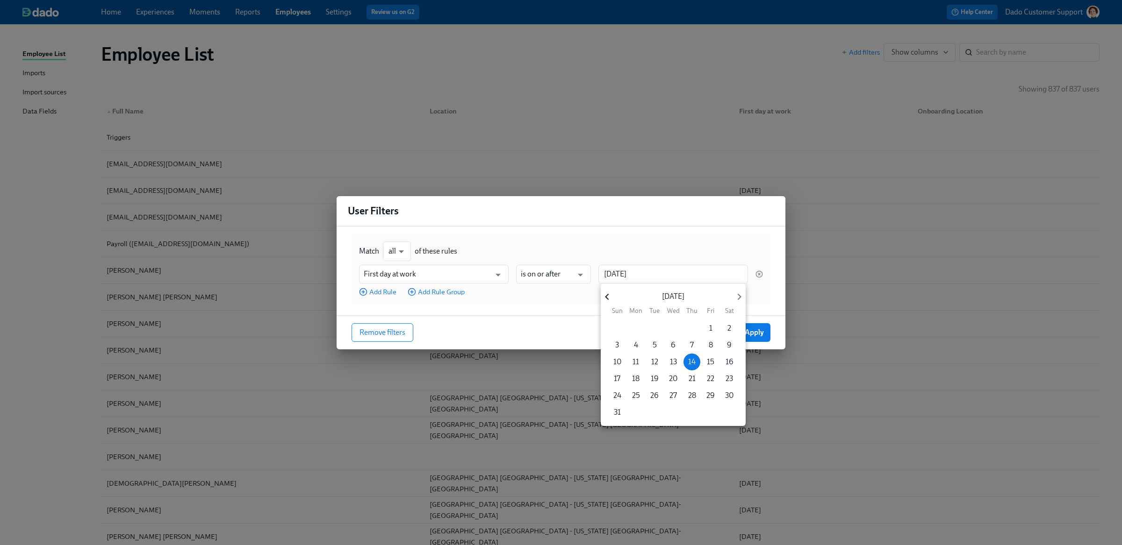
click at [606, 296] on icon "button" at bounding box center [607, 297] width 4 height 7
click at [653, 327] on p "1" at bounding box center [654, 328] width 3 height 10
type input "2025/07/01"
click at [670, 239] on div at bounding box center [561, 272] width 1122 height 545
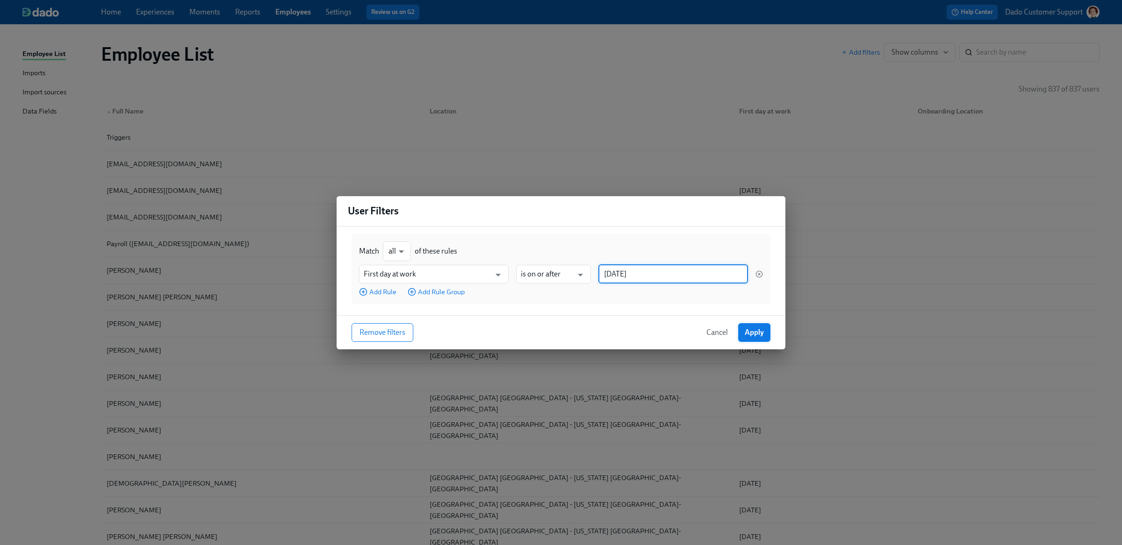
click at [706, 335] on span "Apply" at bounding box center [754, 332] width 19 height 9
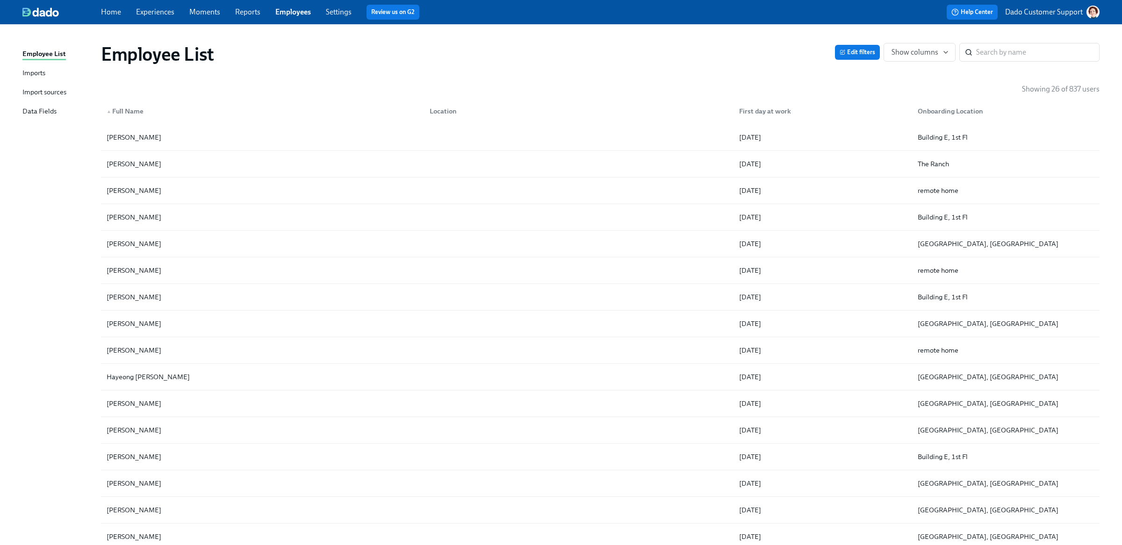
click at [706, 110] on div "First day at work" at bounding box center [764, 111] width 59 height 11
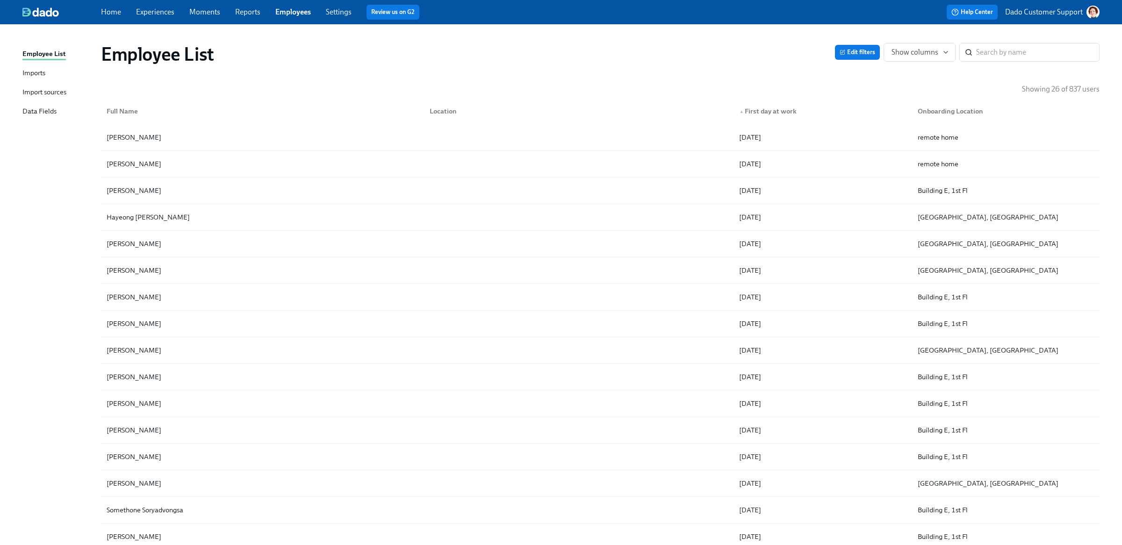
click at [706, 110] on div "▲ First day at work" at bounding box center [767, 111] width 65 height 11
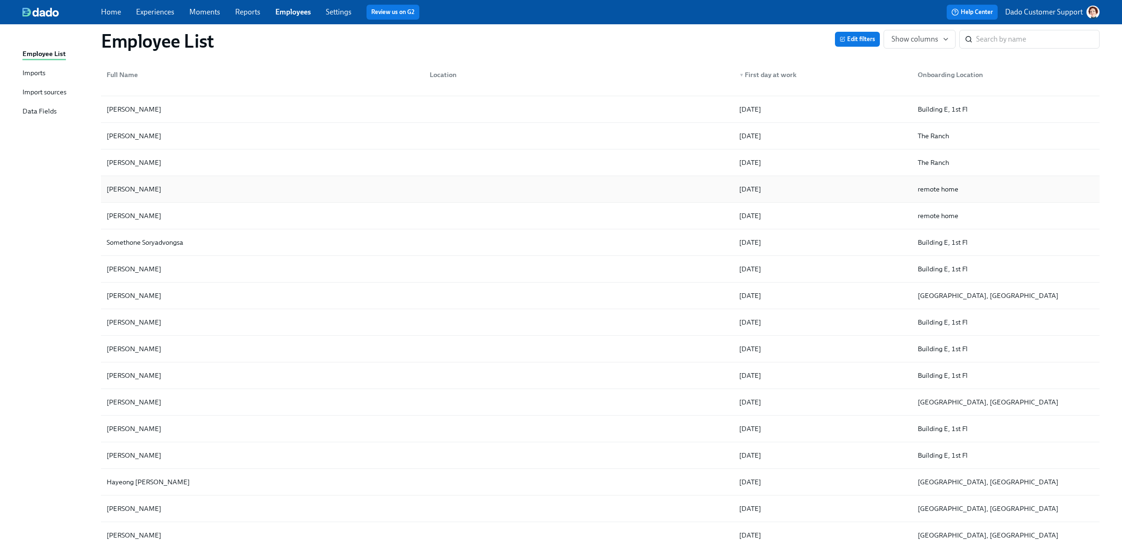
scroll to position [295, 0]
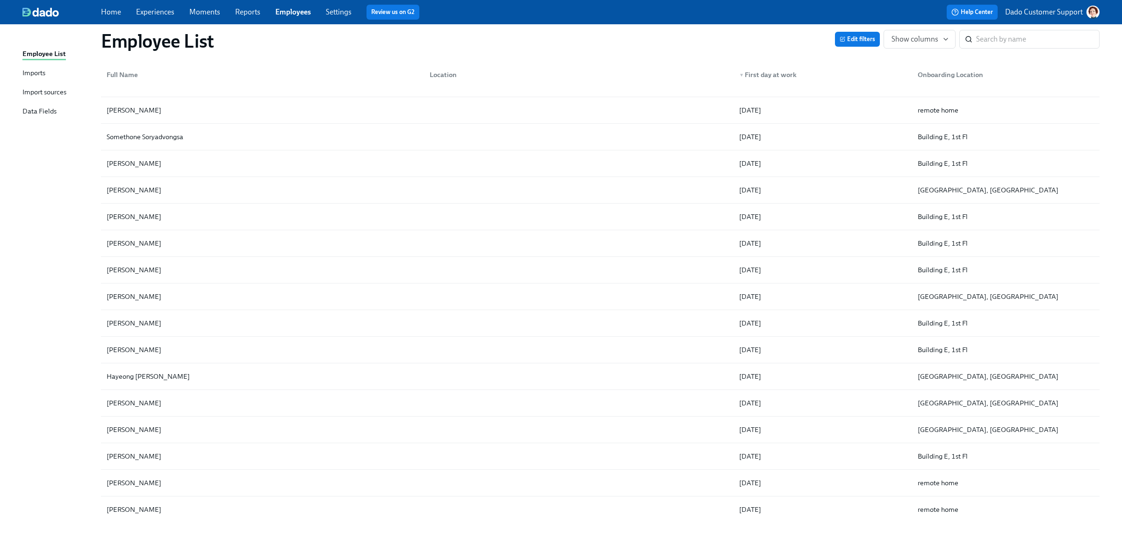
click at [163, 11] on link "Experiences" at bounding box center [155, 11] width 38 height 9
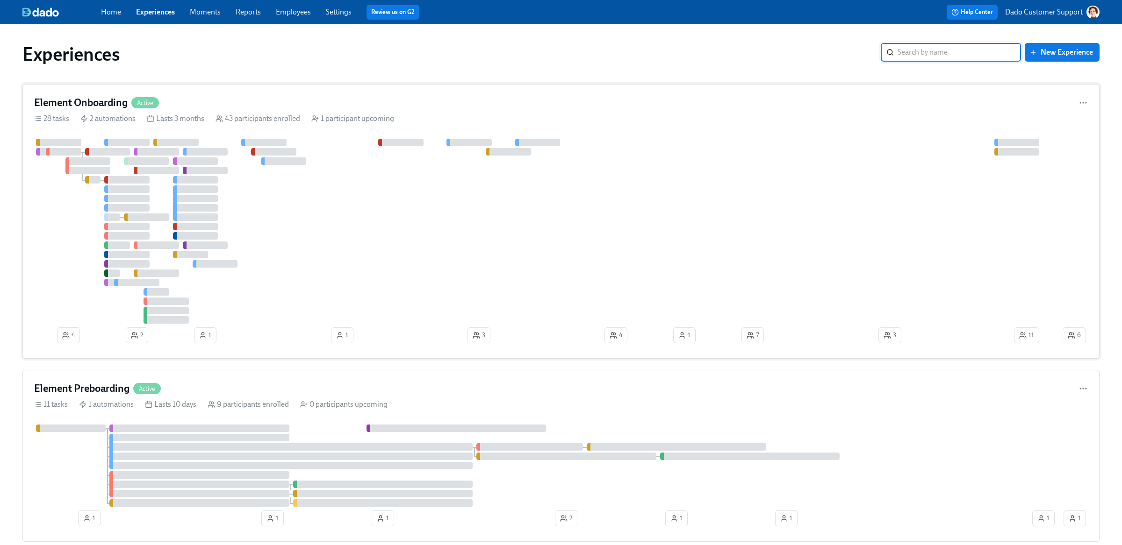
click at [177, 254] on div at bounding box center [191, 254] width 36 height 7
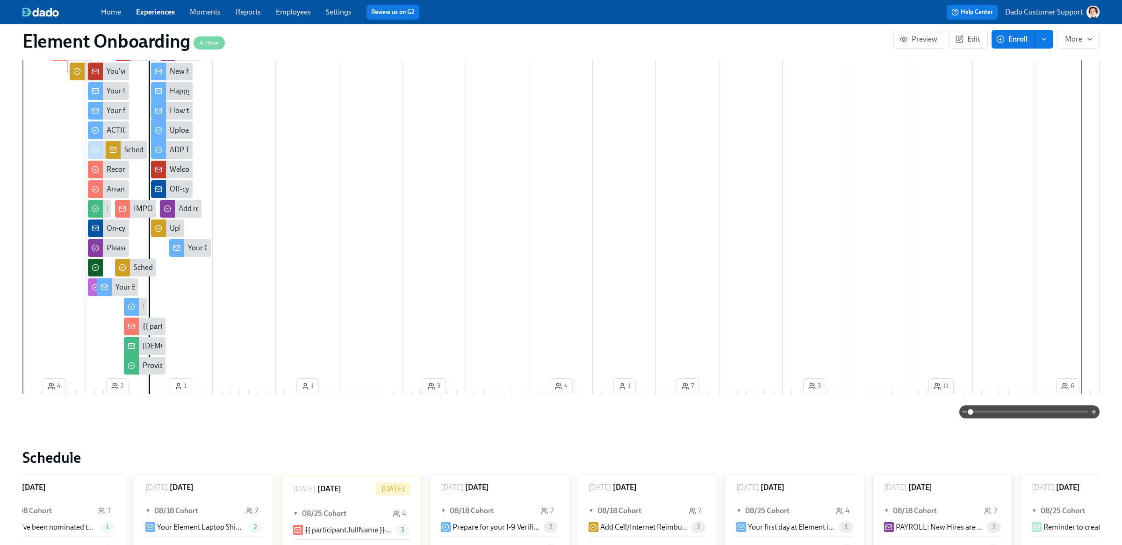
scroll to position [0, 11665]
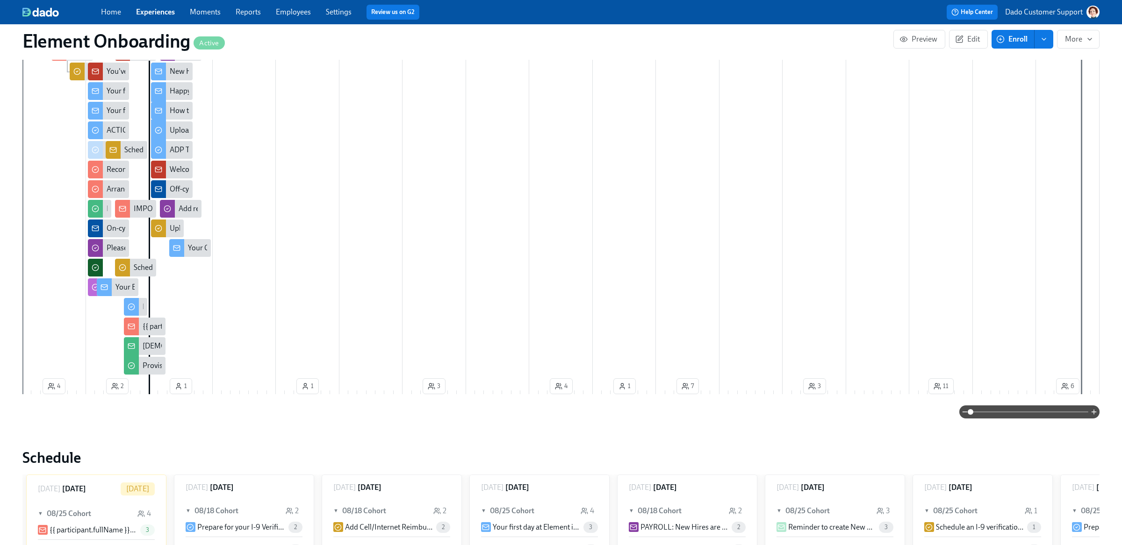
click at [136, 261] on div "Schedule an I-9 verification call" at bounding box center [136, 268] width 42 height 18
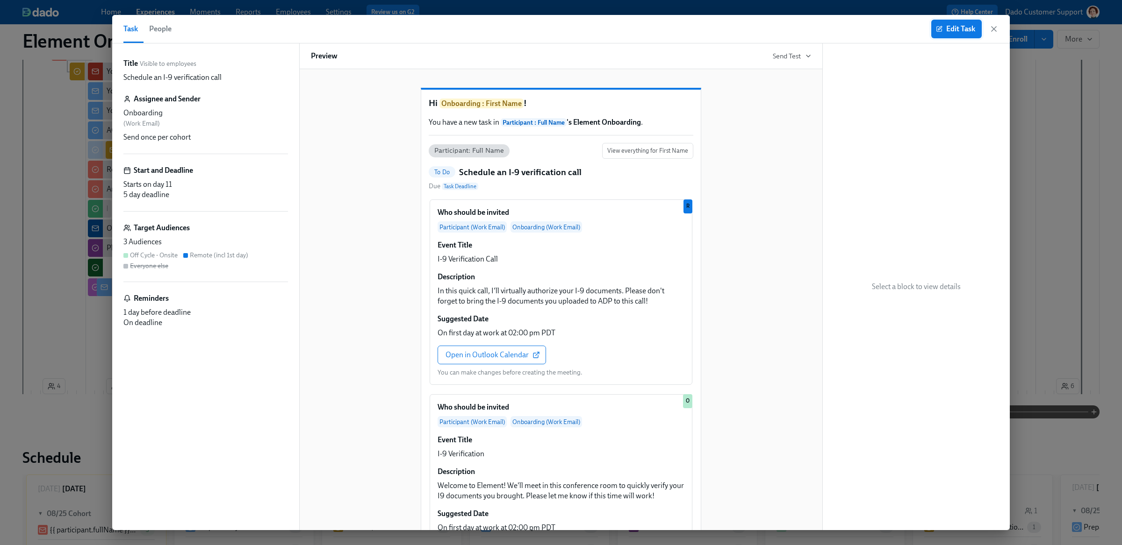
click at [706, 28] on span "Edit Task" at bounding box center [956, 28] width 37 height 9
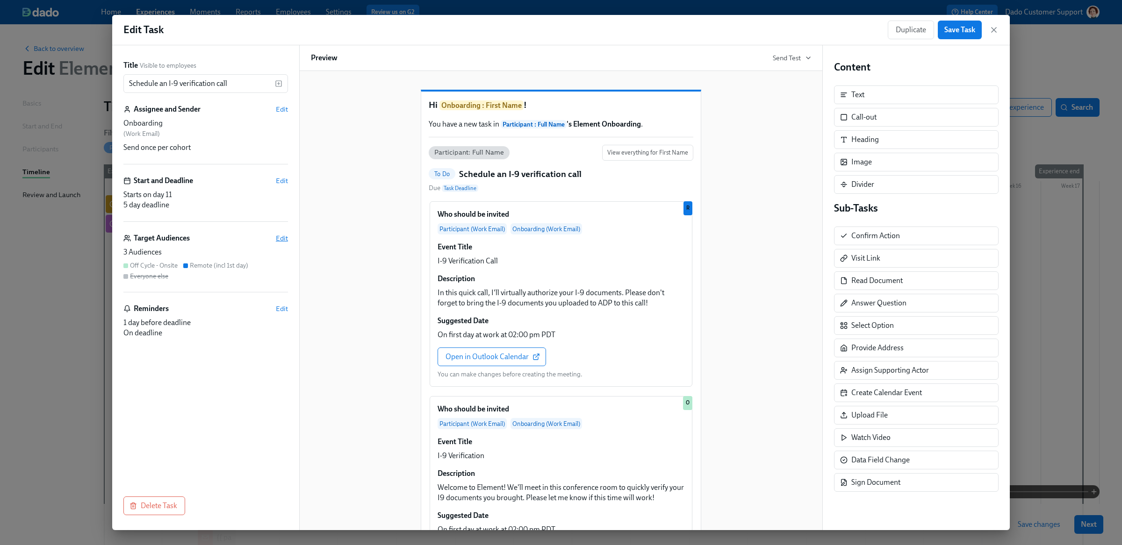
click at [283, 238] on span "Edit" at bounding box center [282, 238] width 12 height 9
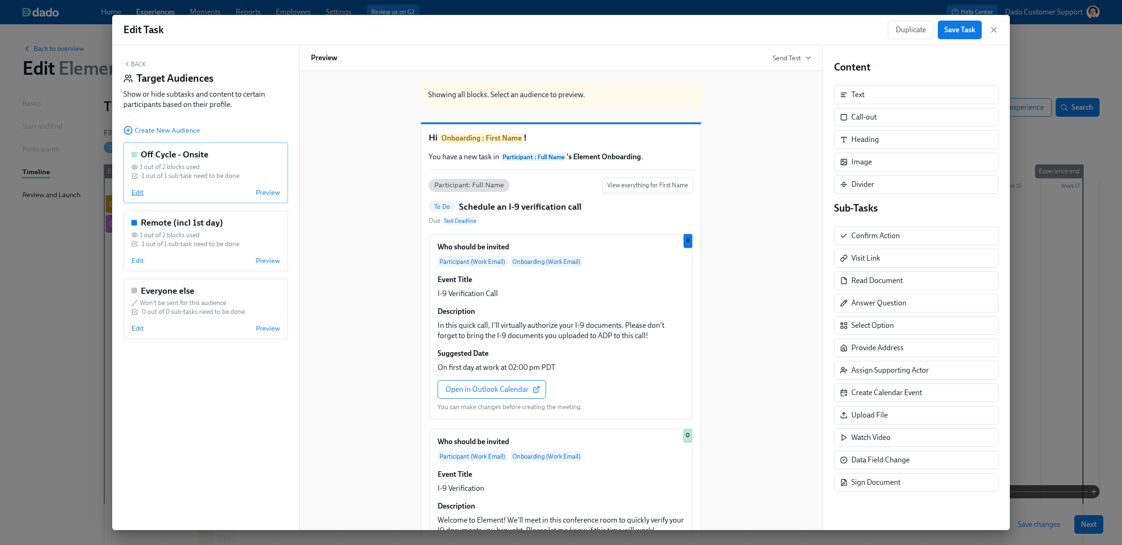
click at [136, 193] on span "Edit" at bounding box center [137, 192] width 12 height 9
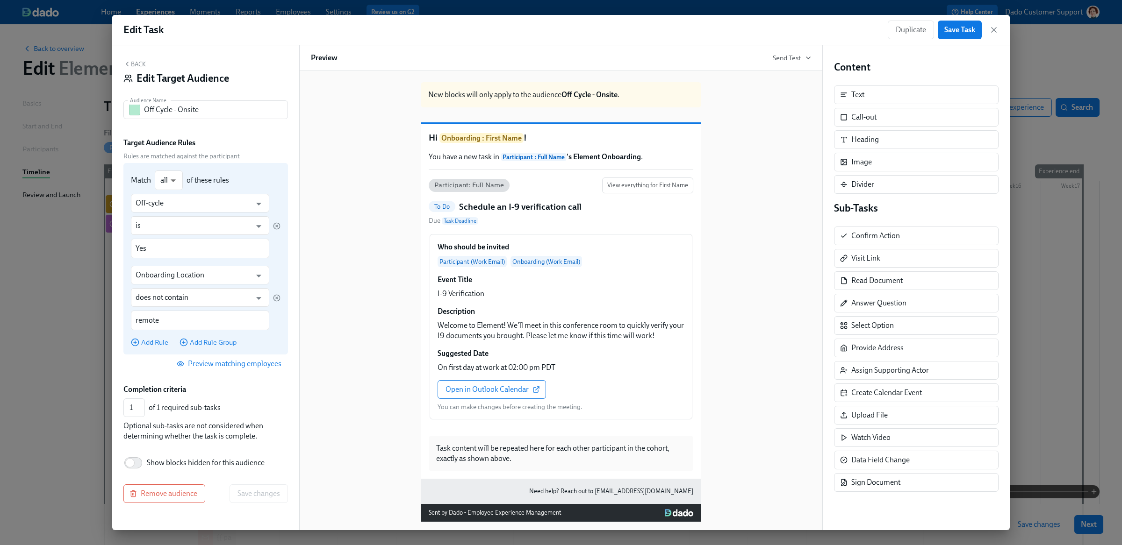
drag, startPoint x: 276, startPoint y: 301, endPoint x: 269, endPoint y: 333, distance: 33.4
click at [269, 333] on div "Off-cycle ​ is ​ Yes ​ Onboarding Location ​ does not contain ​ remote ​ Add Ru…" at bounding box center [206, 270] width 150 height 153
click at [276, 300] on icon "button" at bounding box center [276, 297] width 7 height 7
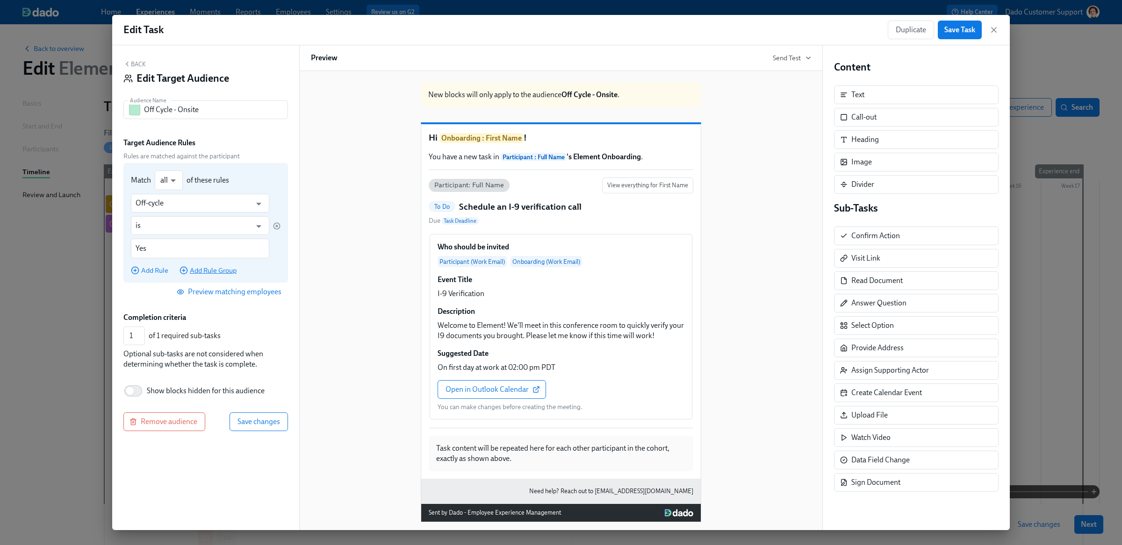
click at [198, 270] on span "Add Rule Group" at bounding box center [207, 270] width 57 height 9
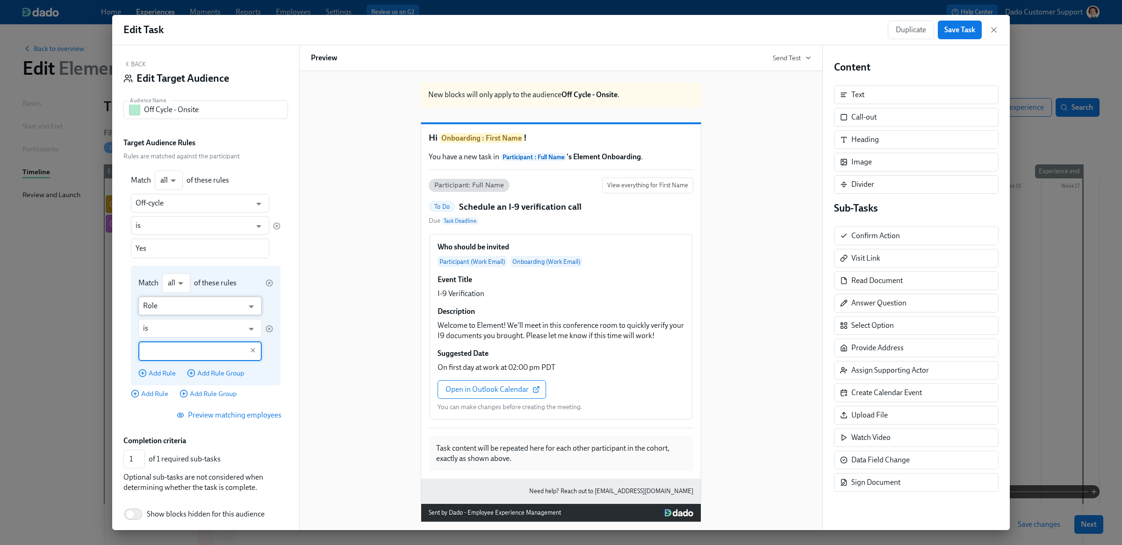
click at [168, 307] on input "Role" at bounding box center [193, 306] width 100 height 19
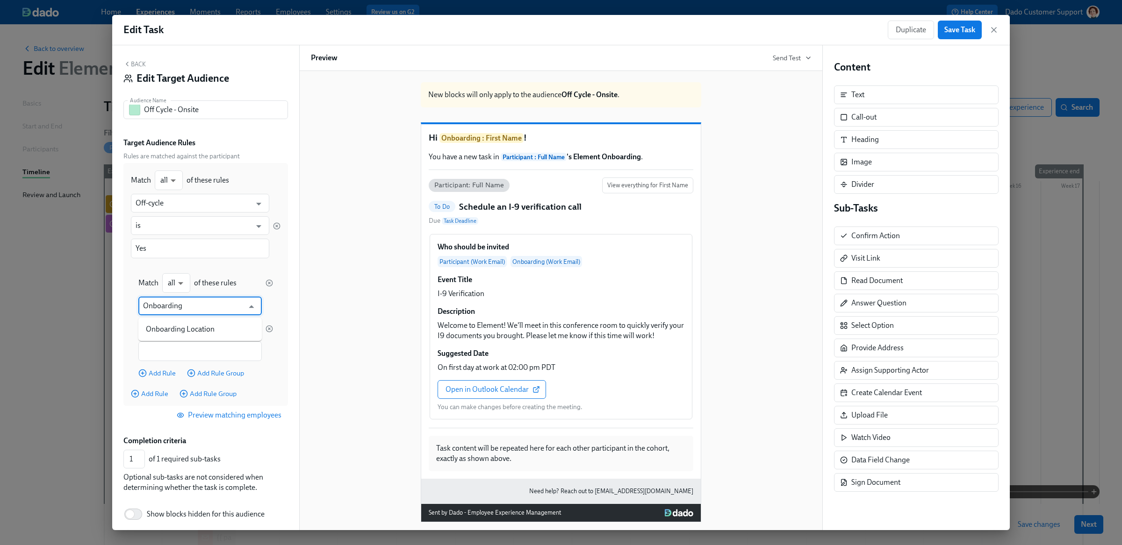
click at [172, 330] on li "Onboarding Location" at bounding box center [199, 330] width 123 height 16
type input "Onboarding Location"
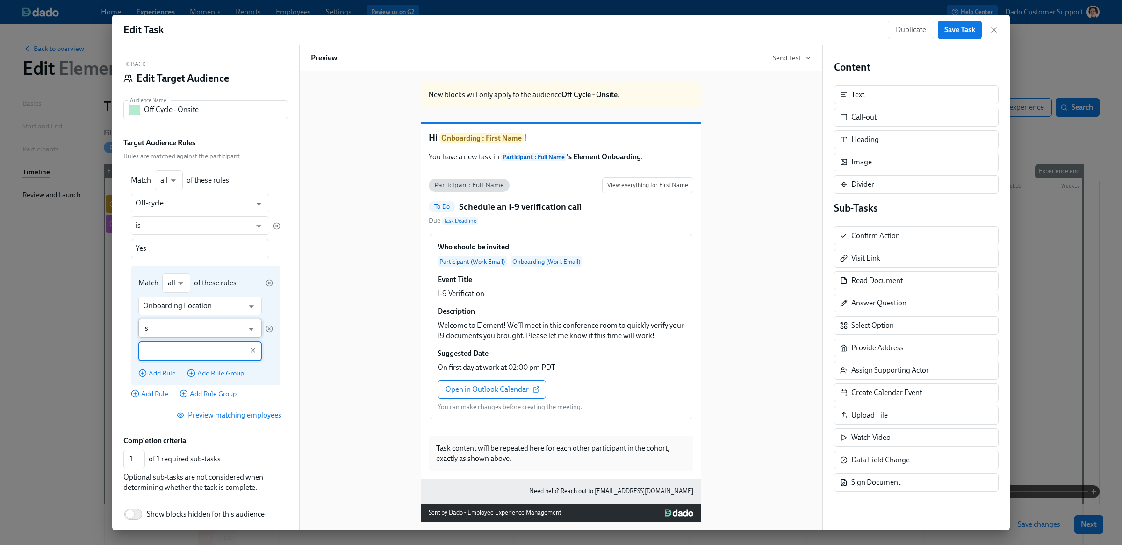
click at [172, 328] on input "is" at bounding box center [193, 328] width 100 height 19
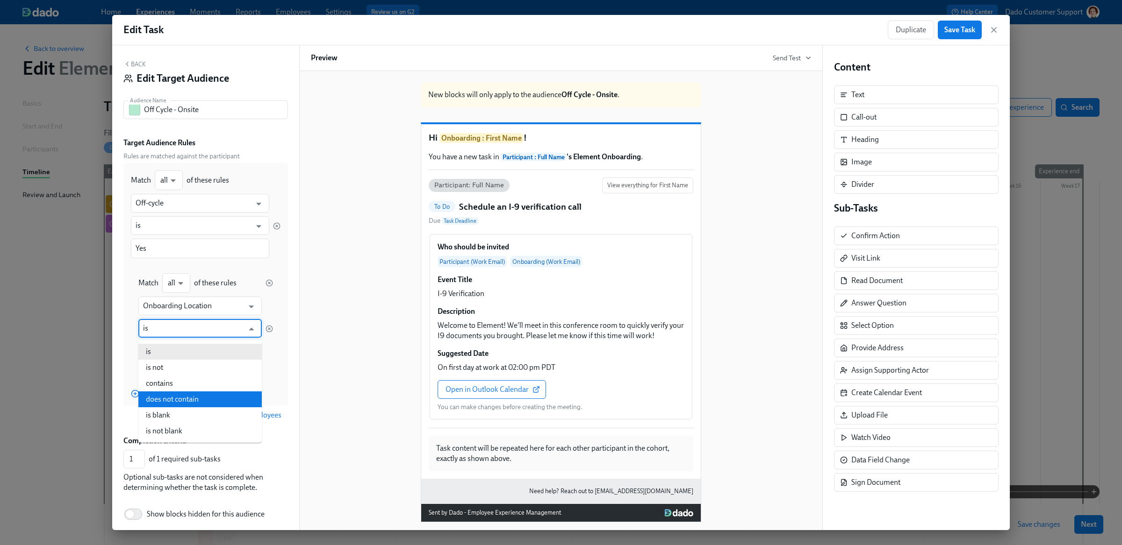
click at [183, 384] on li "does not contain" at bounding box center [199, 400] width 123 height 16
type input "does not contain"
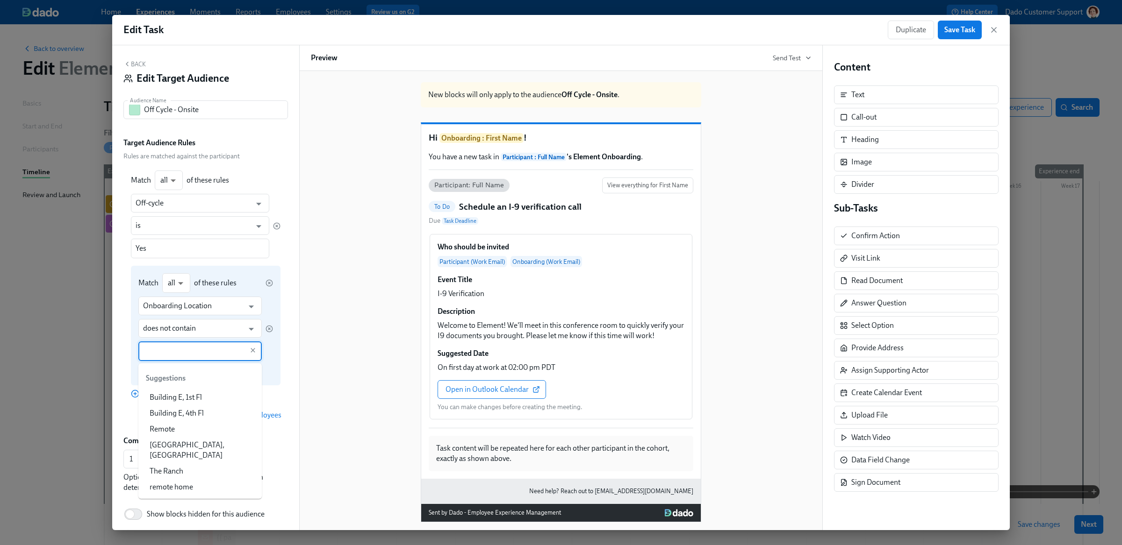
click at [176, 355] on input "text" at bounding box center [193, 352] width 100 height 20
drag, startPoint x: 172, startPoint y: 401, endPoint x: 273, endPoint y: 361, distance: 108.5
click at [273, 362] on body "Home Experiences Moments Reports Employees Settings Review us on G2 Help Center…" at bounding box center [561, 338] width 1122 height 676
type input "remote"
click at [273, 361] on div "Onboarding Location ​ does not contain ​ remote ​" at bounding box center [205, 329] width 135 height 65
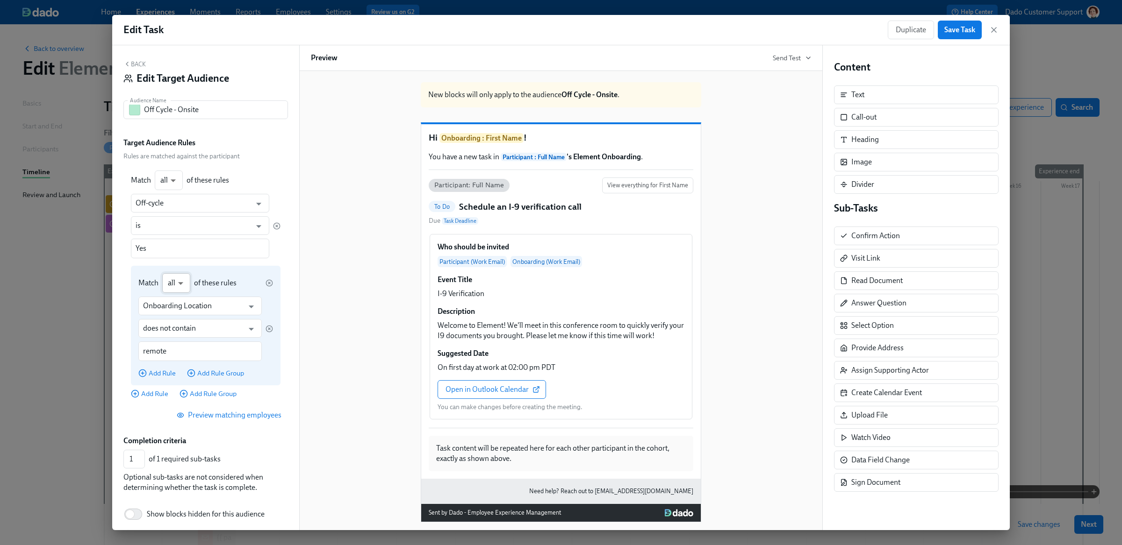
click at [167, 292] on body "Home Experiences Moments Reports Employees Settings Review us on G2 Help Center…" at bounding box center [561, 338] width 1122 height 676
click at [181, 299] on li "any" at bounding box center [176, 300] width 28 height 16
type input "any"
click at [163, 382] on div "Match any any ​ of these rules Onboarding Location ​ does not contain ​ remote …" at bounding box center [206, 326] width 150 height 120
click at [163, 374] on span "Add Rule" at bounding box center [156, 373] width 37 height 9
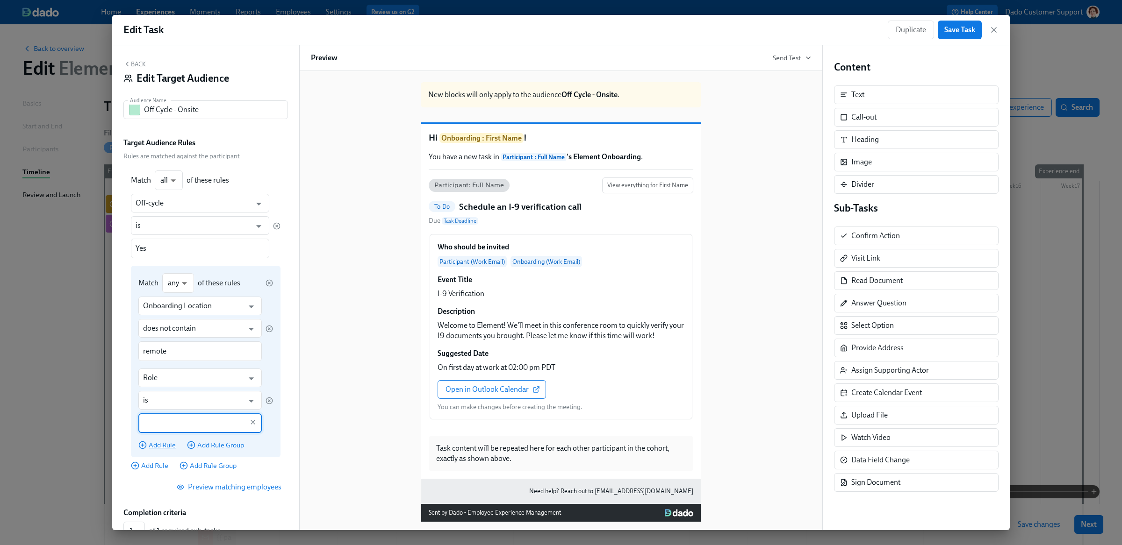
click at [163, 374] on input "Role" at bounding box center [193, 378] width 100 height 19
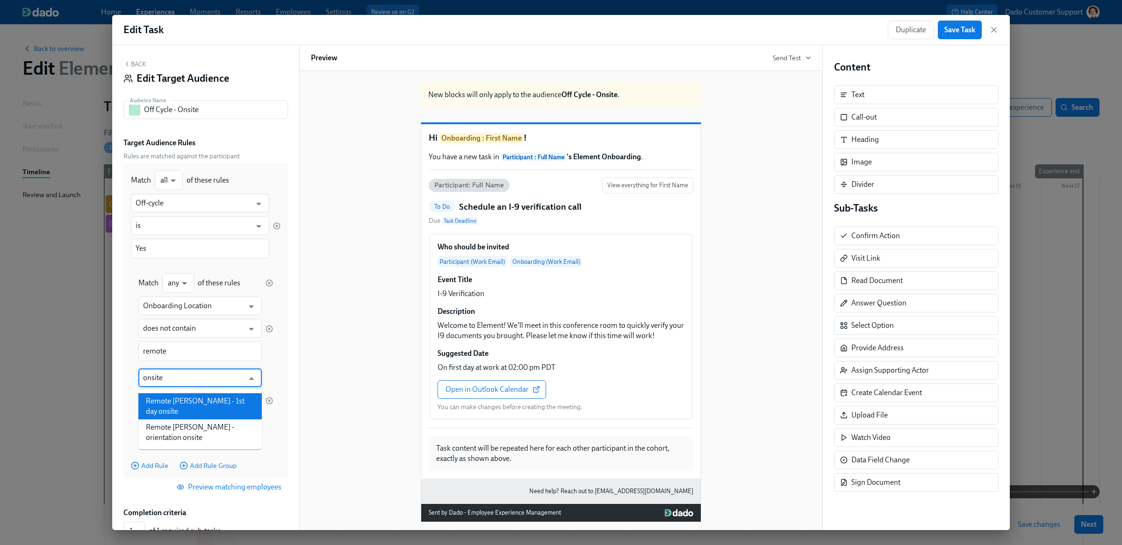
click at [169, 384] on li "Remote [PERSON_NAME] - 1st day onsite" at bounding box center [199, 407] width 123 height 26
type input "Remote [PERSON_NAME] - 1st day onsite"
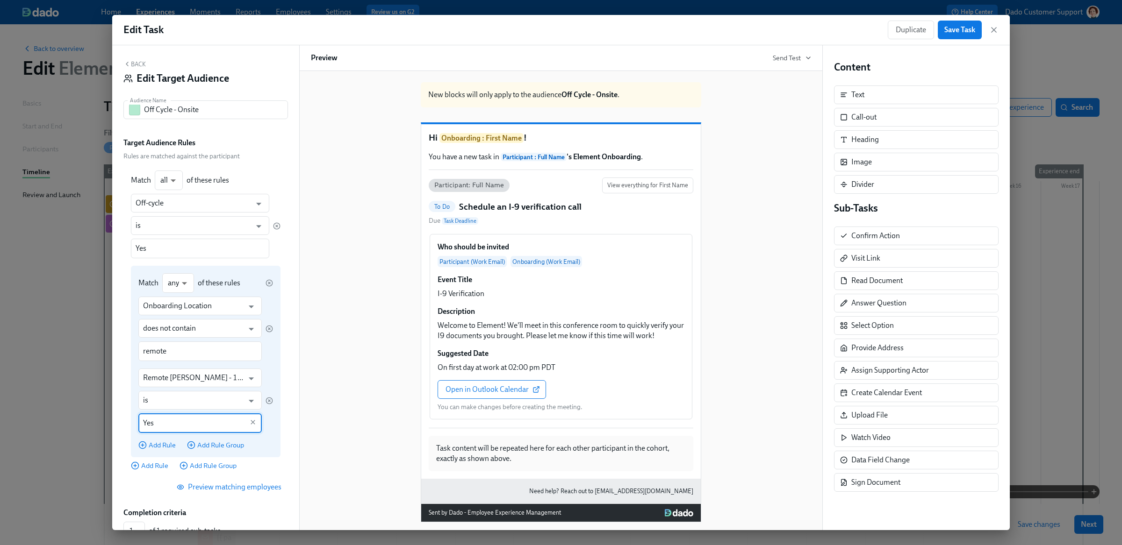
type input "Yes"
click at [277, 384] on div "Match any any ​ of these rules Onboarding Location ​ does not contain ​ remote …" at bounding box center [206, 362] width 150 height 192
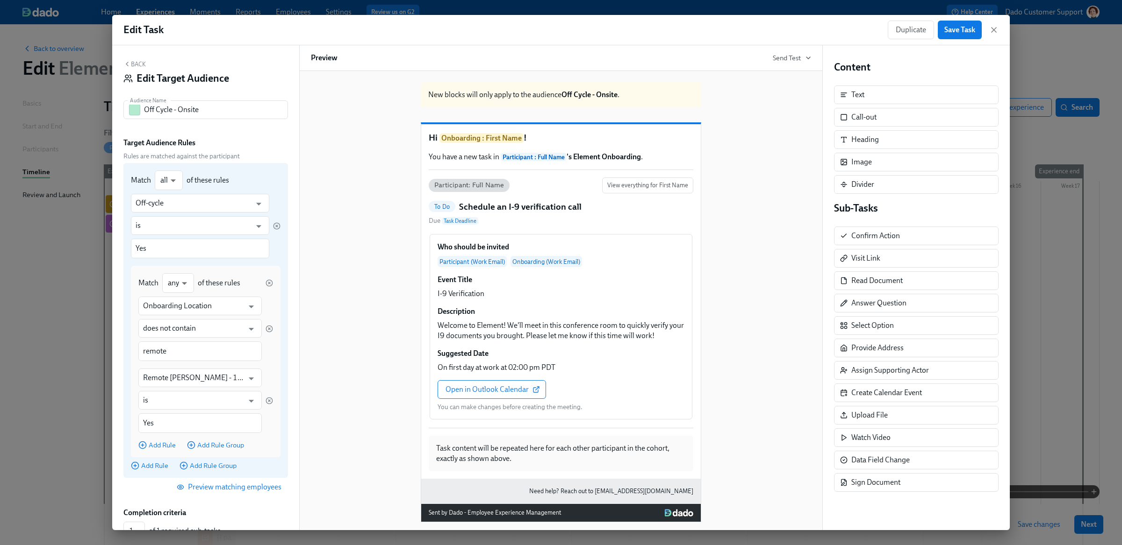
scroll to position [111, 0]
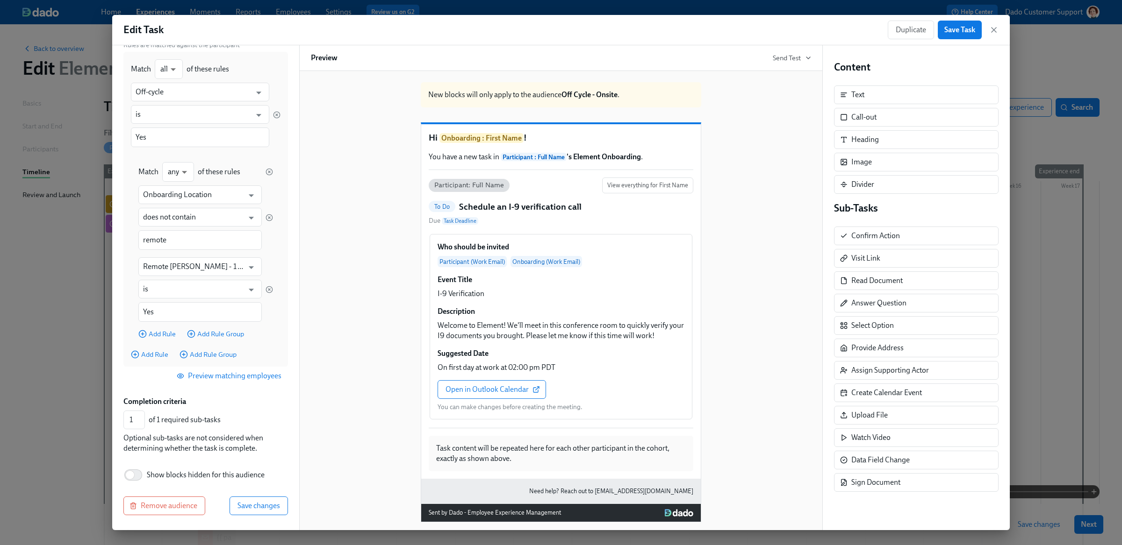
click at [266, 384] on div "Back Edit Target Audience Audience Name Off Cycle - Onsite Audience Name Target…" at bounding box center [205, 287] width 187 height 485
click at [266, 384] on span "Save changes" at bounding box center [258, 506] width 43 height 9
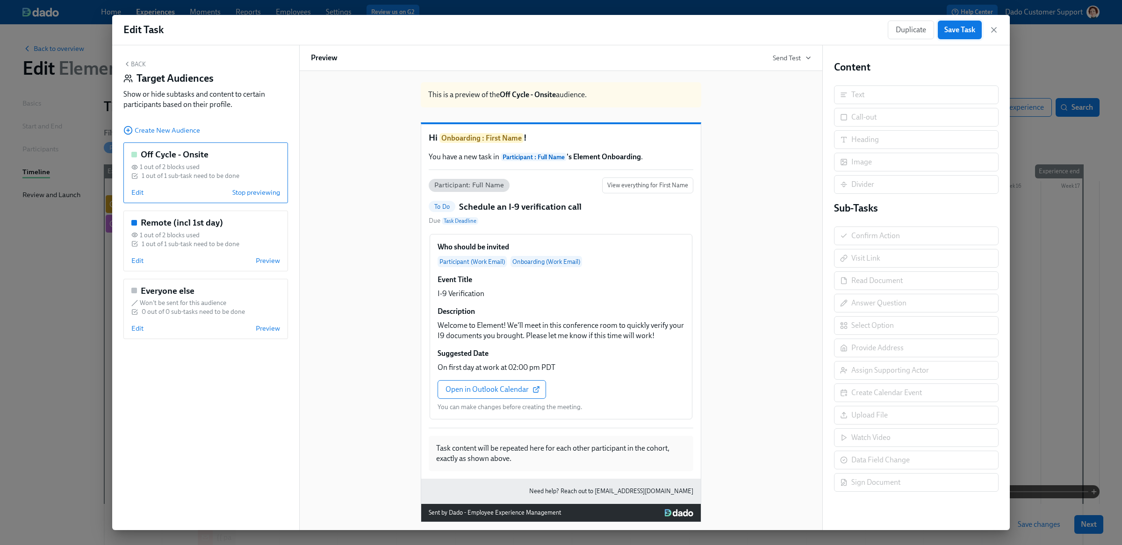
click at [706, 33] on span "Save Task" at bounding box center [959, 29] width 31 height 9
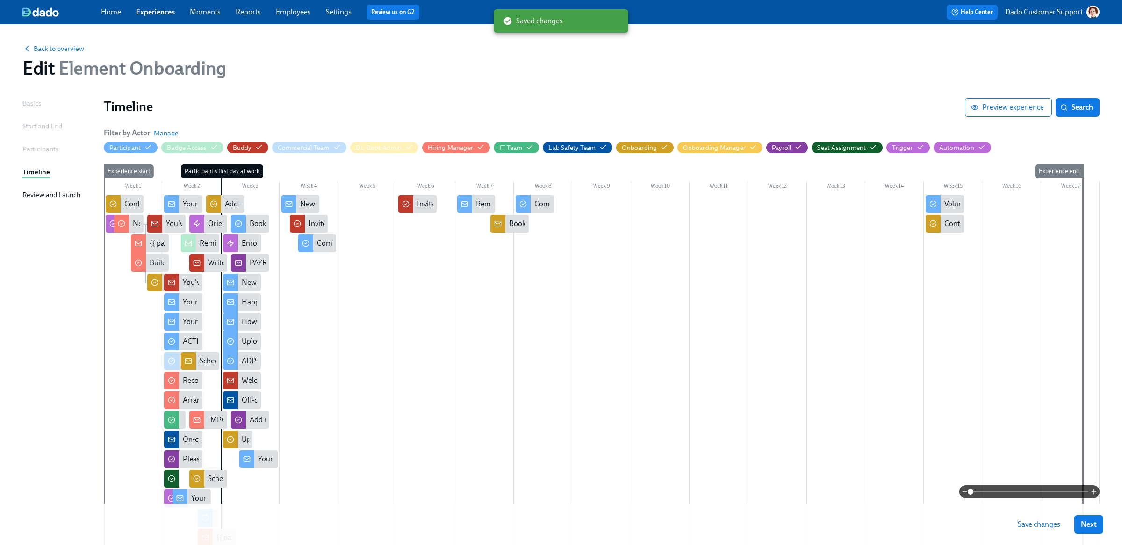
click at [706, 384] on span "Save changes" at bounding box center [1039, 524] width 43 height 9
click at [706, 384] on span at bounding box center [1029, 492] width 118 height 13
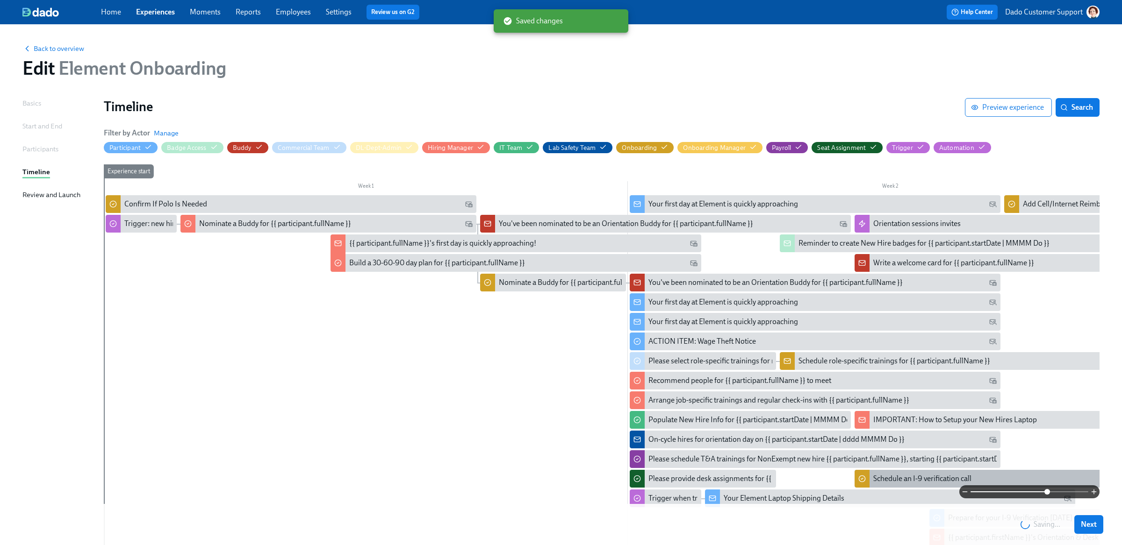
click at [706, 384] on div "Schedule an I-9 verification call" at bounding box center [922, 479] width 98 height 10
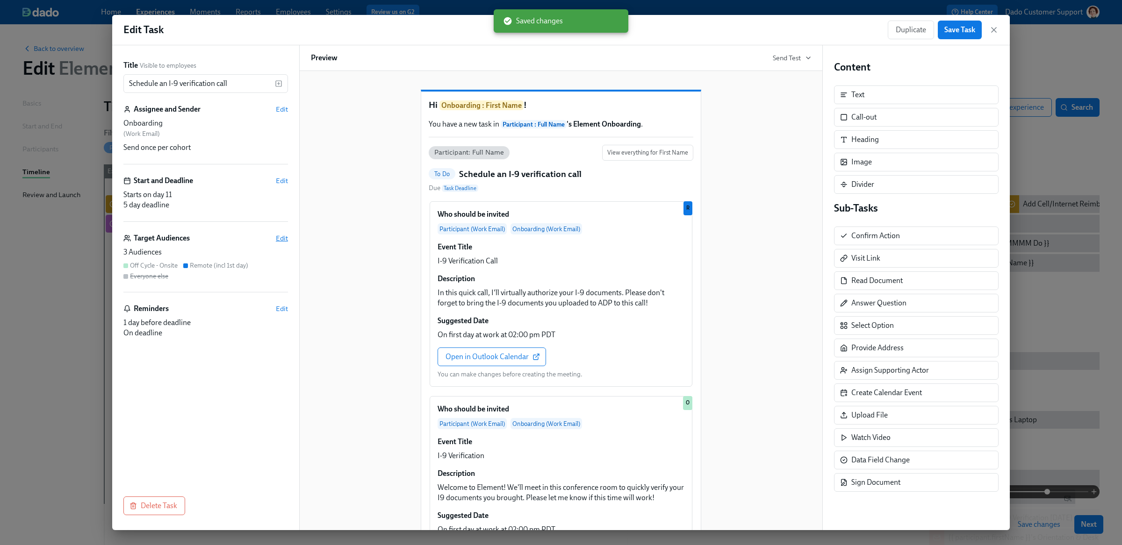
click at [278, 237] on span "Edit" at bounding box center [282, 238] width 12 height 9
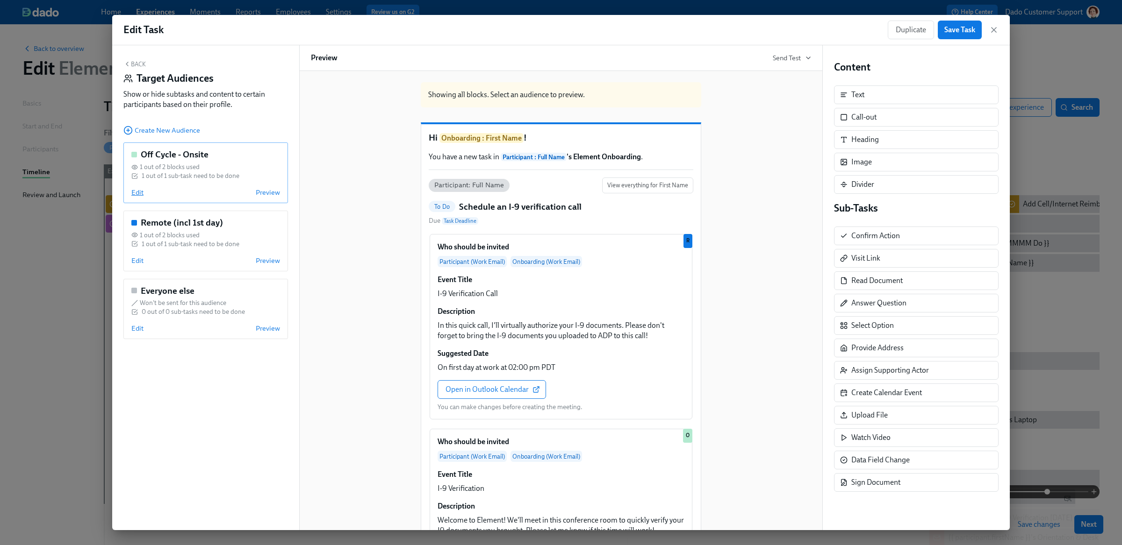
click at [138, 194] on span "Edit" at bounding box center [137, 192] width 12 height 9
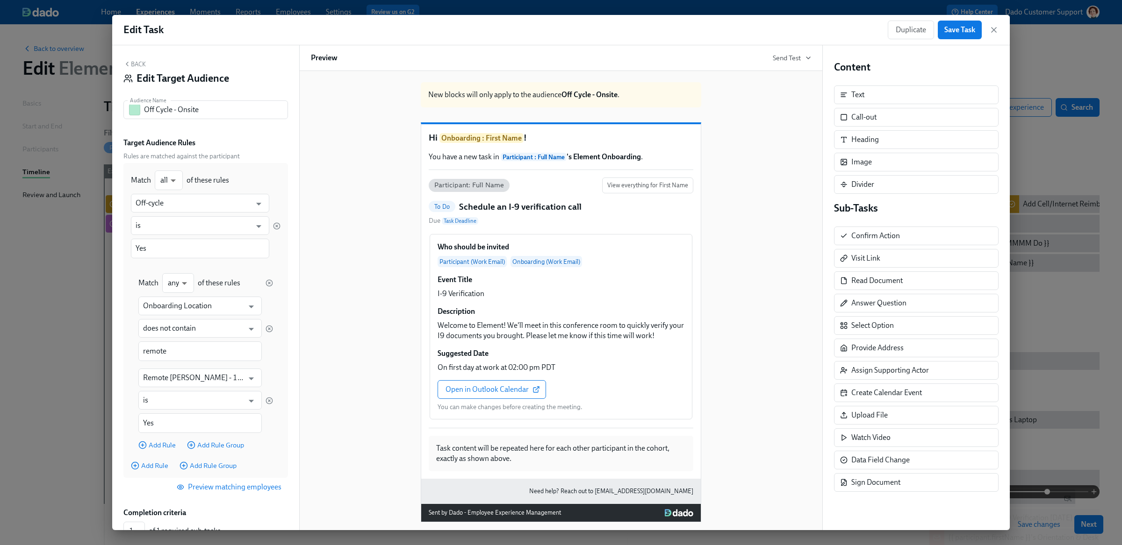
click at [220, 384] on span "Preview matching employees" at bounding box center [230, 487] width 103 height 9
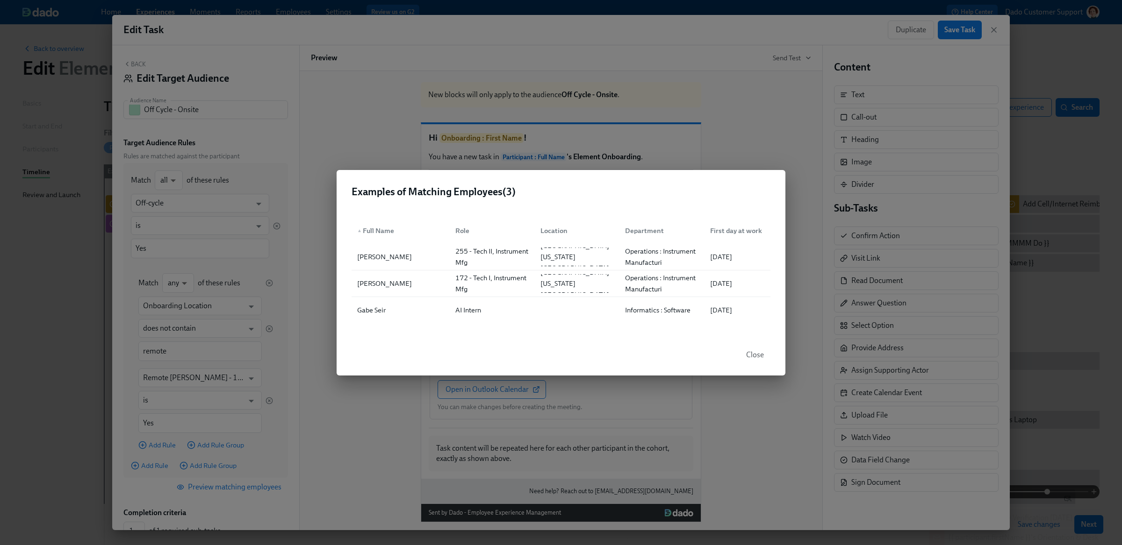
click at [267, 384] on div "Examples of Matching Employees ( 3 ) ▲ Full Name Role Location Department First…" at bounding box center [561, 272] width 1122 height 545
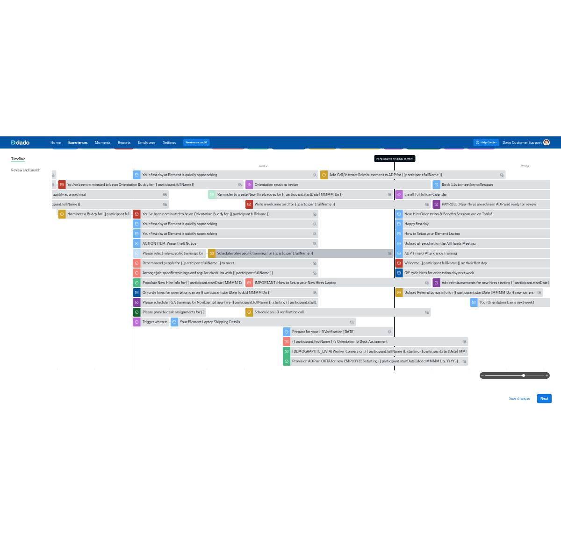
scroll to position [0, 370]
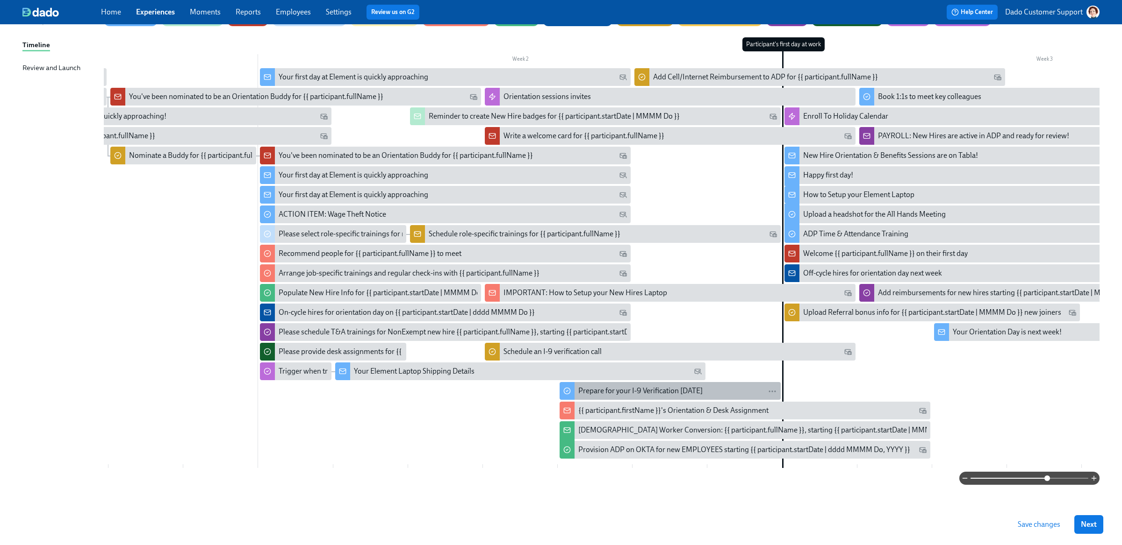
click at [603, 384] on div "Prepare for your I-9 Verification [DATE]" at bounding box center [640, 391] width 124 height 10
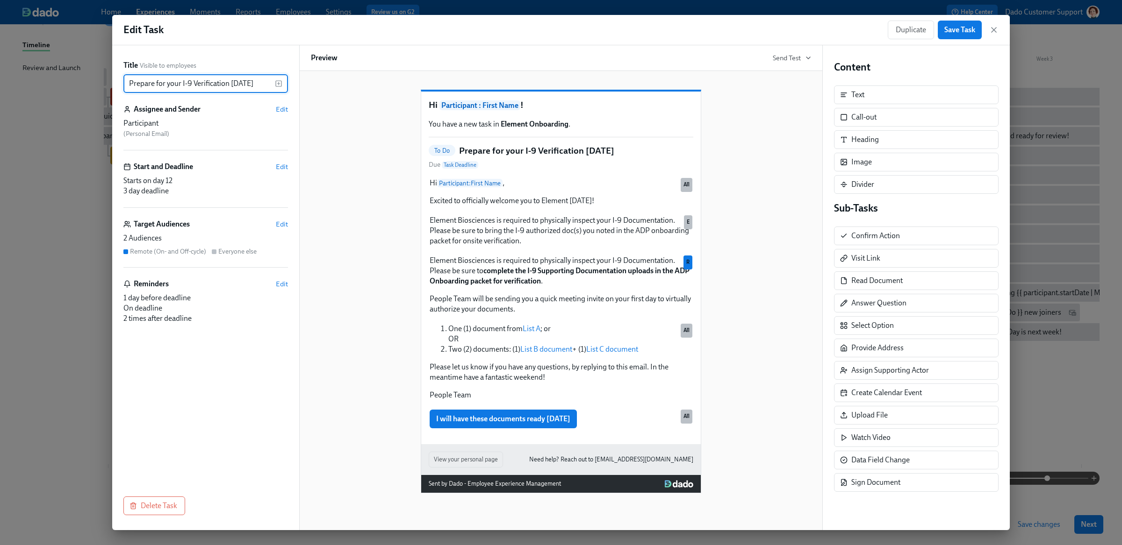
click at [167, 79] on input "Prepare for your I-9 Verification [DATE]" at bounding box center [198, 83] width 151 height 19
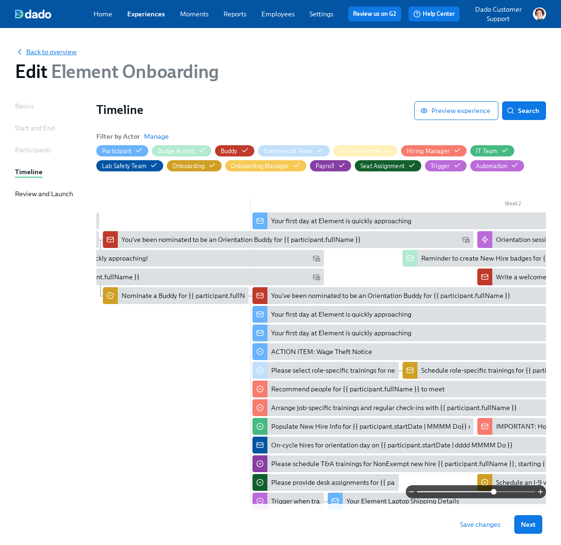
click at [52, 53] on span "Back to overview" at bounding box center [46, 51] width 62 height 9
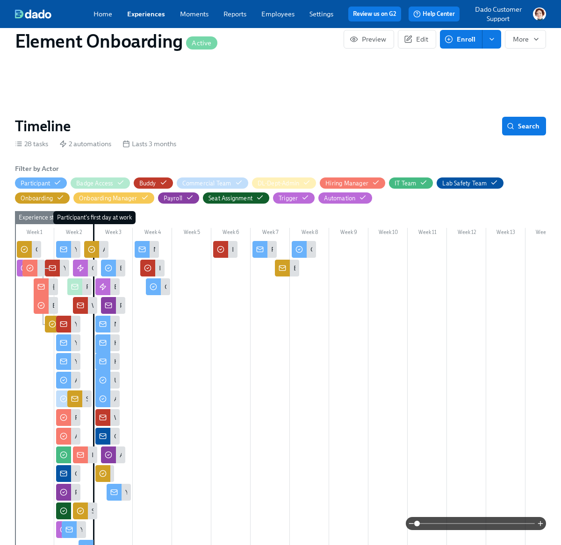
scroll to position [0, 11665]
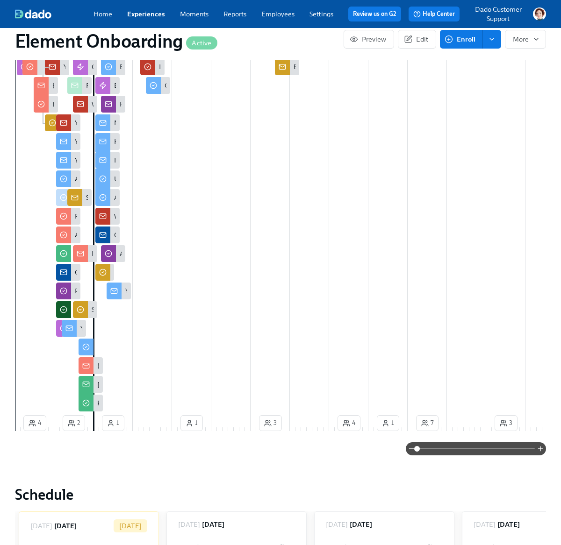
click at [515, 384] on span at bounding box center [476, 449] width 118 height 13
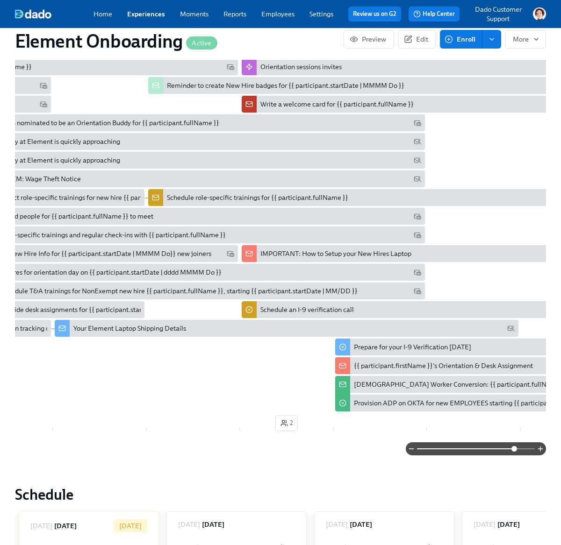
scroll to position [0, 934]
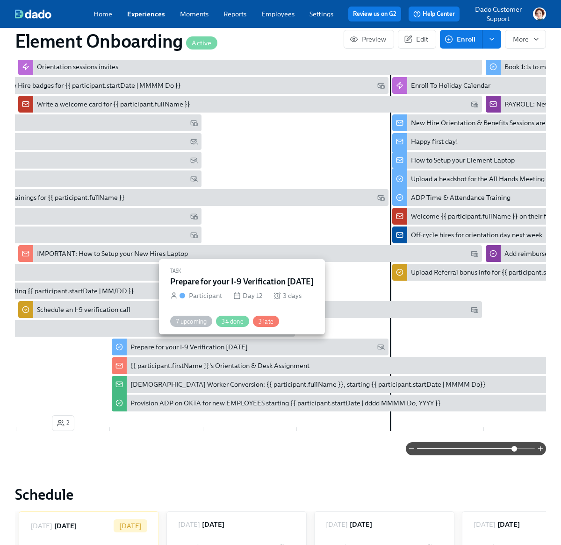
click at [165, 347] on div "Prepare for your I-9 Verification [DATE]" at bounding box center [188, 347] width 117 height 9
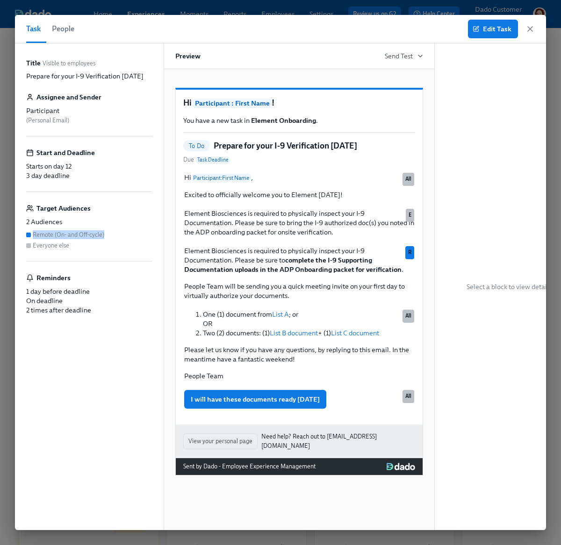
drag, startPoint x: 34, startPoint y: 244, endPoint x: 104, endPoint y: 249, distance: 70.3
click at [104, 249] on div "Target Audiences 2 Audiences Remote (On- and Off-cycle) Everyone else" at bounding box center [89, 232] width 126 height 58
copy div "Remote (On- and Off-cycle)"
click at [331, 35] on div "Task People Edit Task" at bounding box center [280, 29] width 531 height 29
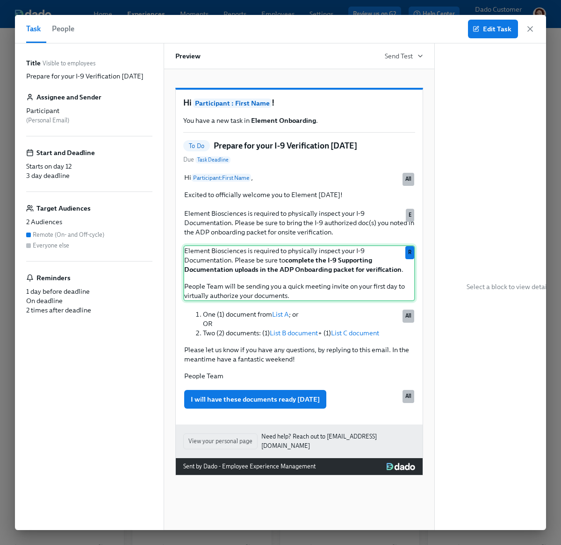
scroll to position [0, 16595]
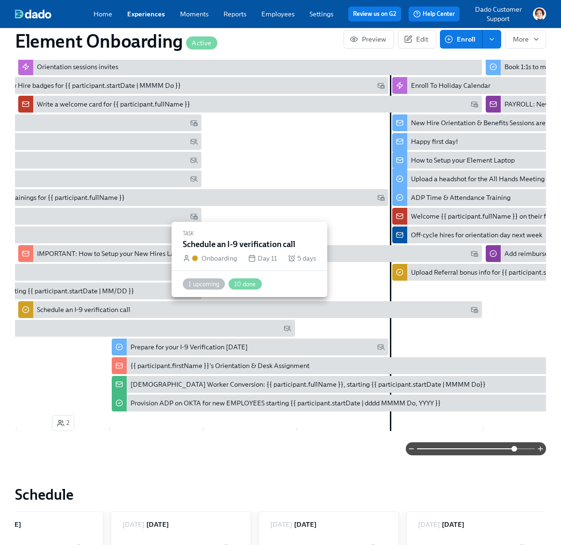
click at [85, 311] on div "Schedule an I-9 verification call" at bounding box center [83, 309] width 93 height 9
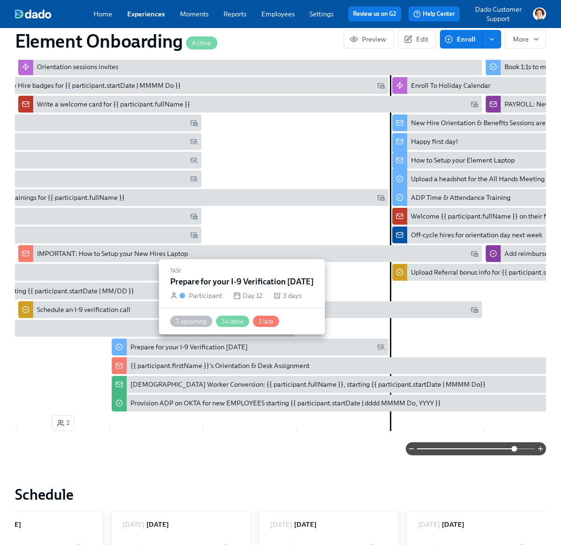
click at [175, 339] on div "Prepare for your I-9 Verification [DATE]" at bounding box center [250, 347] width 277 height 17
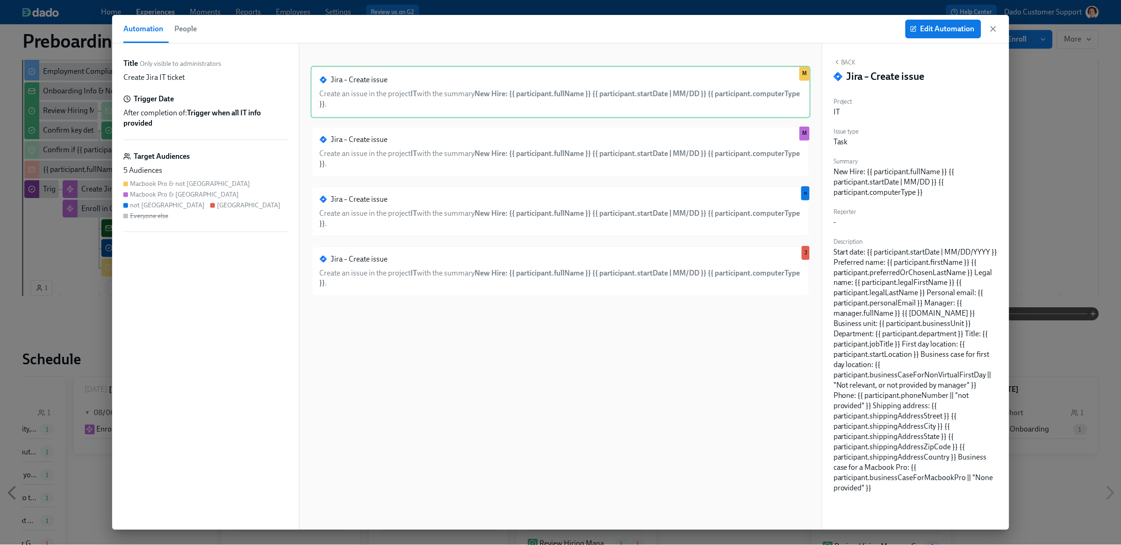
scroll to position [0, 1427]
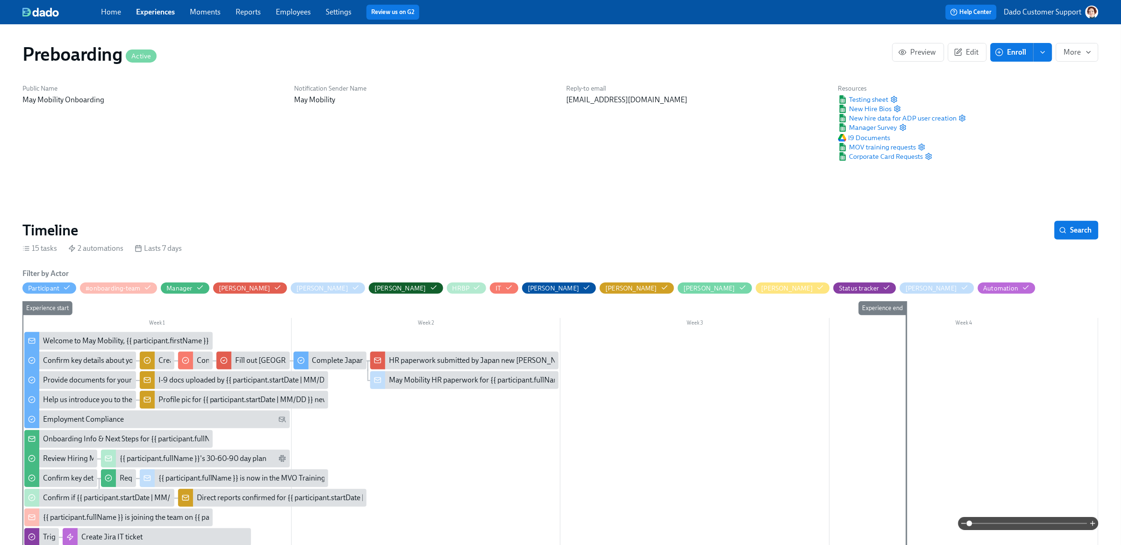
click at [166, 14] on link "Experiences" at bounding box center [155, 11] width 39 height 9
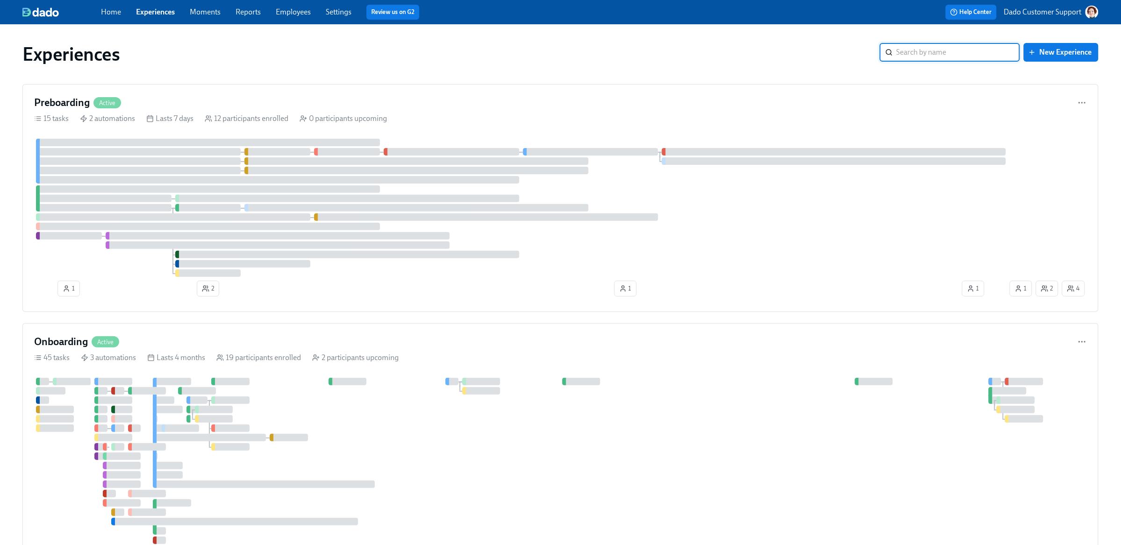
click at [897, 14] on p "Dado Customer Support" at bounding box center [1043, 12] width 78 height 10
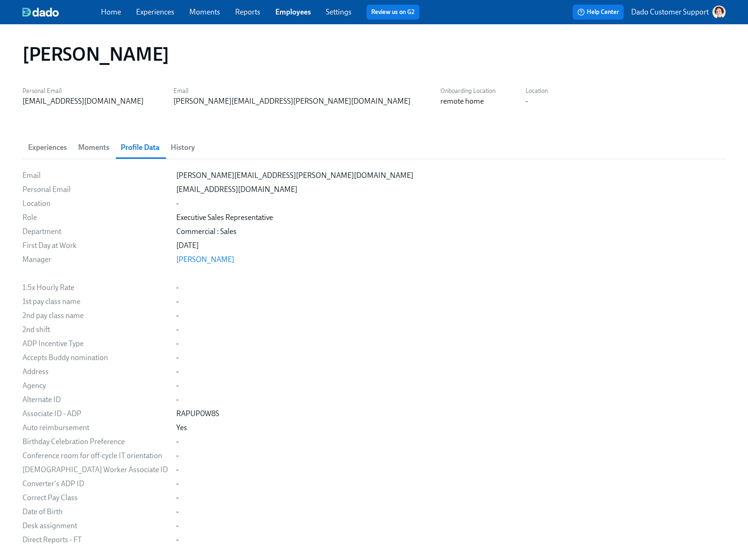
scroll to position [668, 0]
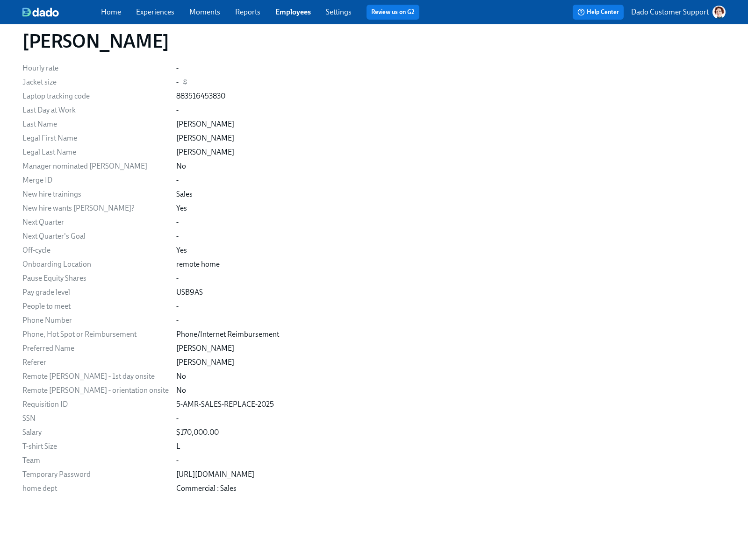
click at [283, 78] on div "-" at bounding box center [450, 82] width 549 height 10
click at [139, 7] on link "Experiences" at bounding box center [155, 11] width 38 height 9
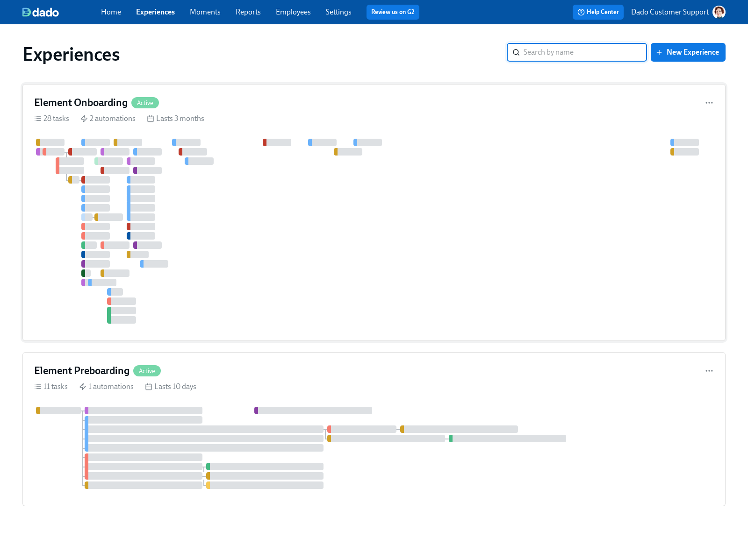
click at [182, 294] on div at bounding box center [374, 231] width 680 height 185
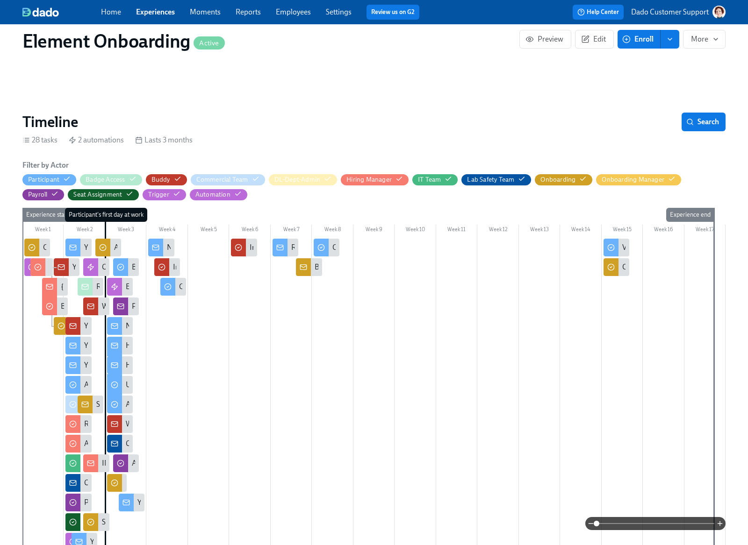
scroll to position [0, 11665]
click at [683, 525] on span at bounding box center [655, 523] width 118 height 13
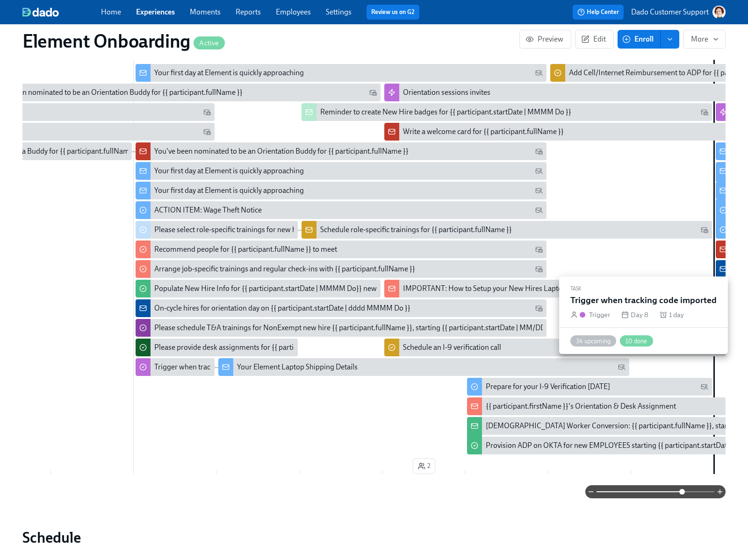
scroll to position [0, 538]
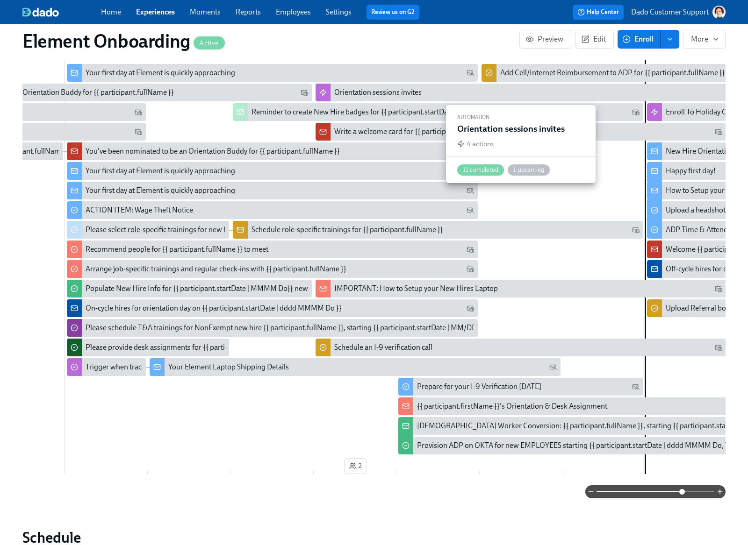
click at [373, 91] on div "Orientation sessions invites" at bounding box center [377, 92] width 87 height 10
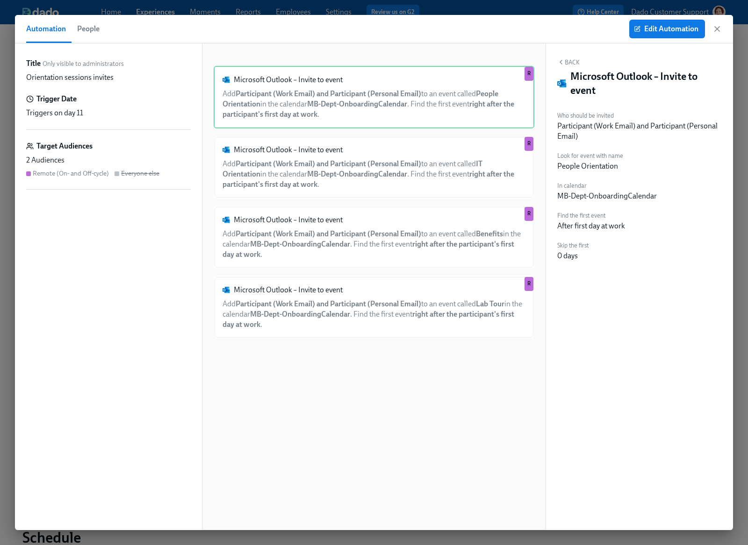
click at [90, 28] on span "People" at bounding box center [88, 28] width 22 height 13
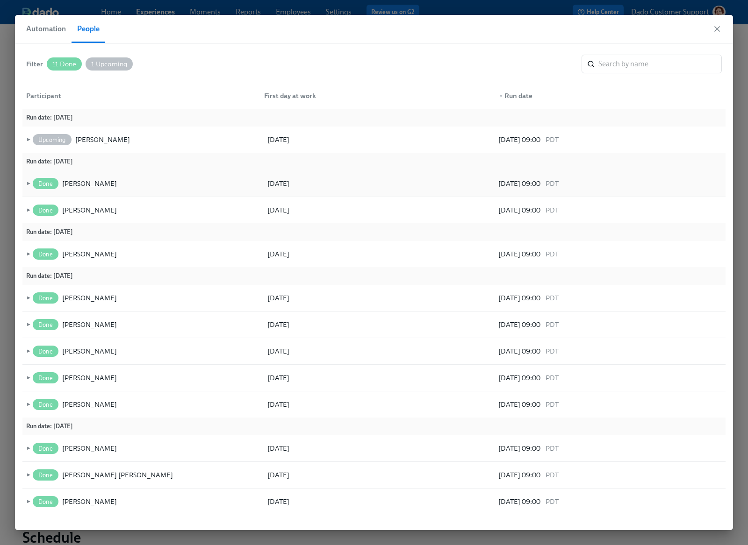
click at [29, 186] on span "►" at bounding box center [27, 184] width 7 height 10
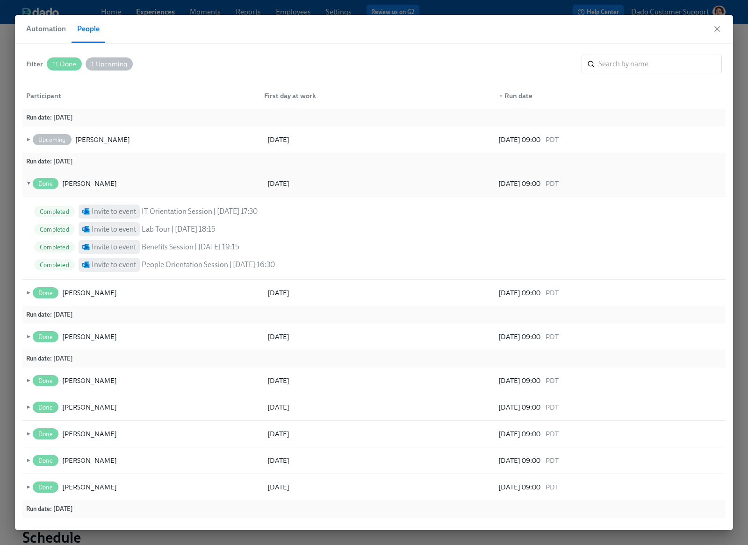
click at [29, 186] on span "▼" at bounding box center [27, 184] width 7 height 10
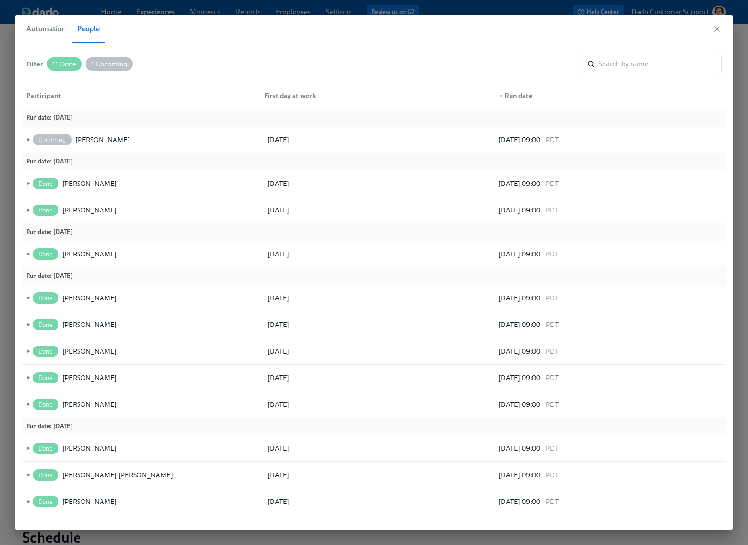
click at [49, 28] on span "Automation" at bounding box center [46, 28] width 40 height 13
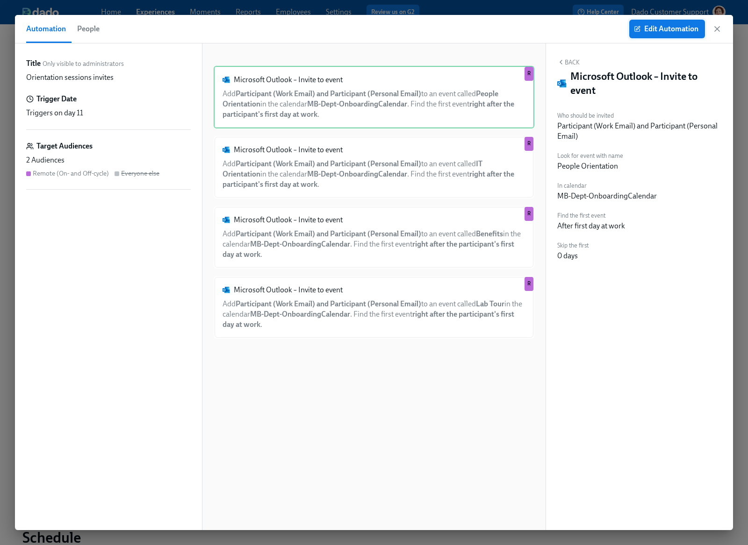
click at [655, 25] on span "Edit Automation" at bounding box center [667, 28] width 63 height 9
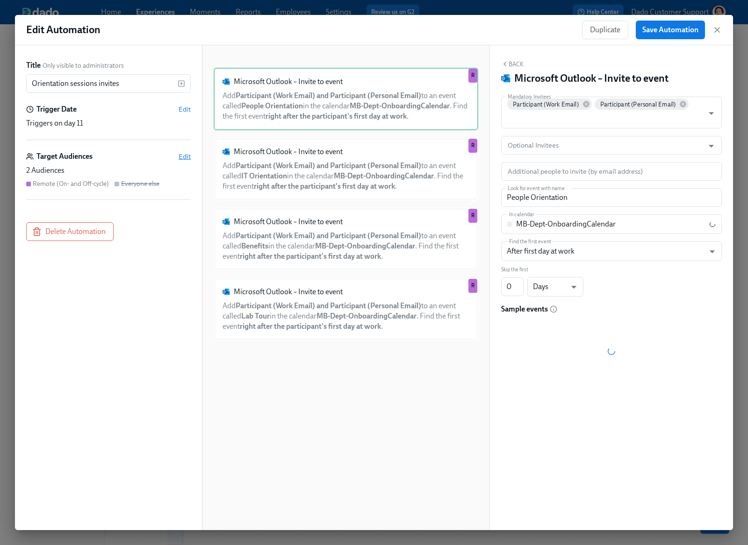
click at [186, 158] on span "Edit" at bounding box center [185, 156] width 12 height 9
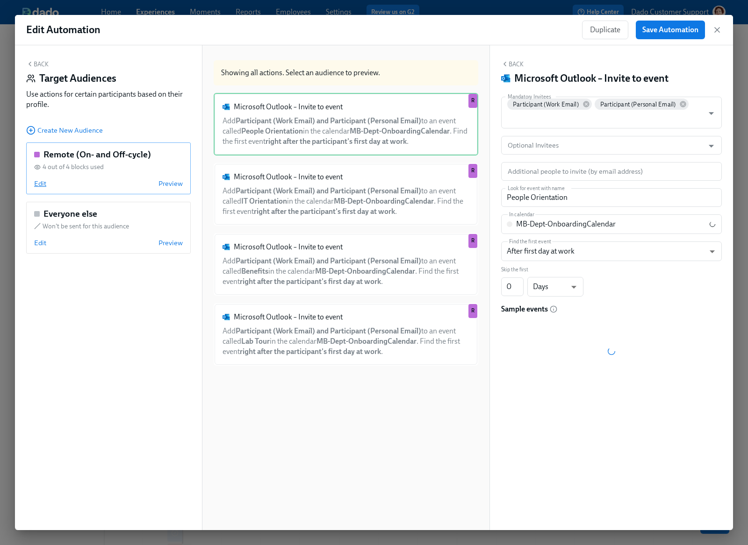
click at [39, 183] on span "Edit" at bounding box center [40, 183] width 12 height 9
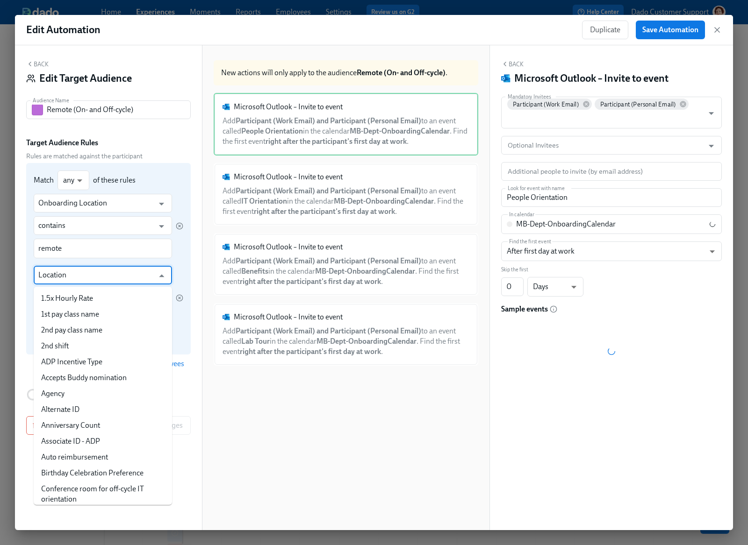
click at [93, 272] on input "Location" at bounding box center [95, 275] width 115 height 19
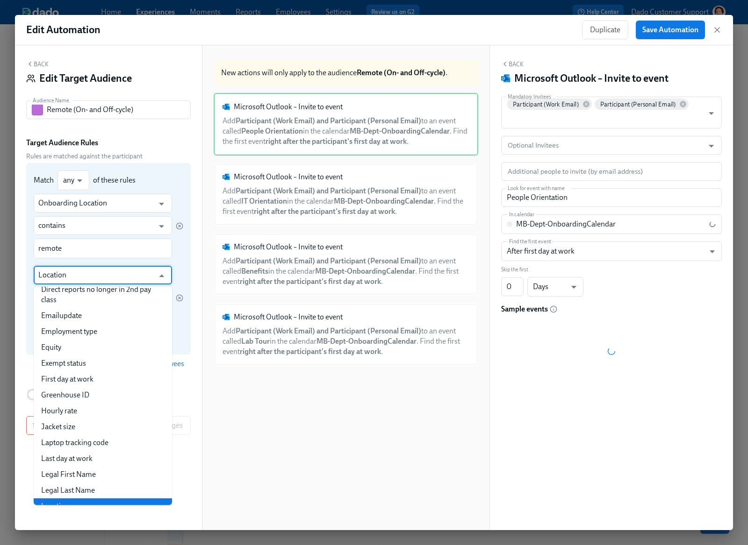
paste input "Orientation sessions invites"
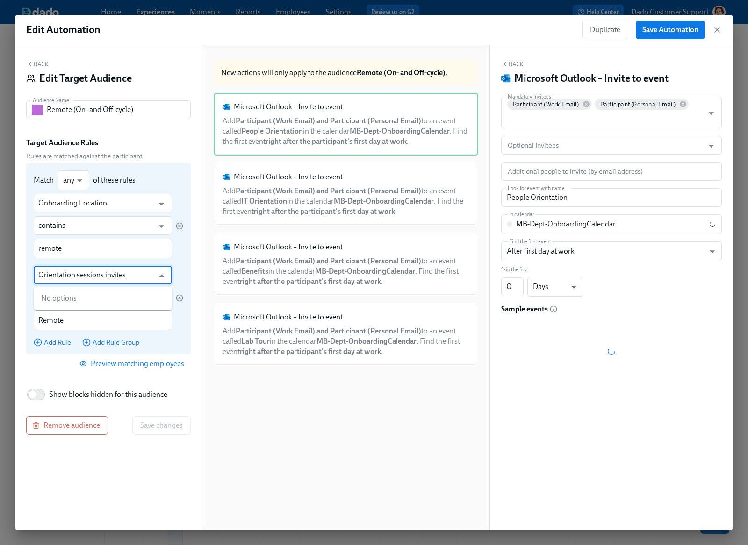
click at [76, 274] on input "Orientation sessions invites" at bounding box center [95, 275] width 115 height 19
click at [99, 262] on div "Onboarding Location ​ contains ​ remote ​ Location ​ contains ​ Remote ​ Add Ru…" at bounding box center [109, 270] width 150 height 153
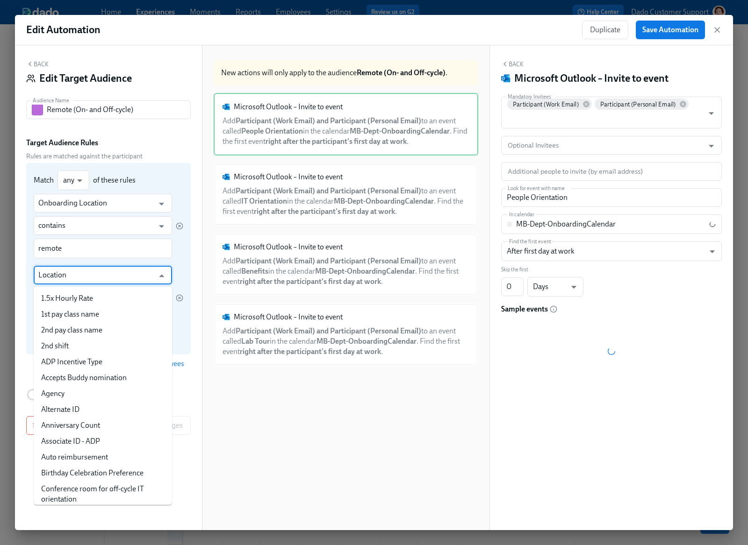
click at [100, 276] on input "Location" at bounding box center [95, 275] width 115 height 19
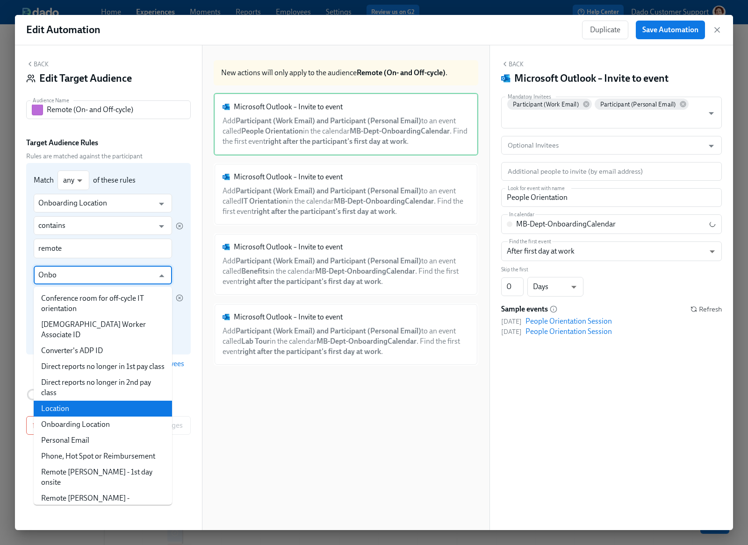
scroll to position [0, 0]
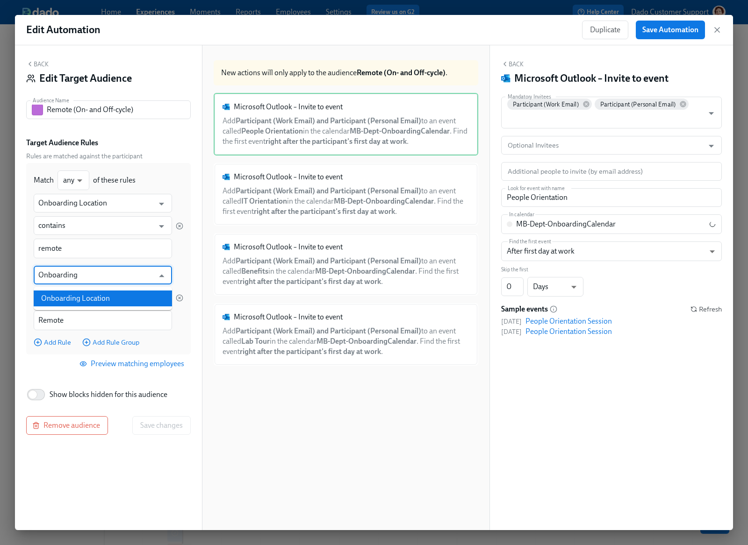
click at [143, 305] on li "Onboarding Location" at bounding box center [103, 299] width 138 height 16
type input "Onboarding Location"
click at [168, 423] on span "Save changes" at bounding box center [161, 425] width 43 height 9
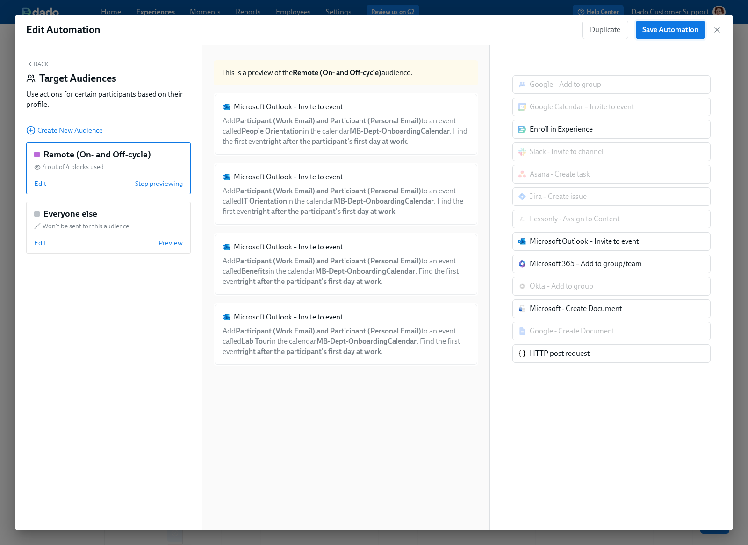
click at [667, 30] on span "Save Automation" at bounding box center [670, 29] width 56 height 9
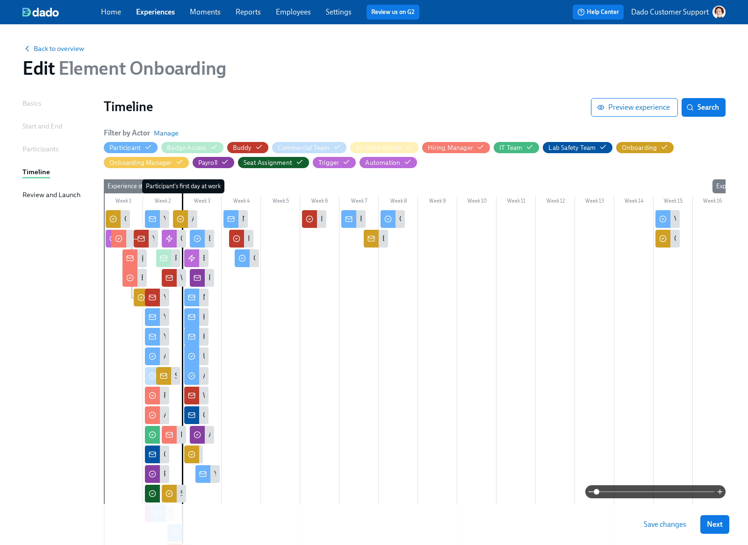
click at [675, 538] on div "Save changes Next" at bounding box center [374, 524] width 748 height 41
click at [673, 529] on span "Save changes" at bounding box center [665, 524] width 43 height 9
click at [73, 44] on div "Back to overview" at bounding box center [373, 48] width 703 height 10
click at [60, 46] on span "Back to overview" at bounding box center [53, 48] width 62 height 9
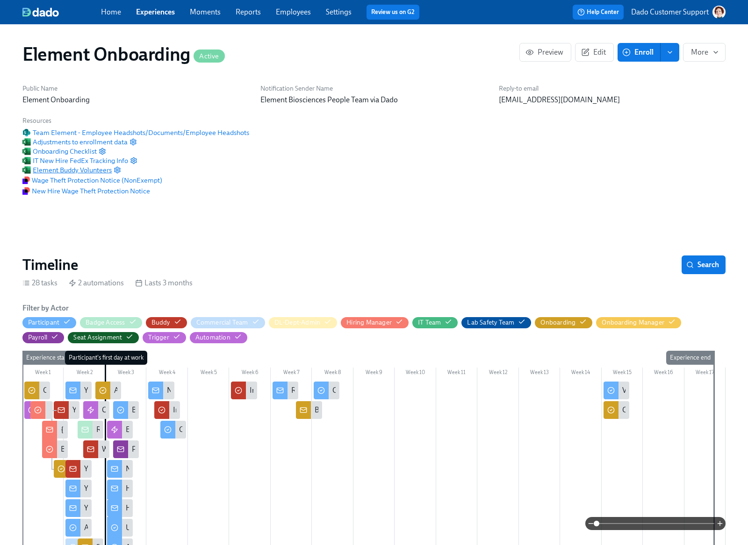
scroll to position [0, 11665]
click at [116, 172] on icon "button" at bounding box center [118, 170] width 6 height 6
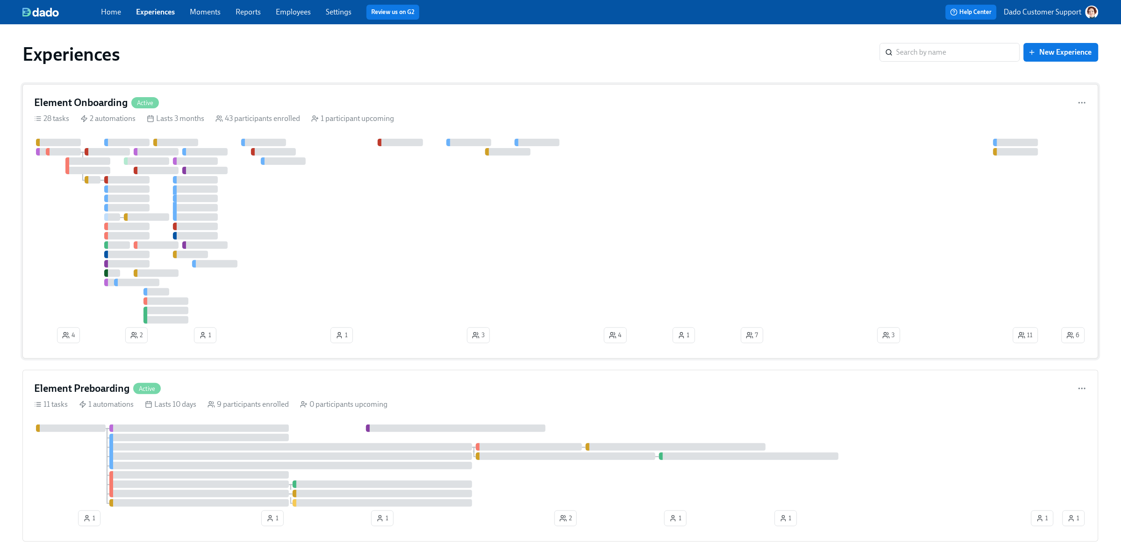
click at [335, 293] on div at bounding box center [547, 231] width 1026 height 185
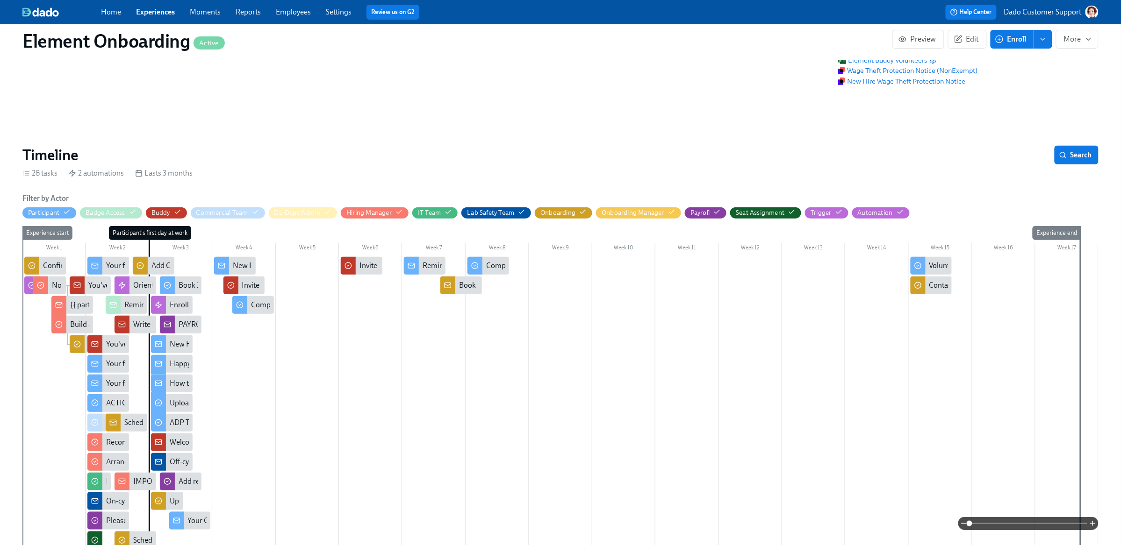
scroll to position [353, 0]
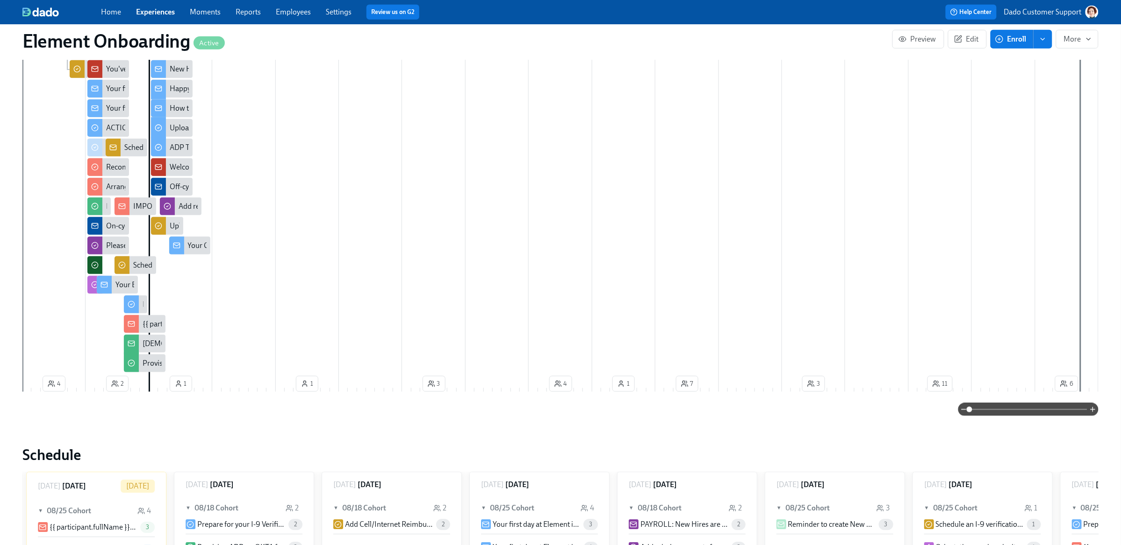
click at [1040, 408] on span at bounding box center [1028, 409] width 118 height 13
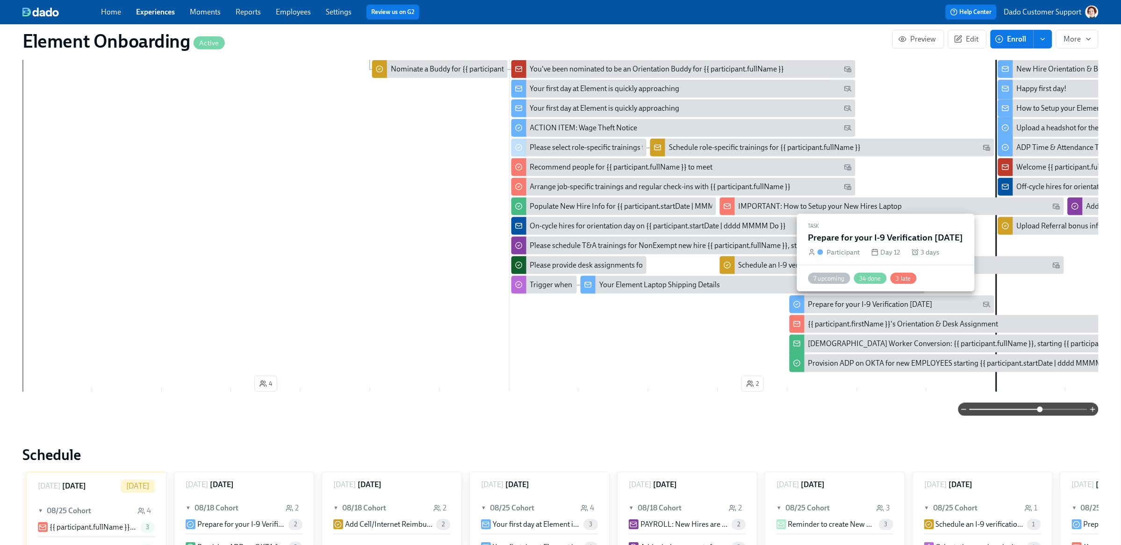
click at [878, 303] on div "Prepare for your I-9 Verification [DATE]" at bounding box center [870, 305] width 124 height 10
